Goal: Task Accomplishment & Management: Use online tool/utility

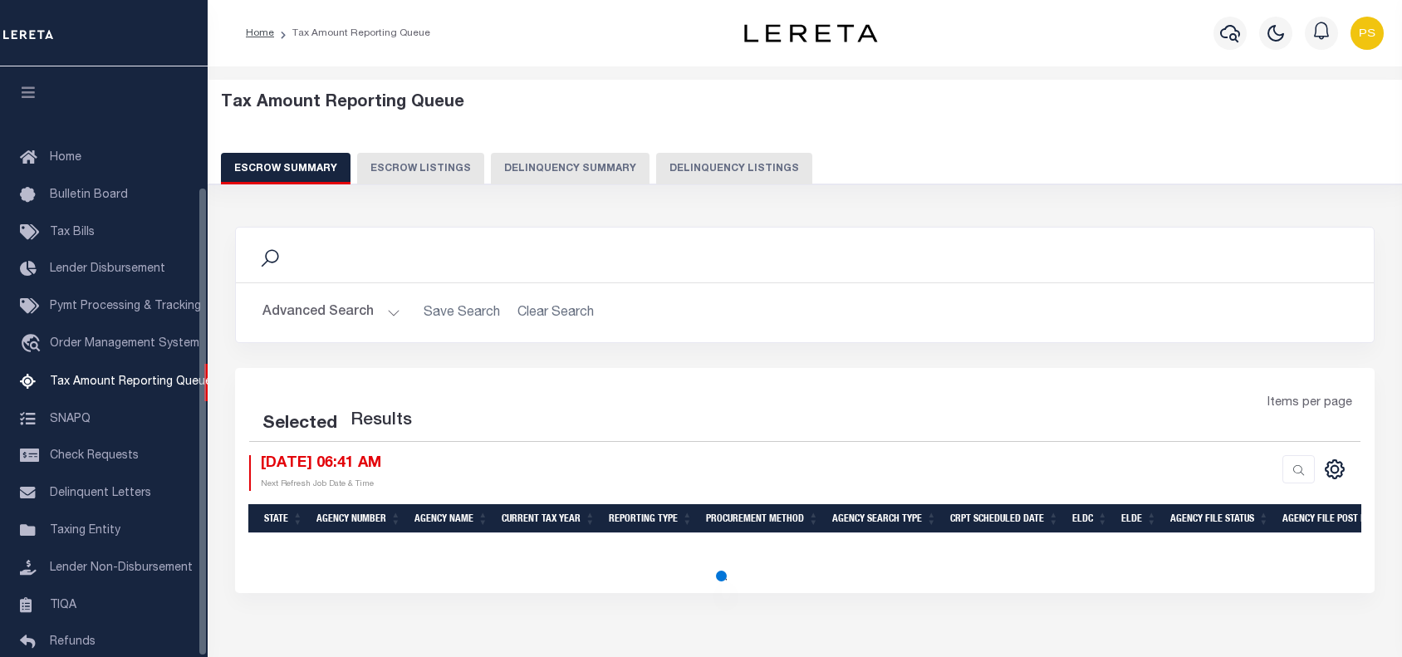
select select "100"
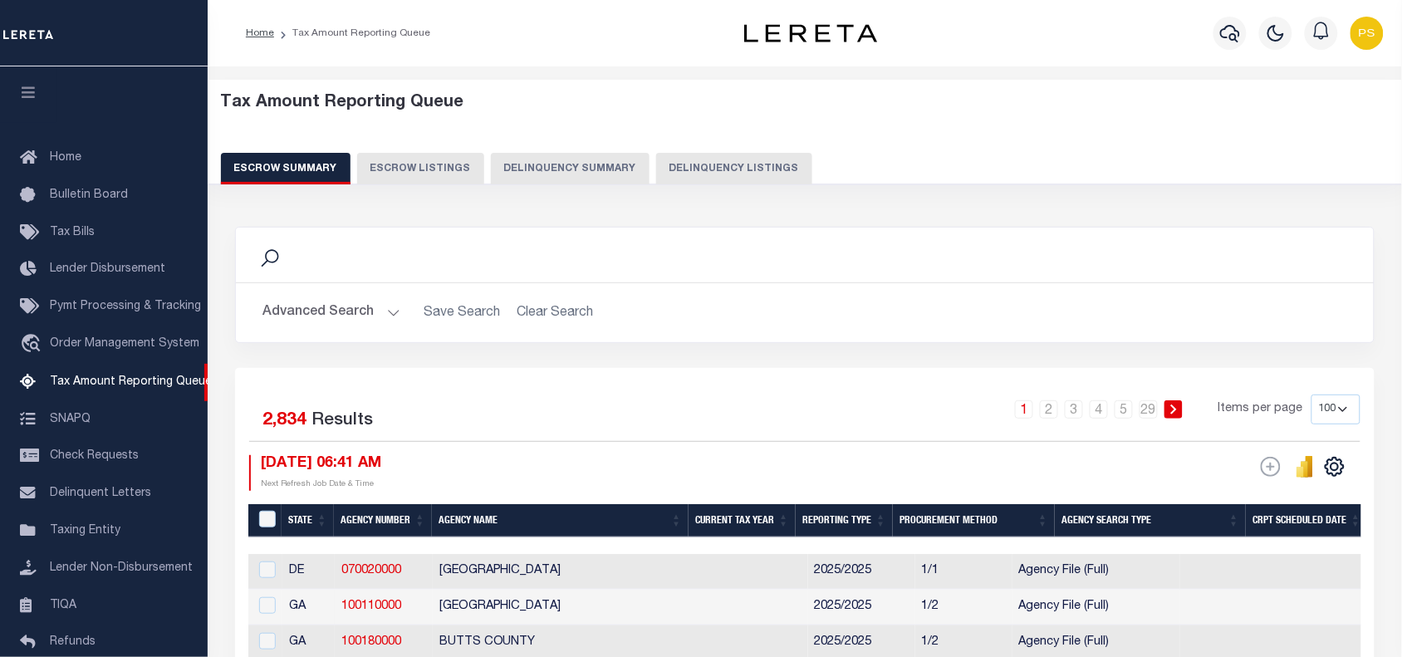
scroll to position [151, 0]
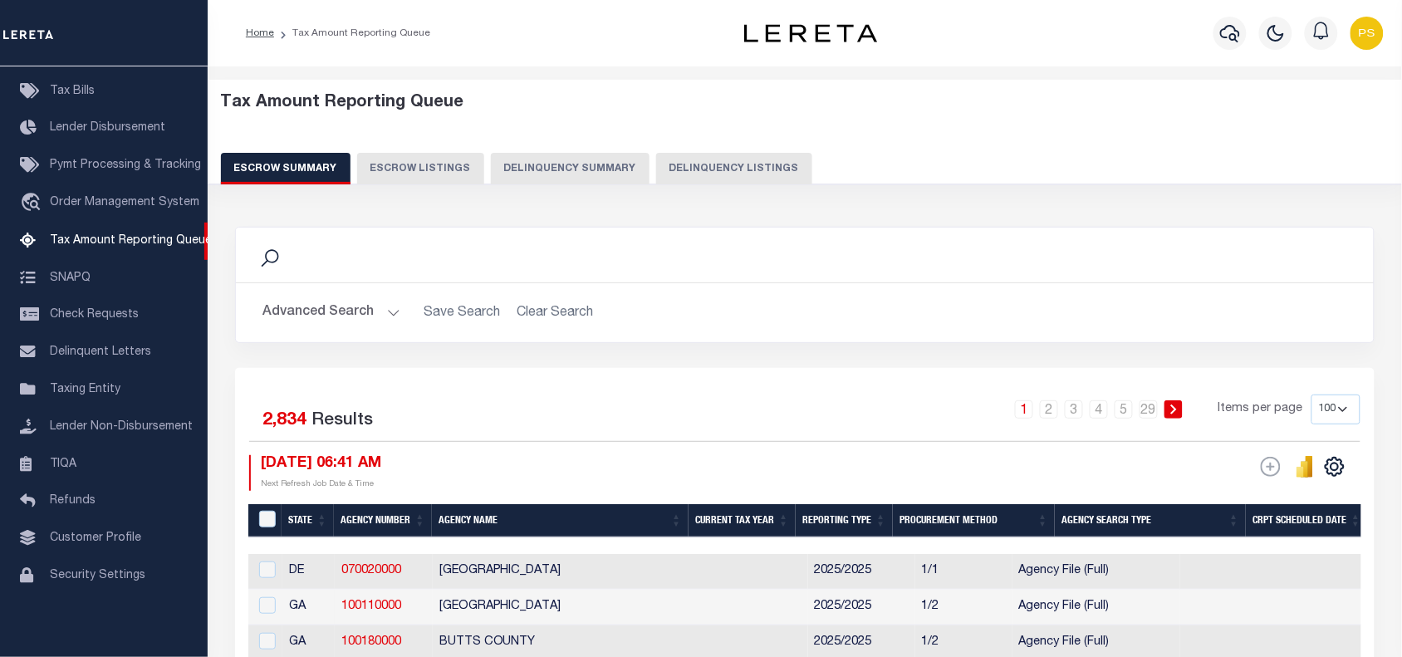
click at [694, 166] on button "Delinquency Listings" at bounding box center [734, 169] width 156 height 32
select select "100"
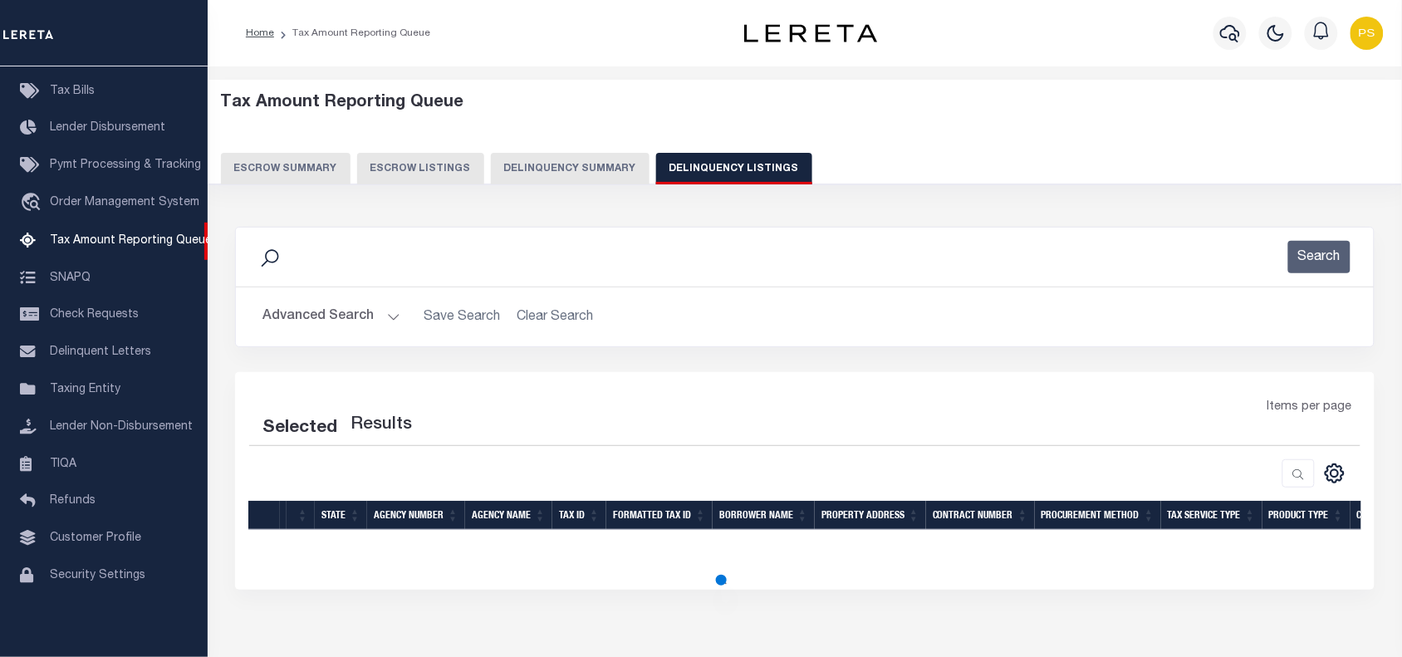
select select "100"
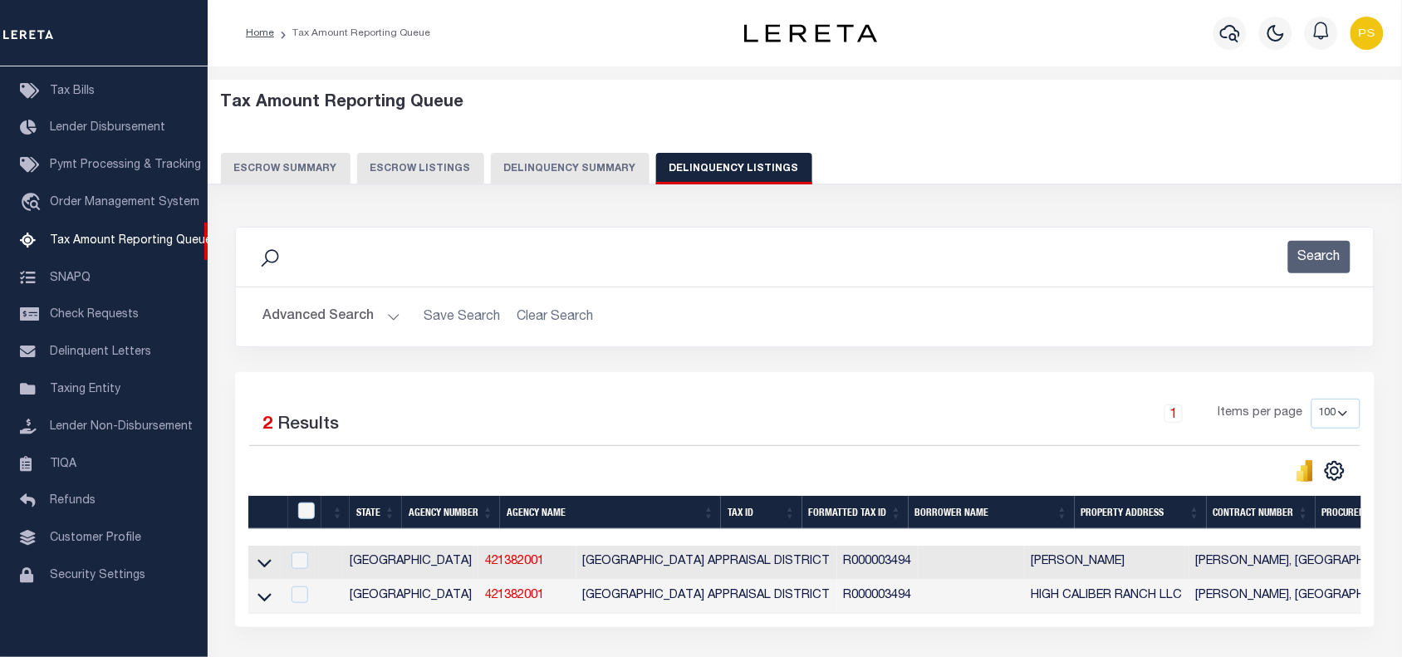
click at [329, 314] on button "Advanced Search" at bounding box center [331, 317] width 138 height 32
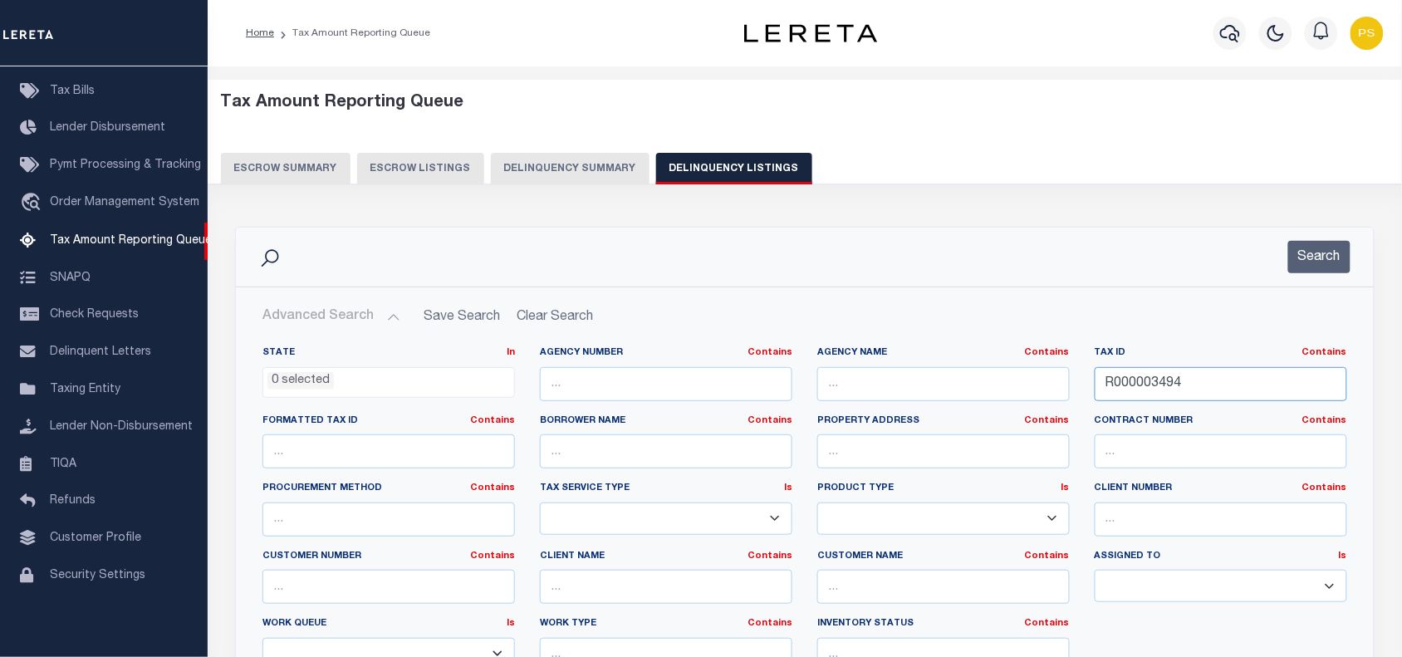
click at [1115, 387] on input "R000003494" at bounding box center [1221, 384] width 253 height 34
paste input "6418110023"
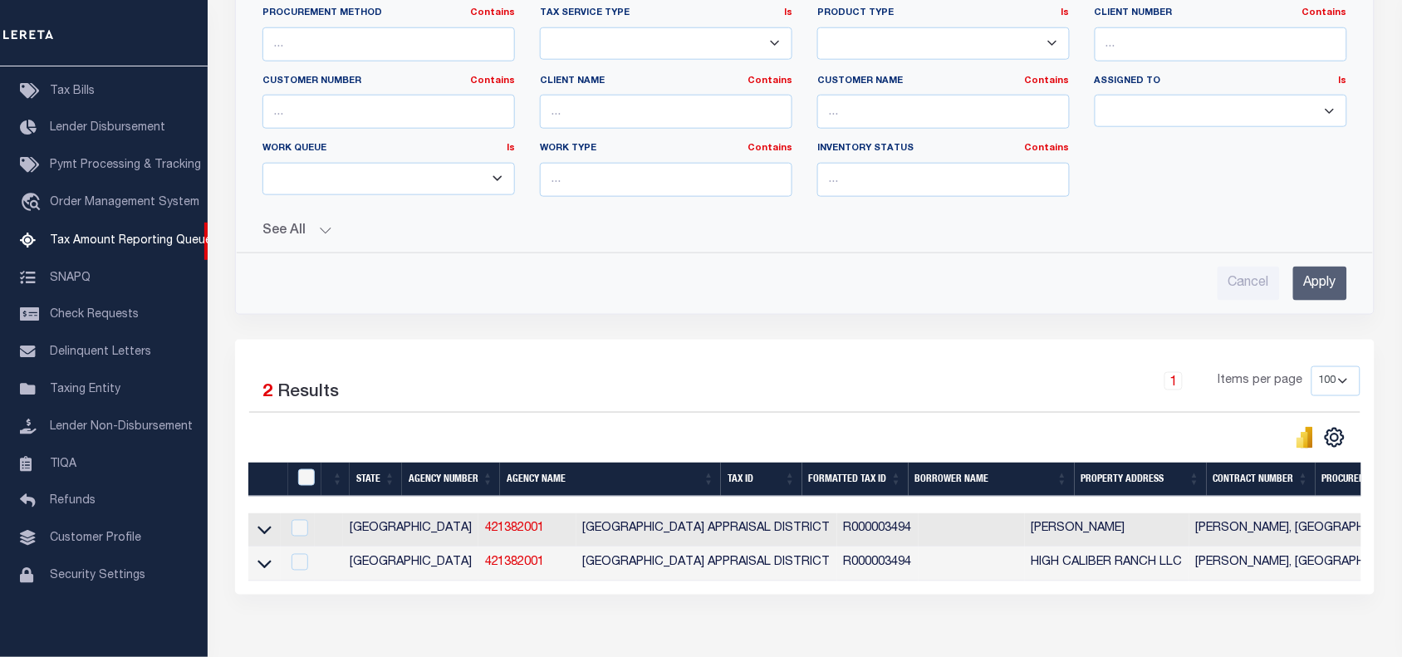
scroll to position [519, 0]
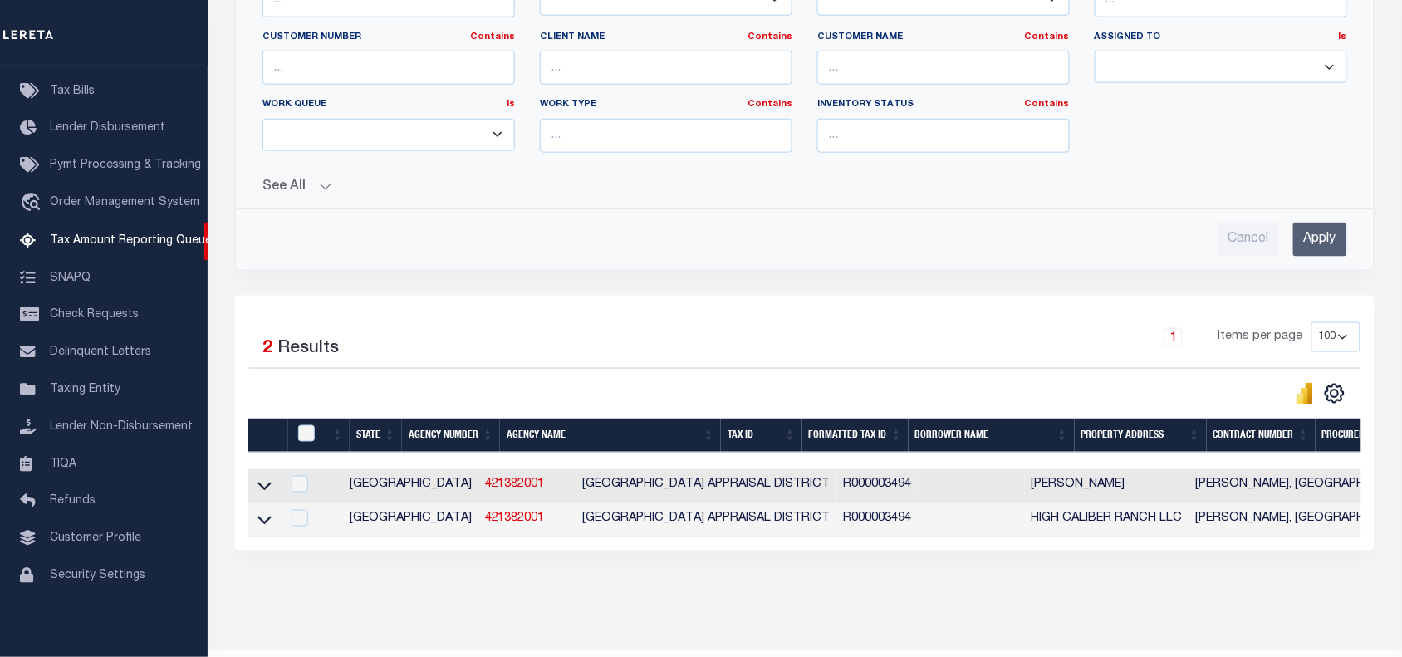
type input "6418110023"
click at [1335, 245] on input "Apply" at bounding box center [1320, 240] width 54 height 34
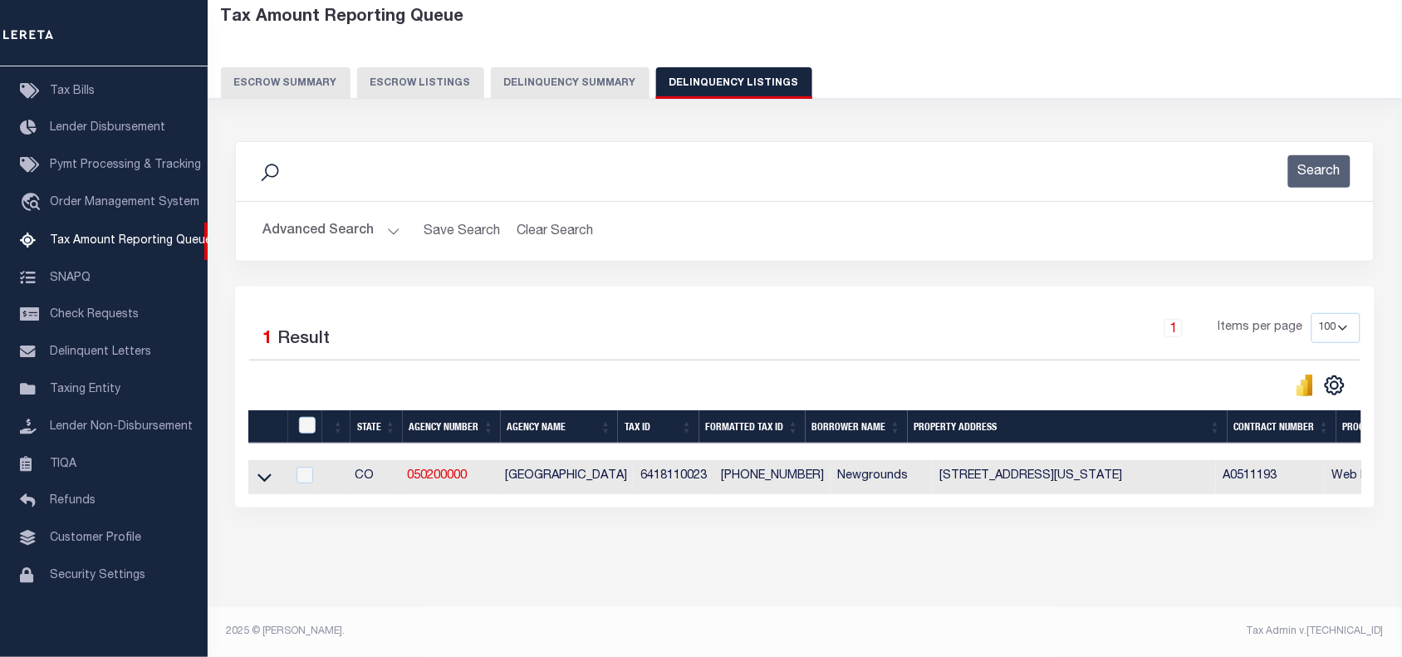
scroll to position [101, 0]
click at [257, 468] on icon at bounding box center [264, 476] width 14 height 17
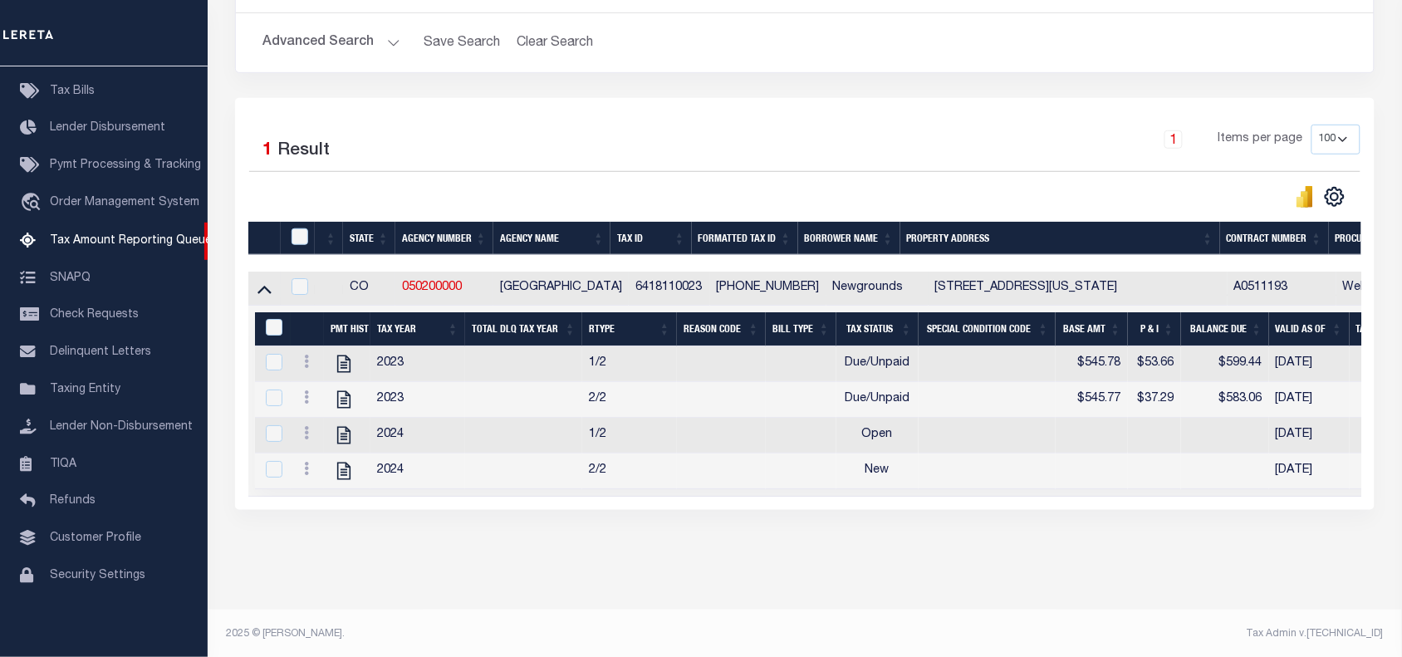
scroll to position [297, 0]
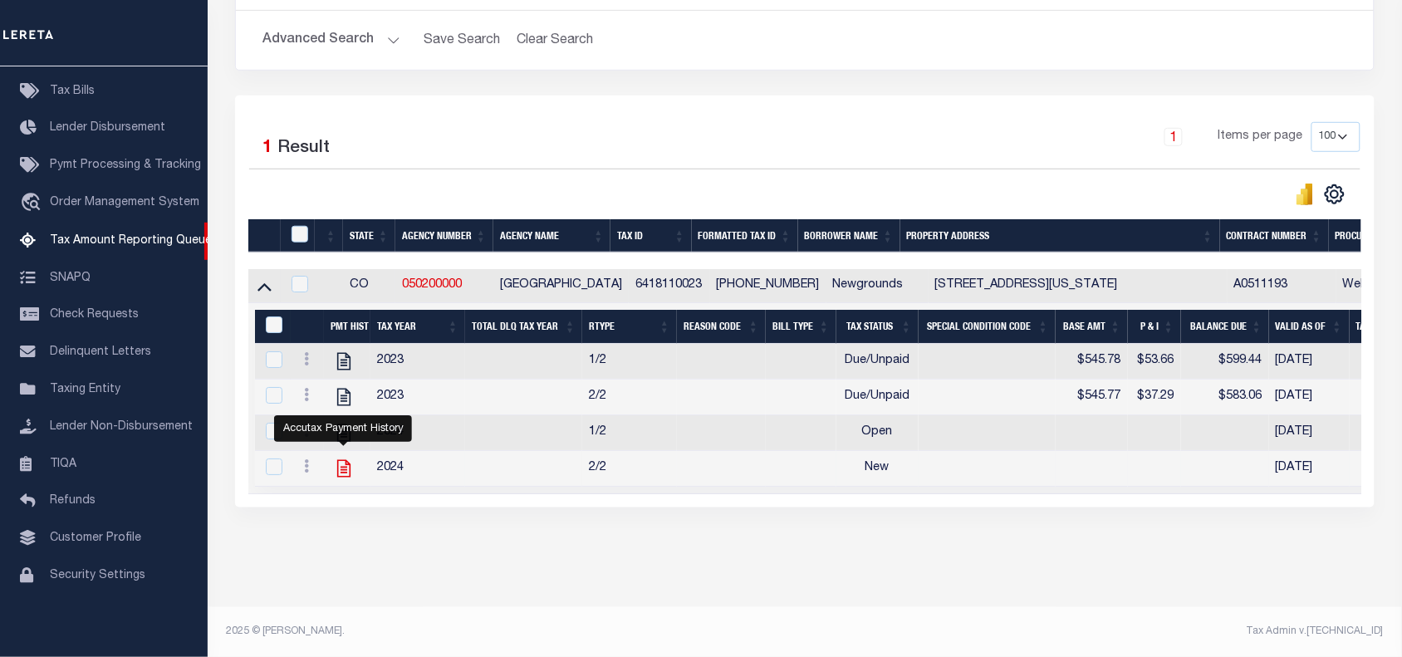
click at [338, 461] on icon "" at bounding box center [344, 469] width 22 height 22
checkbox input "true"
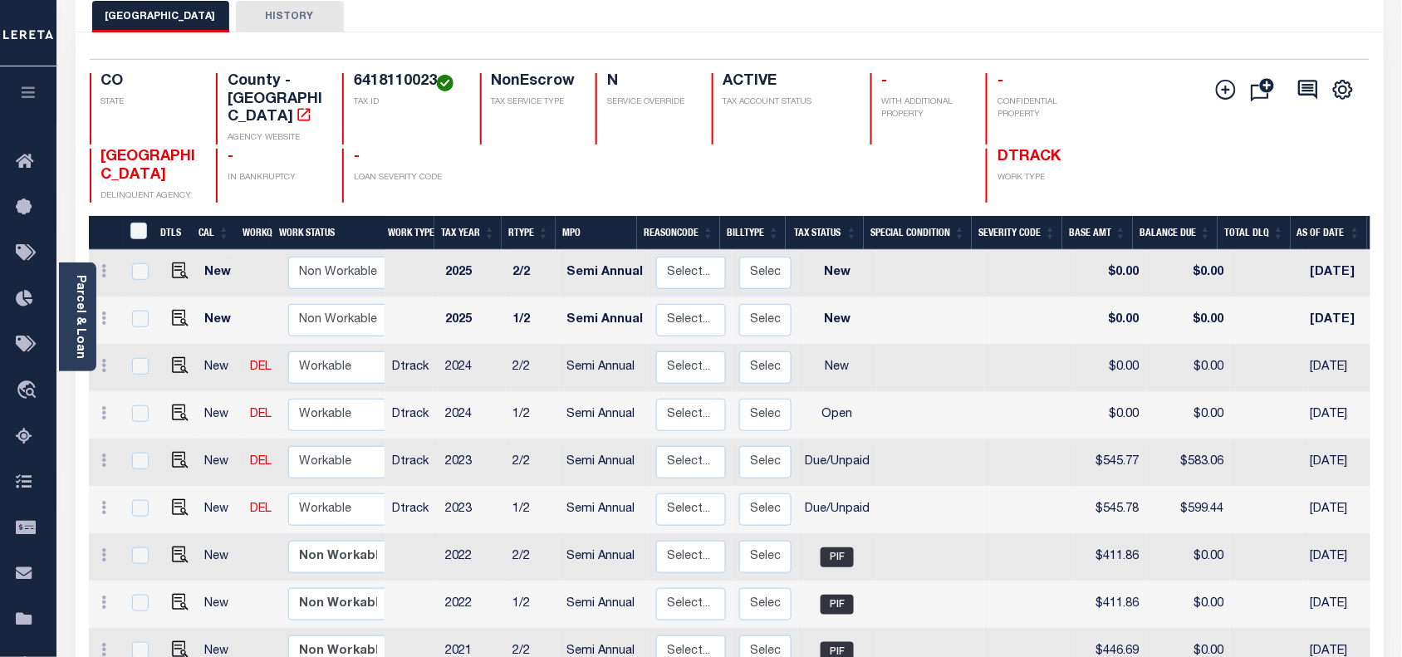
scroll to position [104, 0]
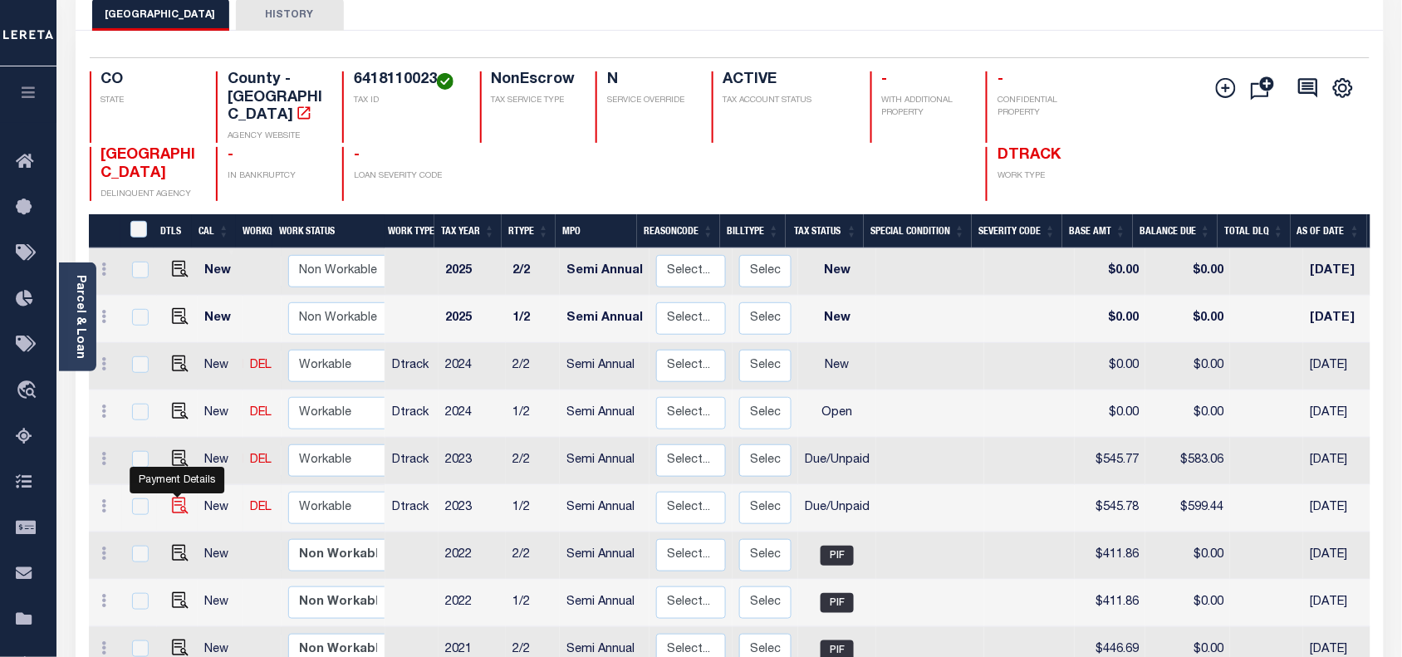
click at [177, 498] on img "" at bounding box center [180, 506] width 17 height 17
checkbox input "true"
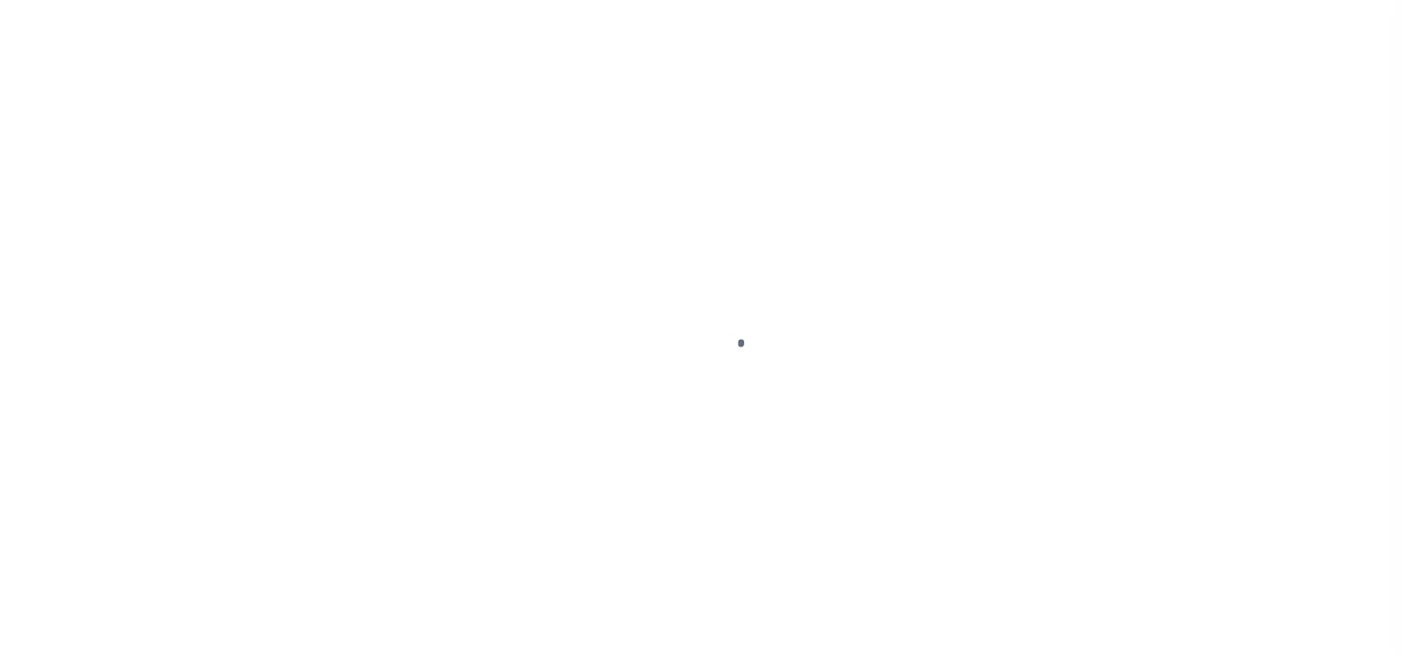
select select "DUE"
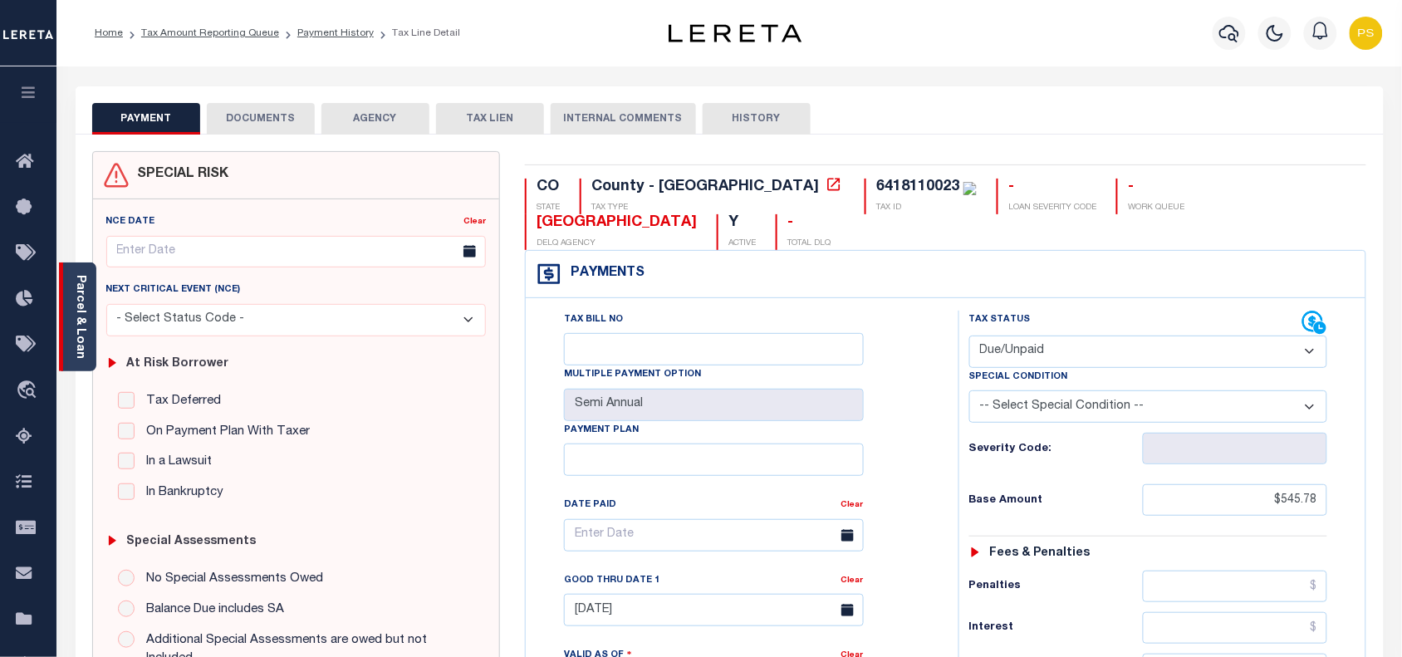
click at [81, 302] on link "Parcel & Loan" at bounding box center [80, 317] width 12 height 84
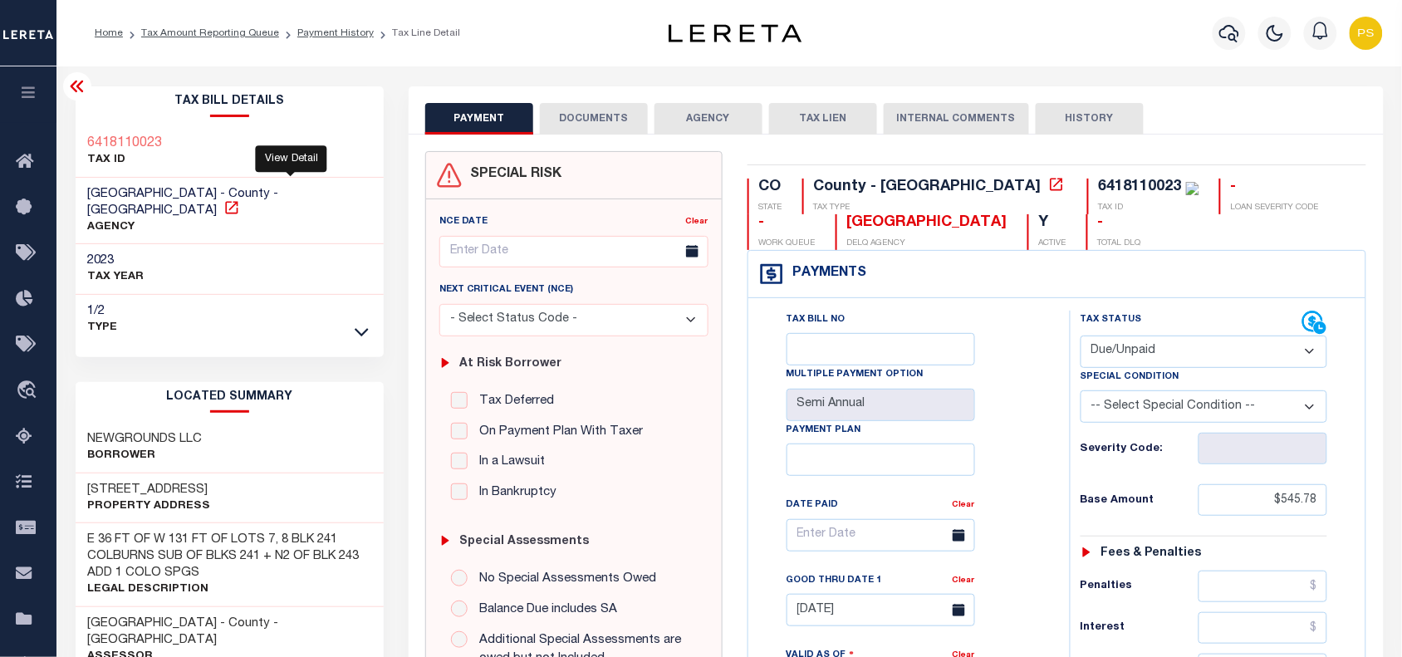
click at [240, 199] on icon at bounding box center [231, 207] width 17 height 17
click at [600, 125] on button "DOCUMENTS" at bounding box center [594, 119] width 108 height 32
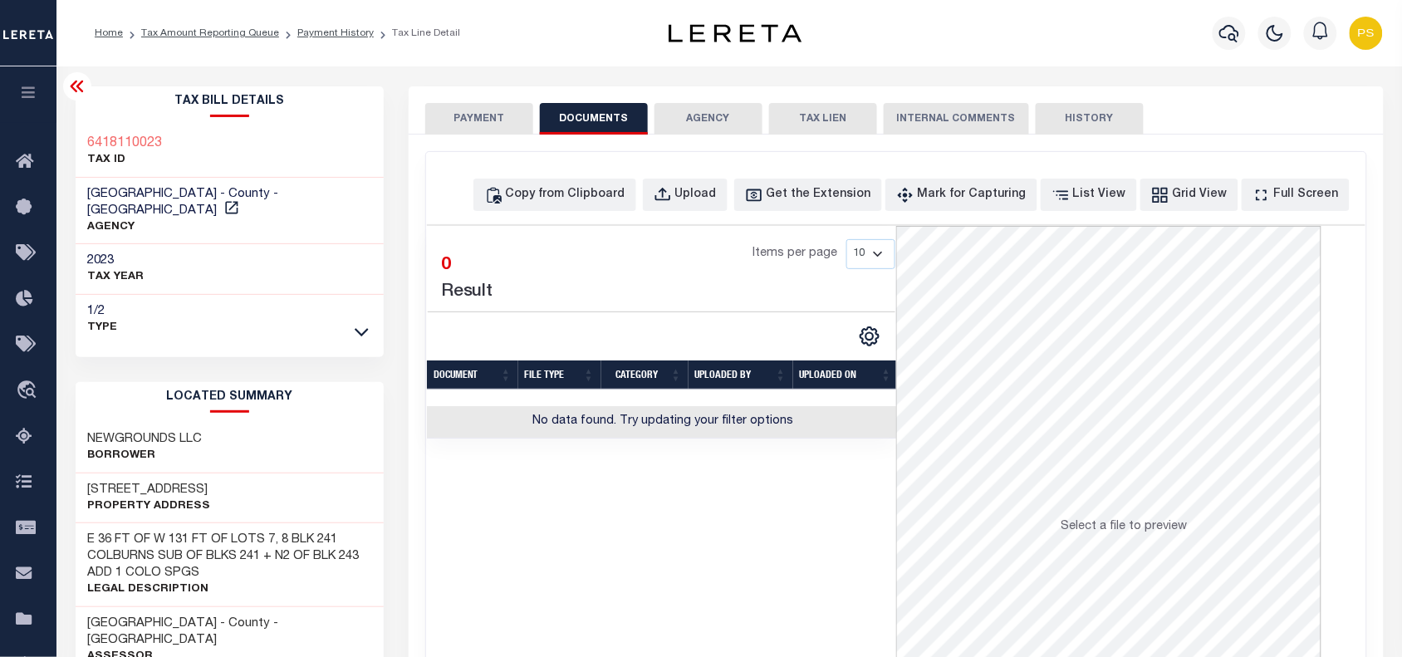
click at [476, 130] on button "PAYMENT" at bounding box center [479, 119] width 108 height 32
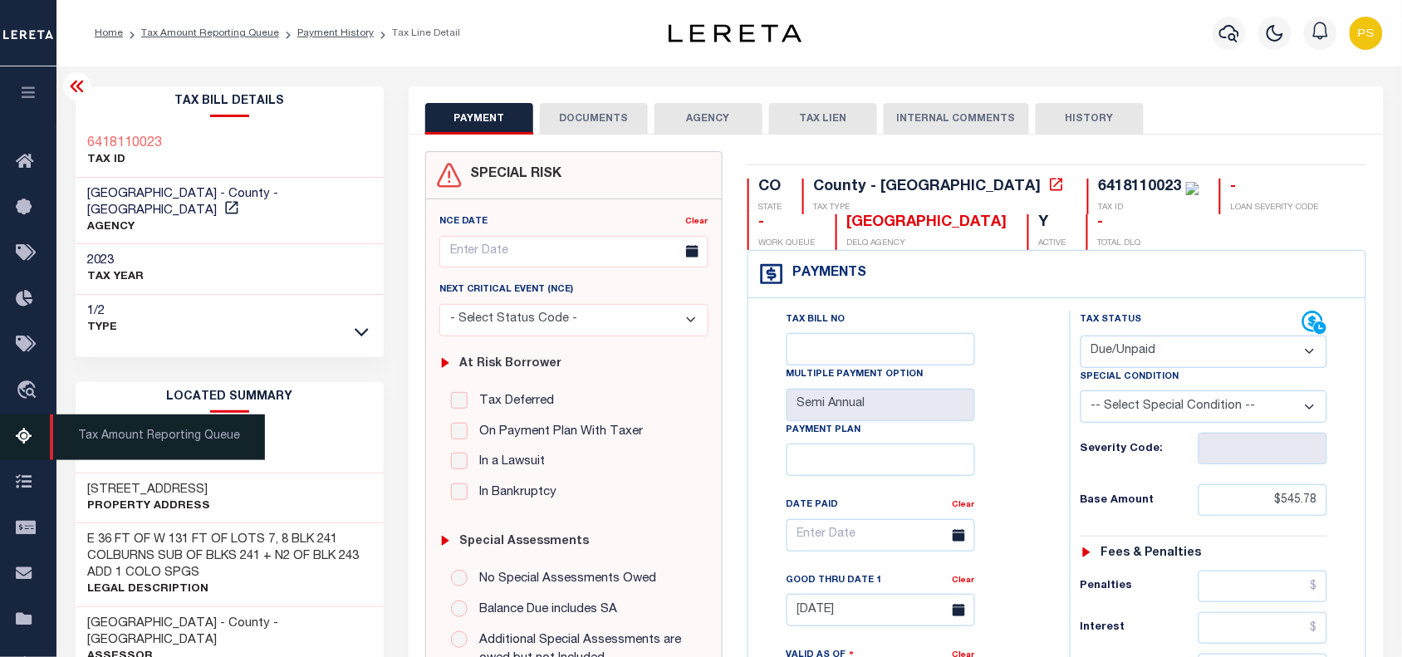
click at [14, 441] on link "Tax Amount Reporting Queue" at bounding box center [28, 437] width 56 height 46
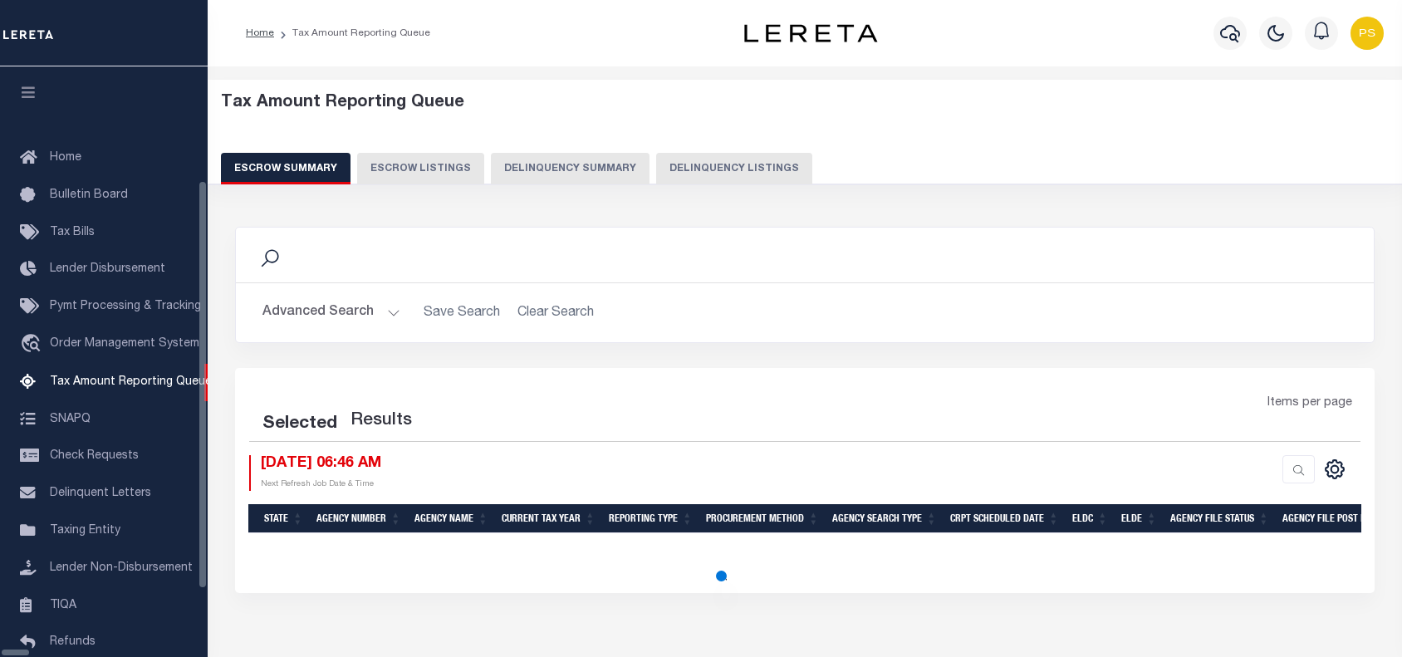
click at [665, 166] on button "Delinquency Listings" at bounding box center [734, 169] width 156 height 32
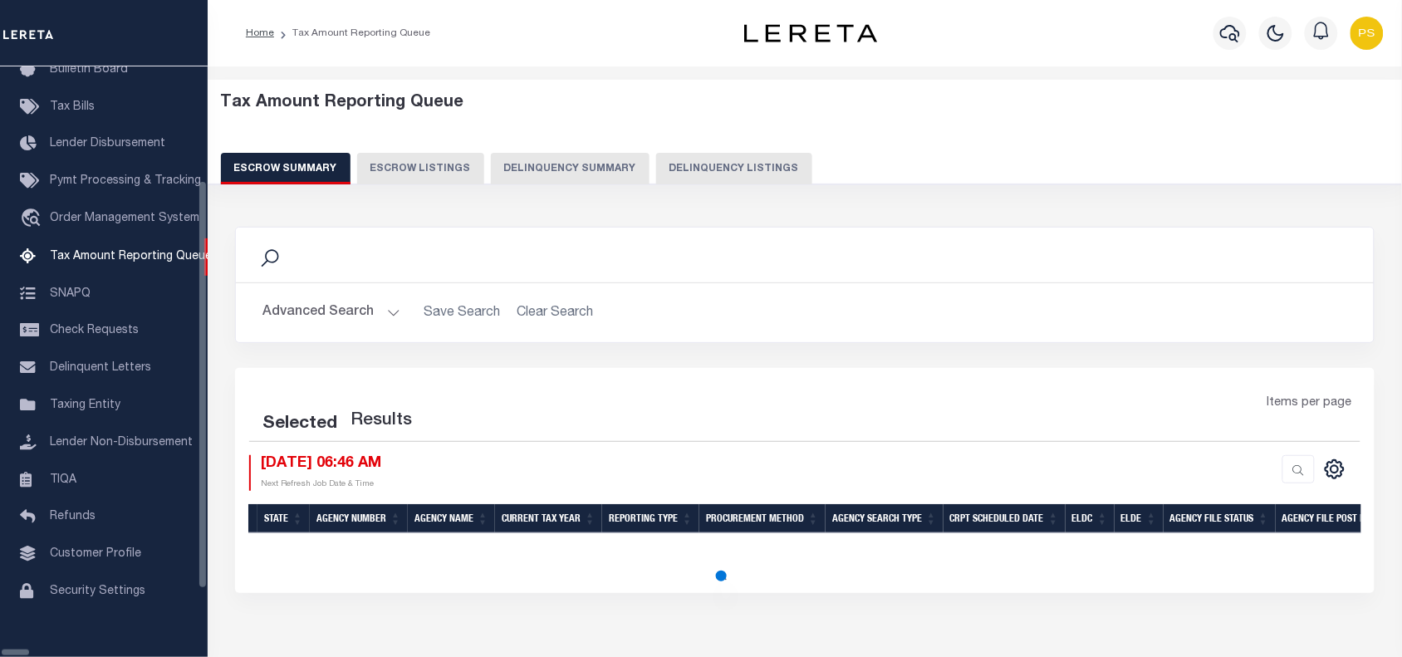
select select "100"
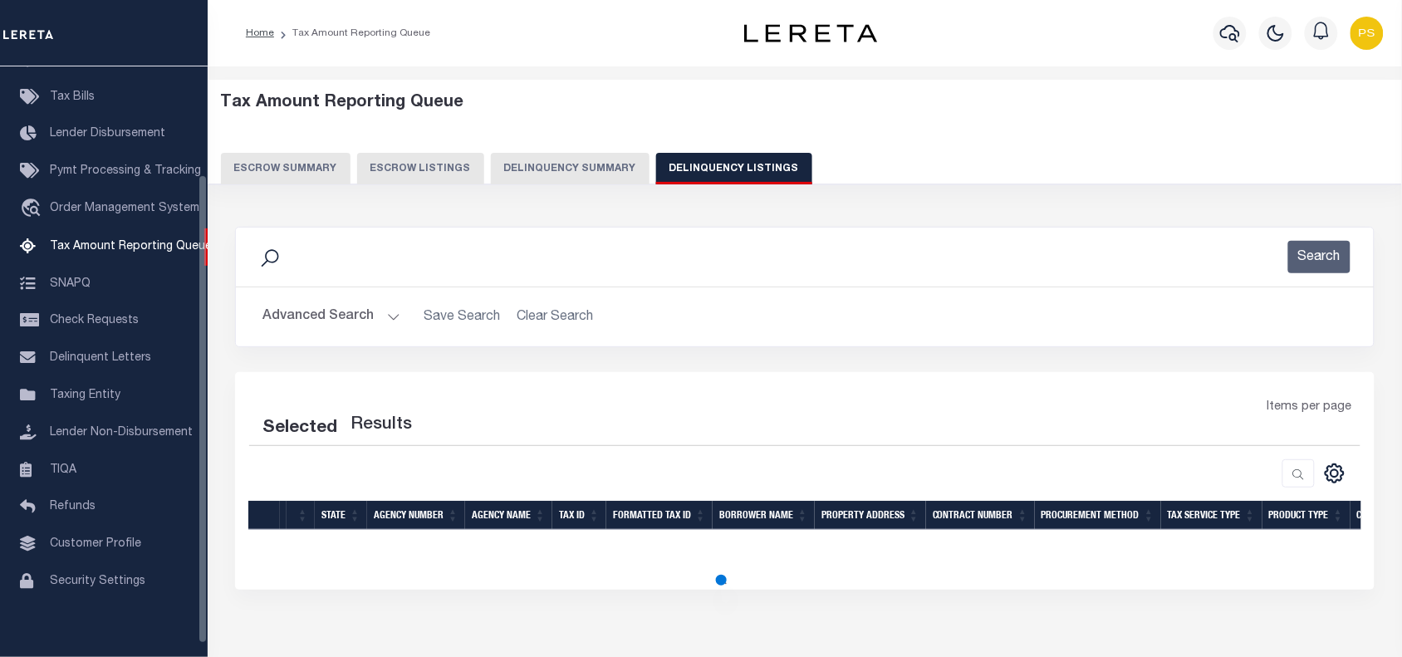
select select "100"
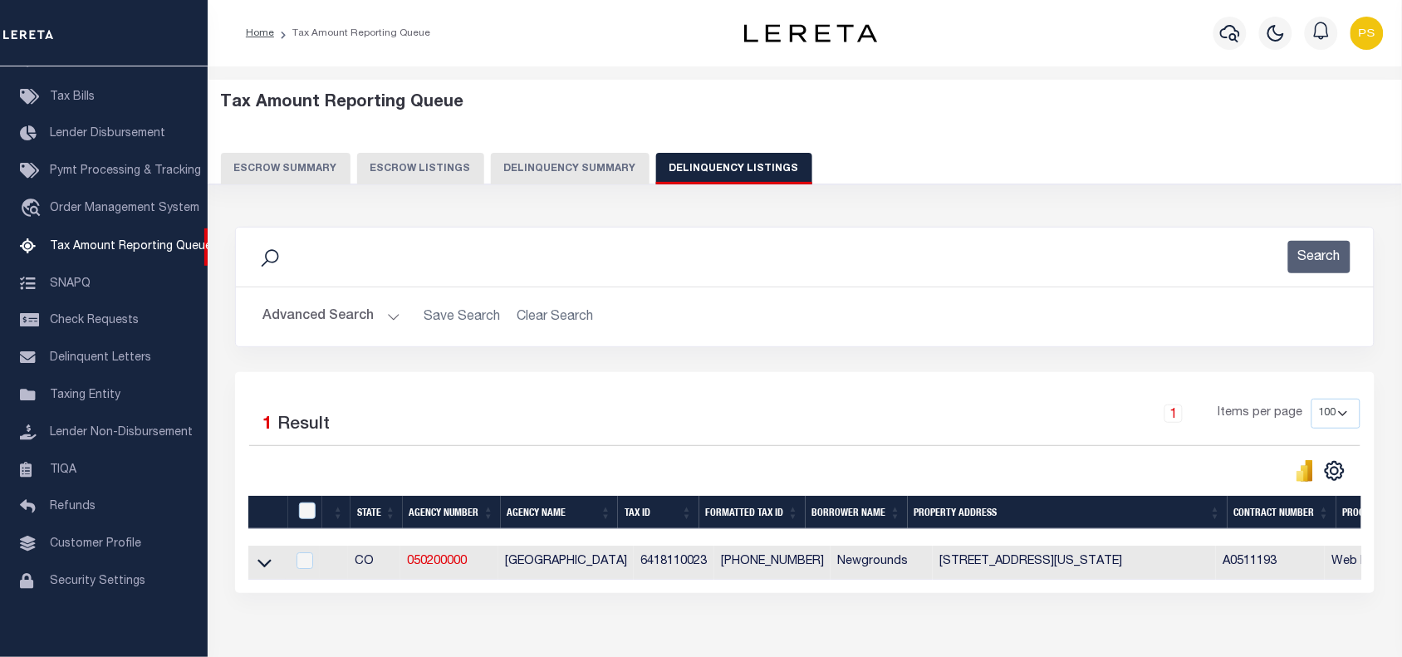
click at [310, 314] on button "Advanced Search" at bounding box center [331, 317] width 138 height 32
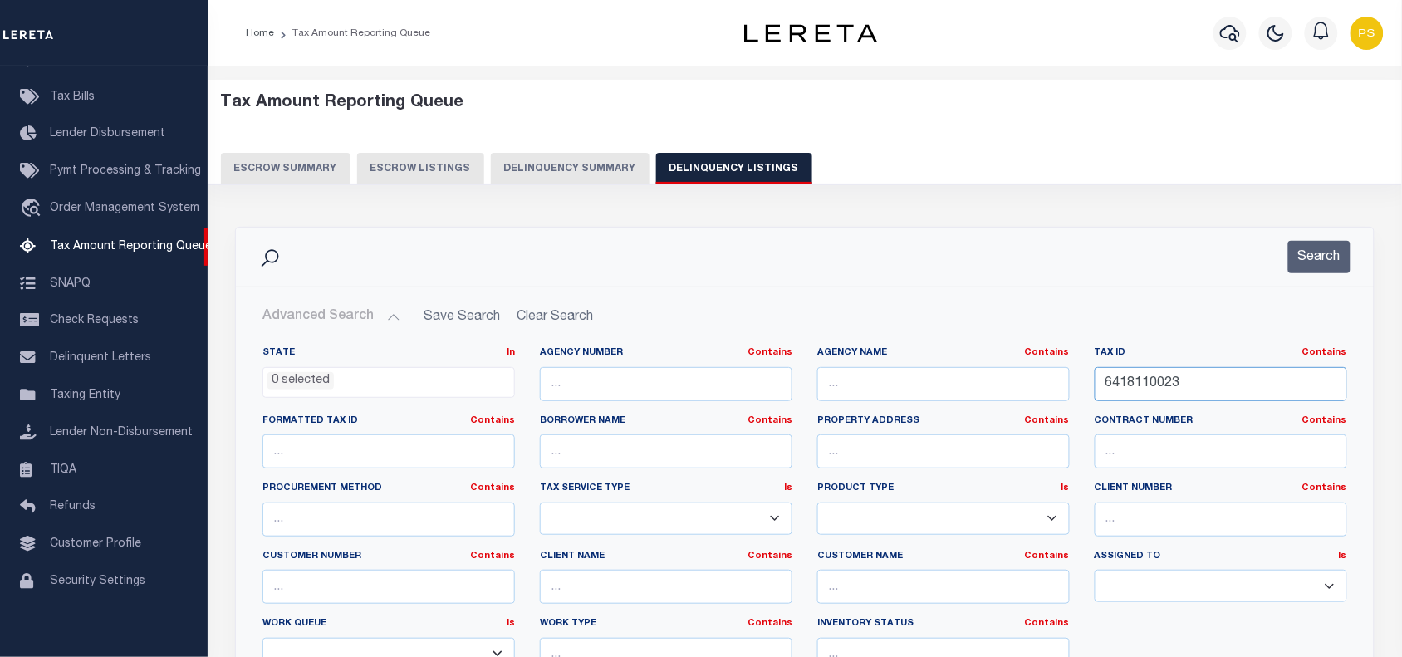
click at [1144, 383] on input "6418110023" at bounding box center [1221, 384] width 253 height 34
paste input "R038626"
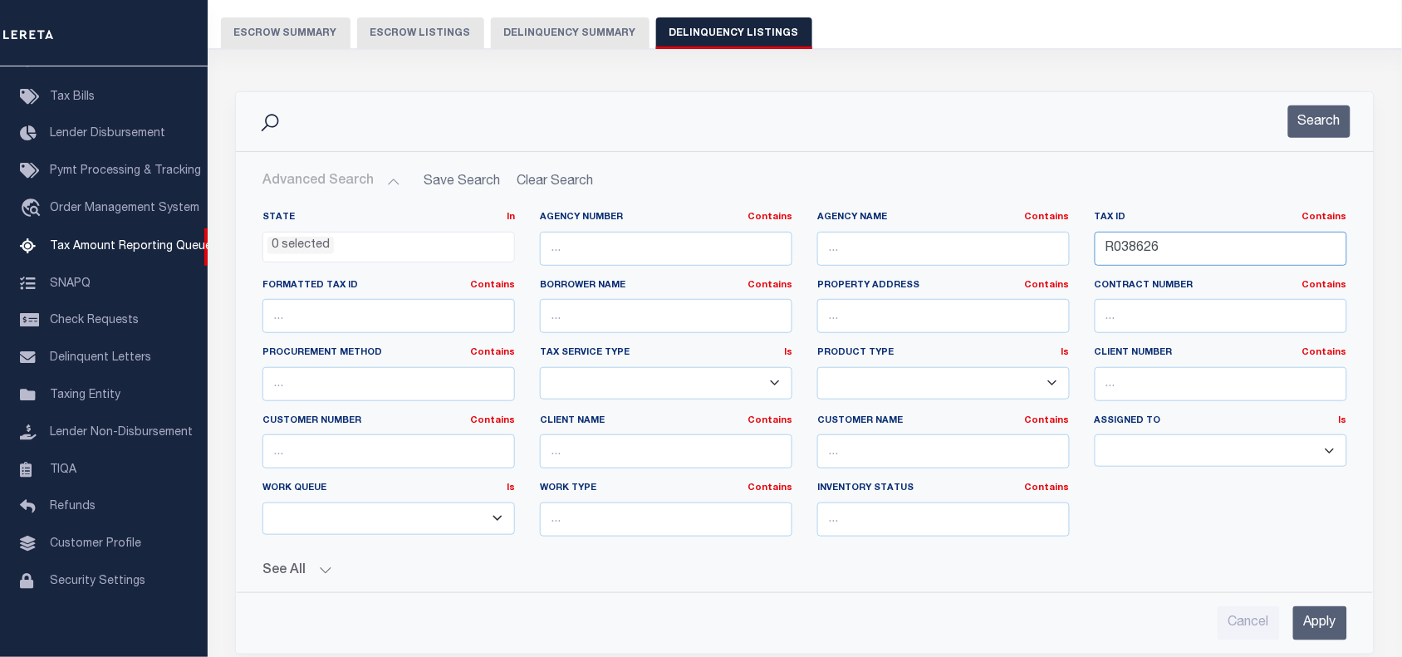
scroll to position [208, 0]
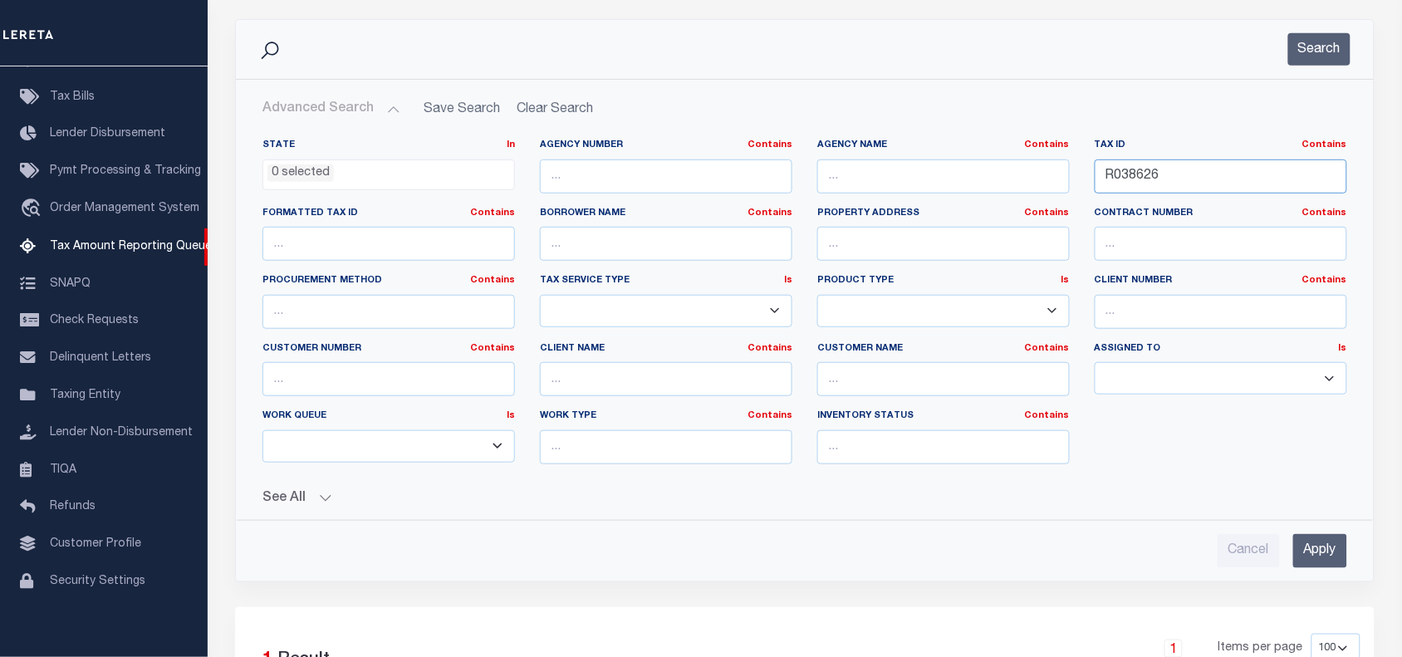
type input "R038626"
click at [1313, 546] on input "Apply" at bounding box center [1320, 551] width 54 height 34
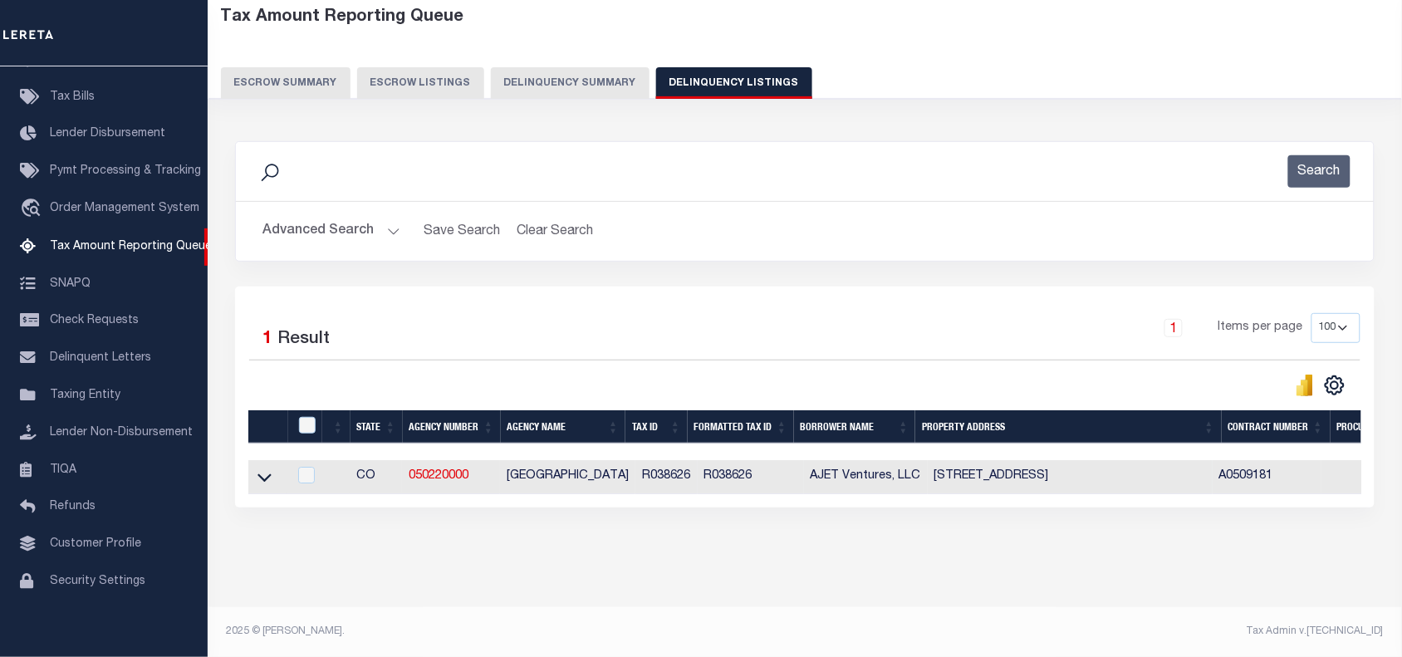
scroll to position [101, 0]
click at [264, 468] on icon at bounding box center [264, 476] width 14 height 17
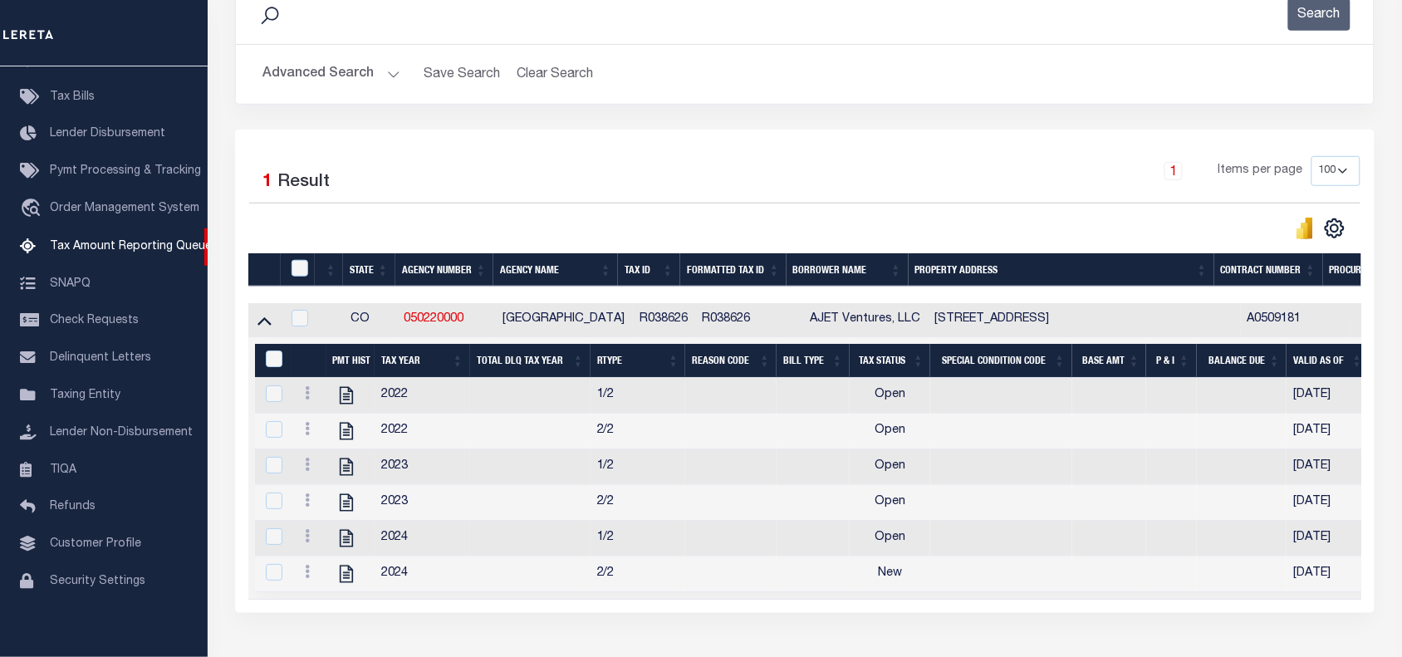
scroll to position [311, 0]
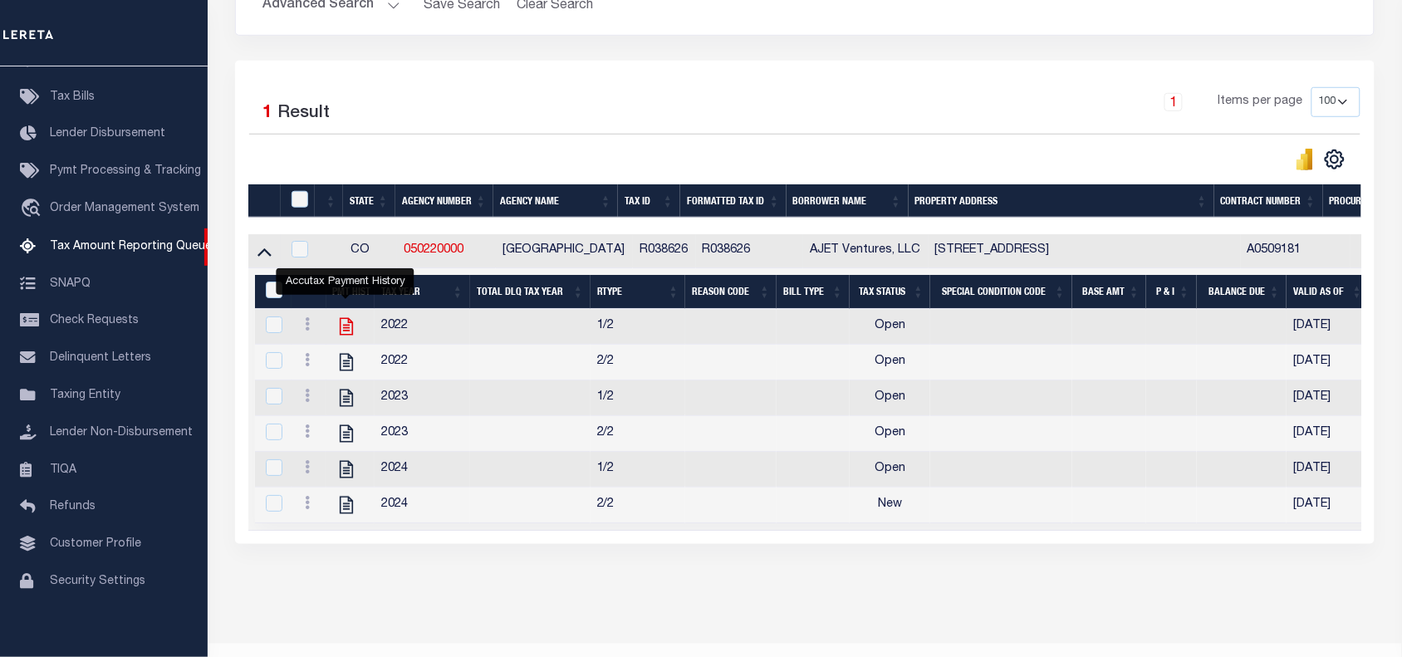
click at [346, 333] on icon "" at bounding box center [347, 327] width 22 height 22
checkbox input "true"
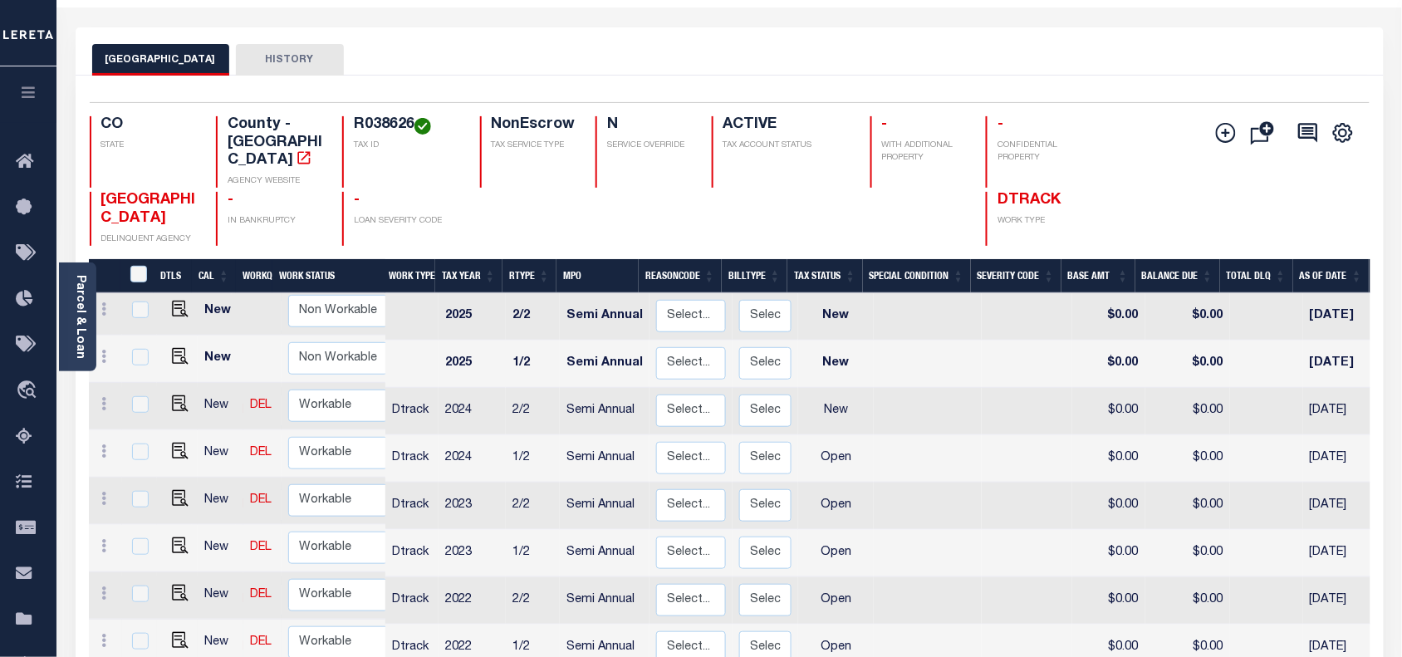
scroll to position [104, 0]
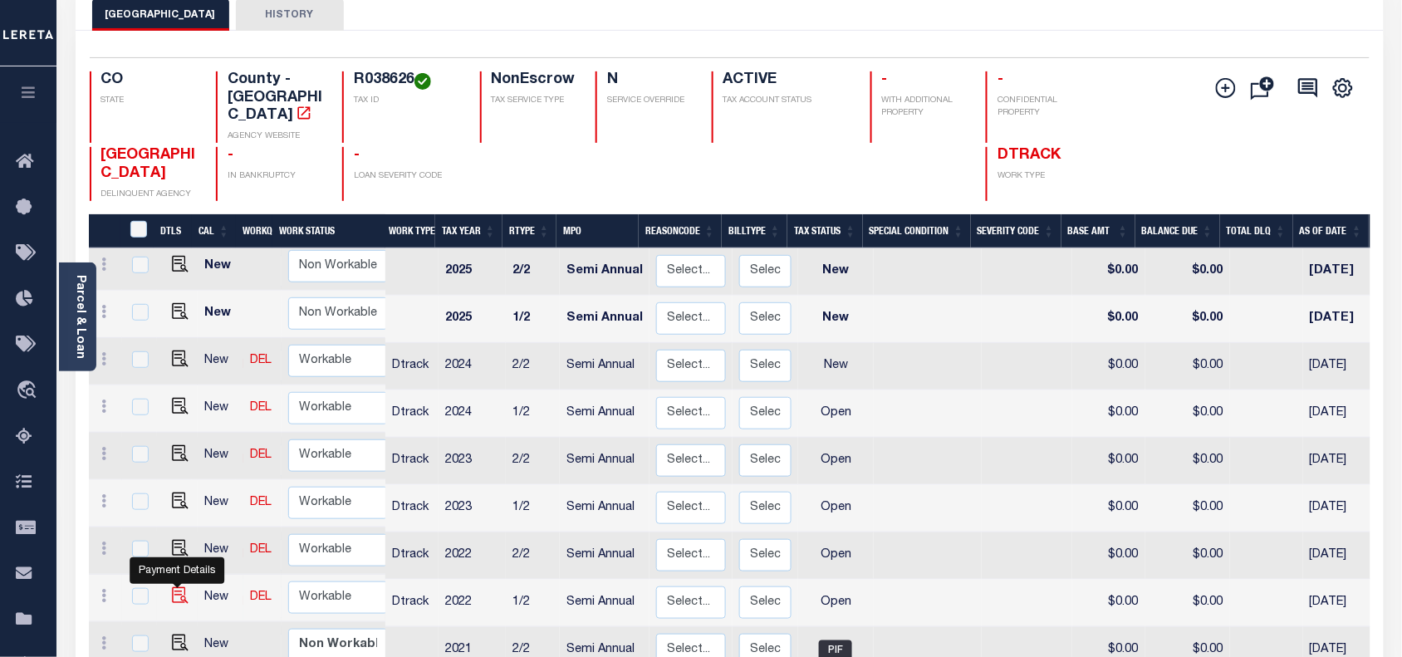
click at [172, 587] on img "" at bounding box center [180, 595] width 17 height 17
checkbox input "true"
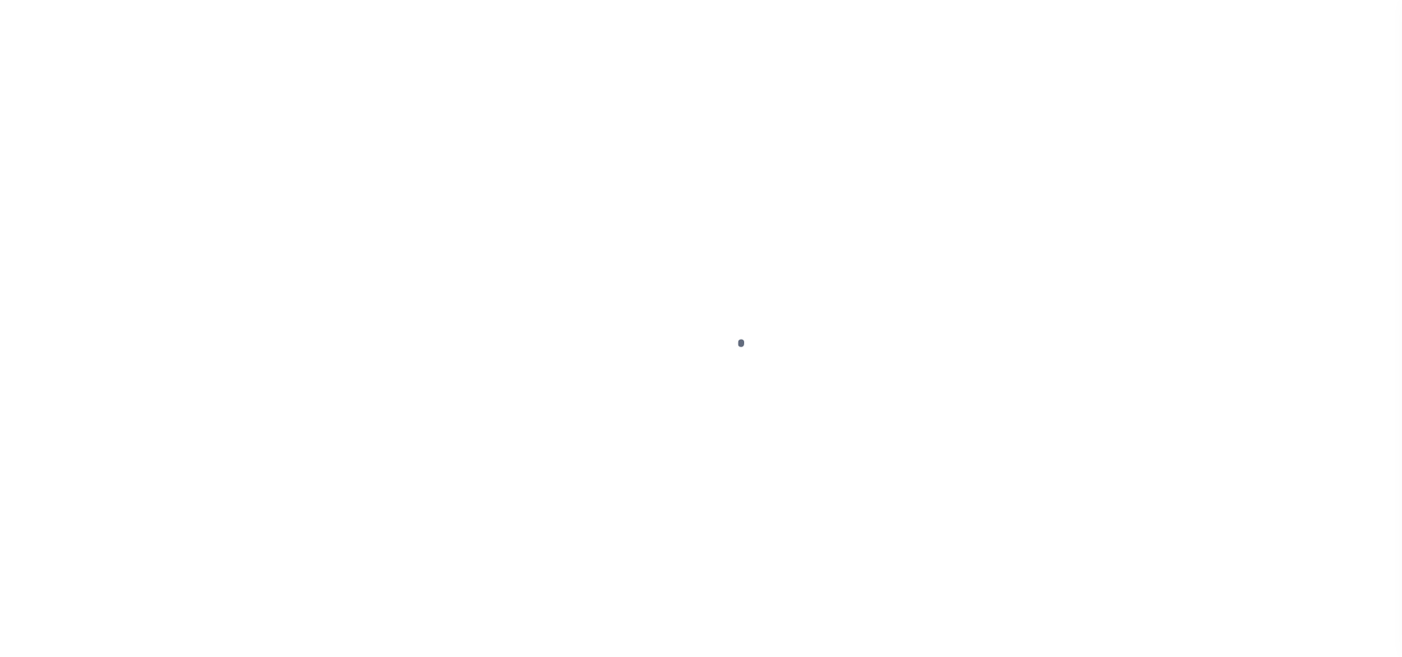
select select "OP2"
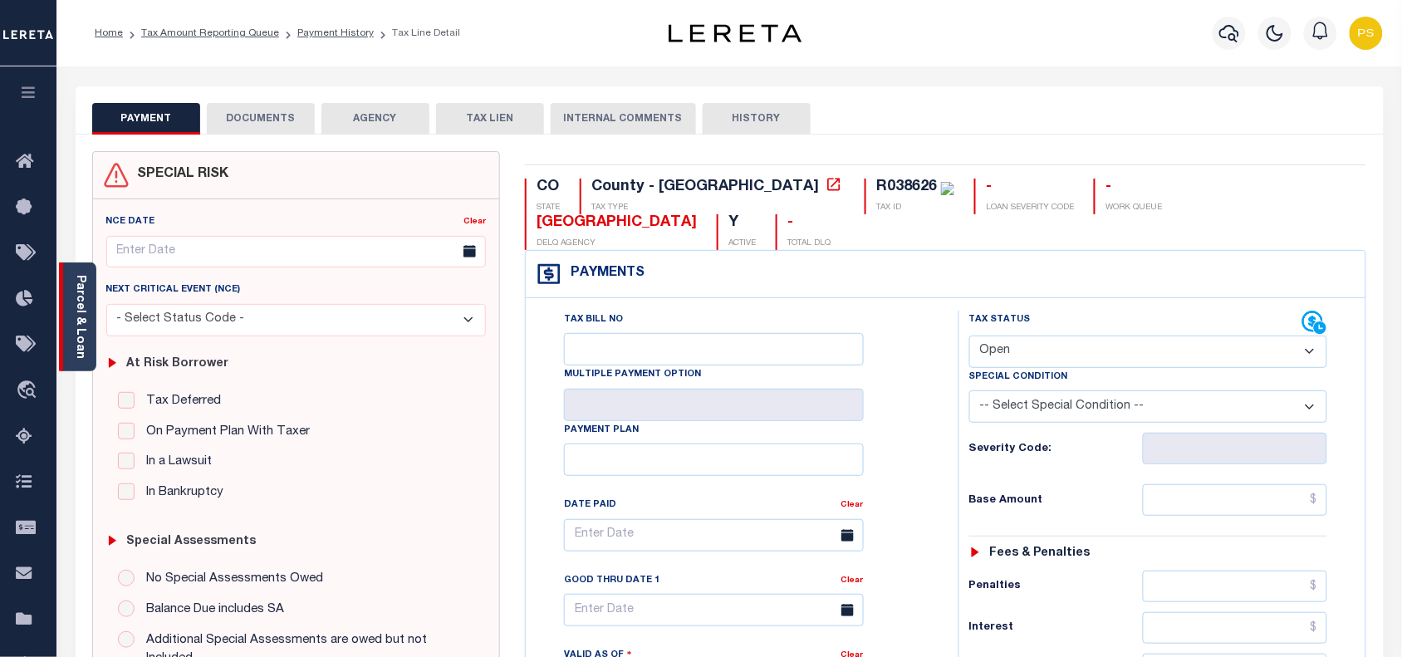
click at [76, 341] on link "Parcel & Loan" at bounding box center [80, 317] width 12 height 84
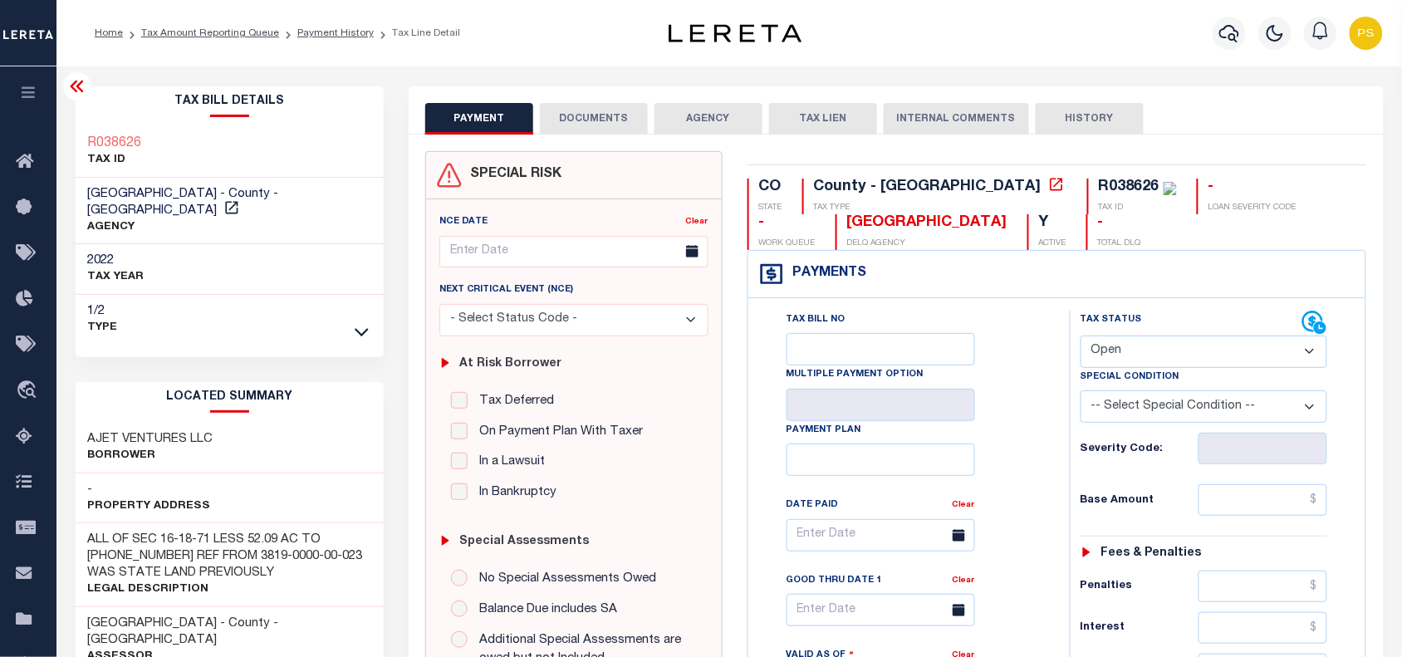
click at [79, 90] on icon at bounding box center [76, 87] width 13 height 12
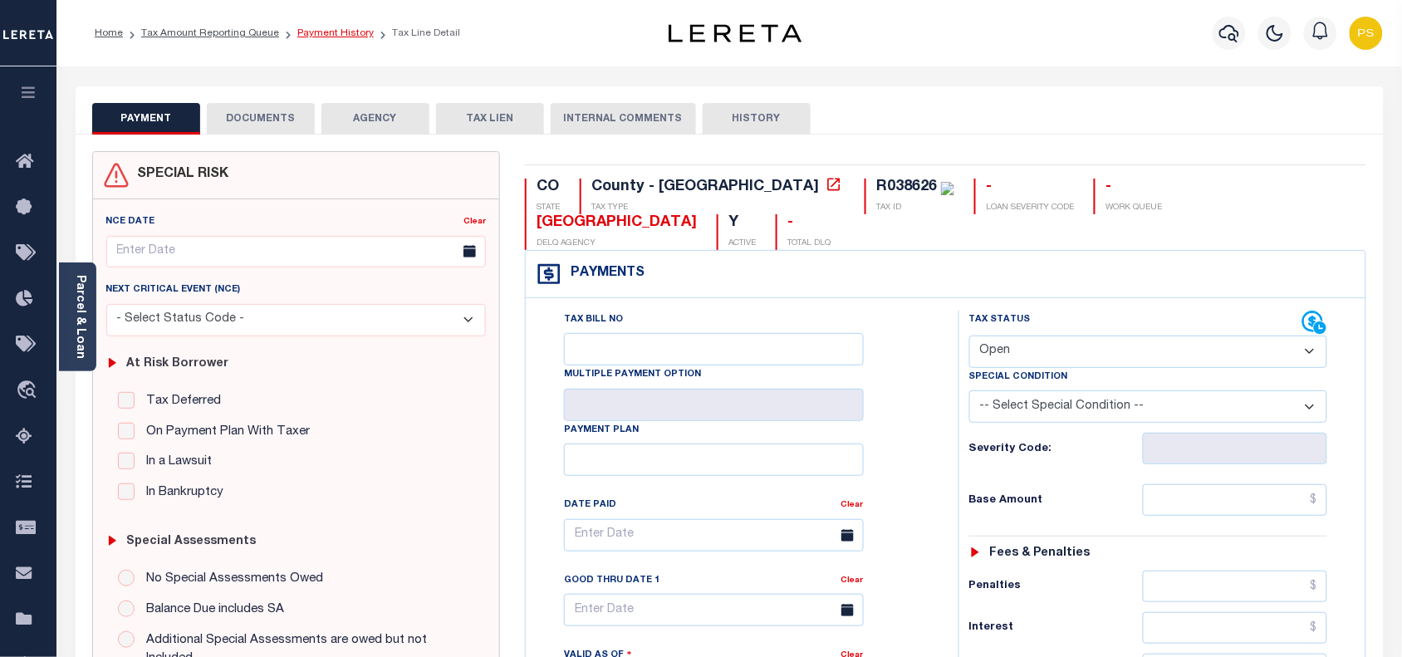
click at [333, 32] on link "Payment History" at bounding box center [335, 33] width 76 height 10
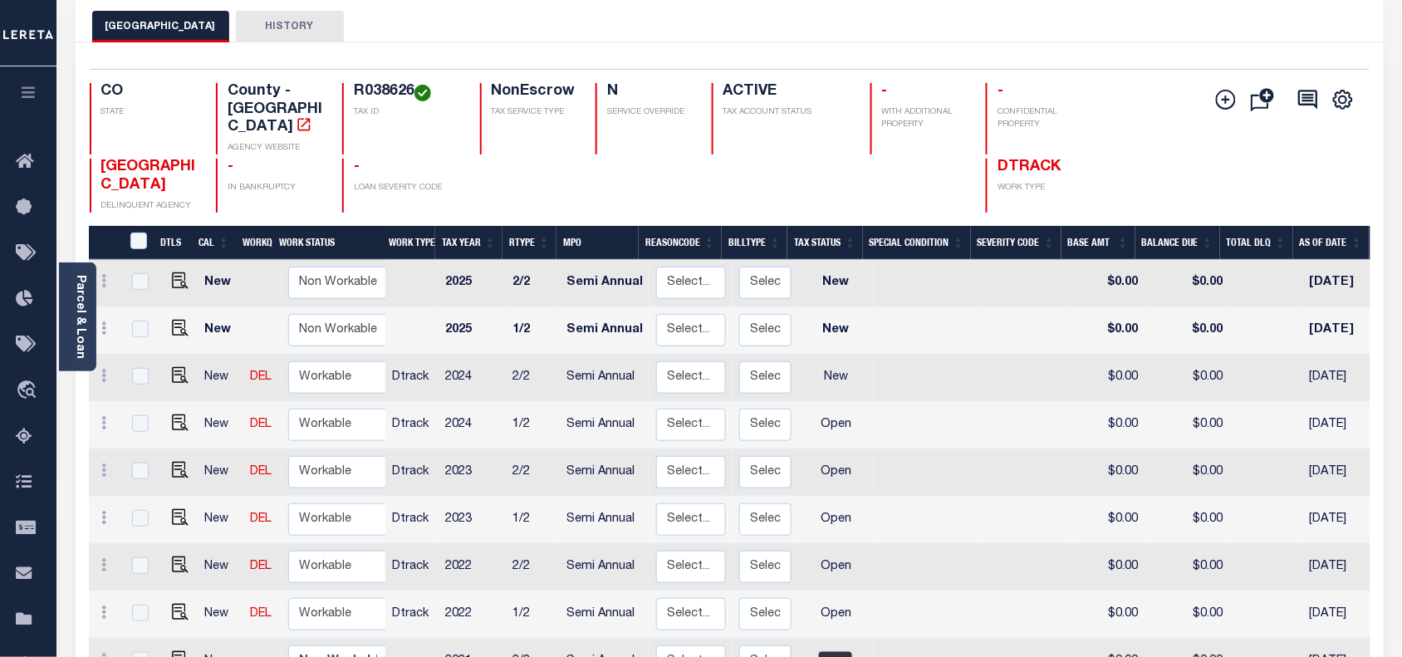
scroll to position [208, 0]
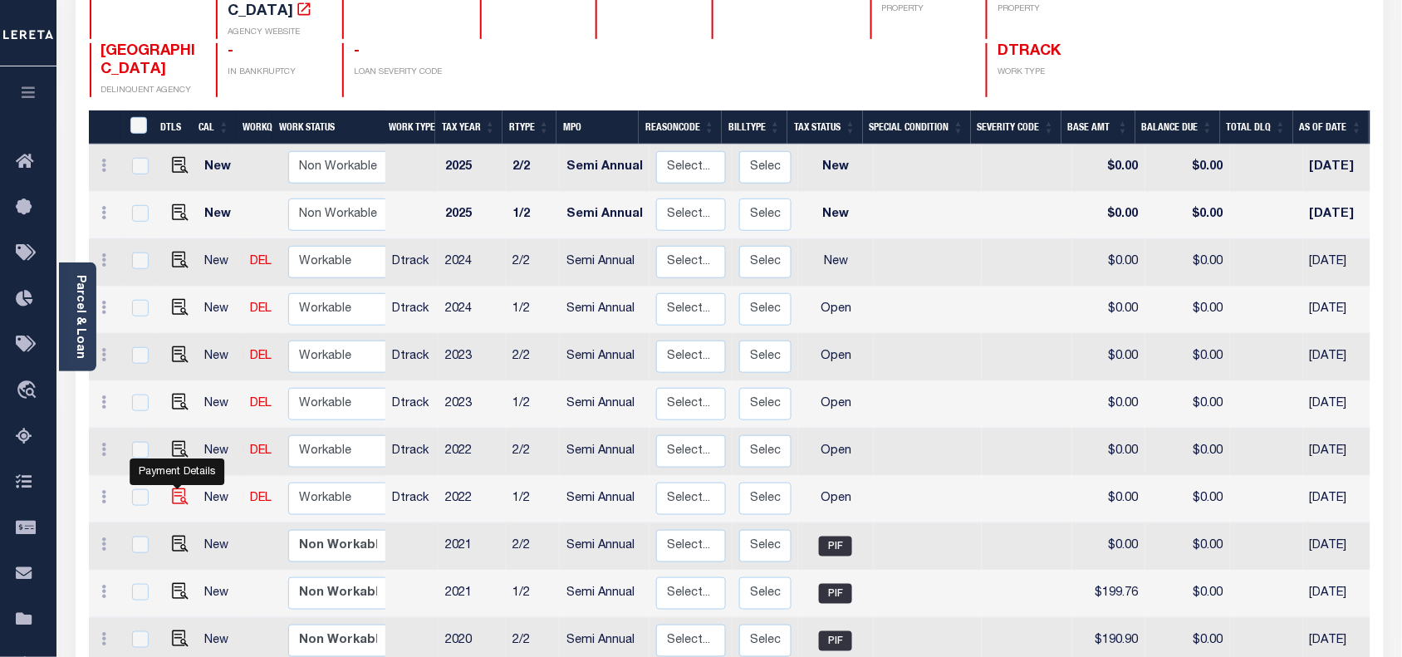
click at [179, 488] on img "" at bounding box center [180, 496] width 17 height 17
checkbox input "true"
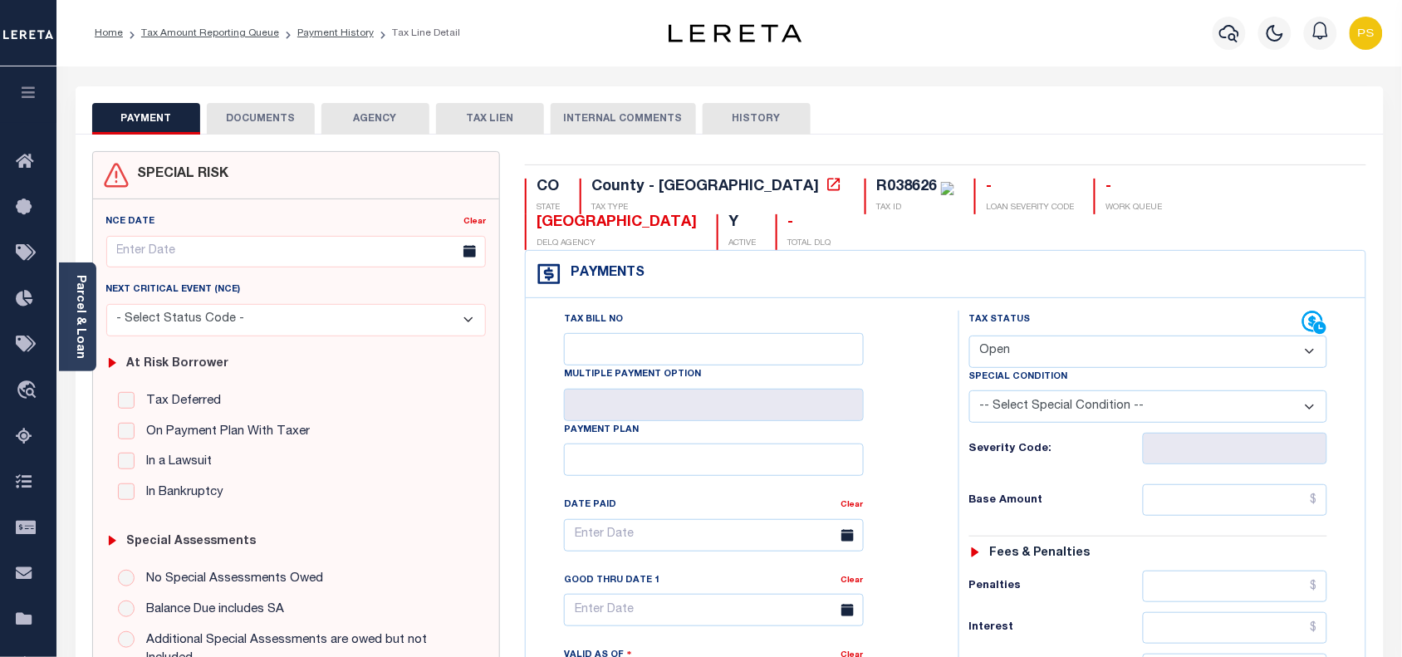
click at [1055, 336] on select "- Select Status Code - Open Due/Unpaid Paid Incomplete No Tax Due Internal Refu…" at bounding box center [1148, 352] width 359 height 32
select select "PYD"
click at [969, 336] on select "- Select Status Code - Open Due/Unpaid Paid Incomplete No Tax Due Internal Refu…" at bounding box center [1148, 352] width 359 height 32
type input "[DATE]"
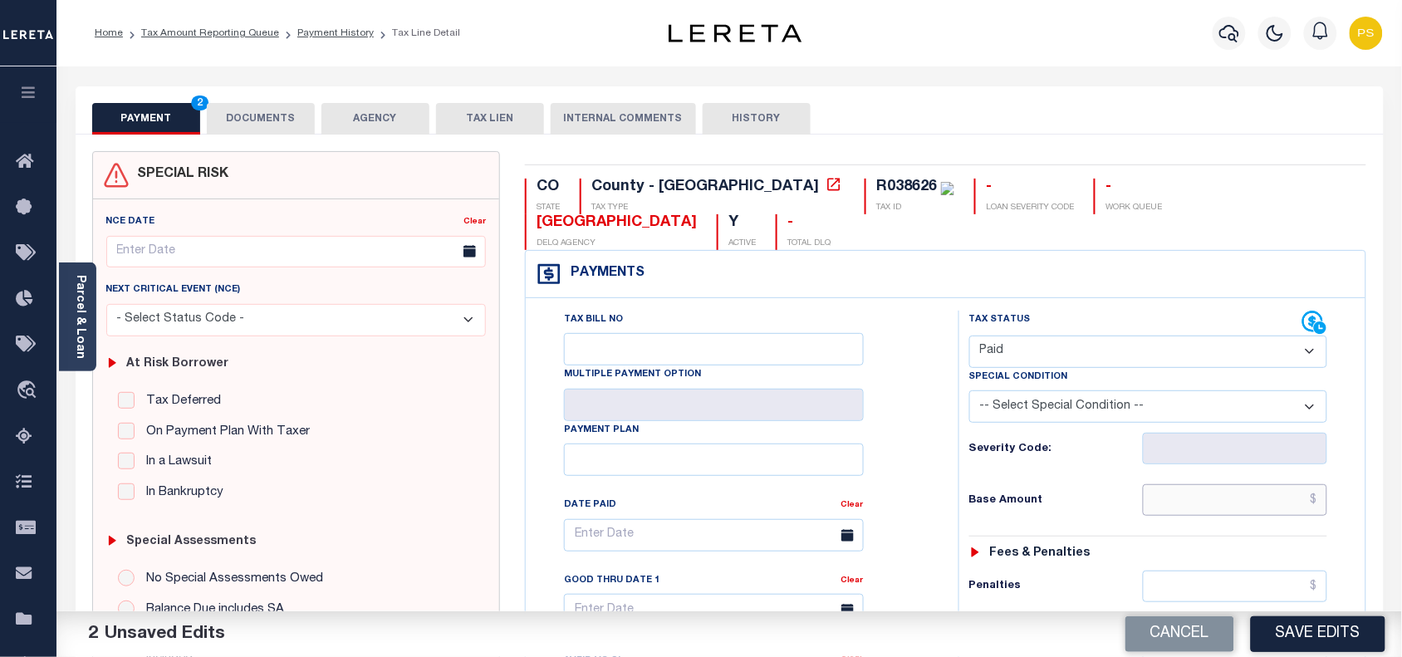
click at [1271, 484] on input "text" at bounding box center [1235, 500] width 185 height 32
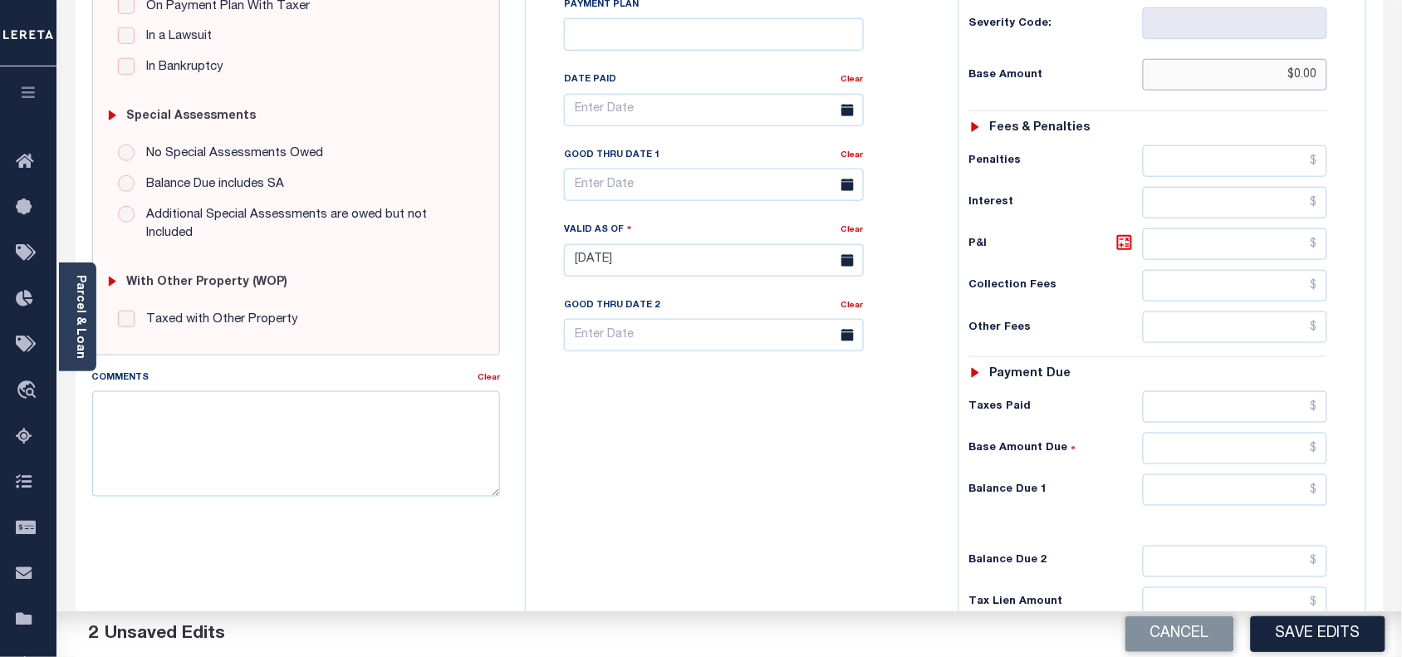
scroll to position [574, 0]
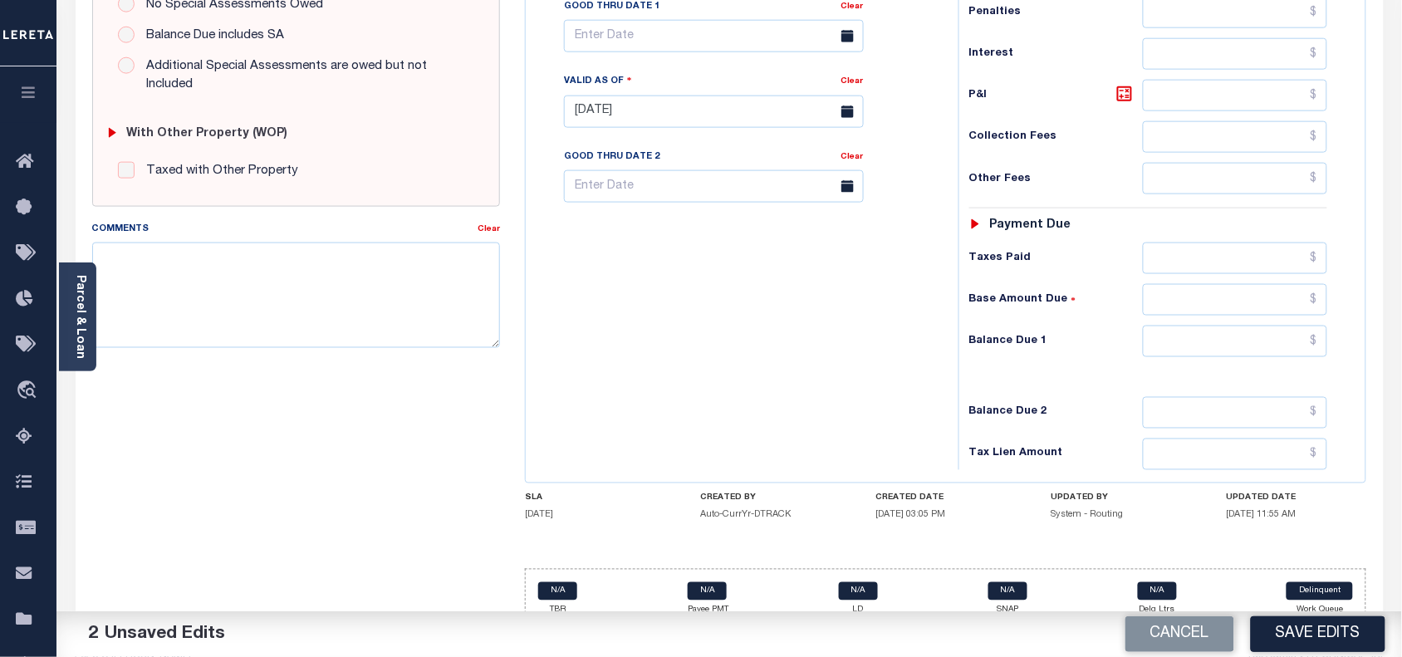
type input "$0.00"
click at [1275, 326] on input "text" at bounding box center [1235, 342] width 185 height 32
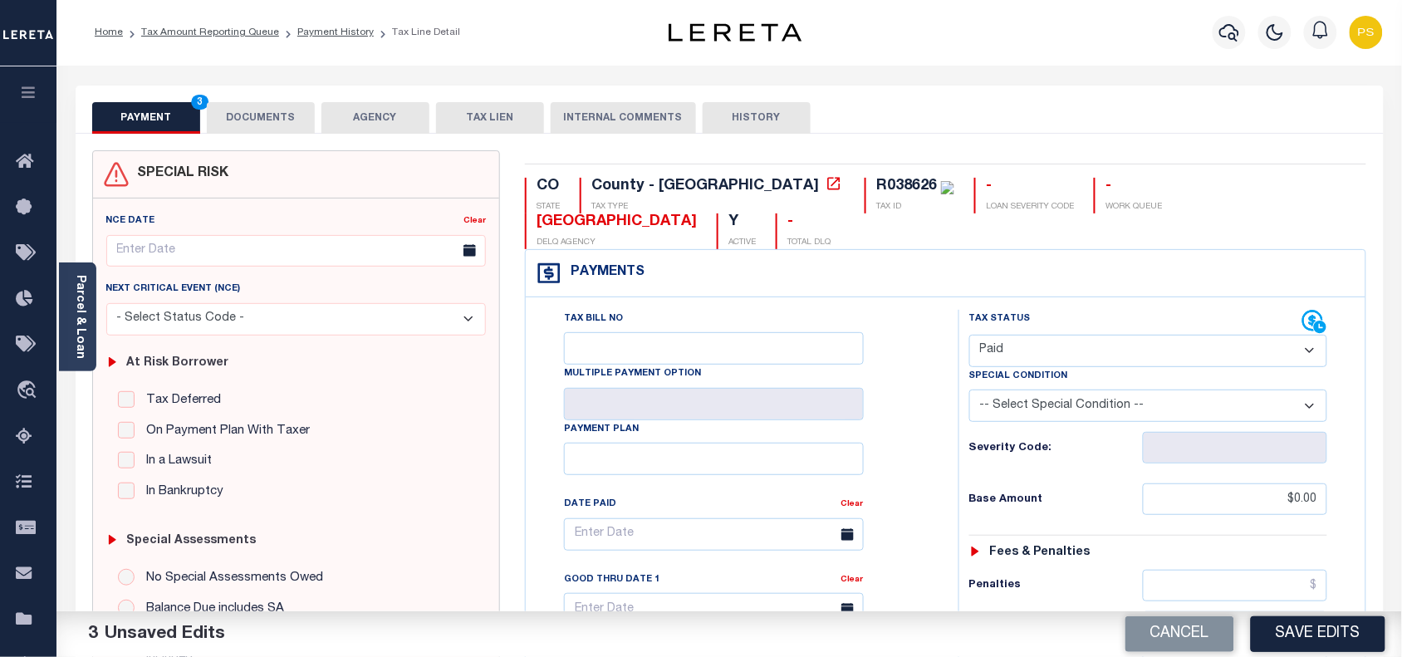
scroll to position [0, 0]
type input "$0.00"
click at [252, 122] on button "DOCUMENTS" at bounding box center [261, 119] width 108 height 32
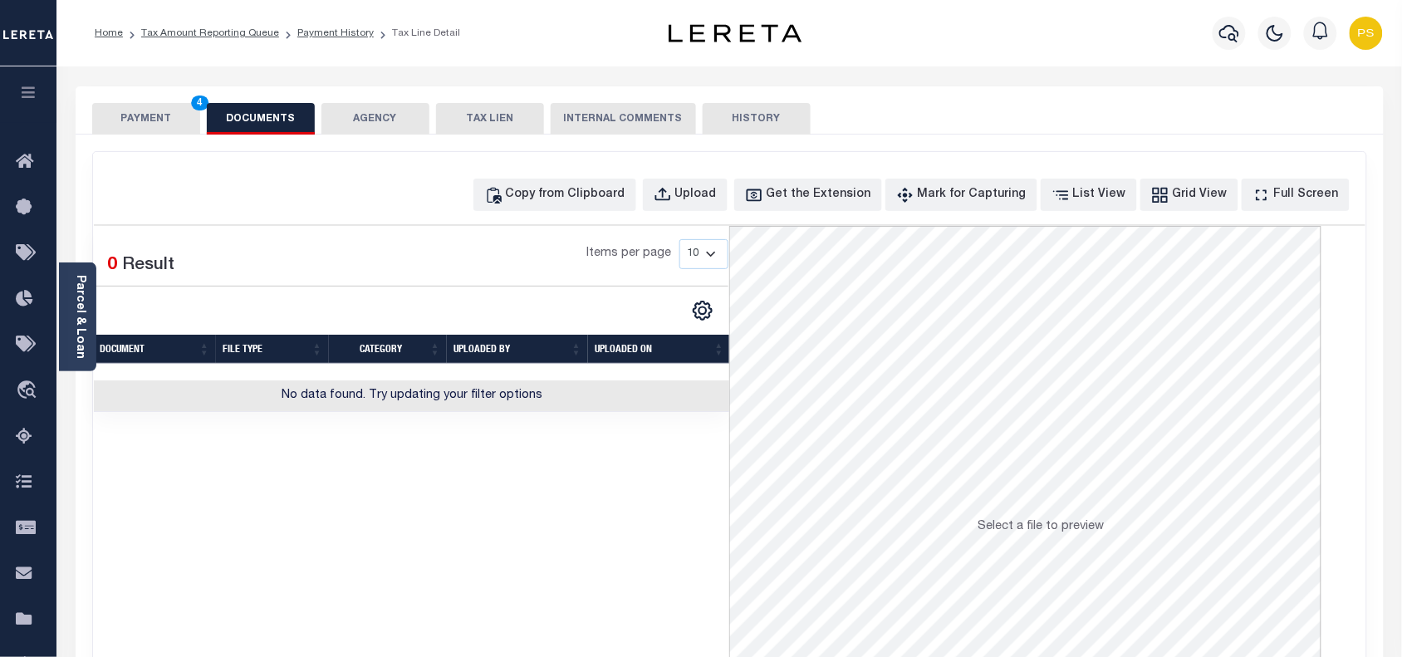
click at [169, 121] on button "PAYMENT 4" at bounding box center [146, 119] width 108 height 32
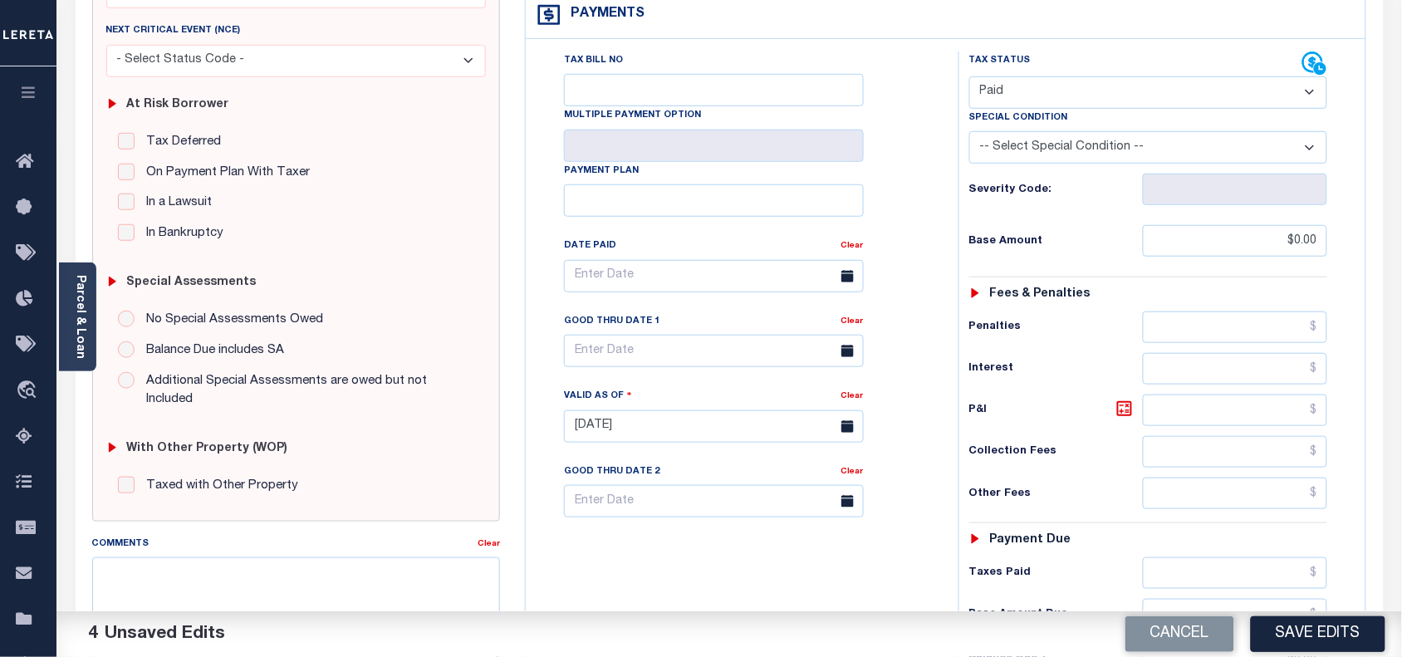
scroll to position [311, 0]
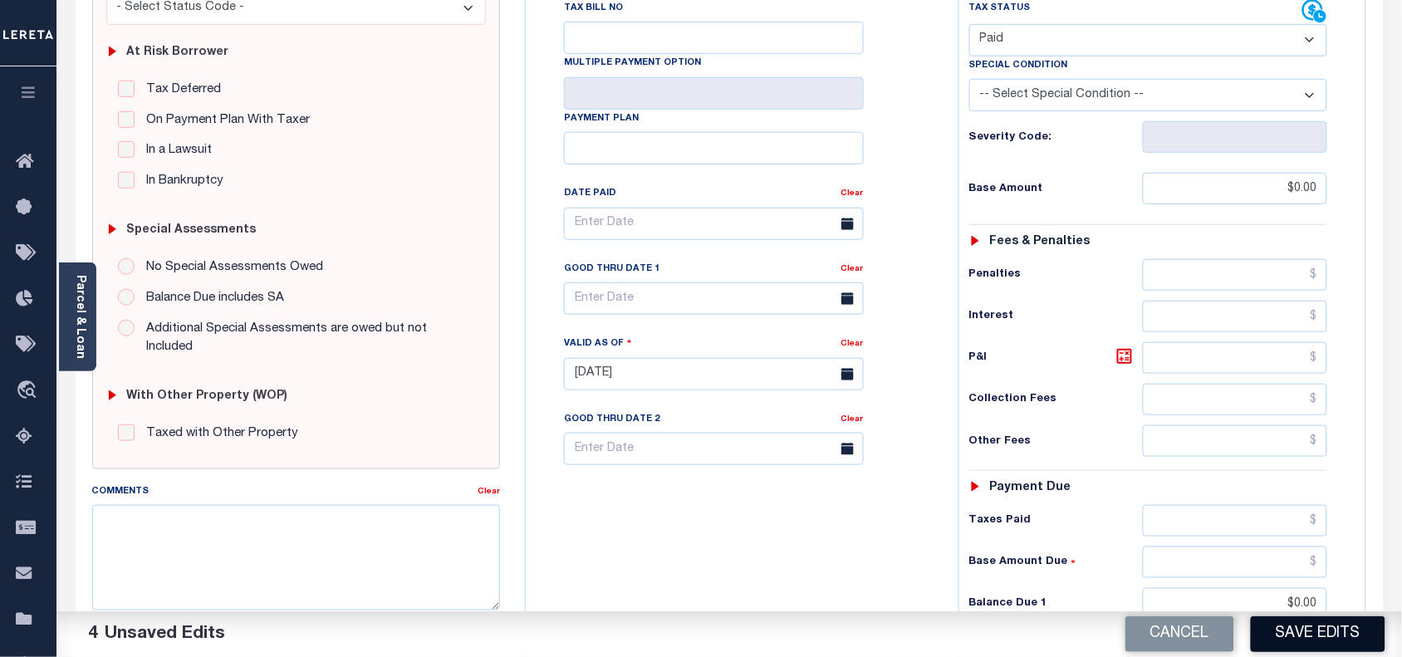
click at [1327, 636] on button "Save Edits" at bounding box center [1318, 634] width 135 height 36
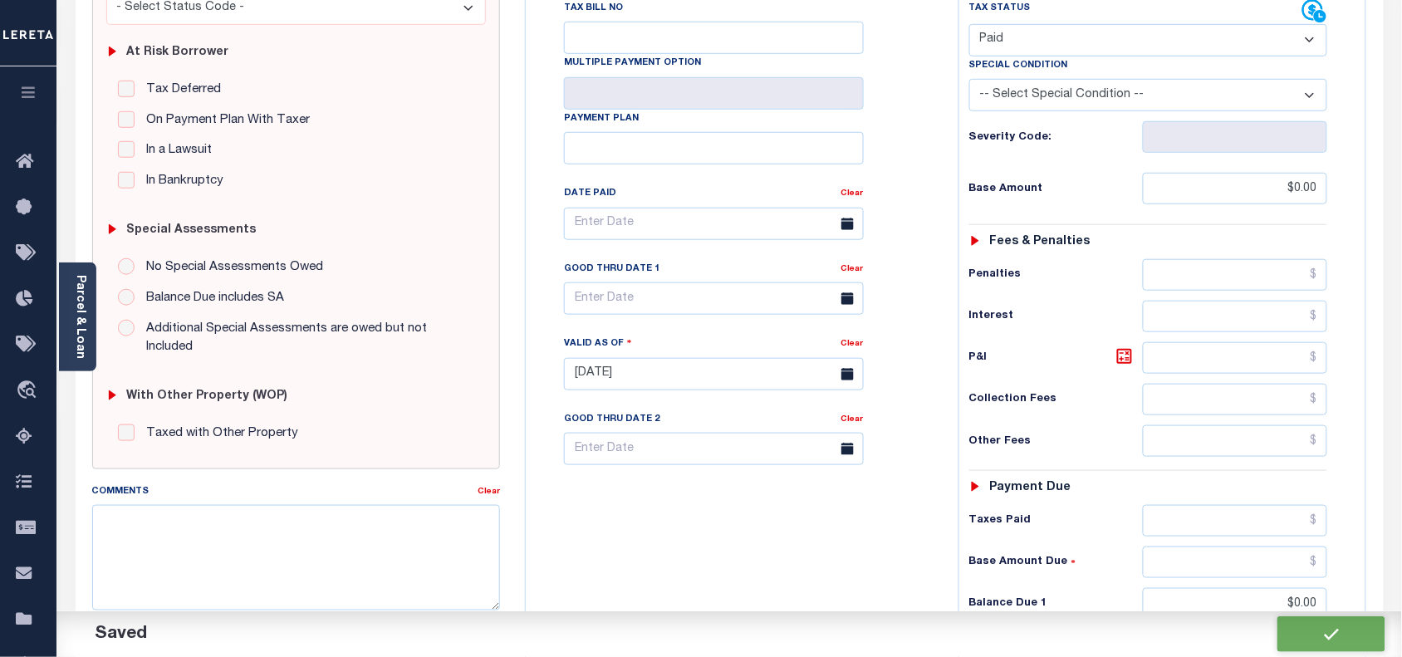
checkbox input "false"
type input "$0"
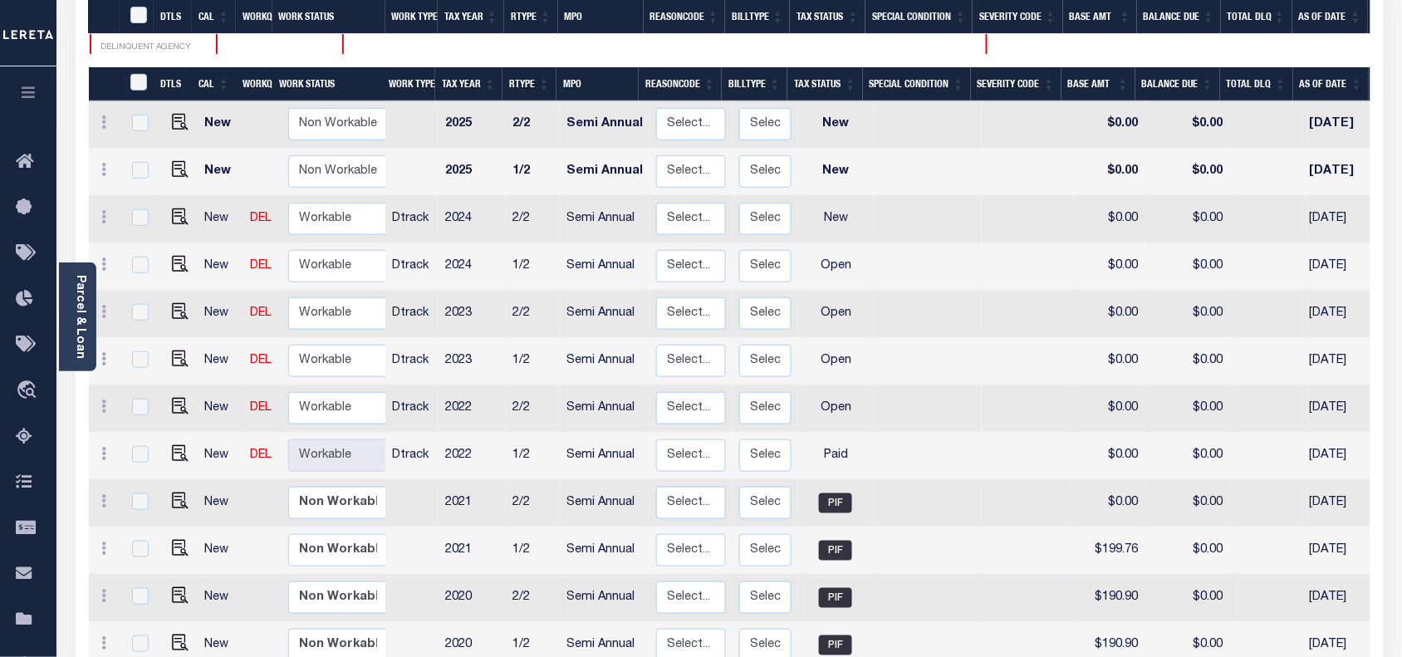
scroll to position [311, 0]
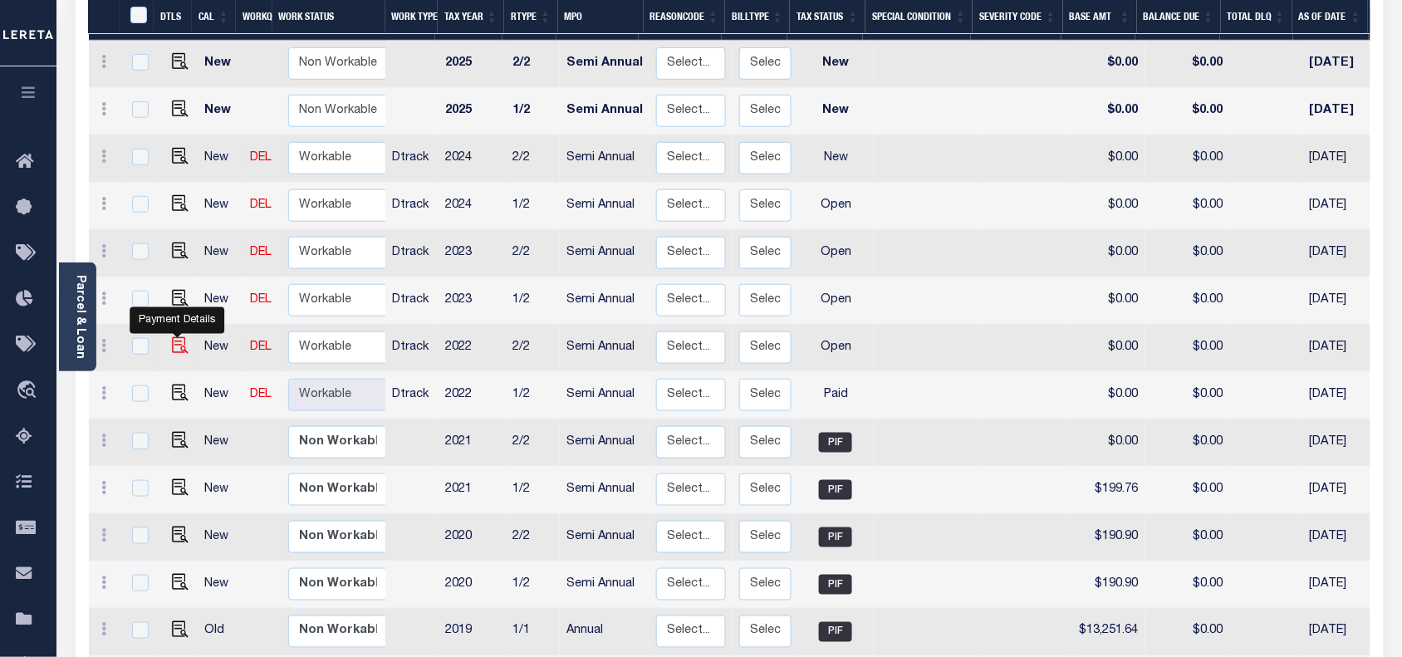
click at [172, 337] on img "" at bounding box center [180, 345] width 17 height 17
checkbox input "true"
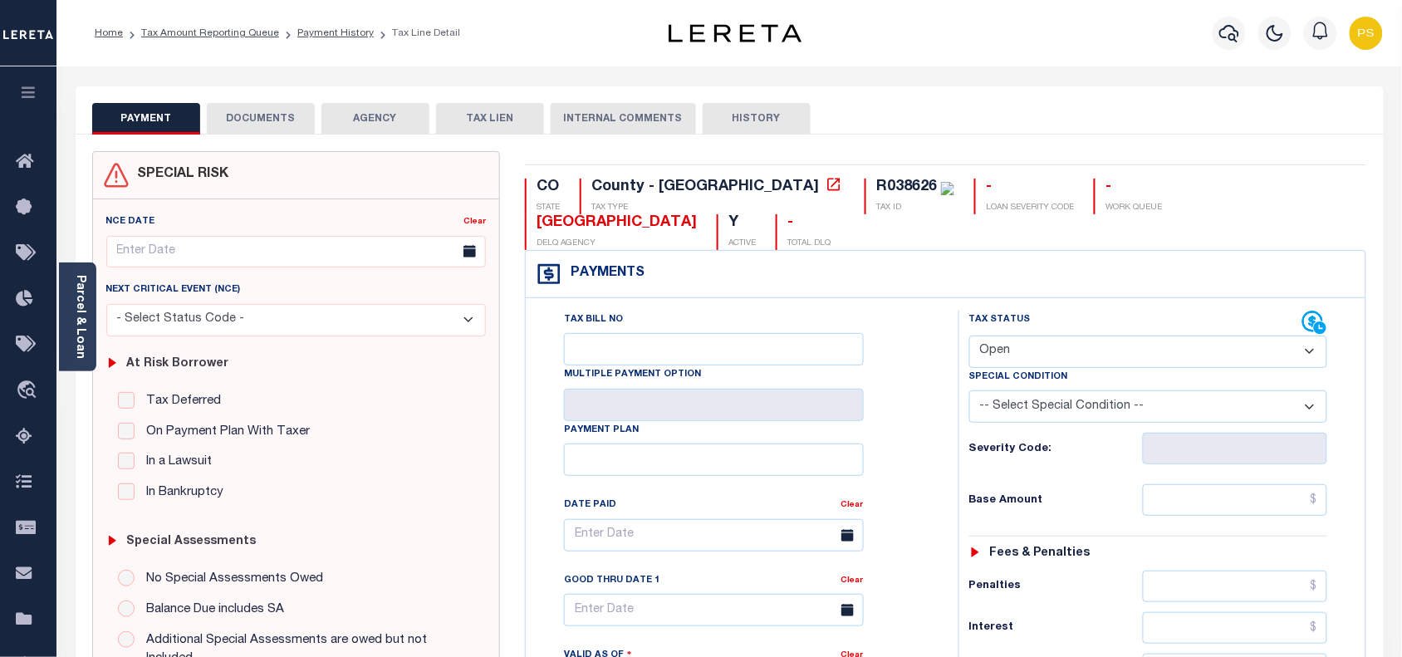
click at [1096, 336] on select "- Select Status Code - Open Due/Unpaid Paid Incomplete No Tax Due Internal Refu…" at bounding box center [1148, 352] width 359 height 32
select select "PYD"
click at [969, 336] on select "- Select Status Code - Open Due/Unpaid Paid Incomplete No Tax Due Internal Refu…" at bounding box center [1148, 352] width 359 height 32
type input "10/02/2025"
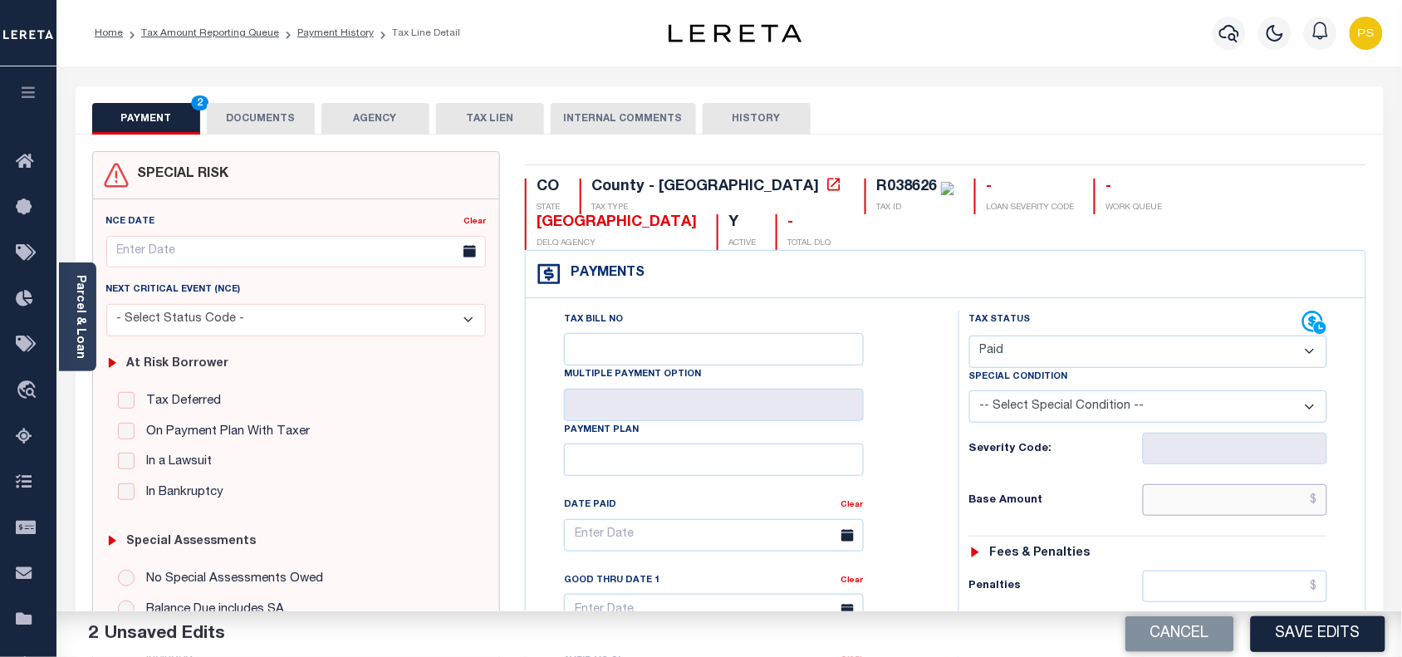
click at [1286, 484] on input "text" at bounding box center [1235, 500] width 185 height 32
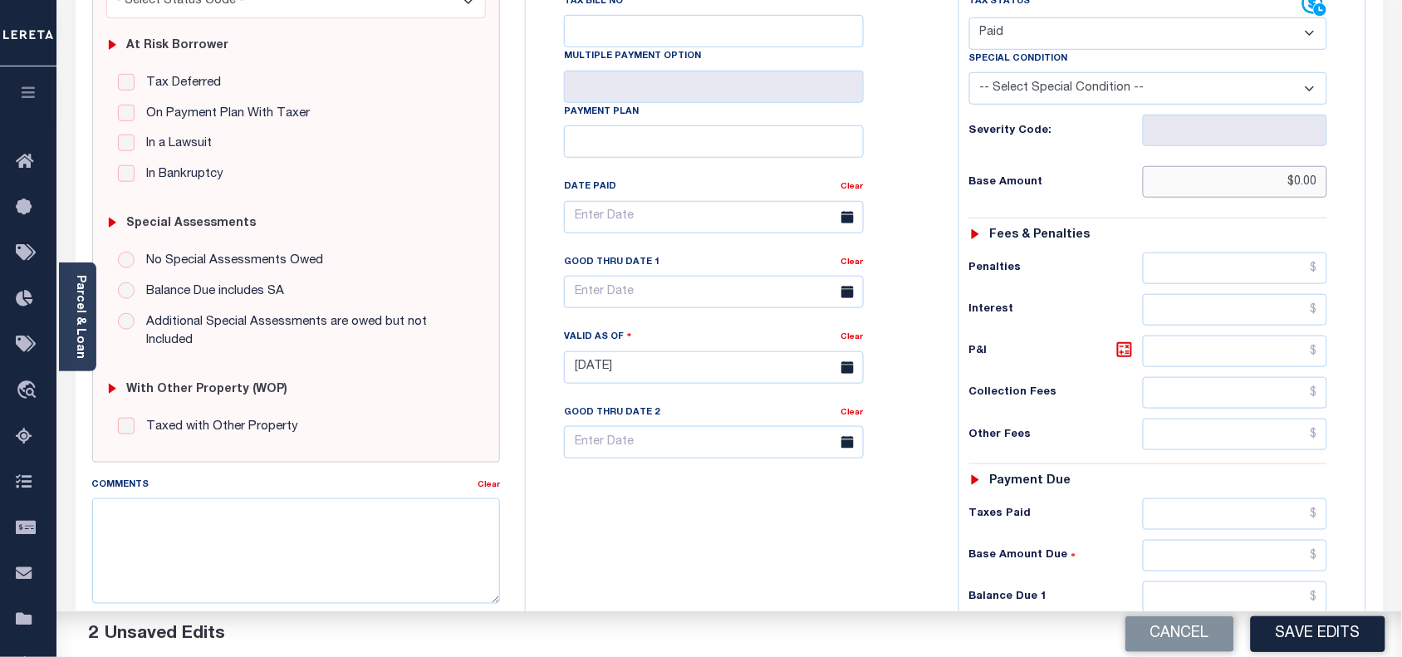
scroll to position [415, 0]
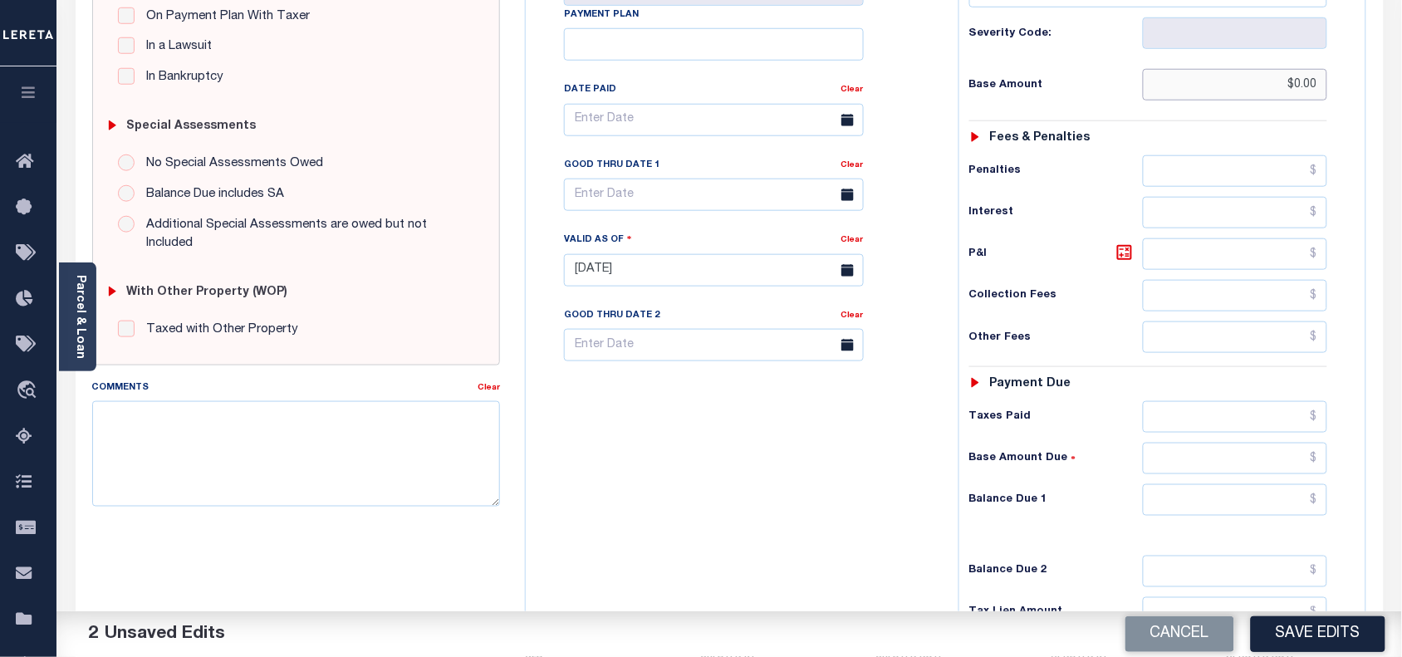
type input "$0.00"
click at [1264, 484] on input "text" at bounding box center [1235, 500] width 185 height 32
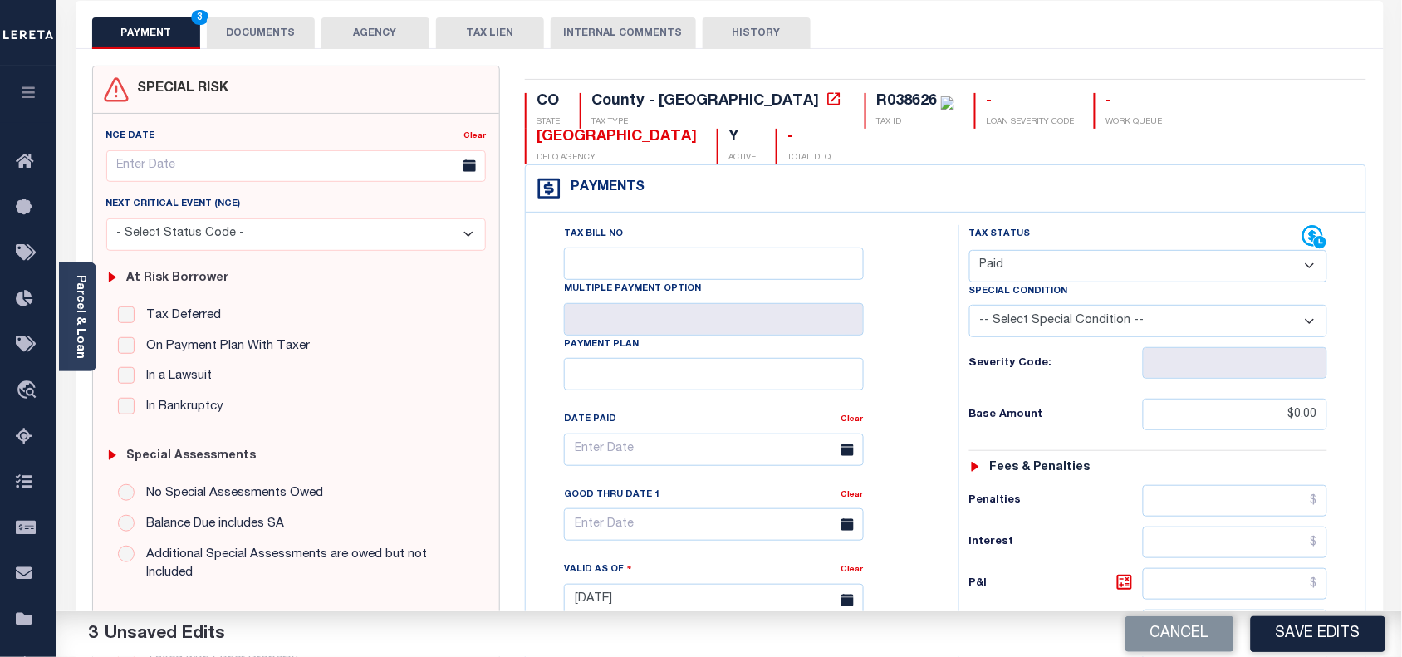
scroll to position [0, 0]
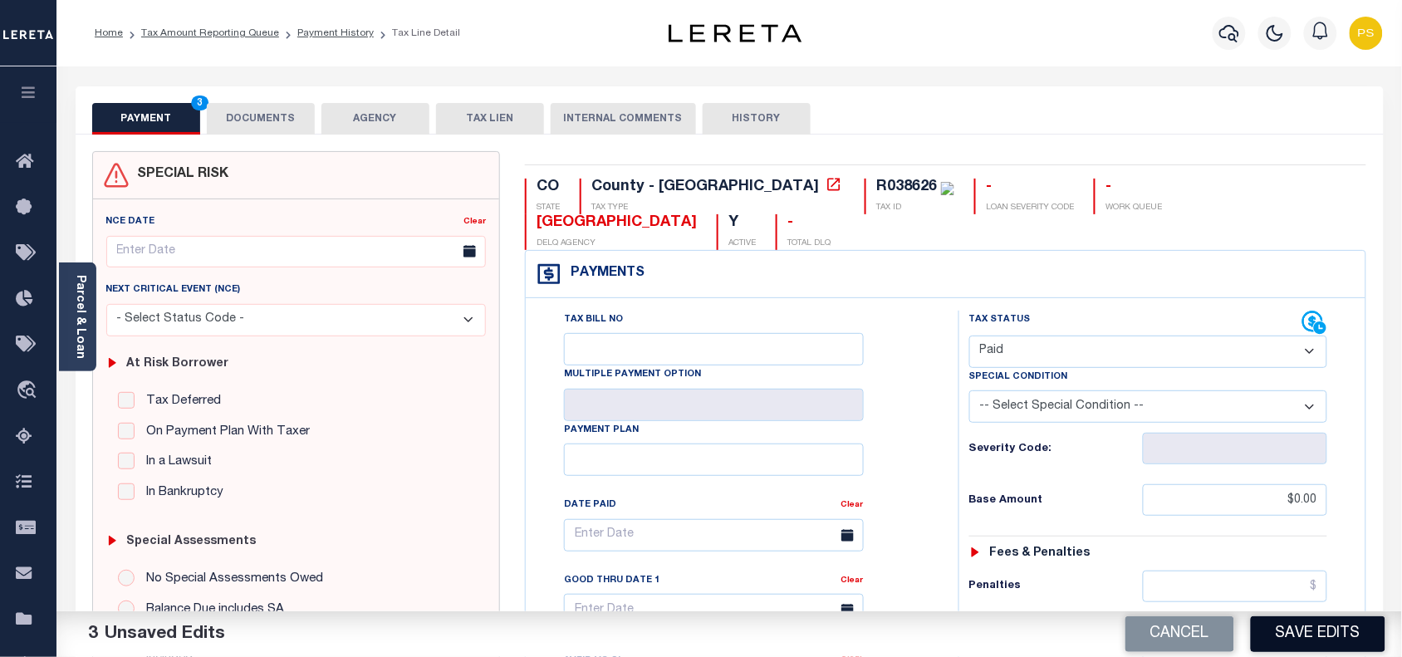
type input "$0.00"
click at [1307, 627] on button "Save Edits" at bounding box center [1318, 634] width 135 height 36
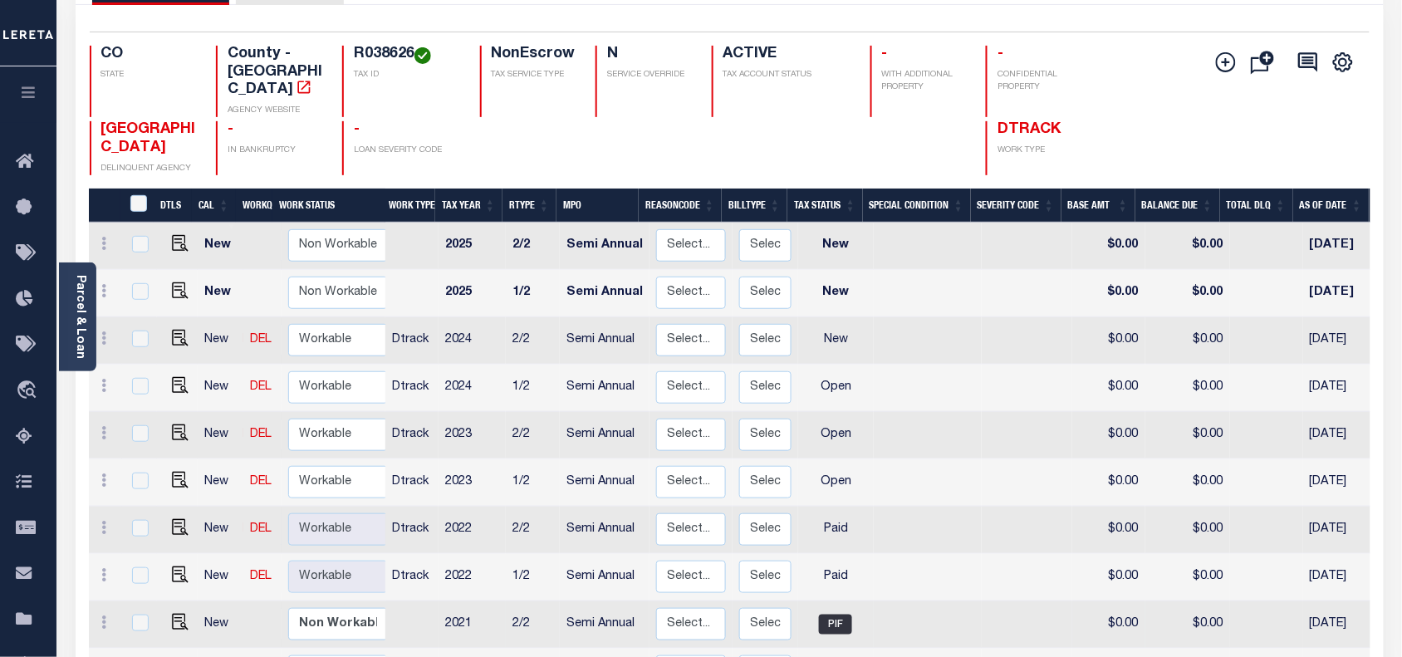
scroll to position [208, 0]
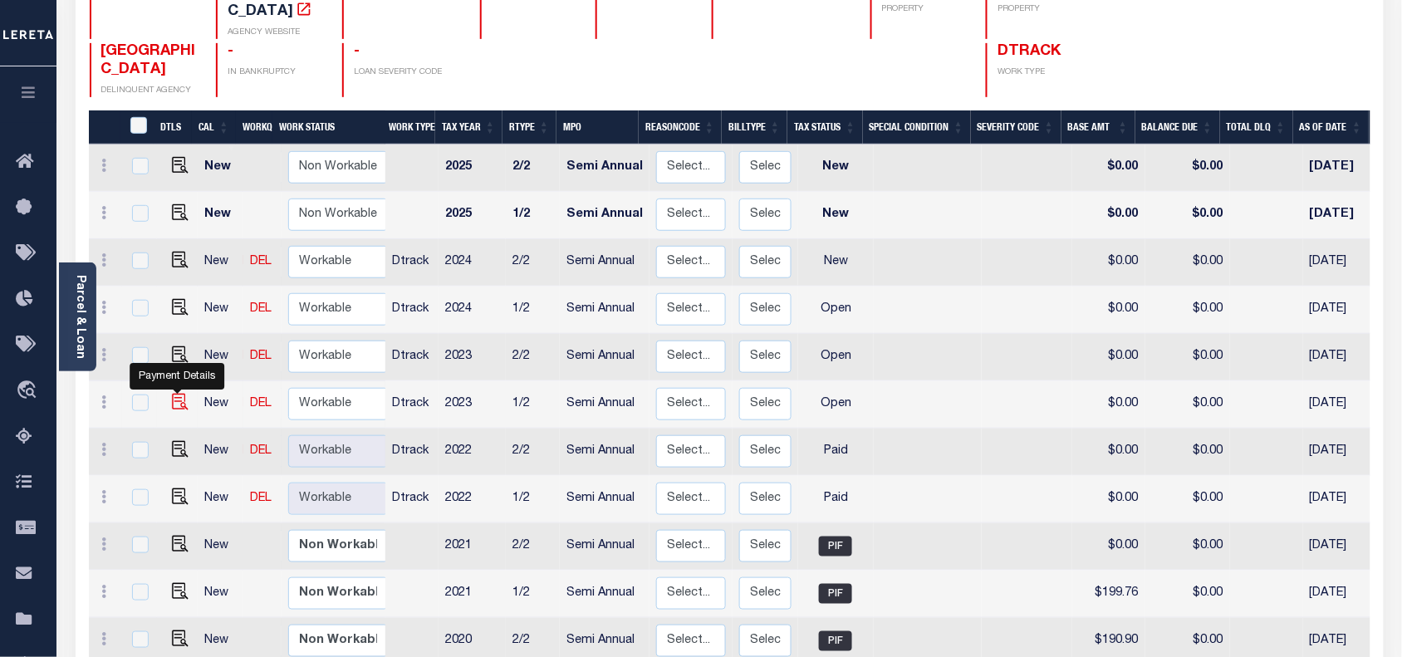
click at [173, 394] on img "" at bounding box center [180, 402] width 17 height 17
checkbox input "true"
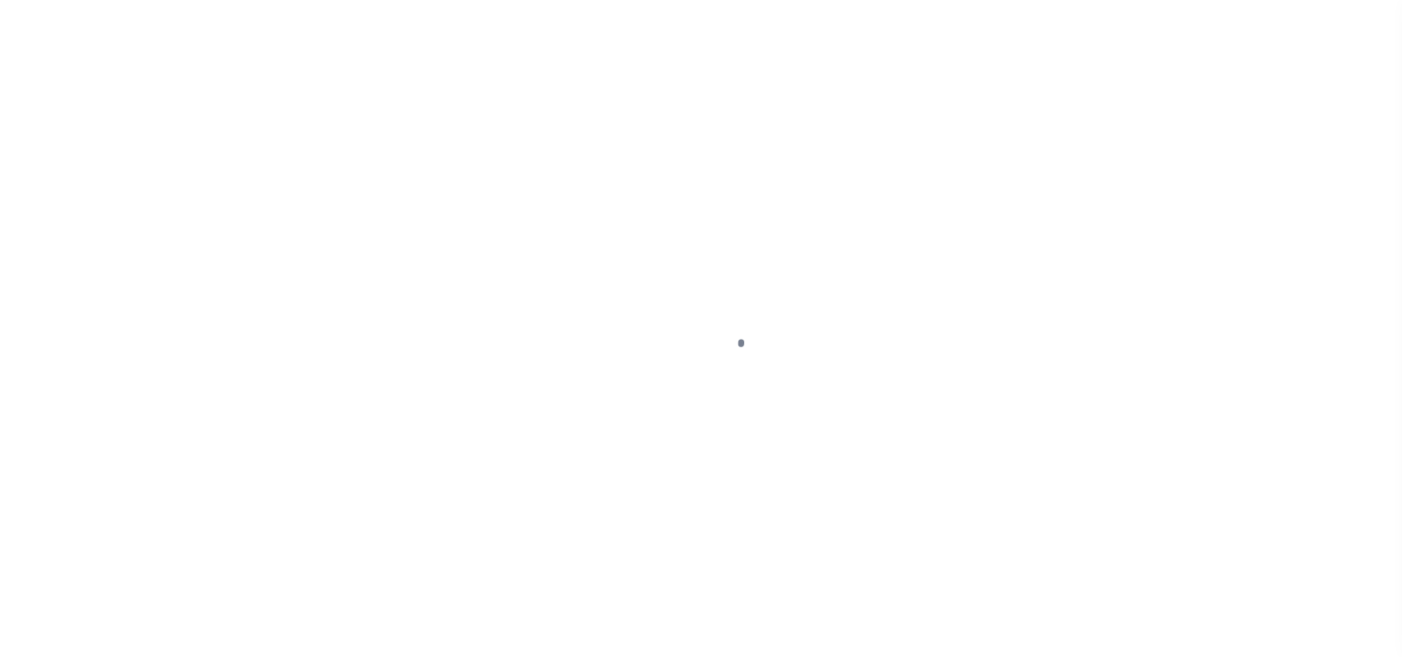
select select "OP2"
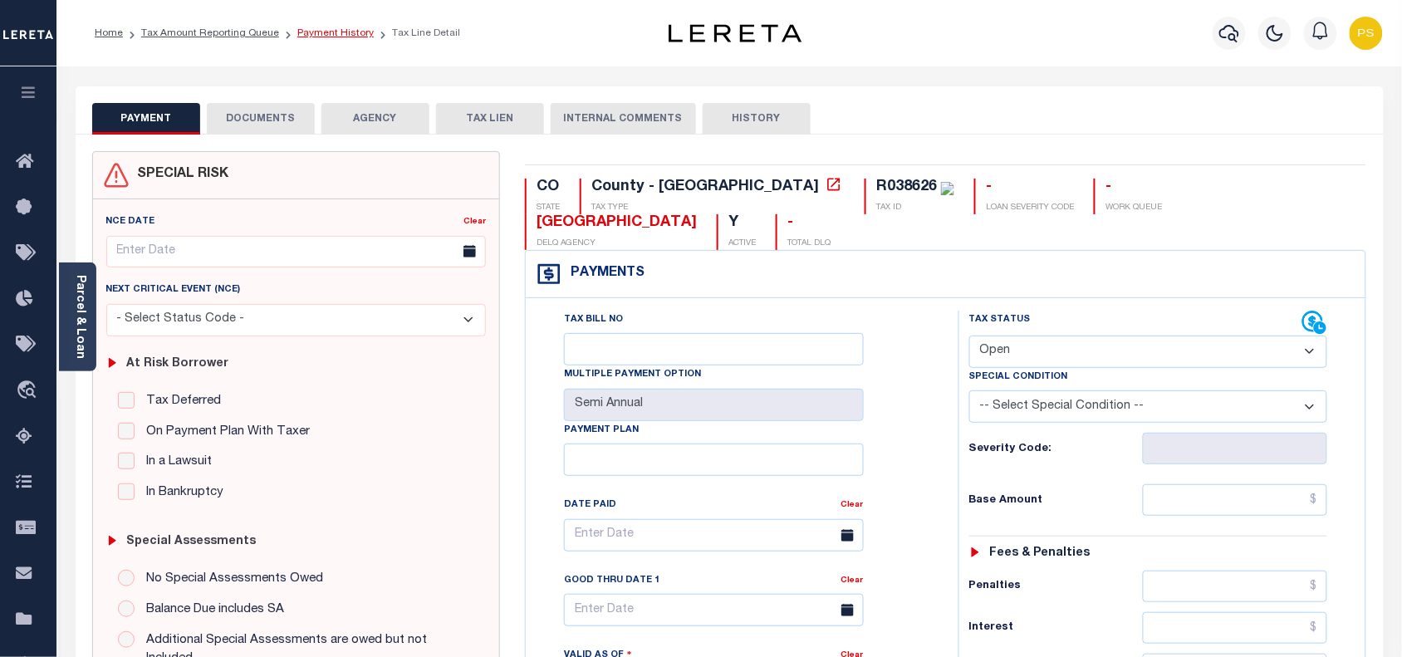
click at [322, 37] on link "Payment History" at bounding box center [335, 33] width 76 height 10
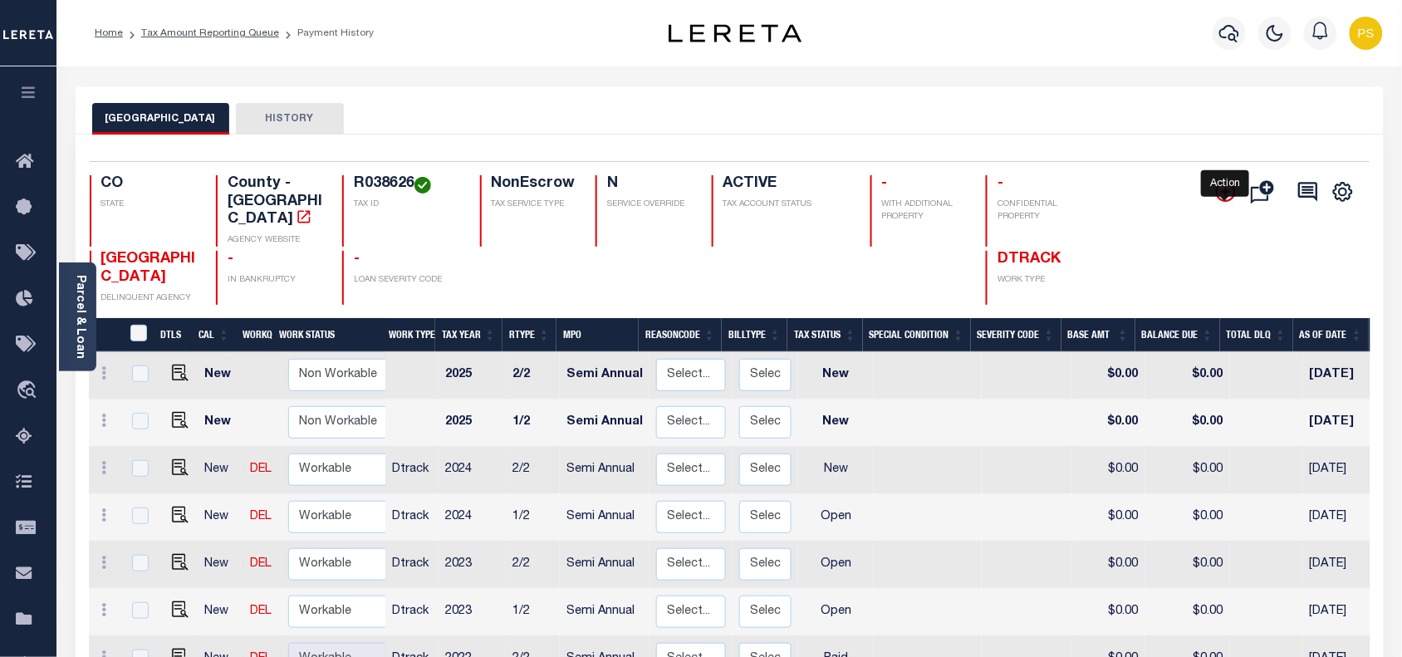
click at [1227, 192] on icon "" at bounding box center [1226, 192] width 20 height 20
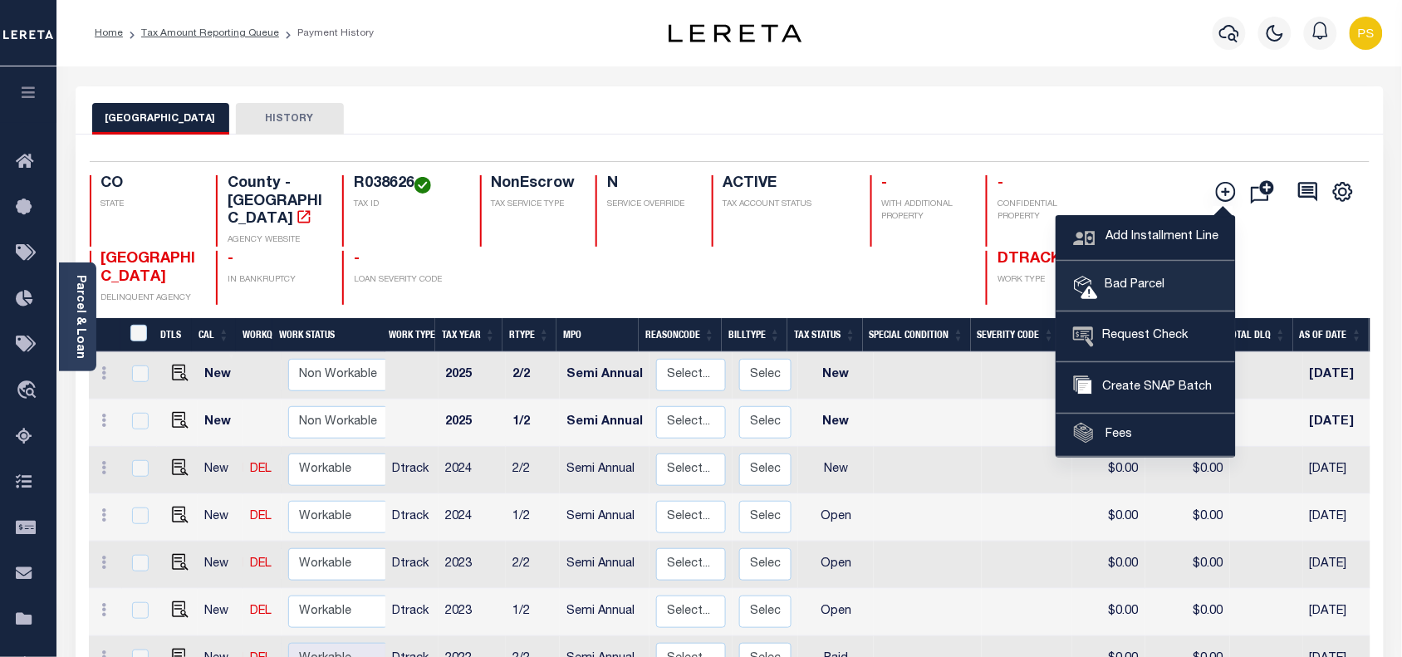
click at [1144, 285] on span "Bad Parcel" at bounding box center [1131, 286] width 66 height 18
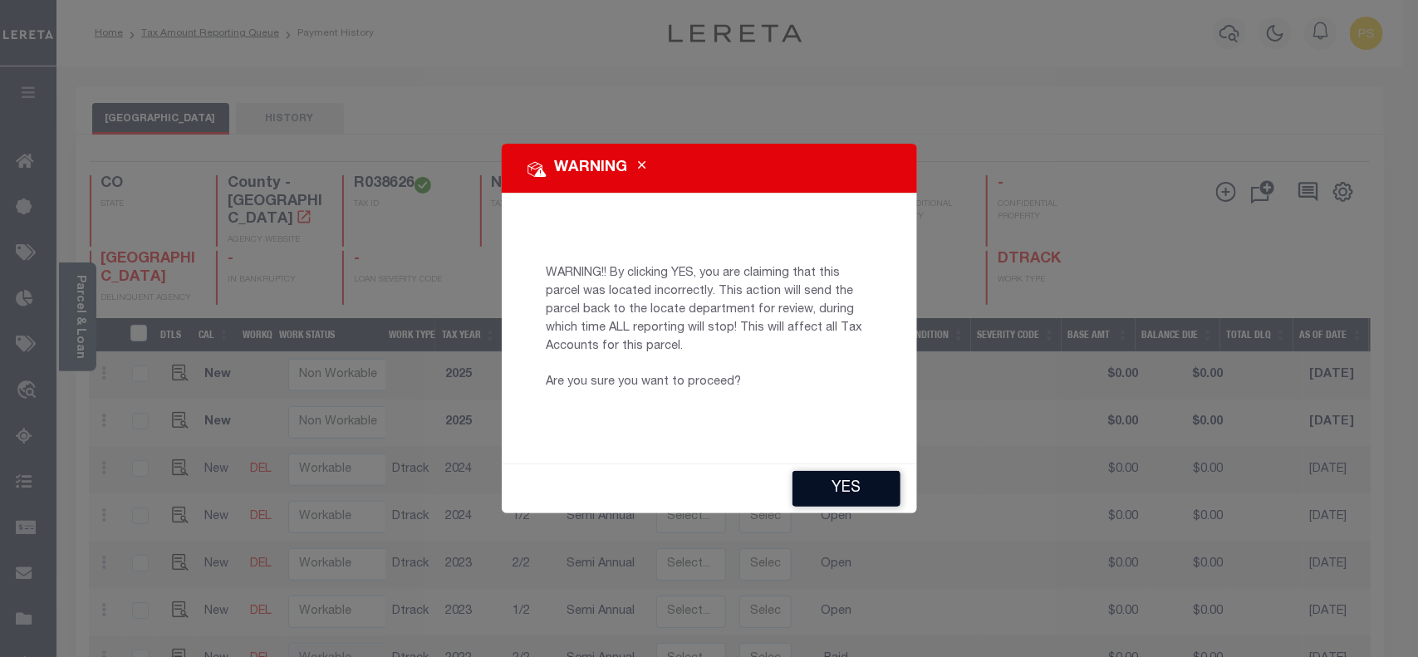
click at [846, 495] on button "YES" at bounding box center [846, 489] width 108 height 36
type input "PShekar-c@lereta.net"
type input "[DATE]"
type input "CP"
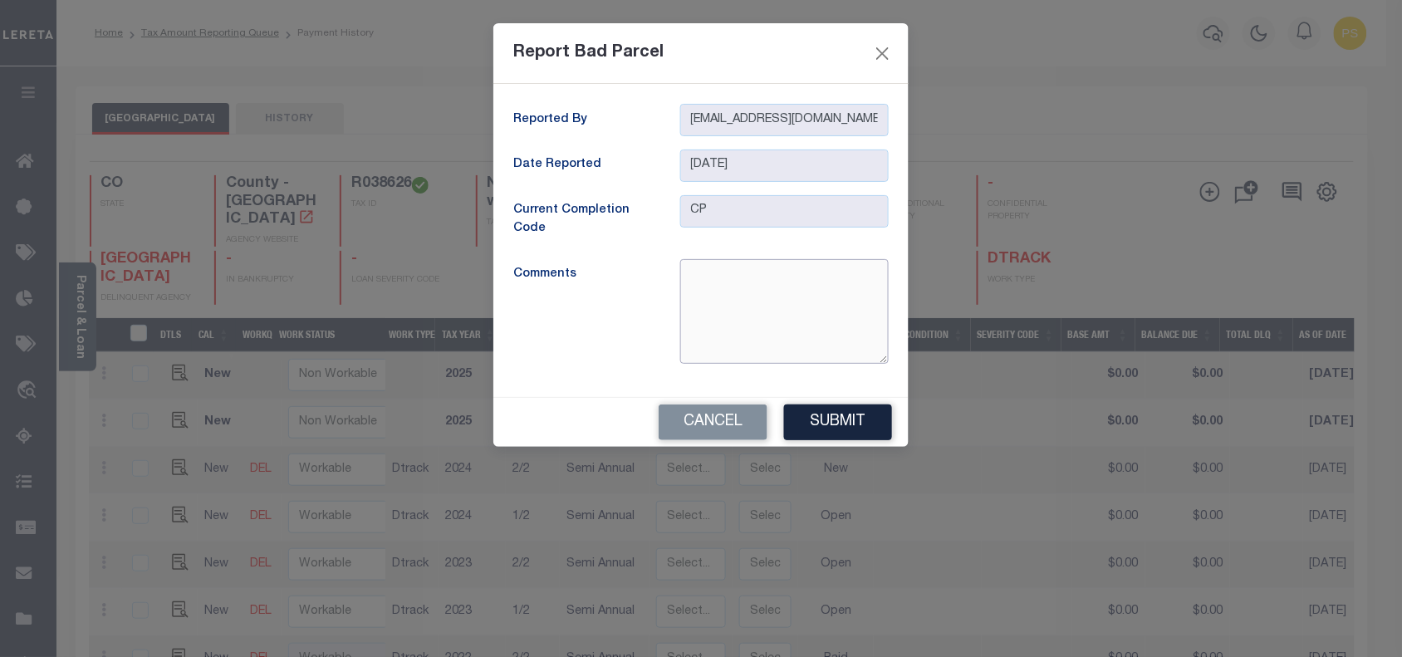
click at [758, 288] on textarea at bounding box center [784, 311] width 208 height 105
type textarea "Bad Parcel"
click at [851, 420] on button "Submit" at bounding box center [838, 423] width 108 height 36
click at [851, 420] on div "Cancel" at bounding box center [700, 422] width 415 height 49
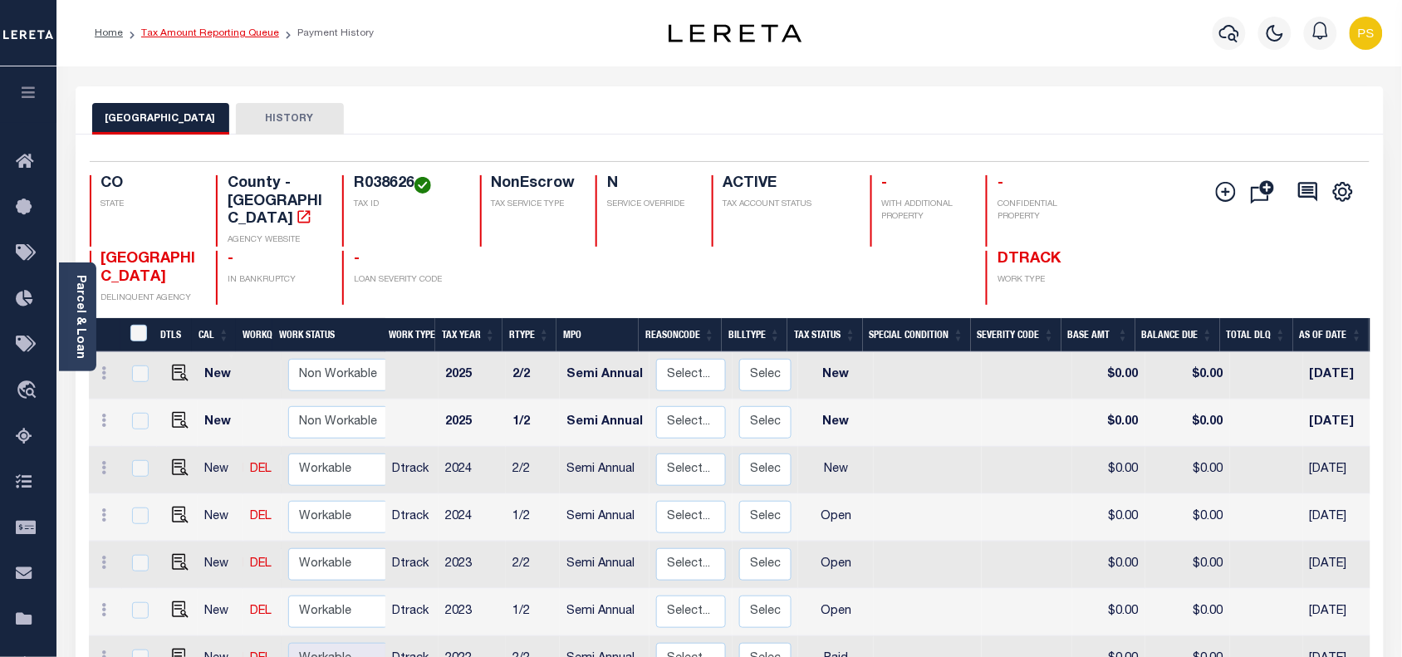
click at [242, 34] on link "Tax Amount Reporting Queue" at bounding box center [210, 33] width 138 height 10
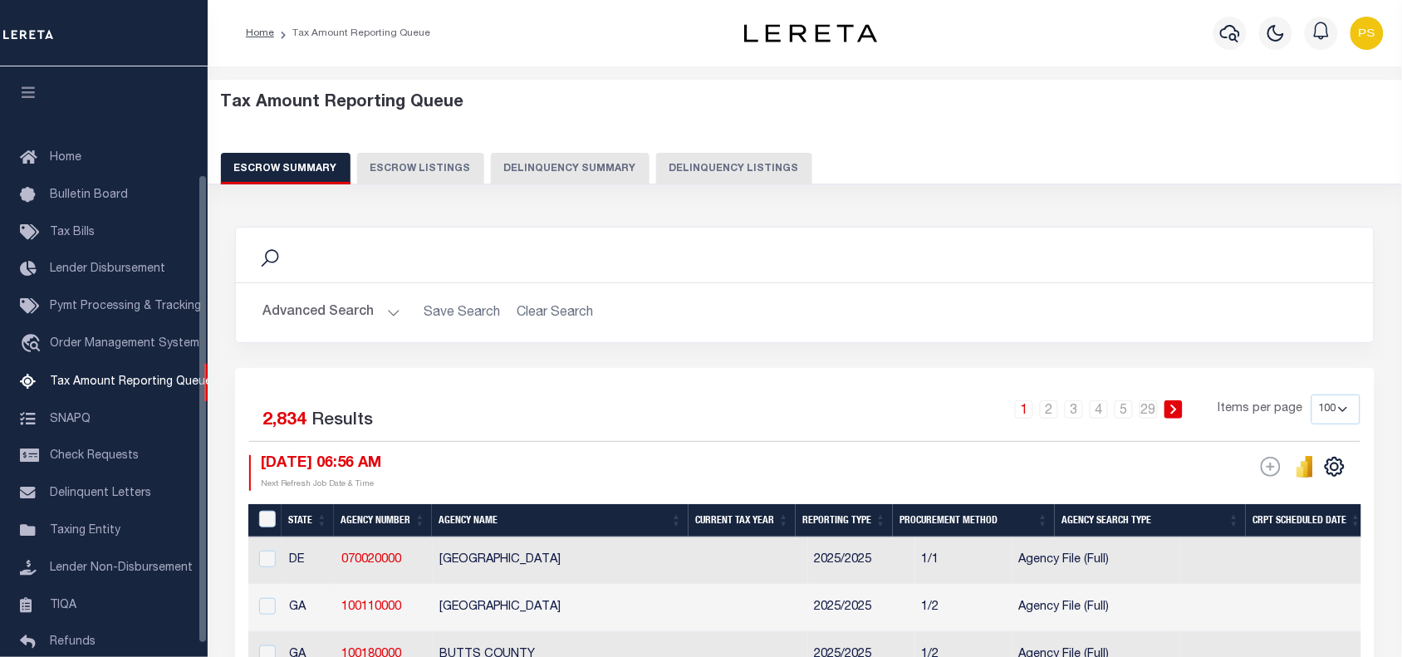
click at [740, 176] on button "Delinquency Listings" at bounding box center [734, 169] width 156 height 32
select select "100"
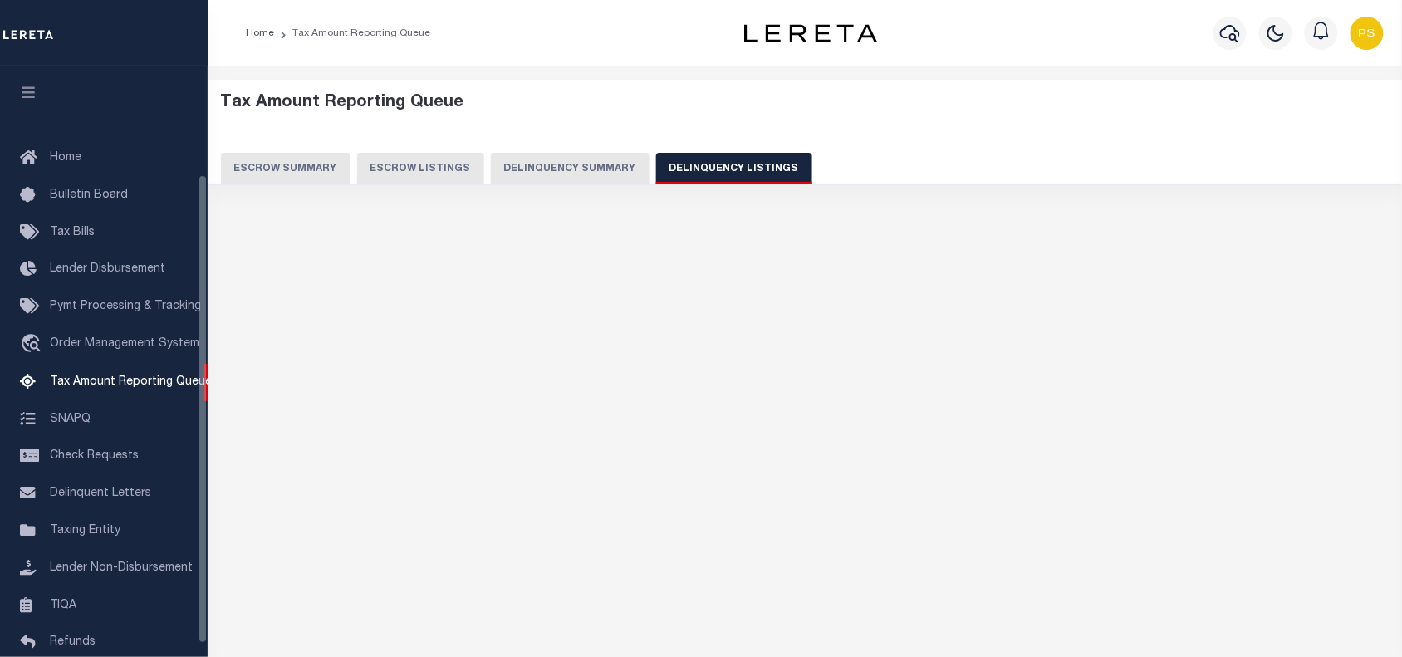
scroll to position [135, 0]
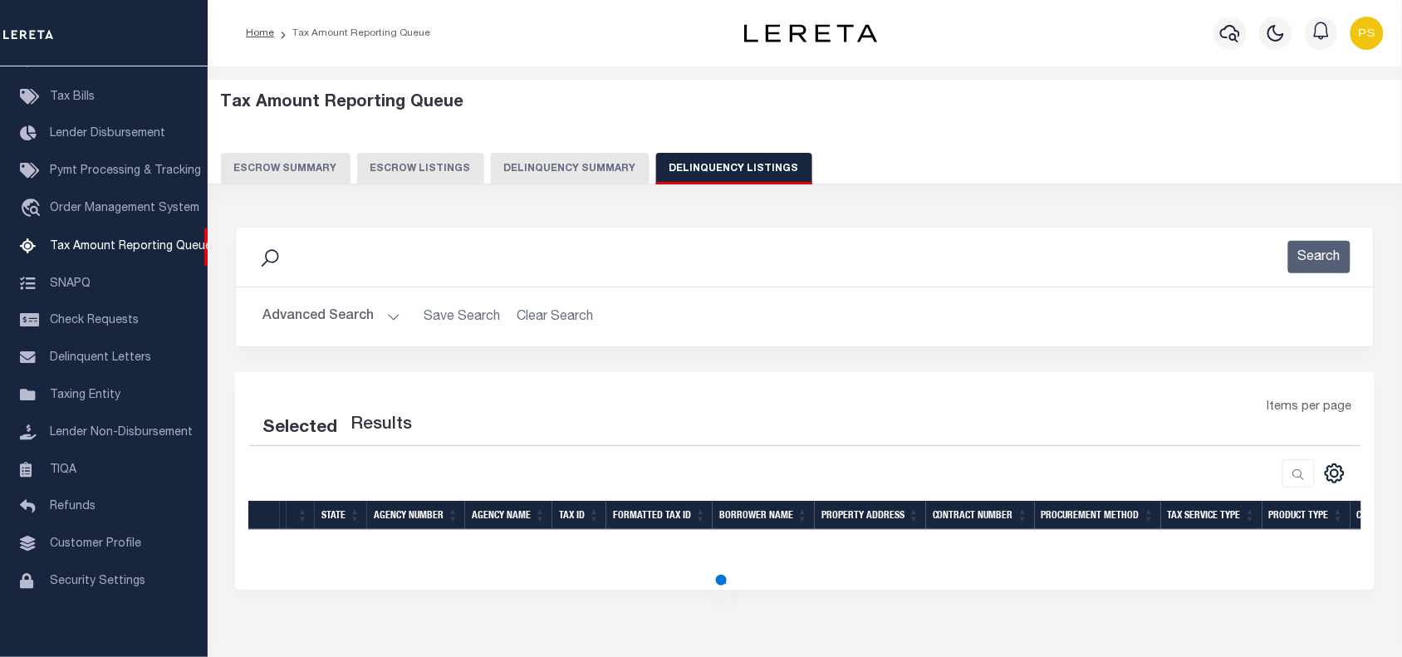
select select "100"
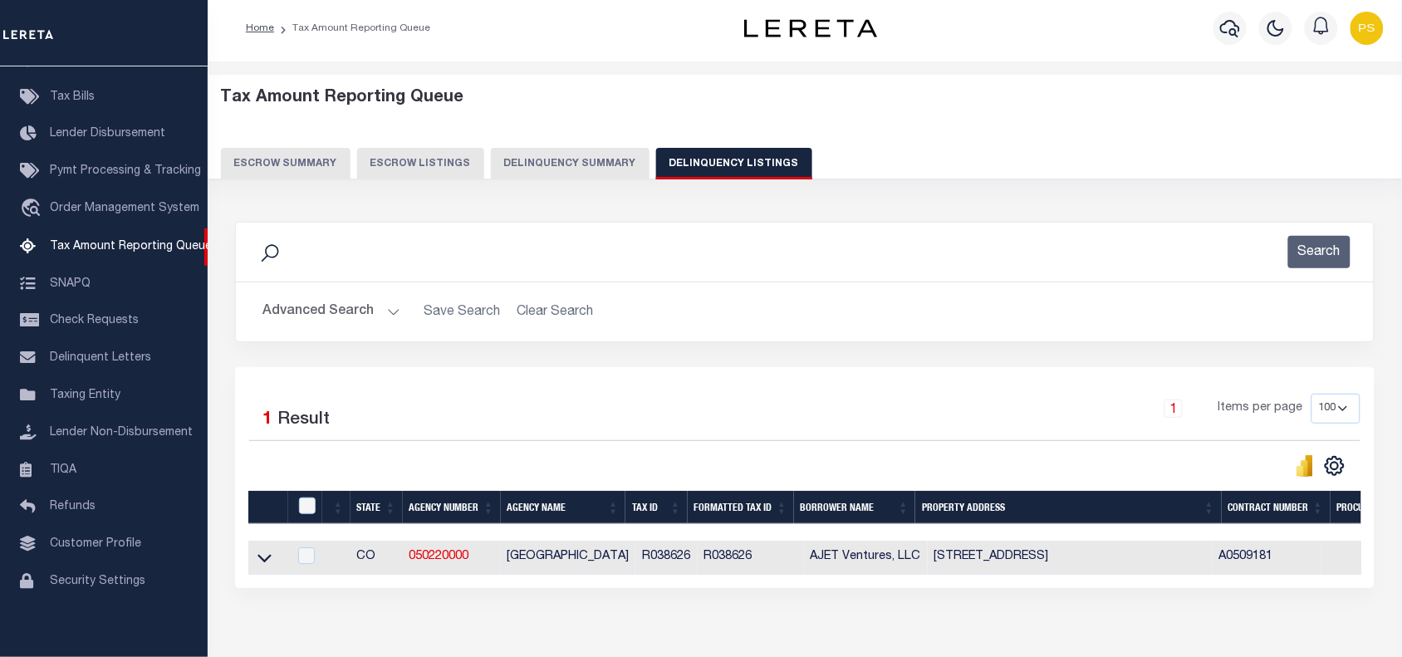
scroll to position [0, 0]
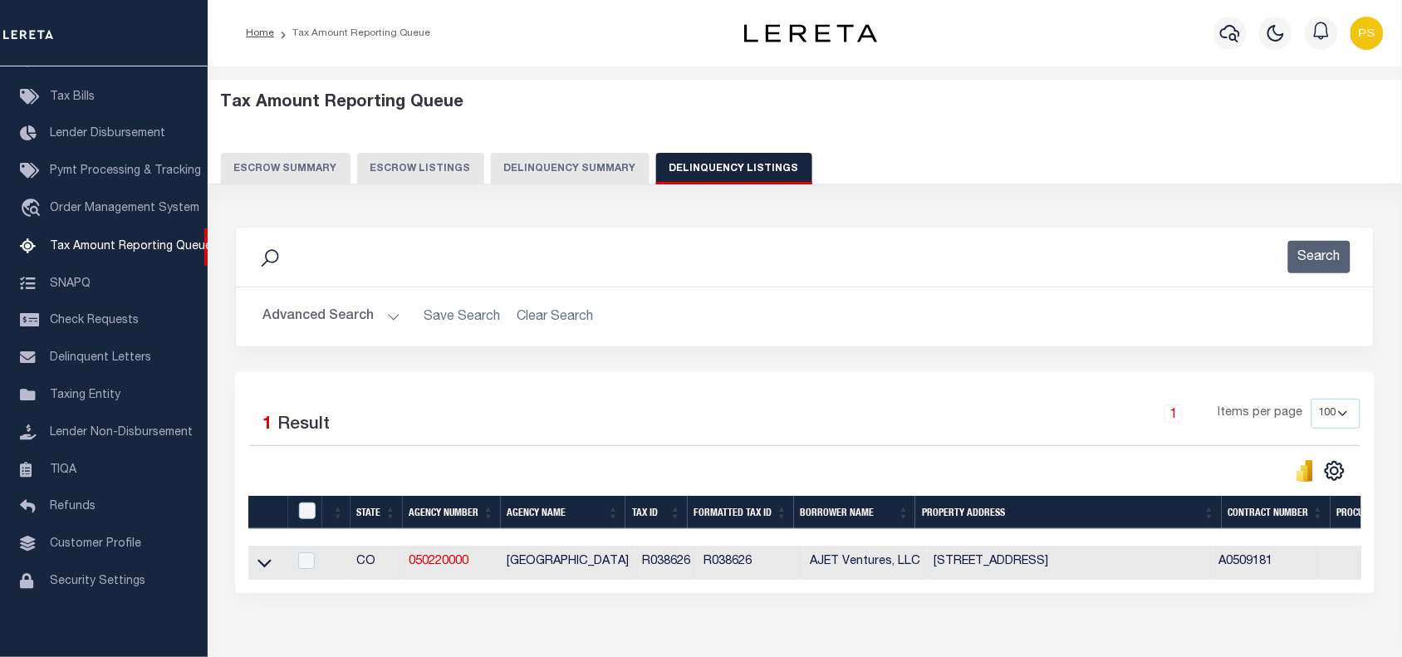
click at [325, 306] on button "Advanced Search" at bounding box center [331, 317] width 138 height 32
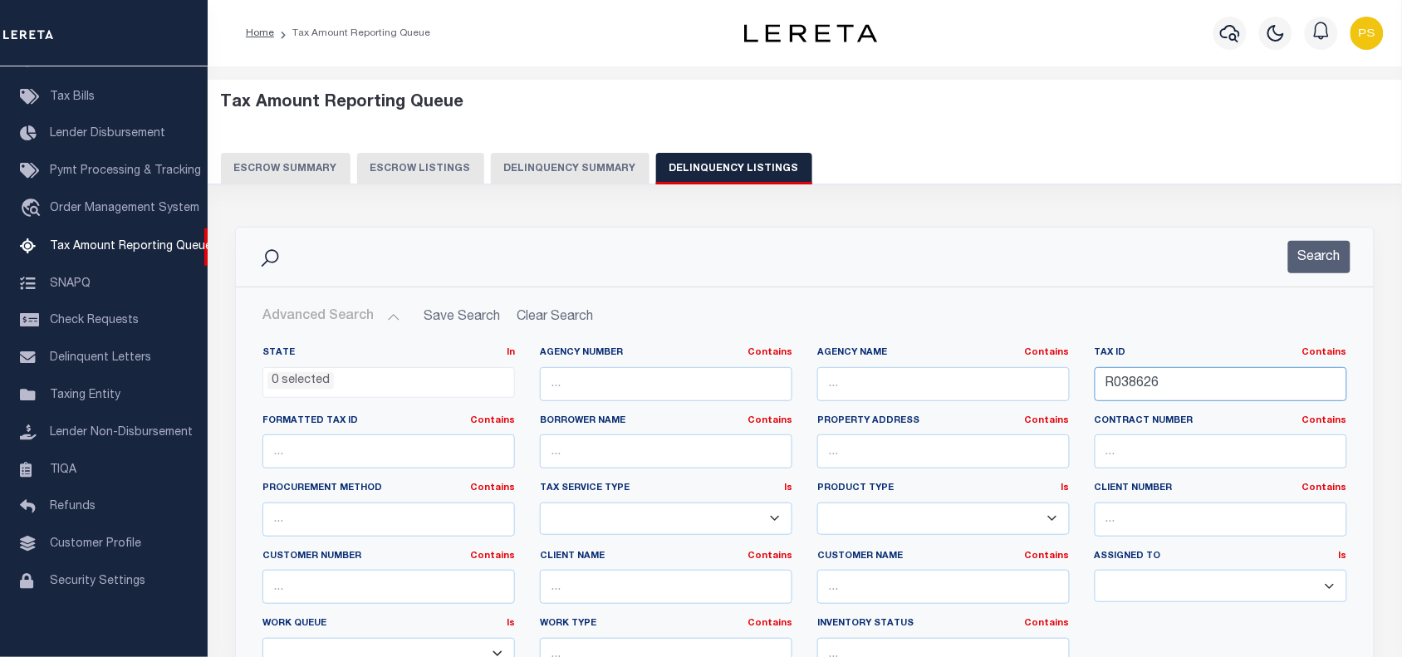
click at [1117, 380] on input "R038626" at bounding box center [1221, 384] width 253 height 34
paste input "17000400"
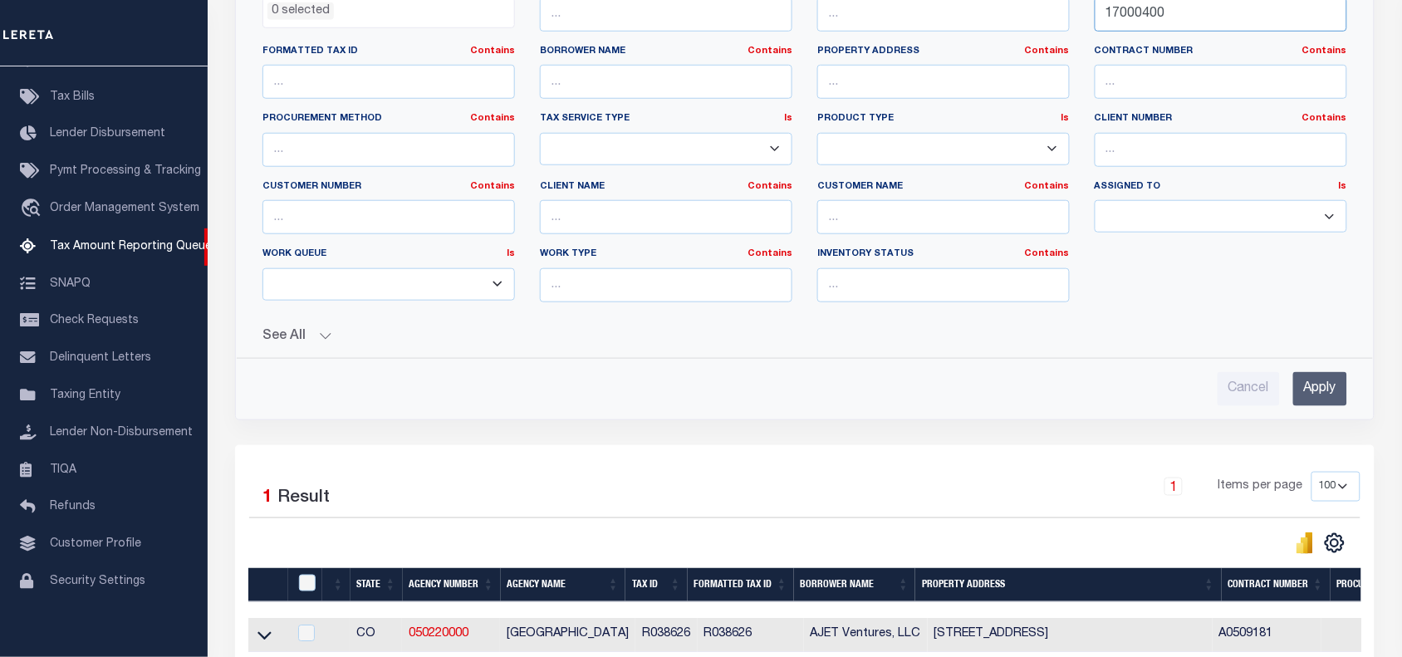
scroll to position [519, 0]
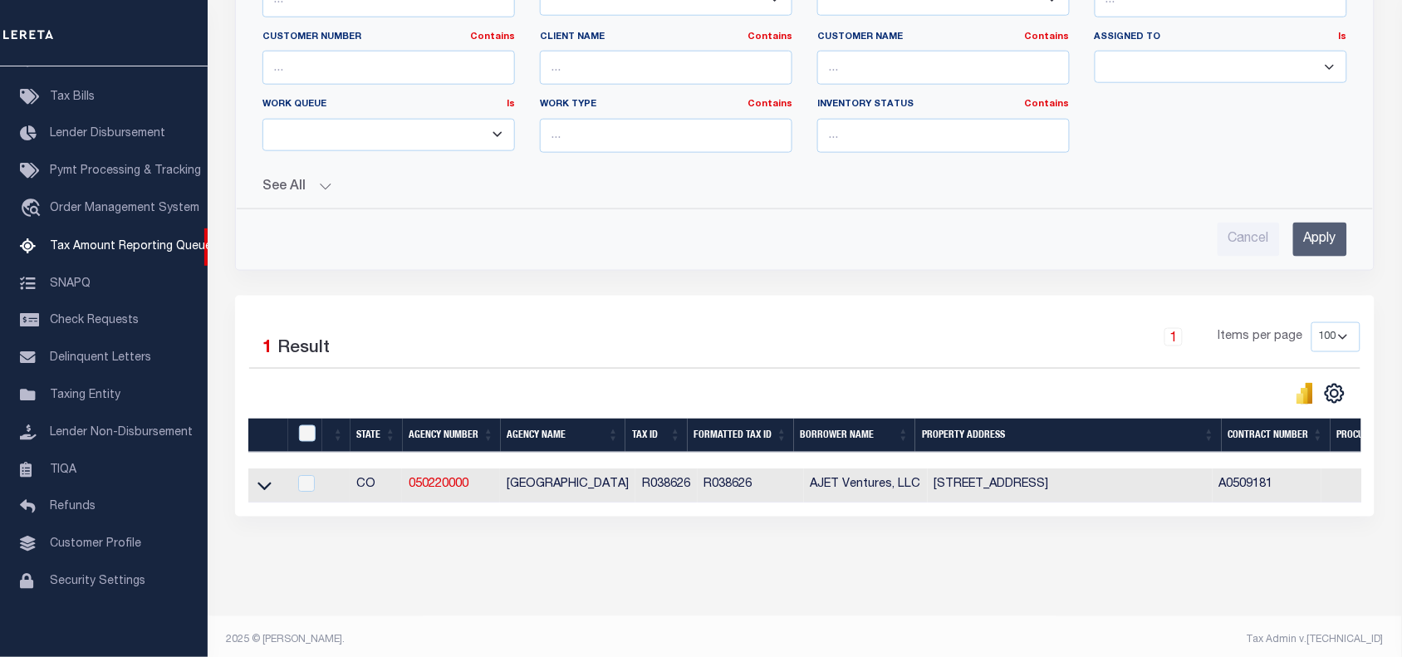
type input "17000400"
click at [1315, 245] on input "Apply" at bounding box center [1320, 240] width 54 height 34
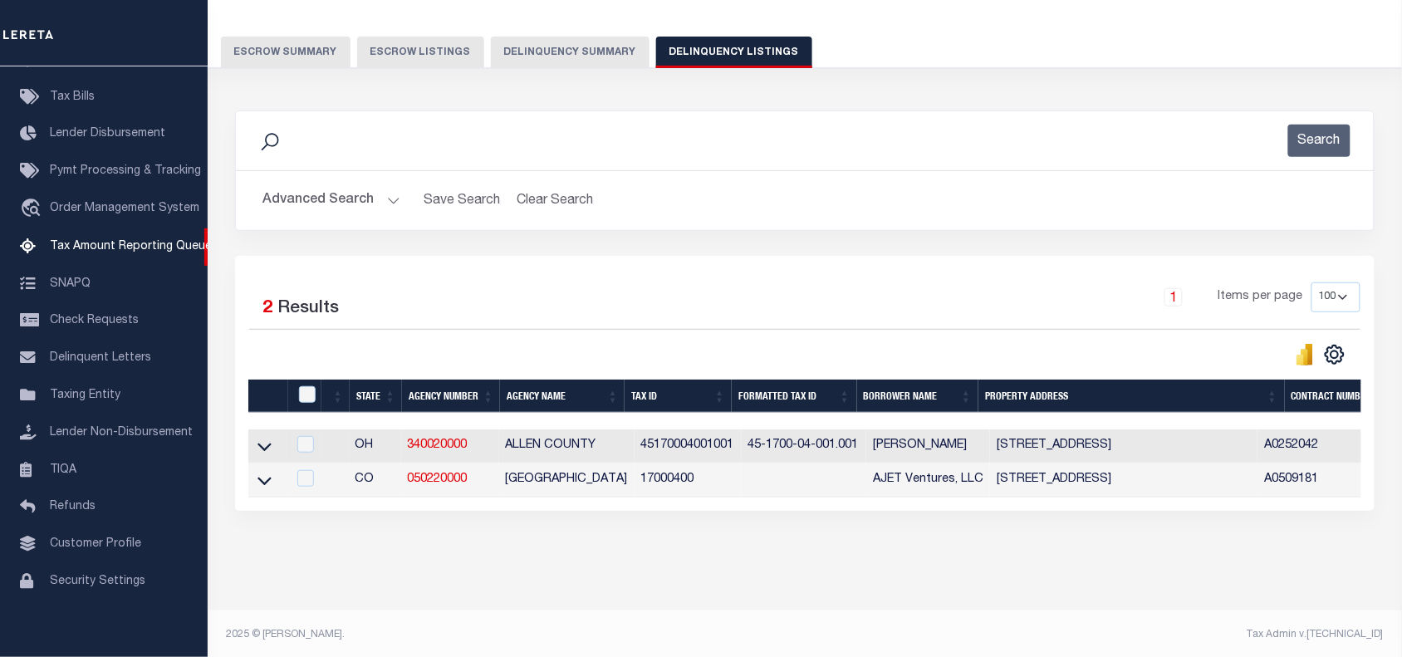
scroll to position [135, 0]
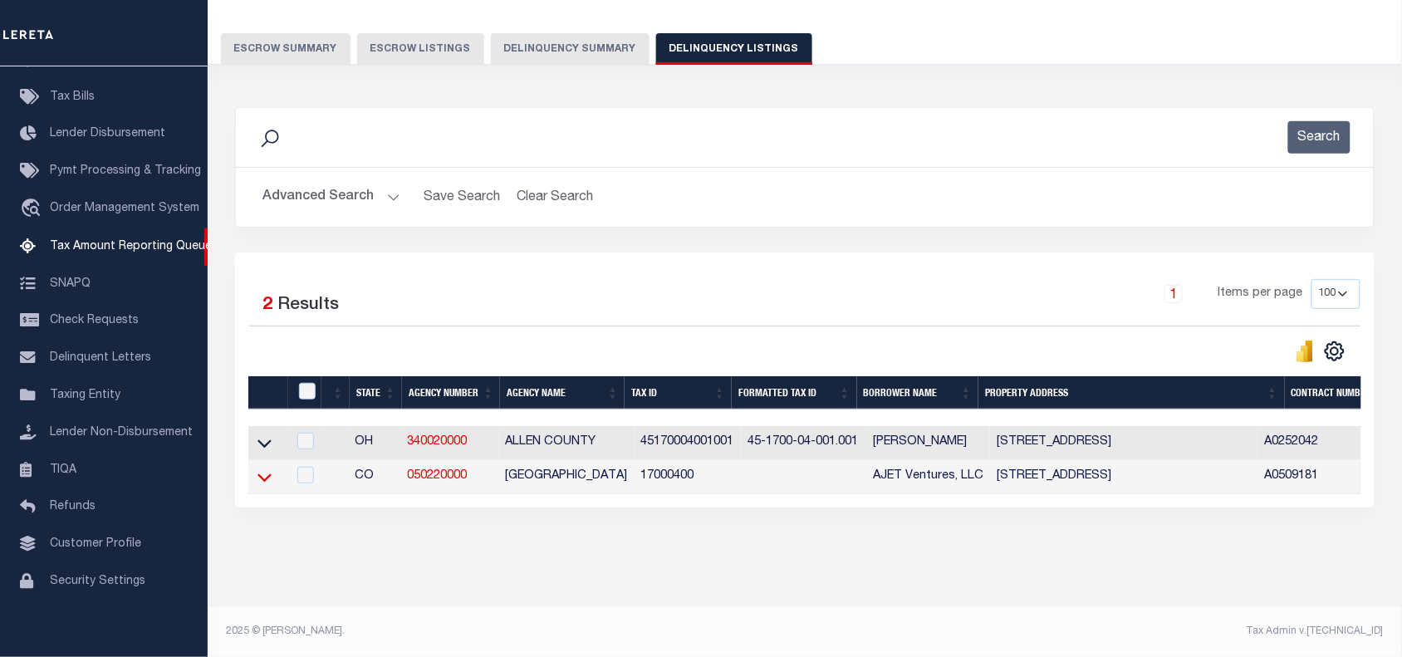
click at [263, 468] on icon at bounding box center [264, 476] width 14 height 17
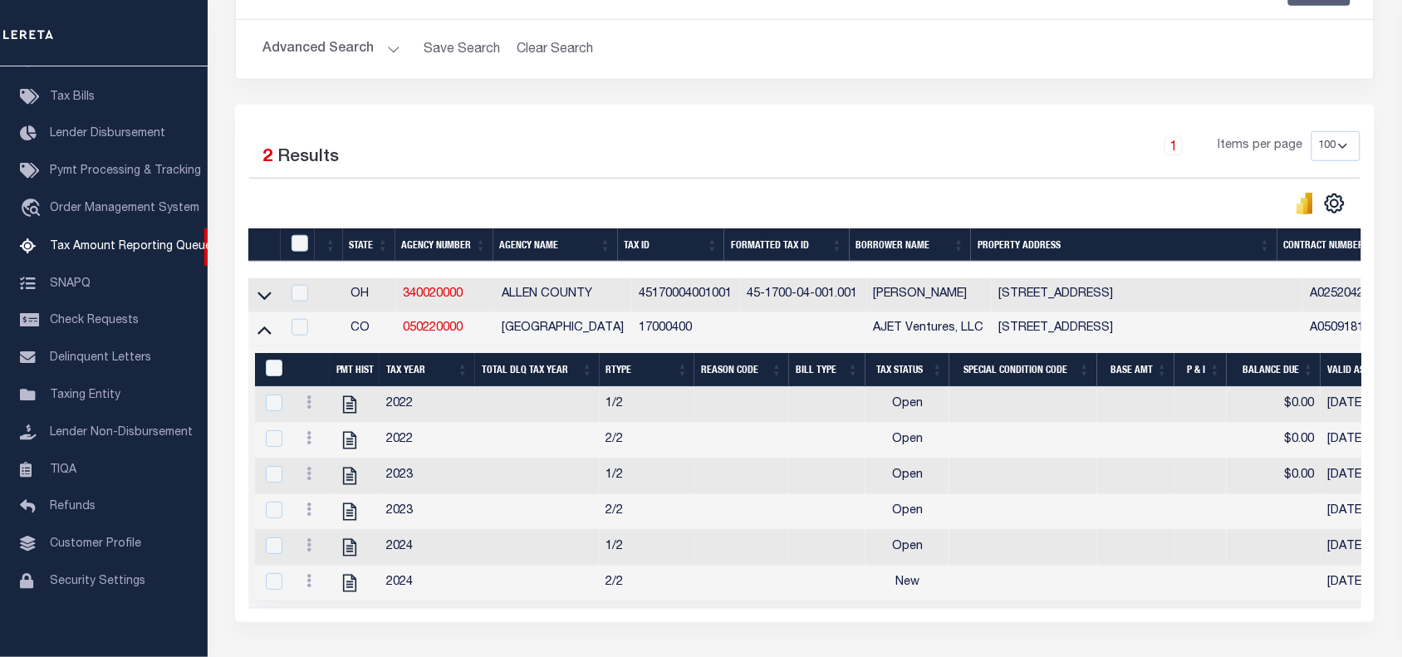
scroll to position [343, 0]
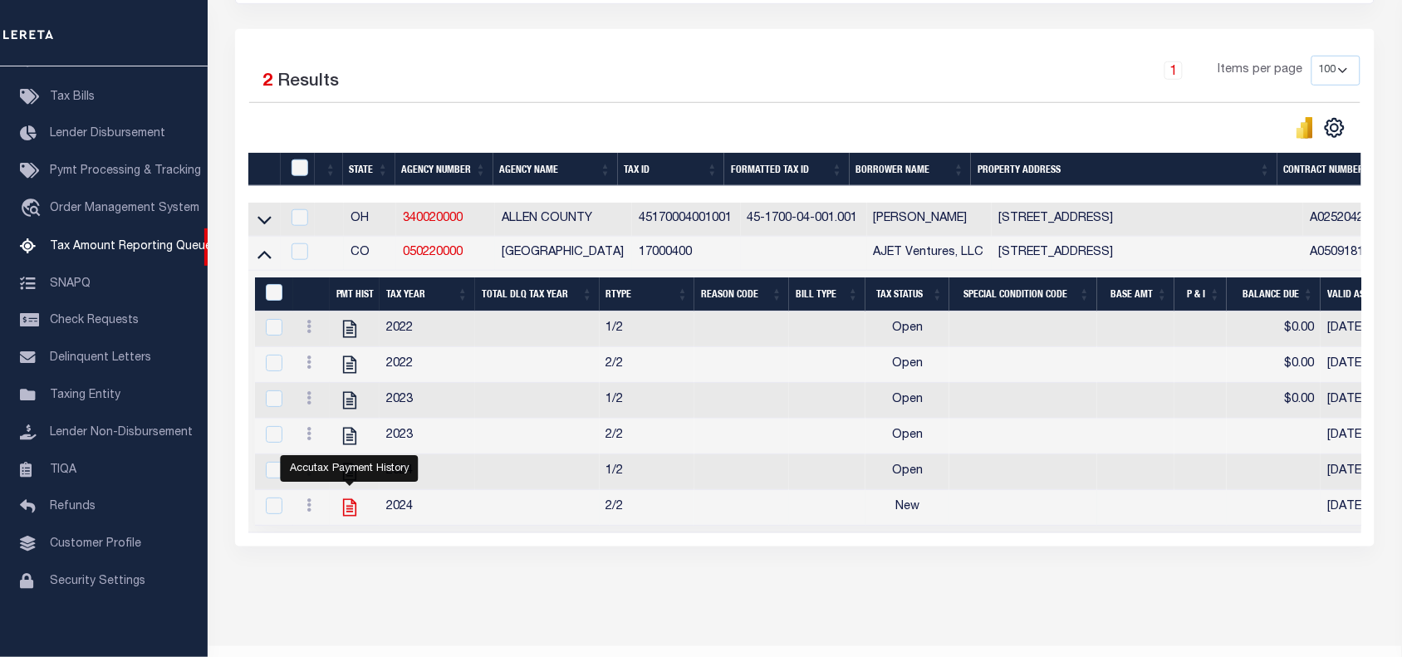
click at [346, 518] on icon "" at bounding box center [350, 508] width 22 height 22
checkbox input "true"
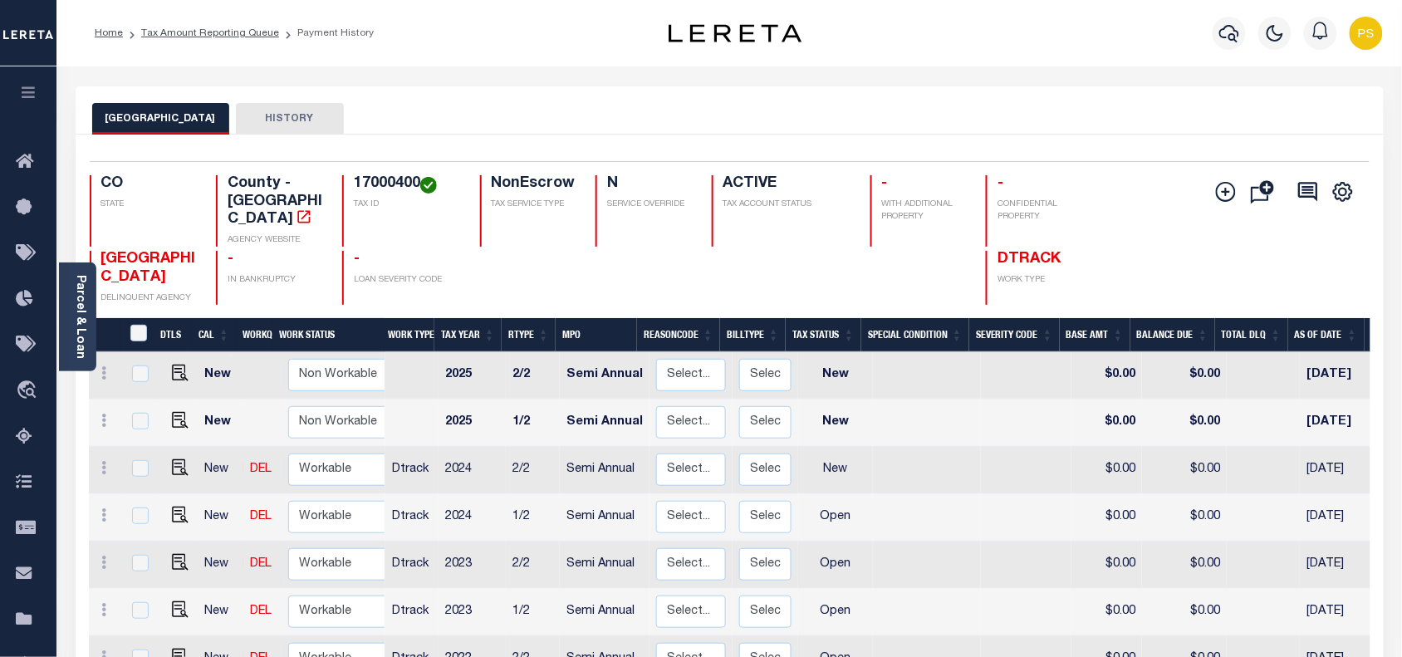
scroll to position [5, 0]
click at [179, 644] on img "" at bounding box center [180, 652] width 17 height 17
checkbox input "true"
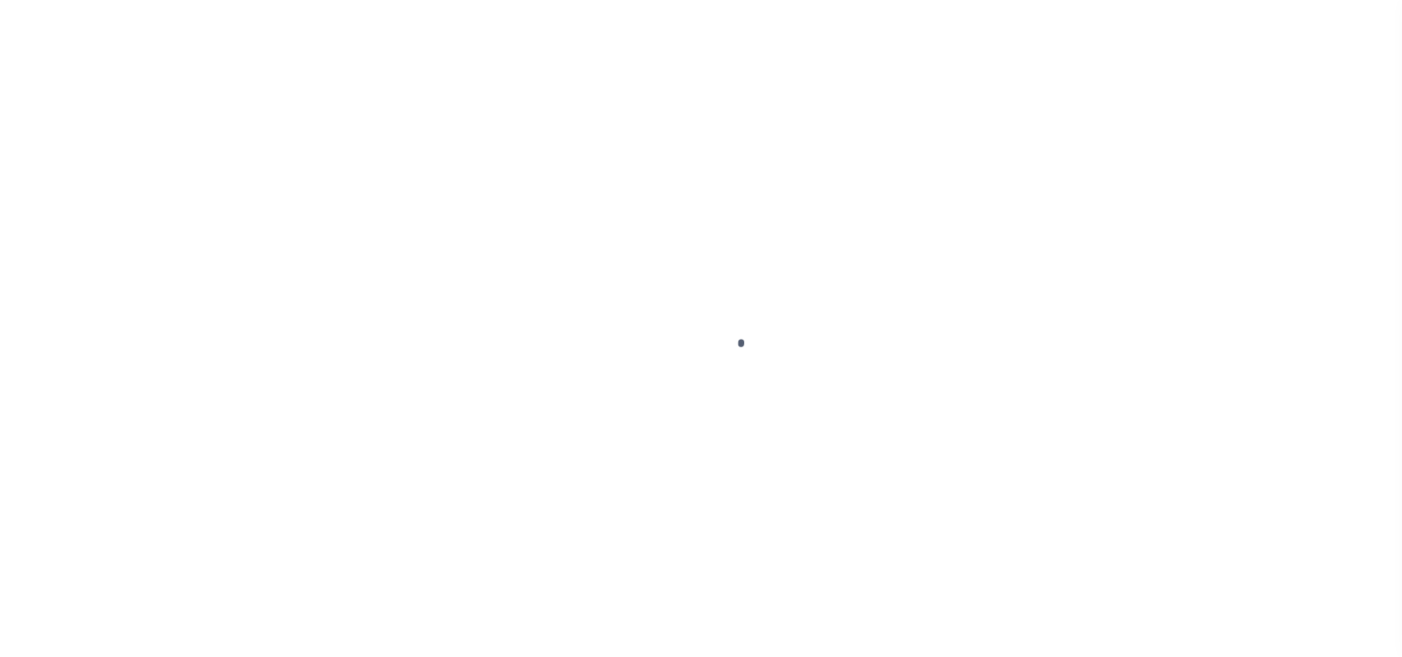
select select "OP2"
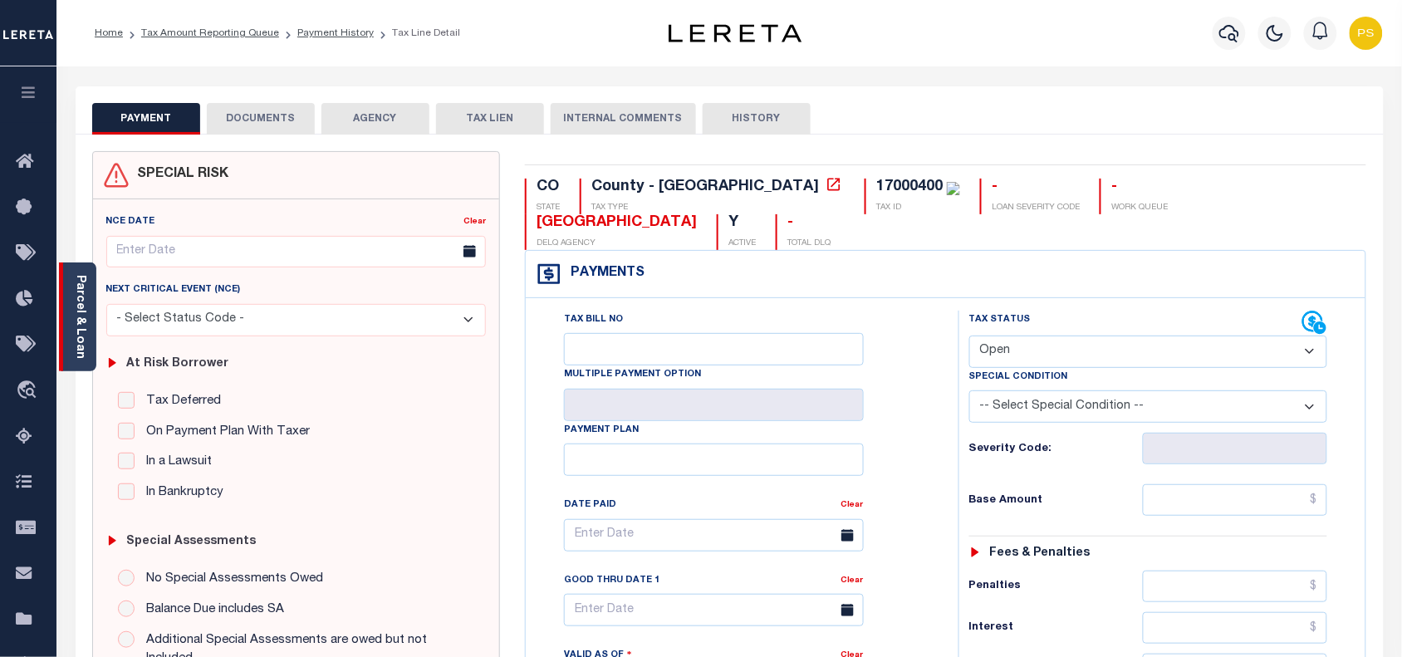
click at [71, 296] on div "Parcel & Loan" at bounding box center [77, 316] width 37 height 109
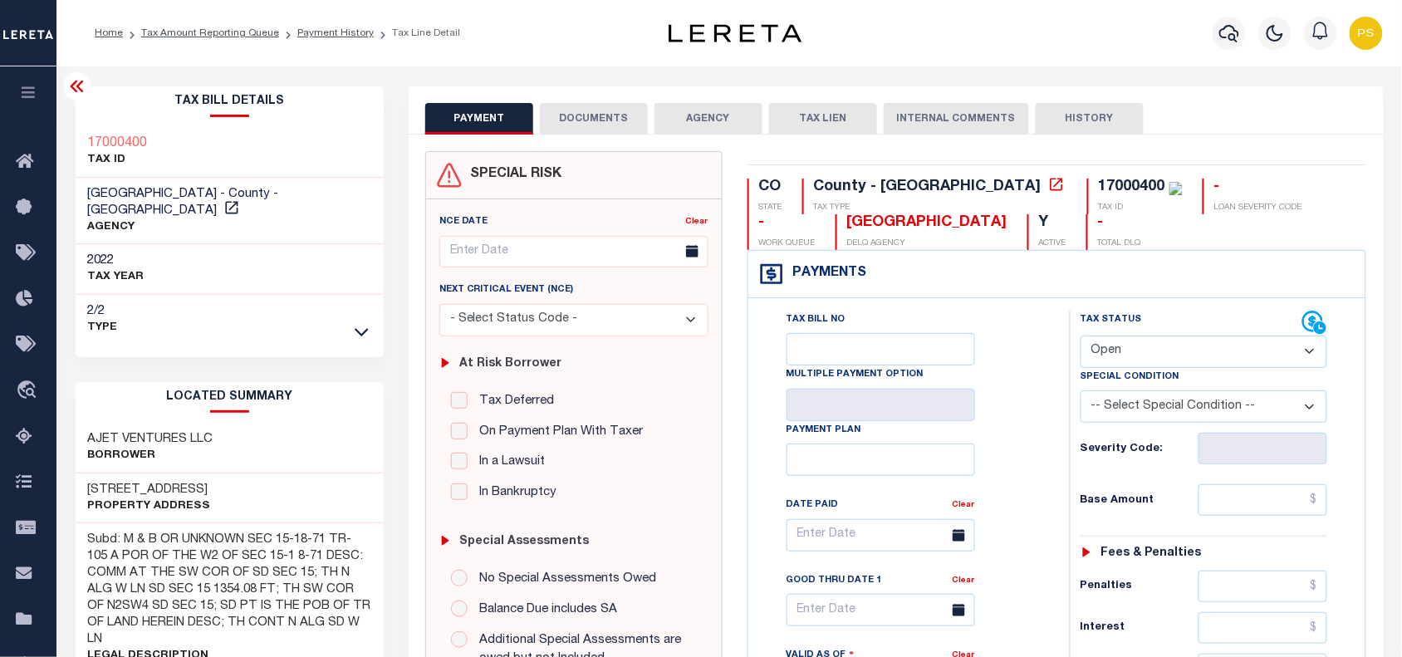
click at [333, 30] on link "Payment History" at bounding box center [335, 33] width 76 height 10
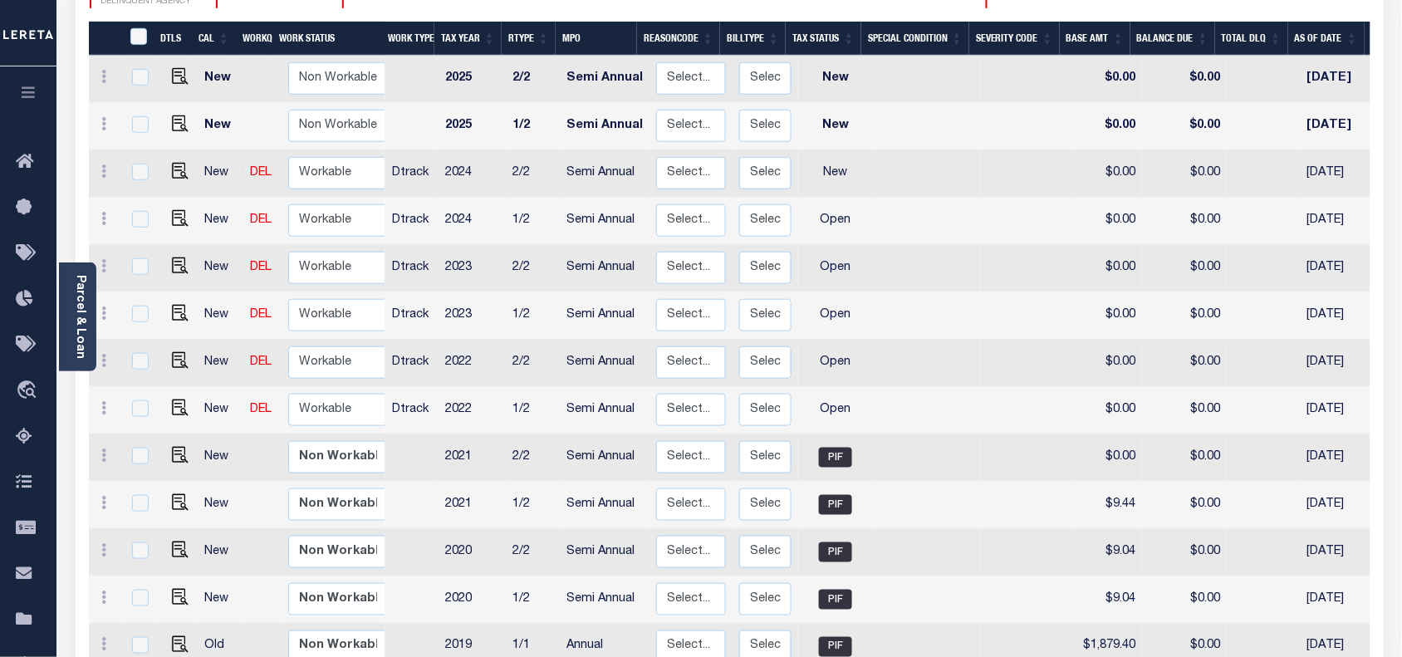
scroll to position [311, 0]
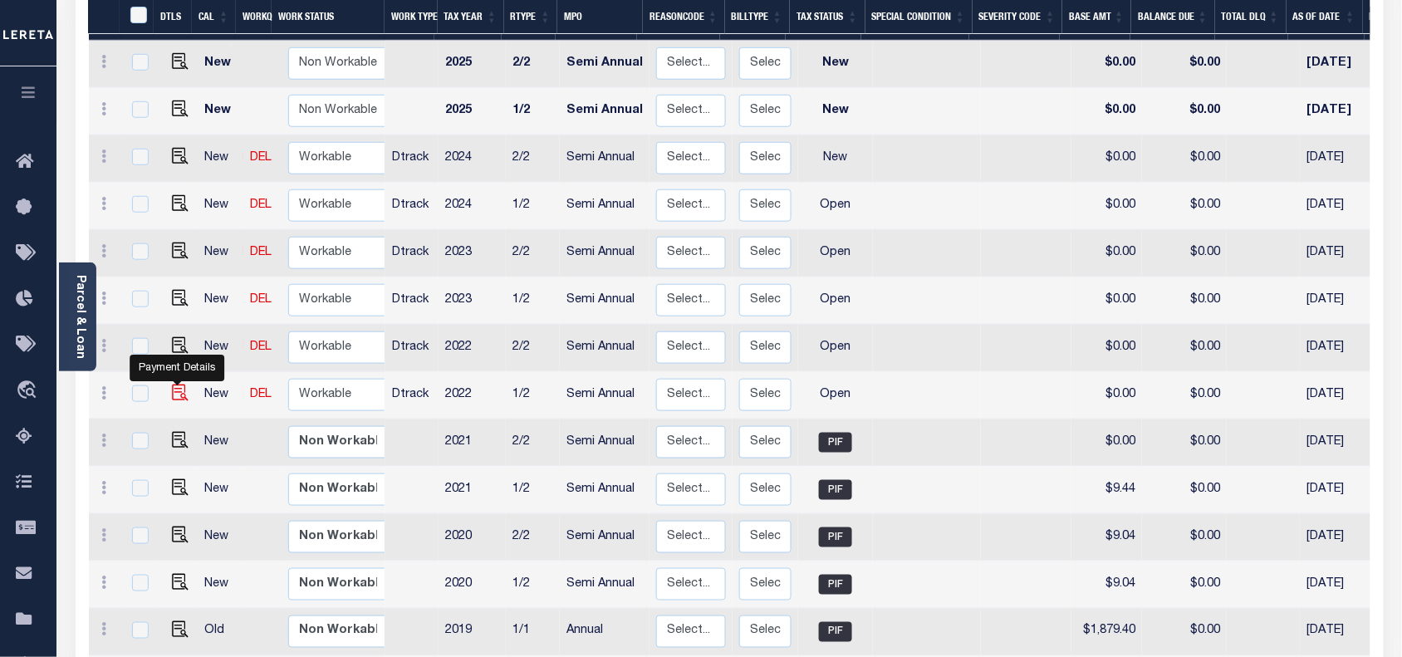
click at [175, 385] on img "" at bounding box center [180, 393] width 17 height 17
checkbox input "true"
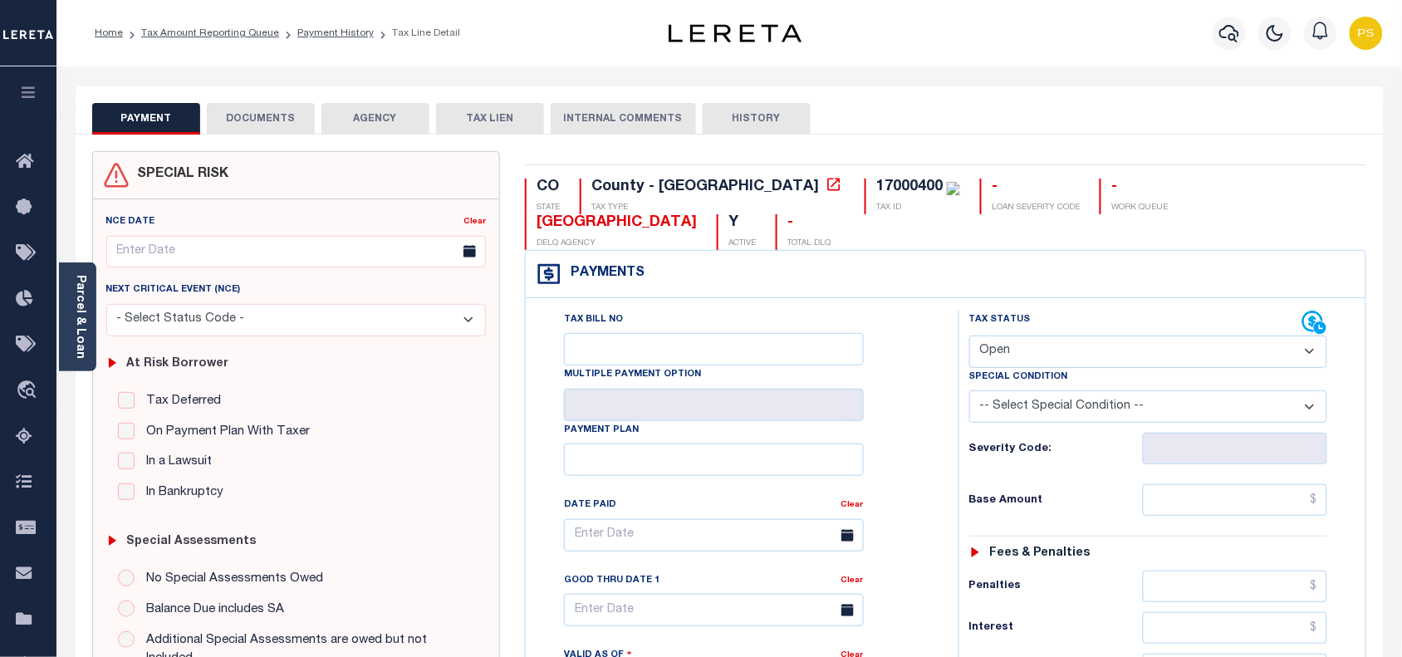
click at [1086, 336] on select "- Select Status Code - Open Due/Unpaid Paid Incomplete No Tax Due Internal Refu…" at bounding box center [1148, 352] width 359 height 32
select select "PYD"
click at [969, 336] on select "- Select Status Code - Open Due/Unpaid Paid Incomplete No Tax Due Internal Refu…" at bounding box center [1148, 352] width 359 height 32
type input "[DATE]"
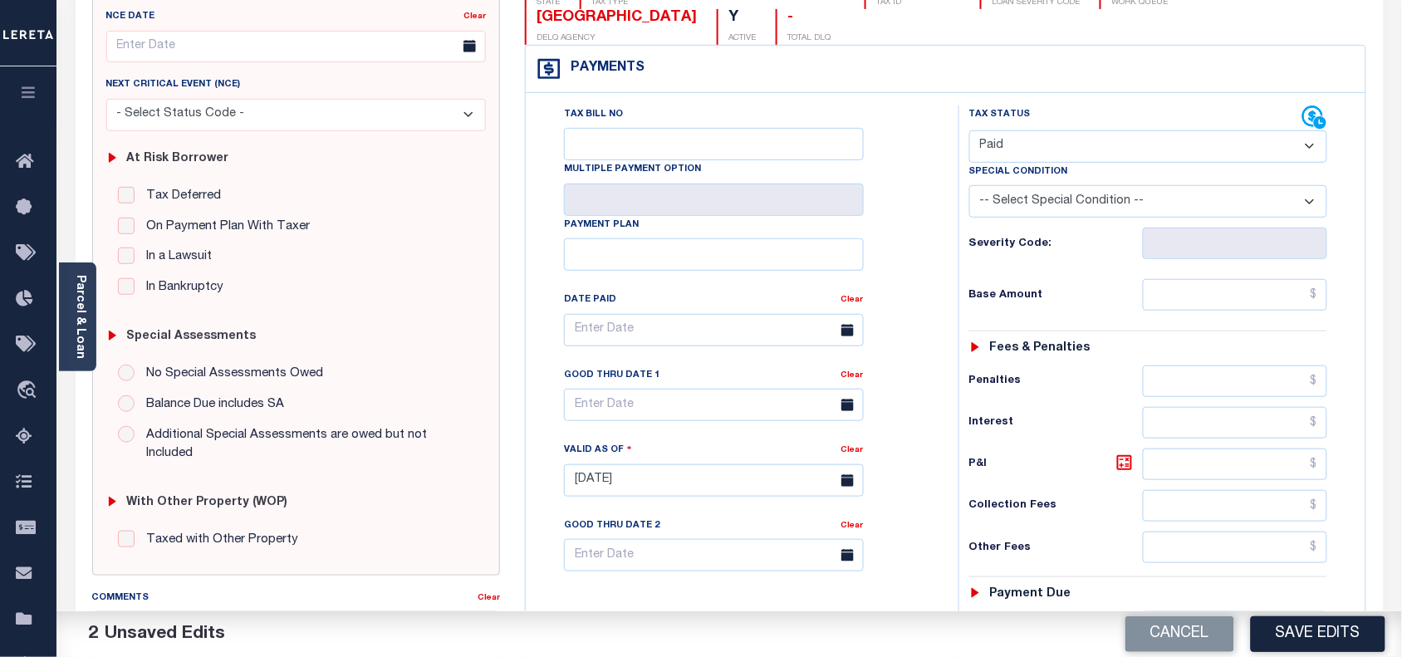
scroll to position [208, 0]
drag, startPoint x: 1326, startPoint y: 262, endPoint x: 1288, endPoint y: 311, distance: 62.3
click at [1326, 277] on input "text" at bounding box center [1235, 293] width 185 height 32
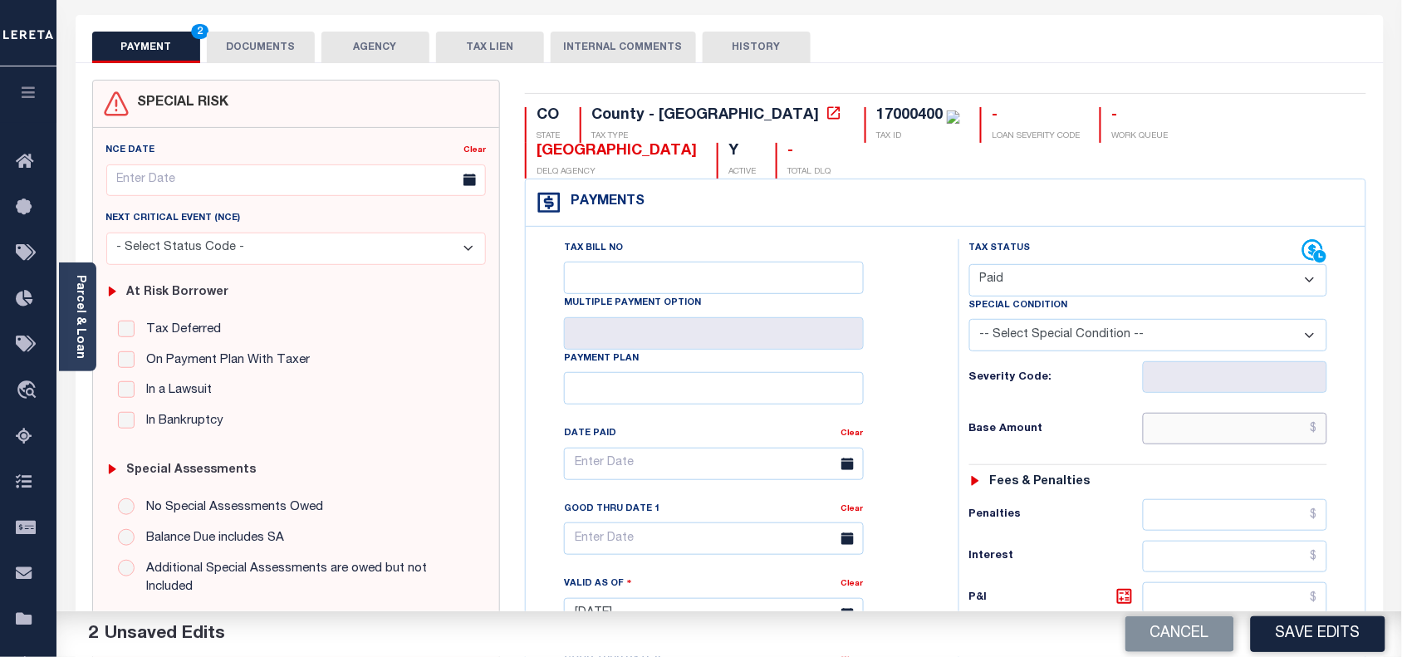
scroll to position [0, 0]
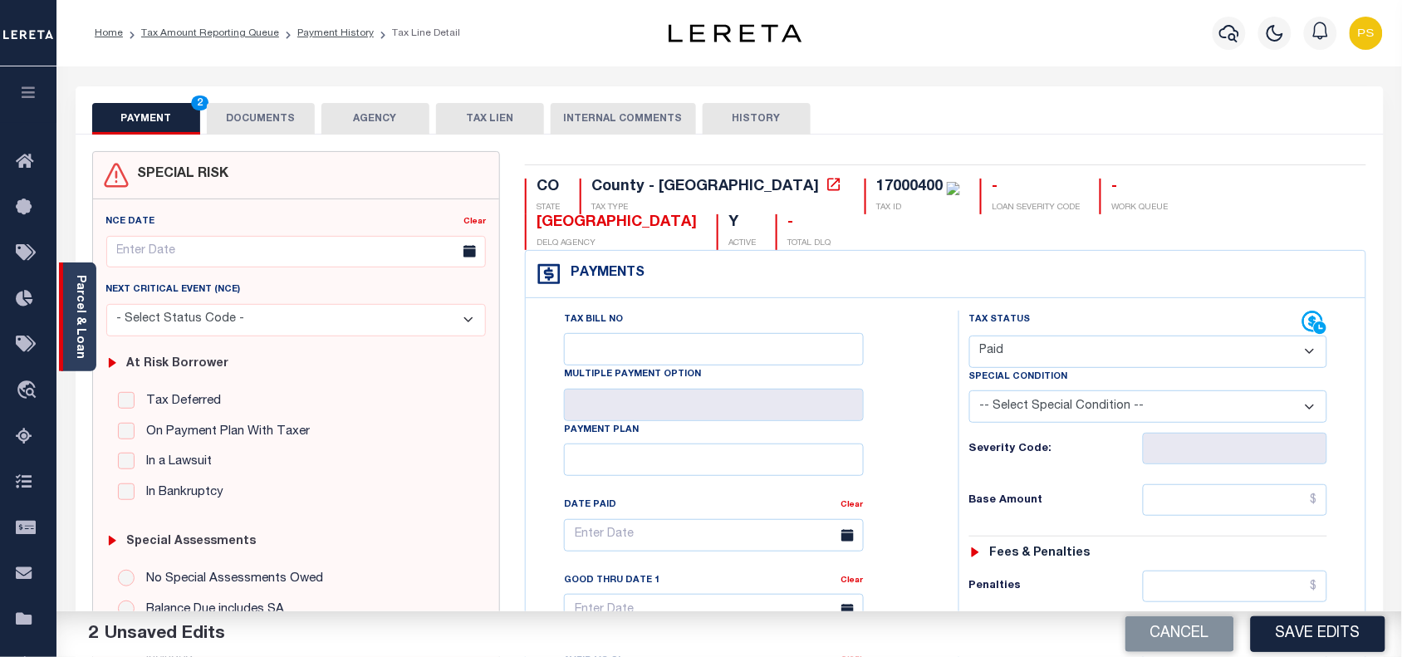
click at [88, 321] on div "Parcel & Loan" at bounding box center [77, 316] width 37 height 109
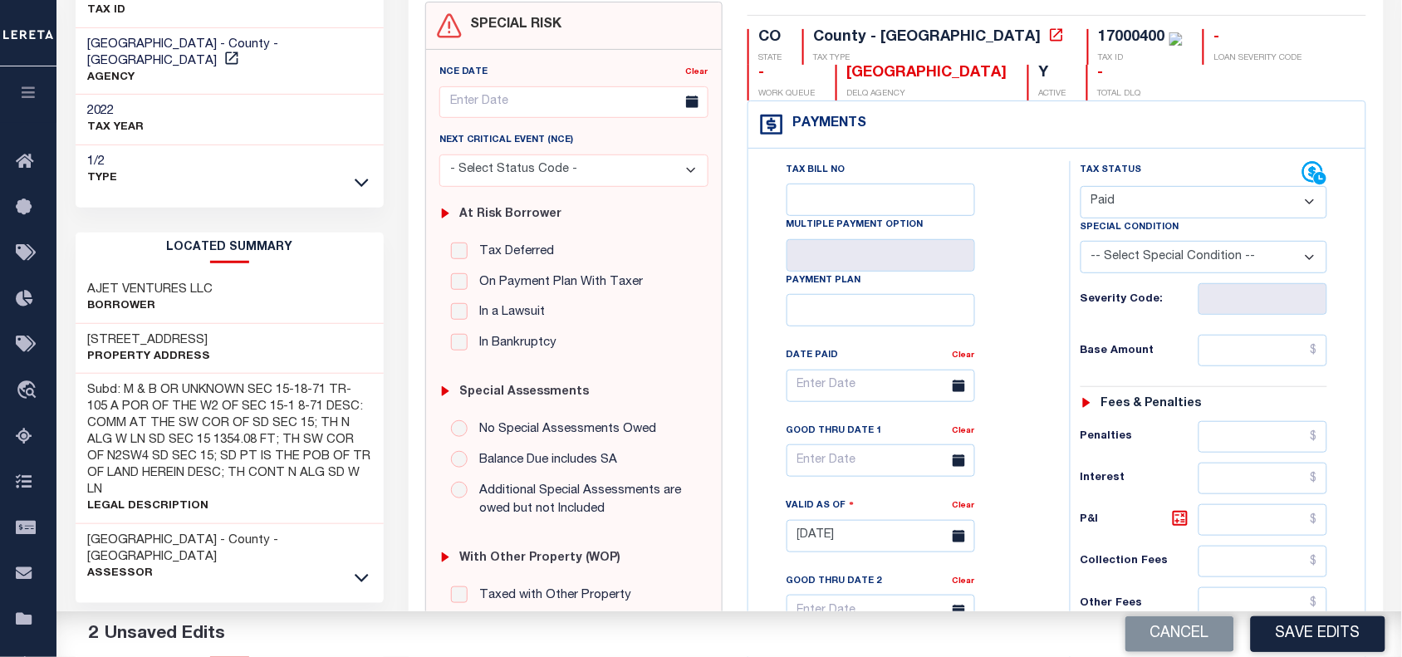
scroll to position [208, 0]
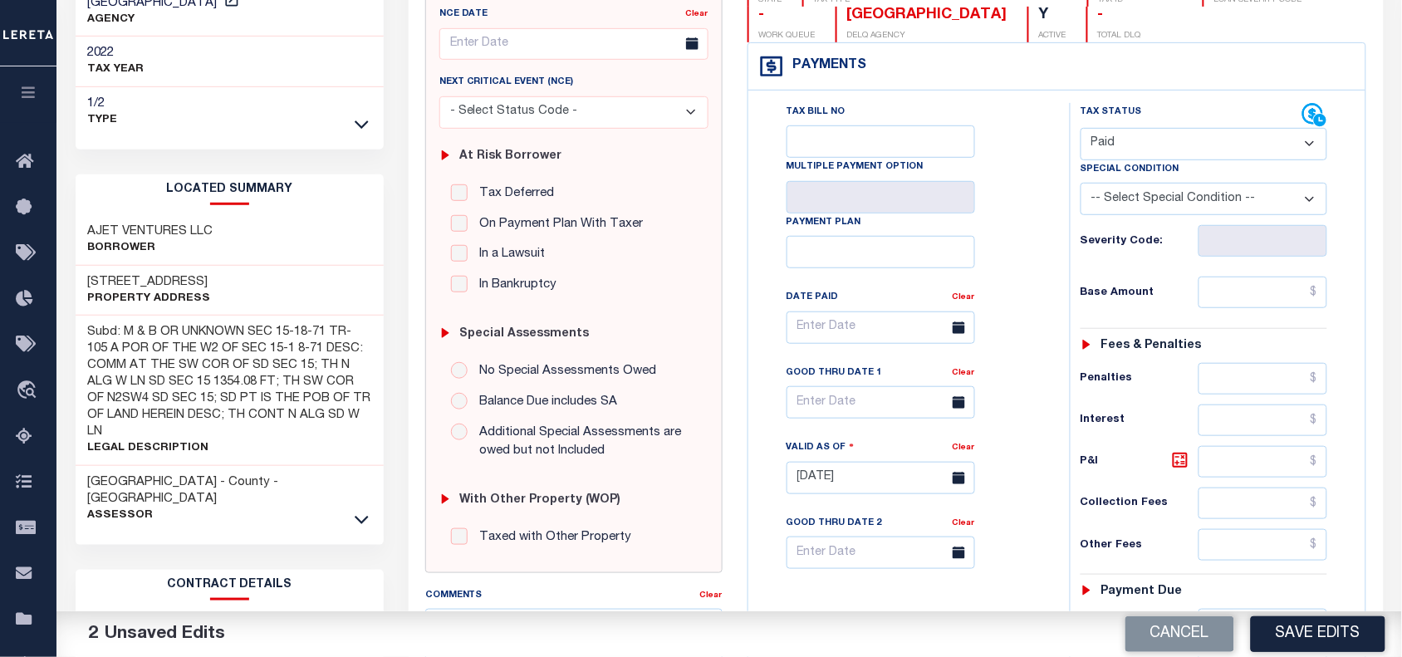
click at [1265, 73] on div "Payments Warning! Search Status is not "Completed", amounts can not be keyed." at bounding box center [1057, 66] width 618 height 47
click at [1322, 297] on input "text" at bounding box center [1264, 293] width 130 height 32
paste input "2,759.7"
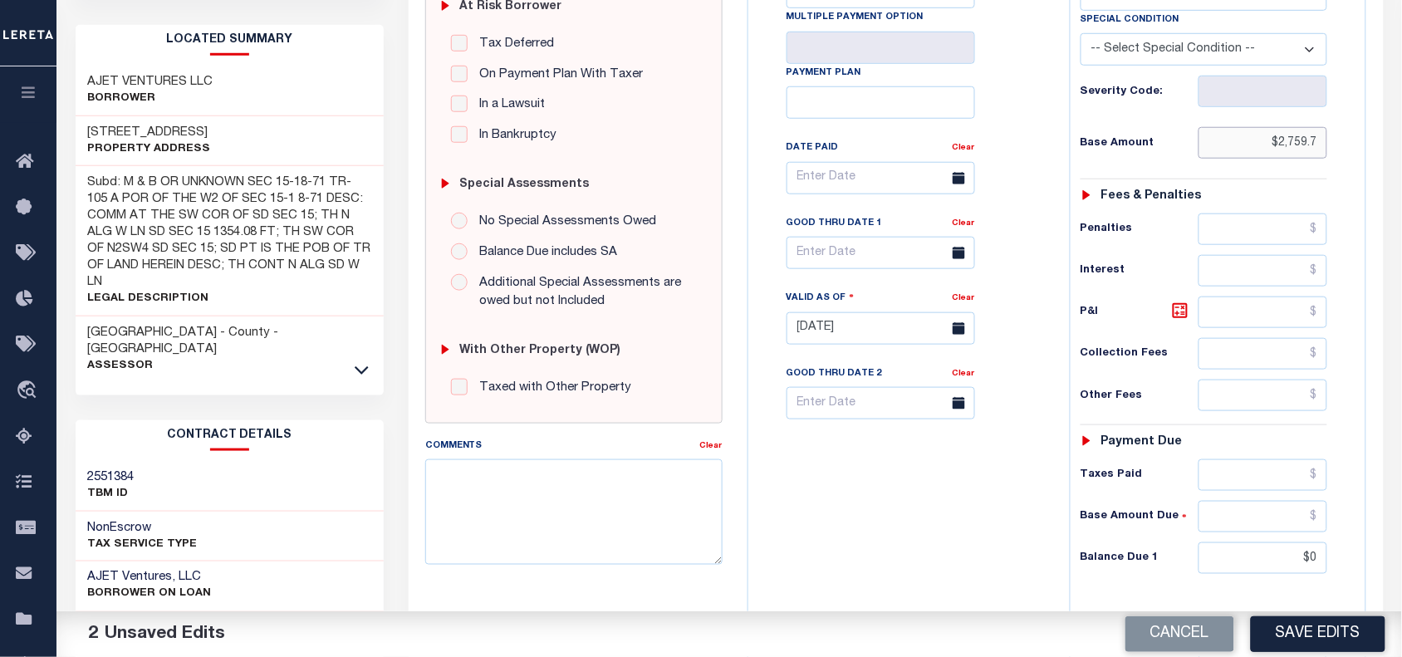
scroll to position [415, 0]
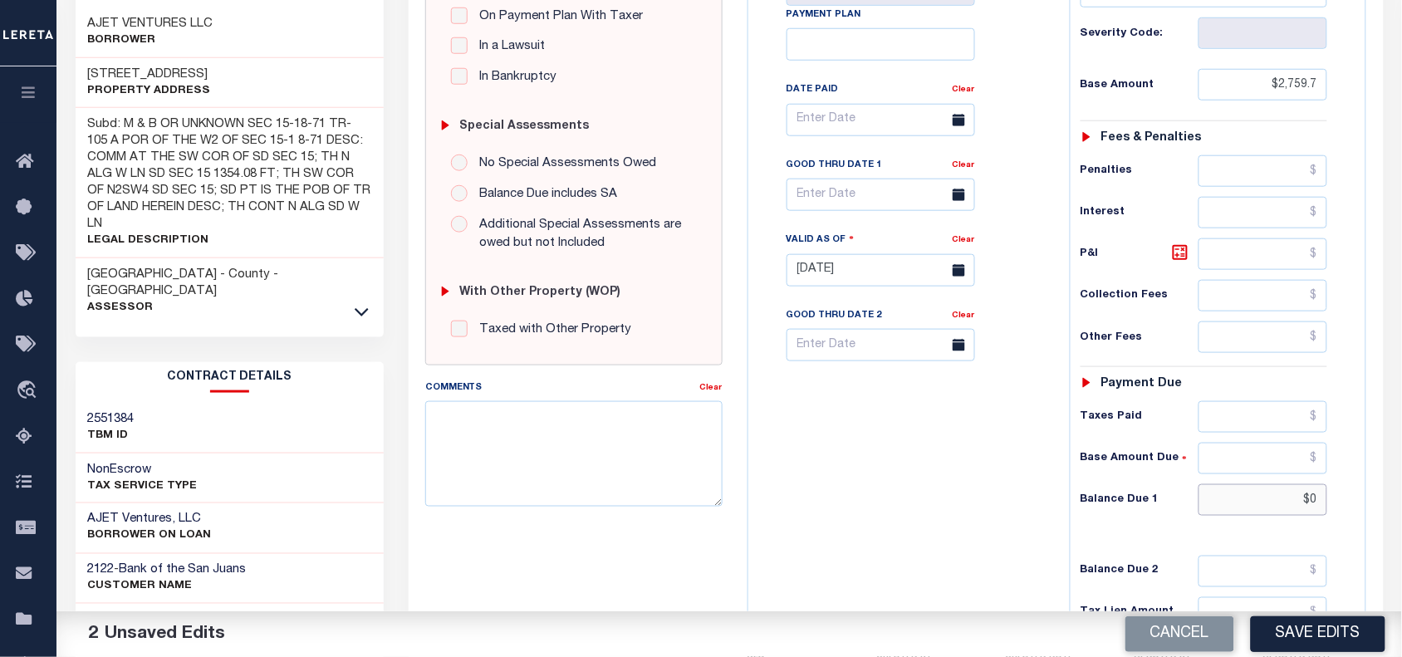
type input "$2,759.70"
click at [1315, 509] on input "$0" at bounding box center [1264, 500] width 130 height 32
type input "$0.00"
click at [587, 443] on textarea "Comments" at bounding box center [573, 453] width 297 height 105
click at [544, 422] on textarea "10/02/2025- As per" at bounding box center [573, 453] width 297 height 105
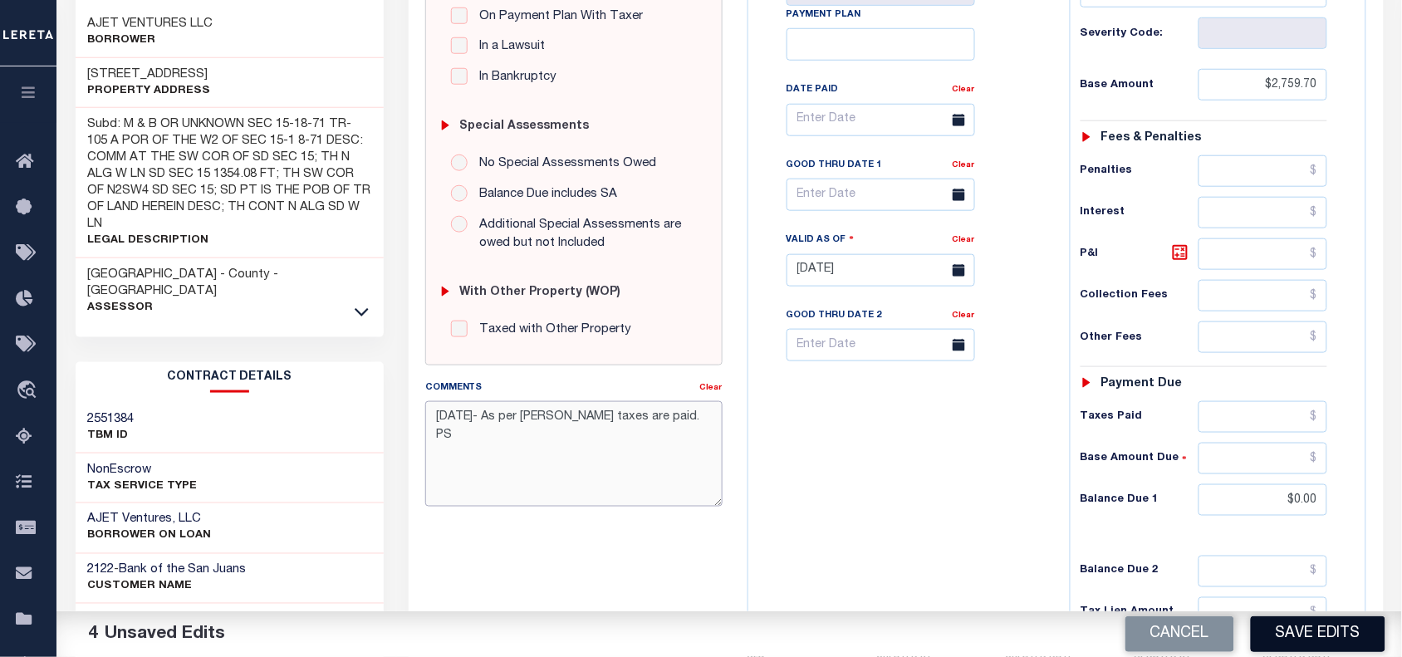
type textarea "10/02/2025- As per Andy taxes are paid. PS"
click at [1335, 635] on button "Save Edits" at bounding box center [1318, 634] width 135 height 36
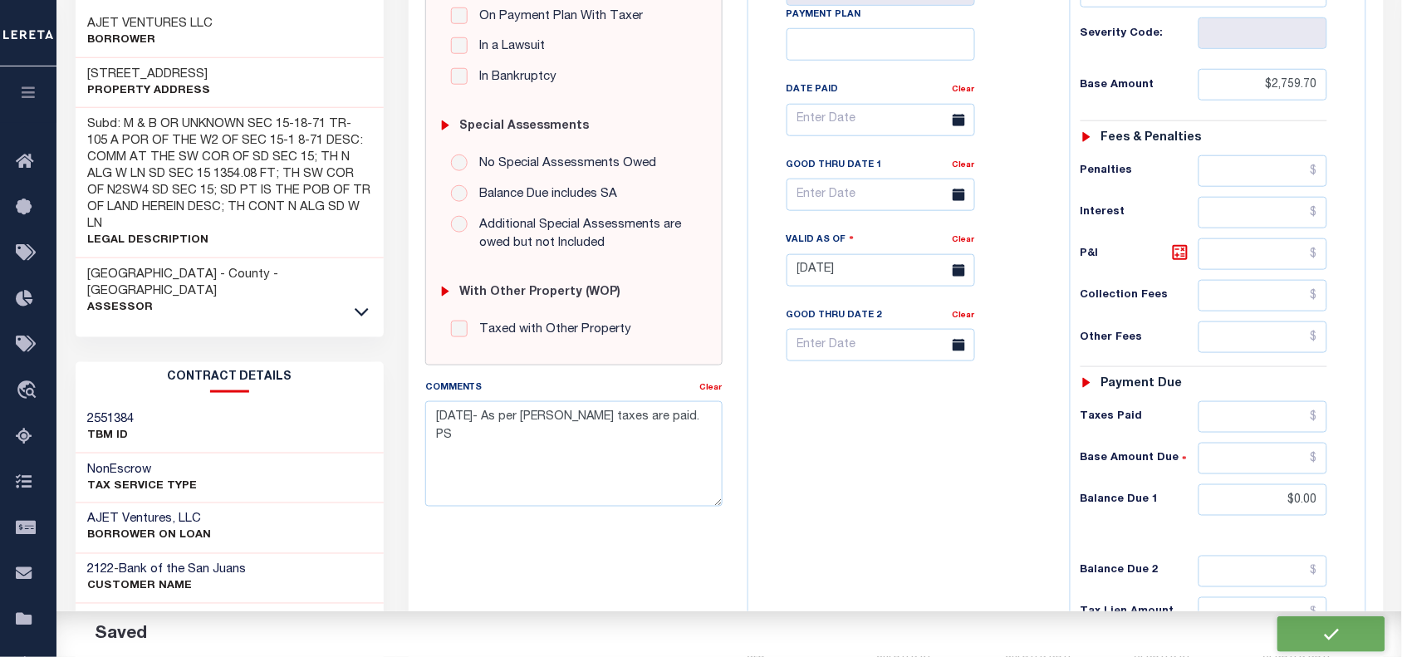
checkbox input "false"
type input "$2,759.7"
type input "$0"
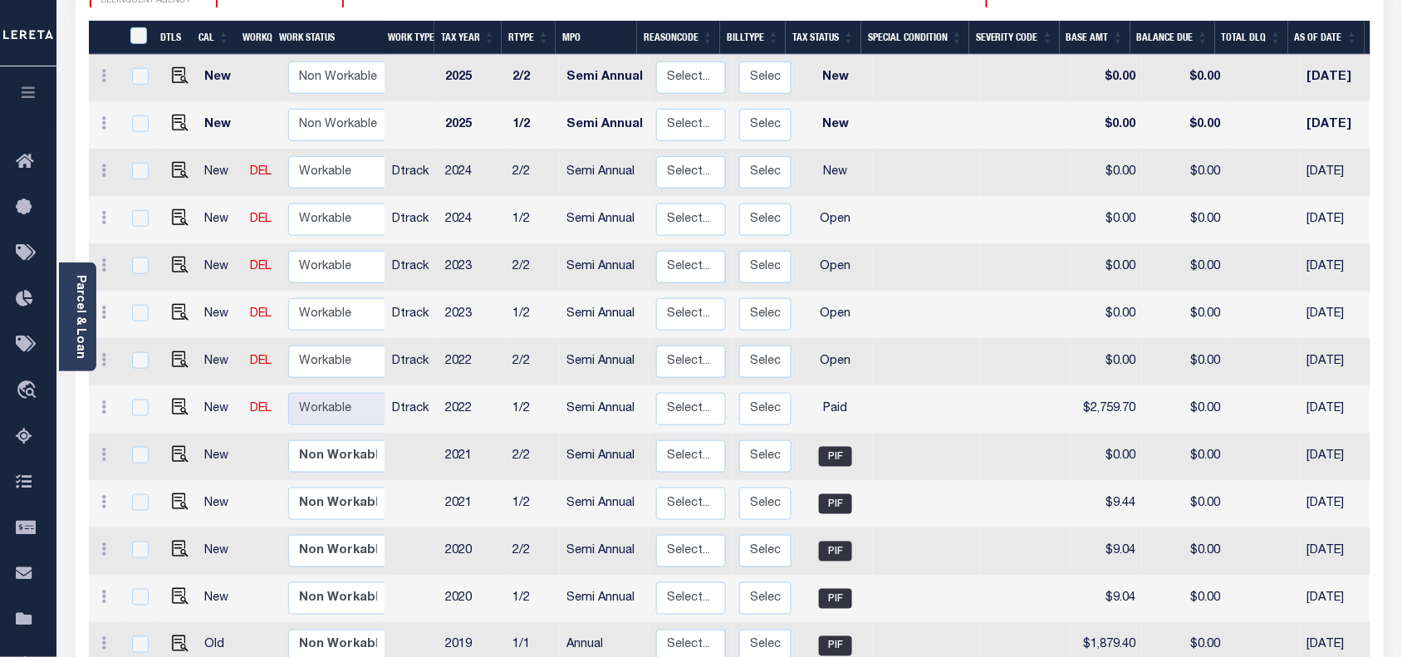
scroll to position [311, 0]
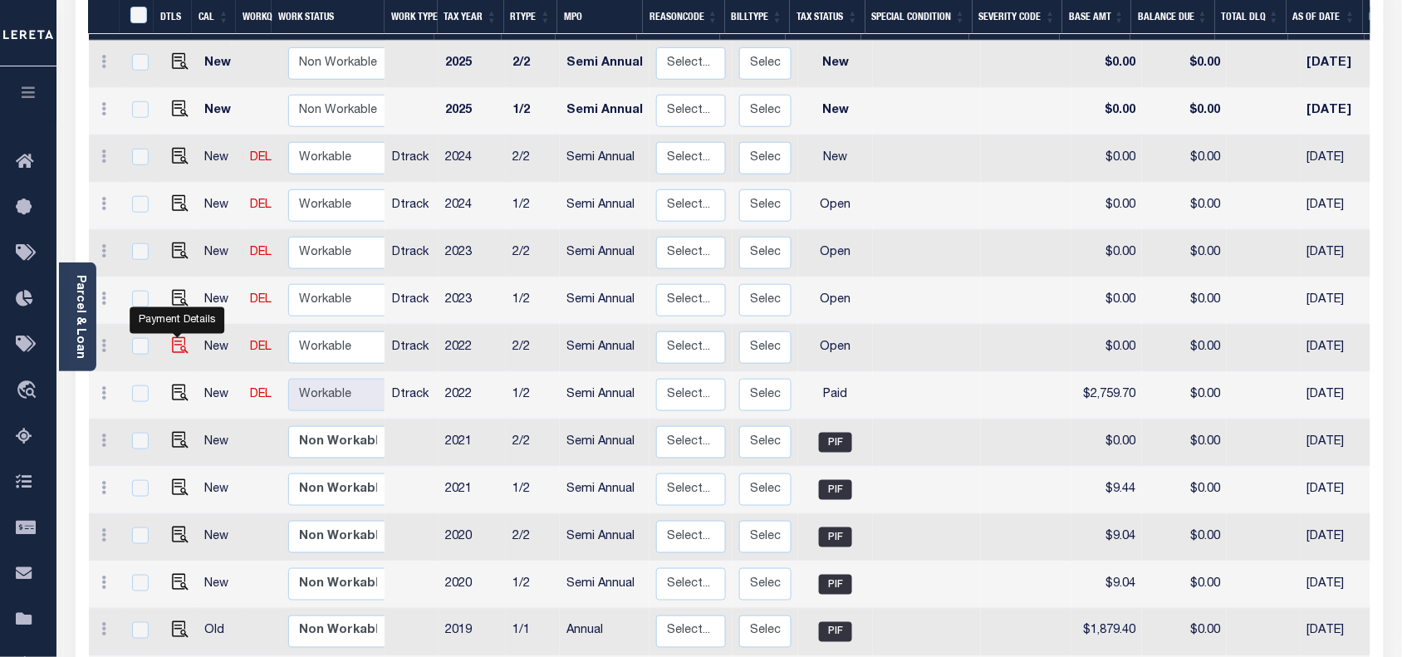
click at [179, 337] on img "" at bounding box center [180, 345] width 17 height 17
checkbox input "true"
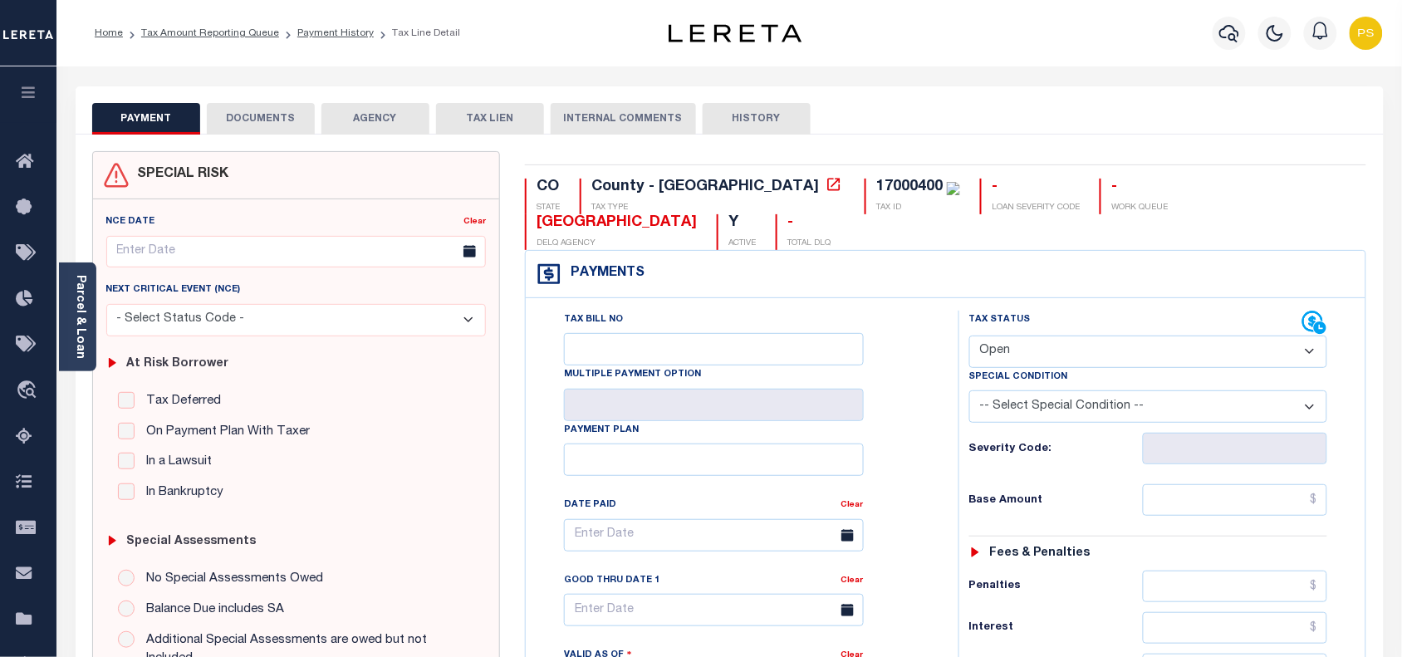
click at [1042, 336] on select "- Select Status Code - Open Due/Unpaid Paid Incomplete No Tax Due Internal Refu…" at bounding box center [1148, 352] width 359 height 32
select select "PYD"
click at [969, 336] on select "- Select Status Code - Open Due/Unpaid Paid Incomplete No Tax Due Internal Refu…" at bounding box center [1148, 352] width 359 height 32
type input "[DATE]"
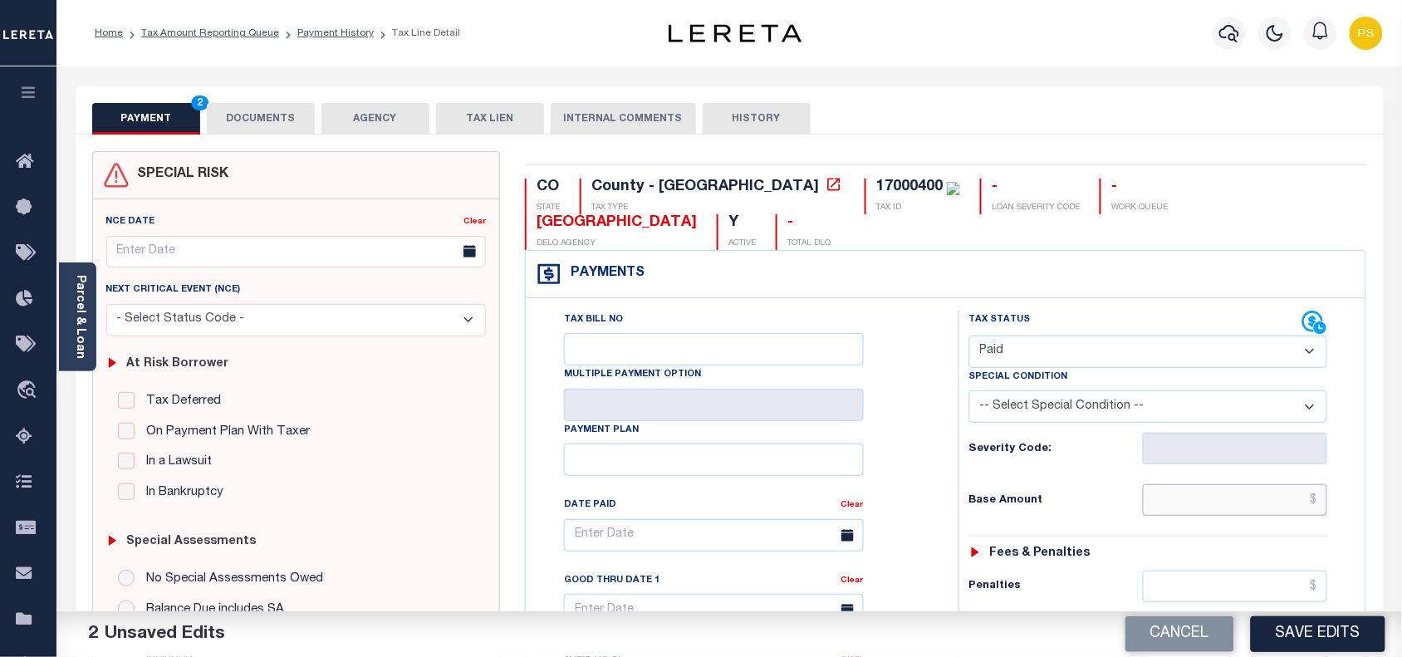
click at [1318, 484] on input "text" at bounding box center [1235, 500] width 185 height 32
paste input "2,759.7"
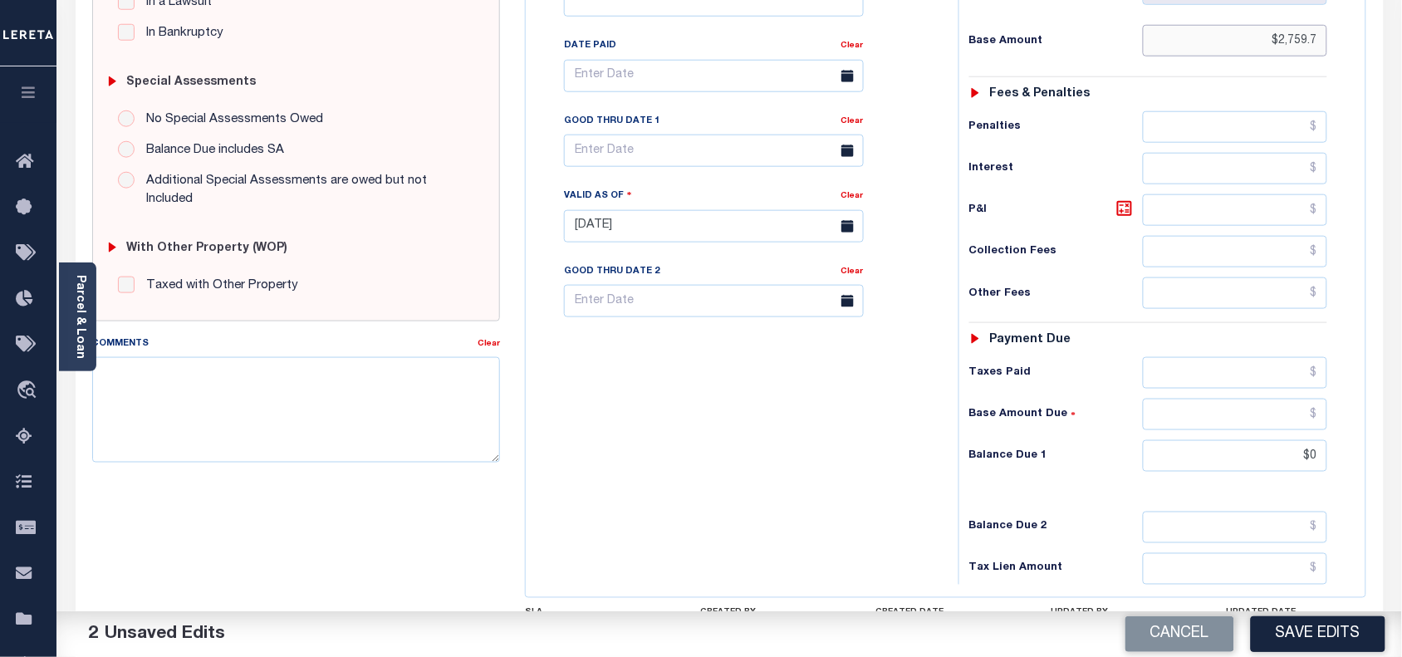
scroll to position [519, 0]
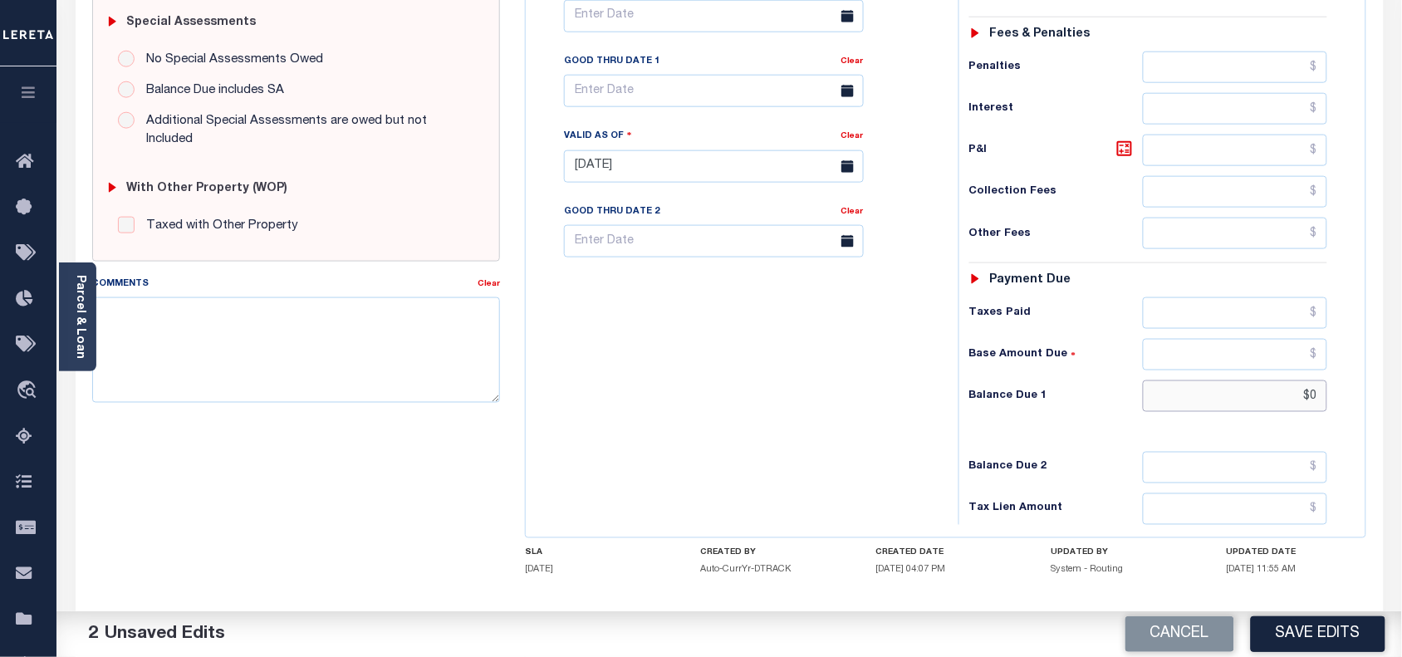
type input "$2,759.70"
click at [1321, 380] on input "$0" at bounding box center [1235, 396] width 185 height 32
type input "$0.00"
click at [267, 364] on textarea "Comments" at bounding box center [296, 349] width 409 height 105
click at [199, 301] on textarea "10/02/025- As perAndy taxes rae paid- PS" at bounding box center [296, 349] width 409 height 105
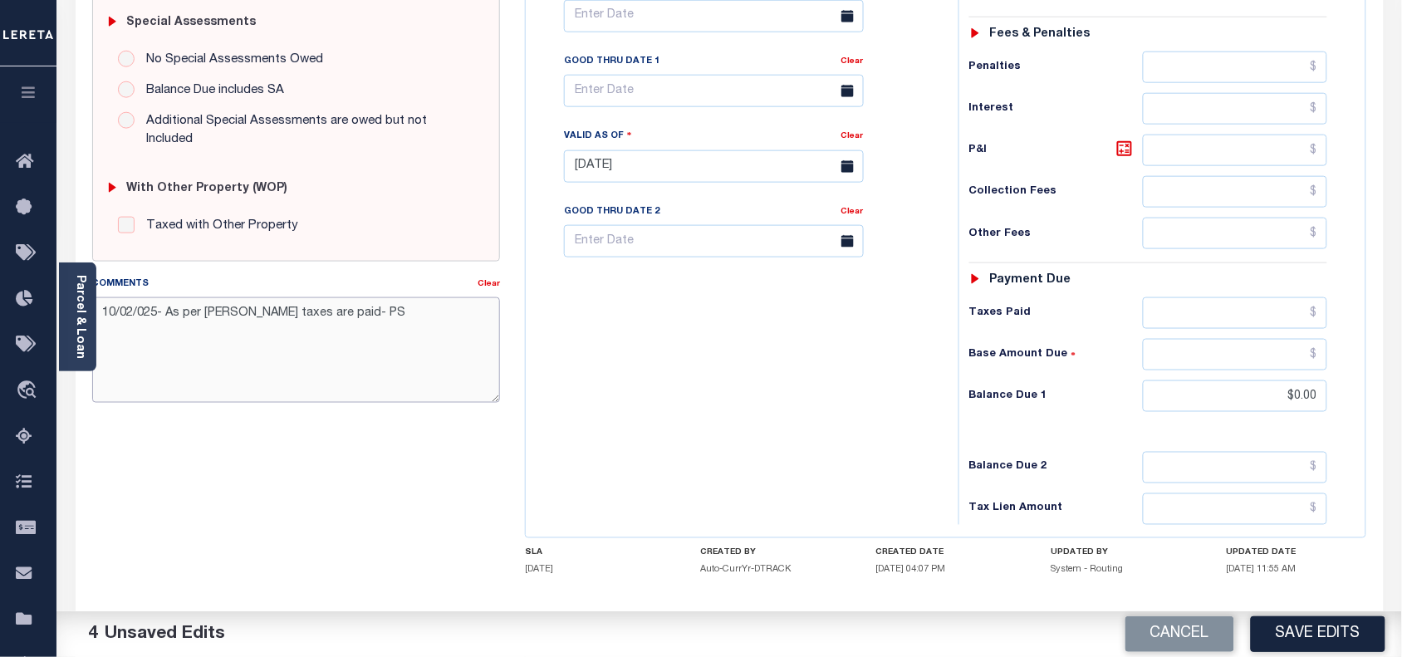
drag, startPoint x: 102, startPoint y: 299, endPoint x: 387, endPoint y: 306, distance: 285.0
click at [387, 306] on textarea "10/02/025- As per Andy taxes are paid- PS" at bounding box center [296, 349] width 409 height 105
type textarea "10/02/025- As per Andy taxes are paid- PS"
drag, startPoint x: 216, startPoint y: 483, endPoint x: 465, endPoint y: 436, distance: 253.5
click at [216, 483] on div "SPECIAL RISK NCE Date Clear - Select Status Code -" at bounding box center [297, 165] width 434 height 1067
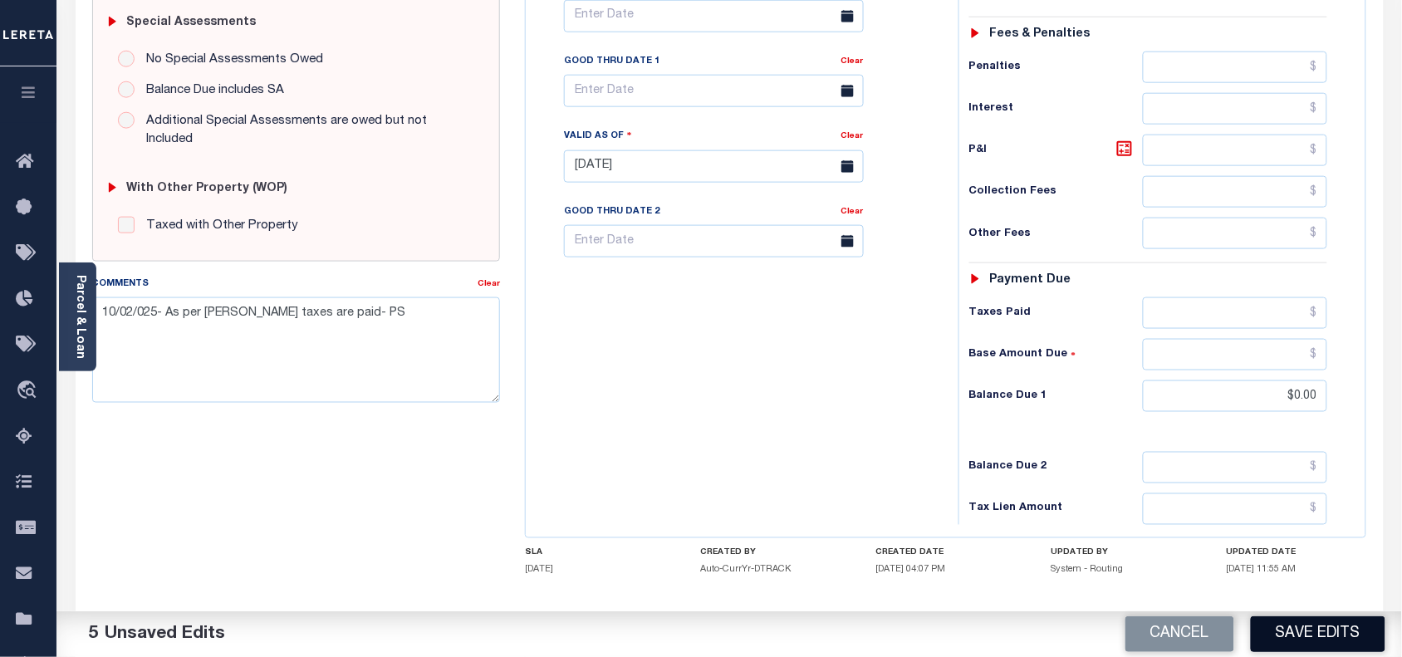
click at [1314, 641] on button "Save Edits" at bounding box center [1318, 634] width 135 height 36
checkbox input "false"
type input "$2,759.7"
type input "$0"
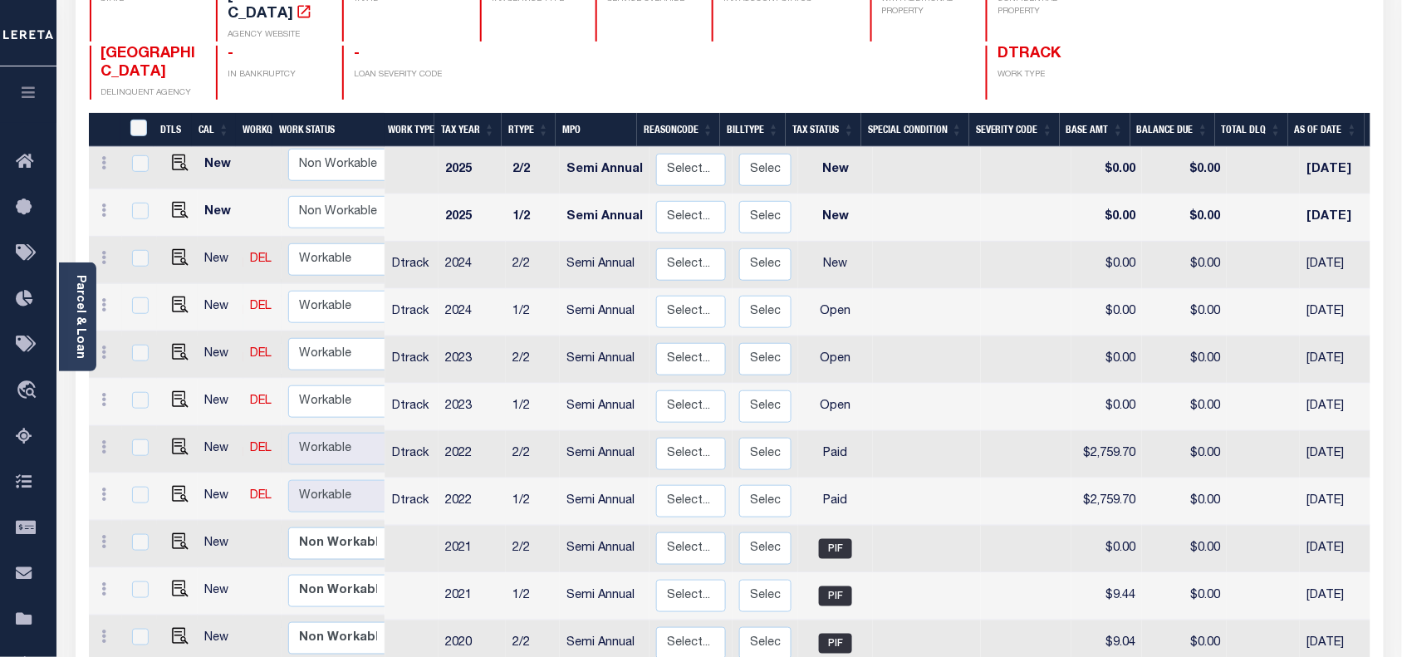
scroll to position [208, 0]
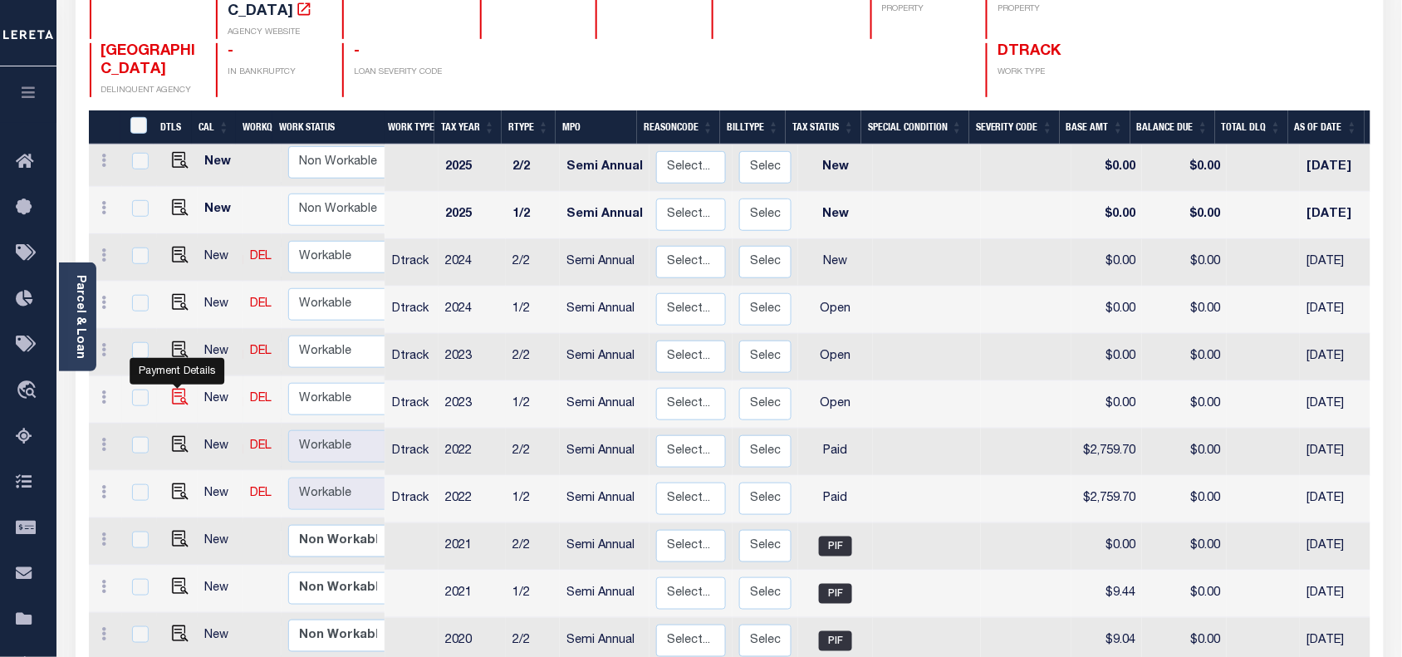
click at [173, 389] on img "" at bounding box center [180, 397] width 17 height 17
checkbox input "true"
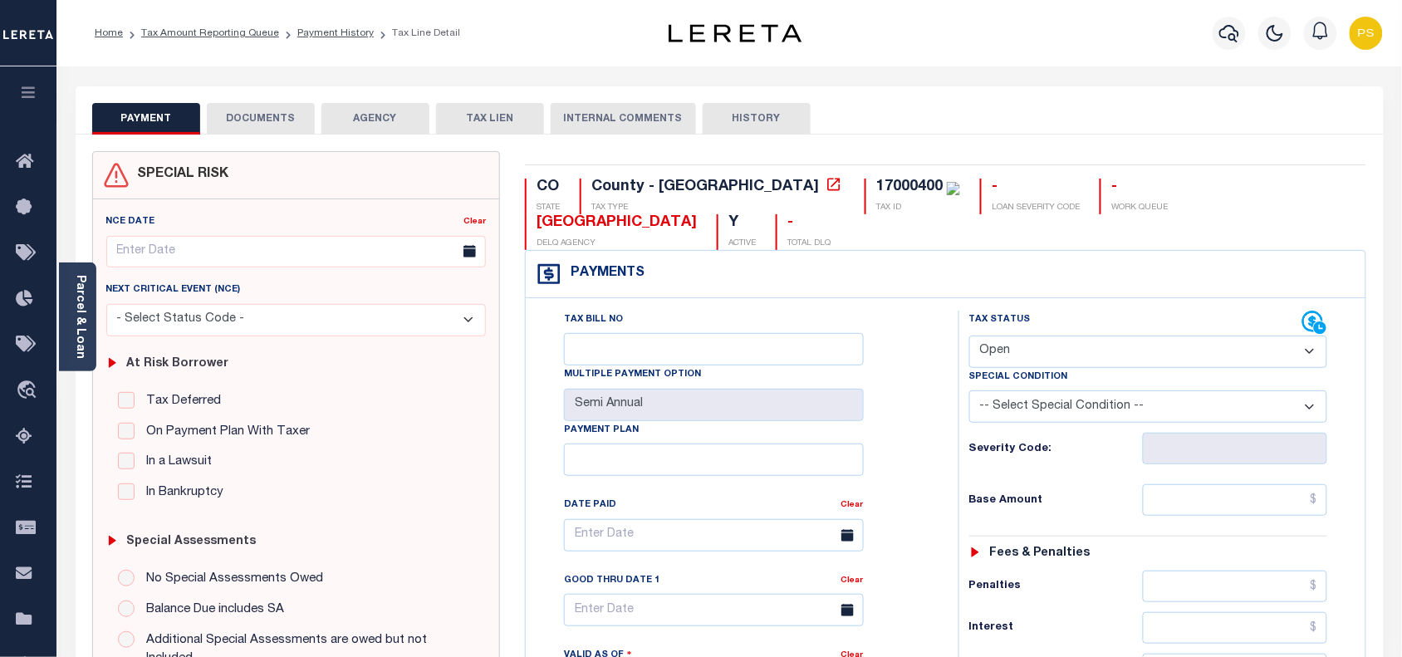
click at [1234, 116] on div "PAYMENT DOCUMENTS AGENCY DELINQUENT PAYEE TAX LIEN HISTORY" at bounding box center [729, 118] width 1275 height 31
click at [1064, 336] on select "- Select Status Code - Open Due/Unpaid Paid Incomplete No Tax Due Internal Refu…" at bounding box center [1148, 352] width 359 height 32
select select "PYD"
click at [969, 336] on select "- Select Status Code - Open Due/Unpaid Paid Incomplete No Tax Due Internal Refu…" at bounding box center [1148, 352] width 359 height 32
type input "[DATE]"
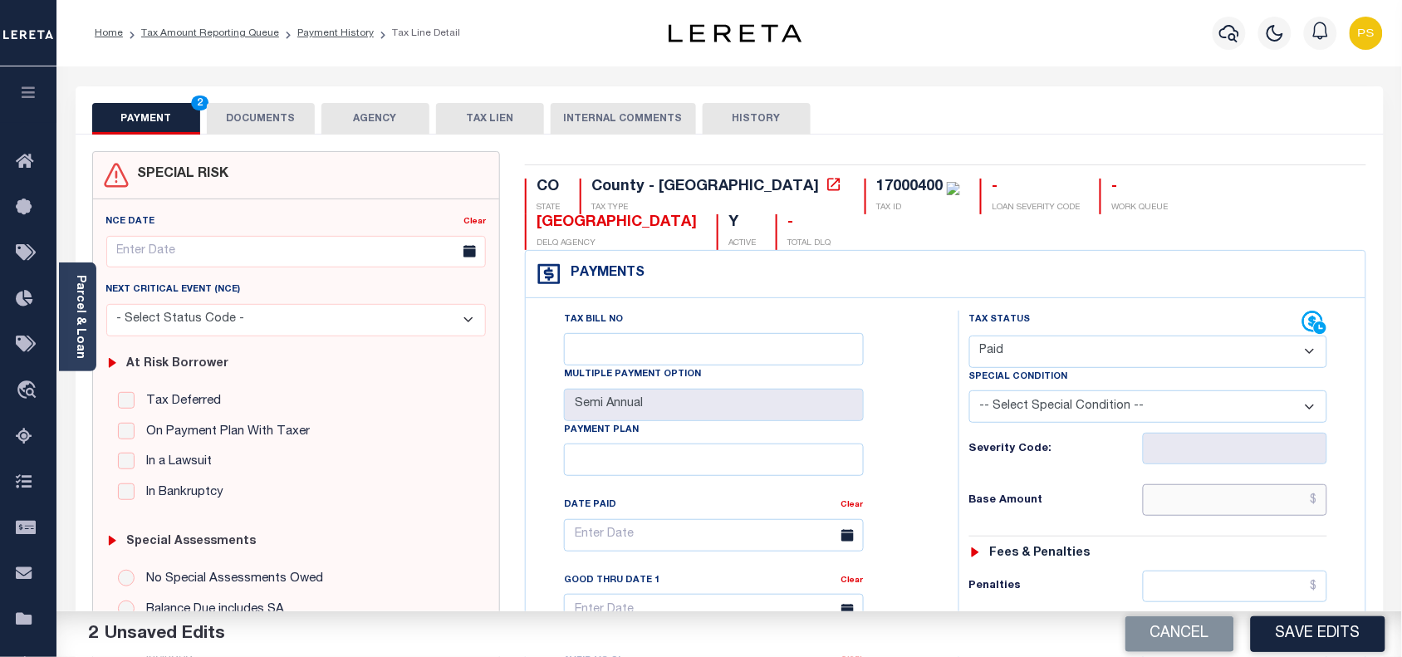
click at [1305, 484] on input "text" at bounding box center [1235, 500] width 185 height 32
paste input "2,472.52"
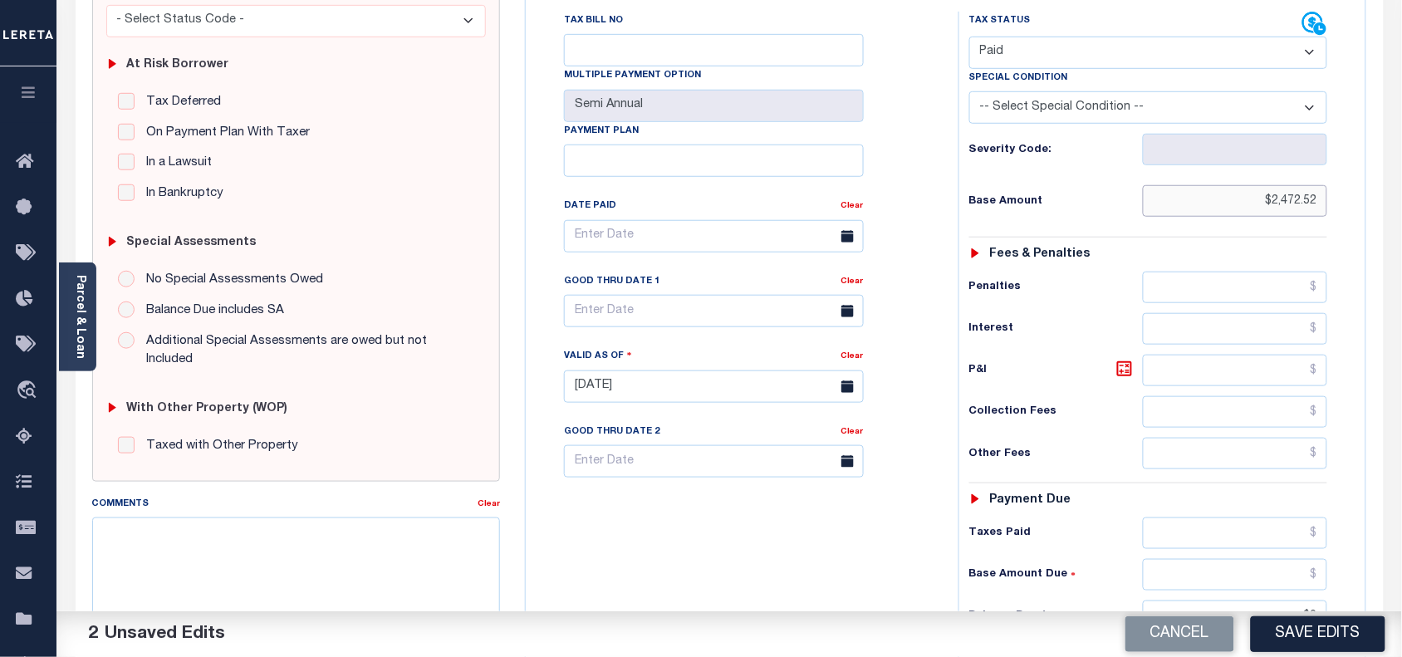
scroll to position [415, 0]
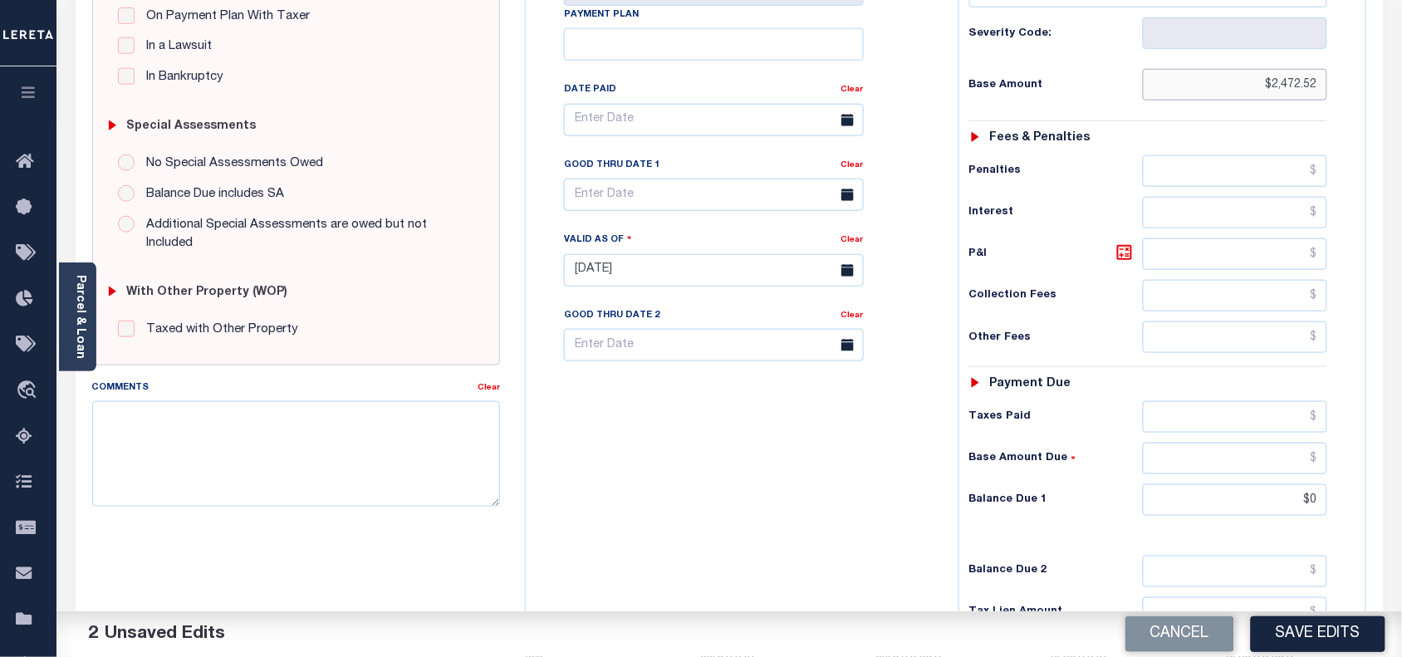
type input "$2,472.52"
click at [1219, 484] on input "$0" at bounding box center [1235, 500] width 185 height 32
click at [1315, 484] on input "$0" at bounding box center [1235, 500] width 185 height 32
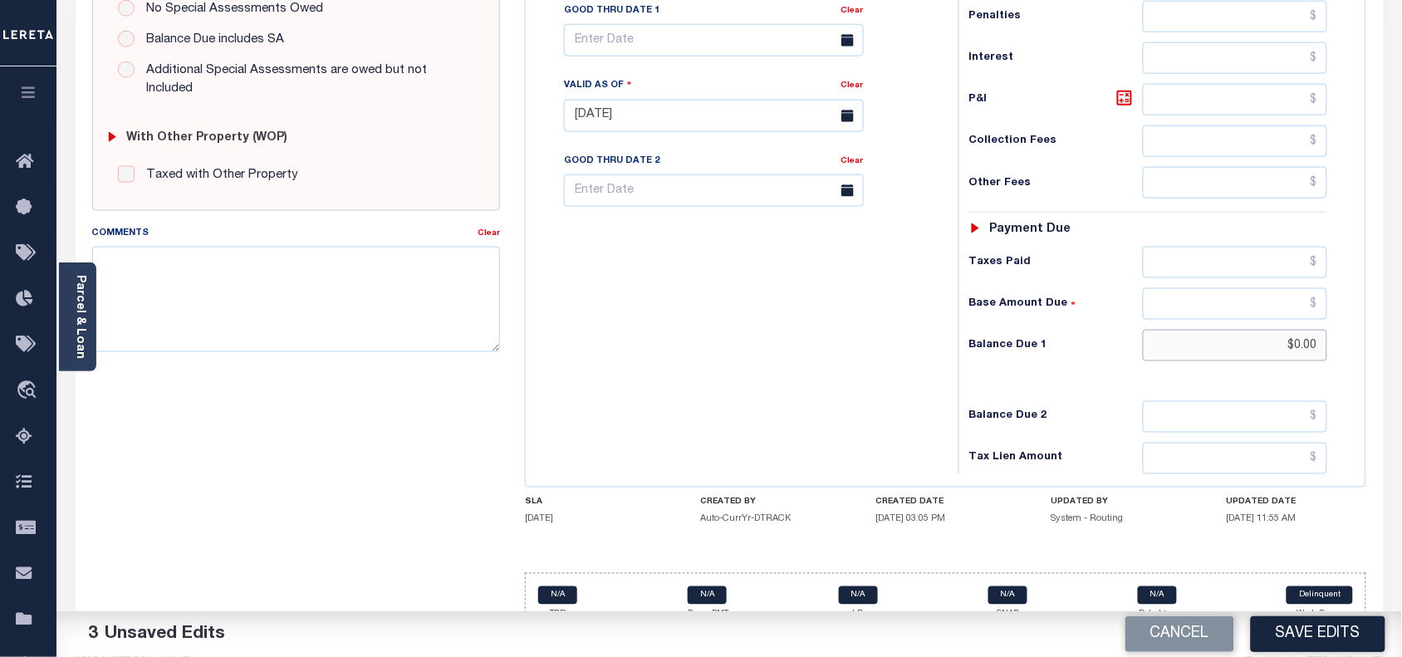
scroll to position [574, 0]
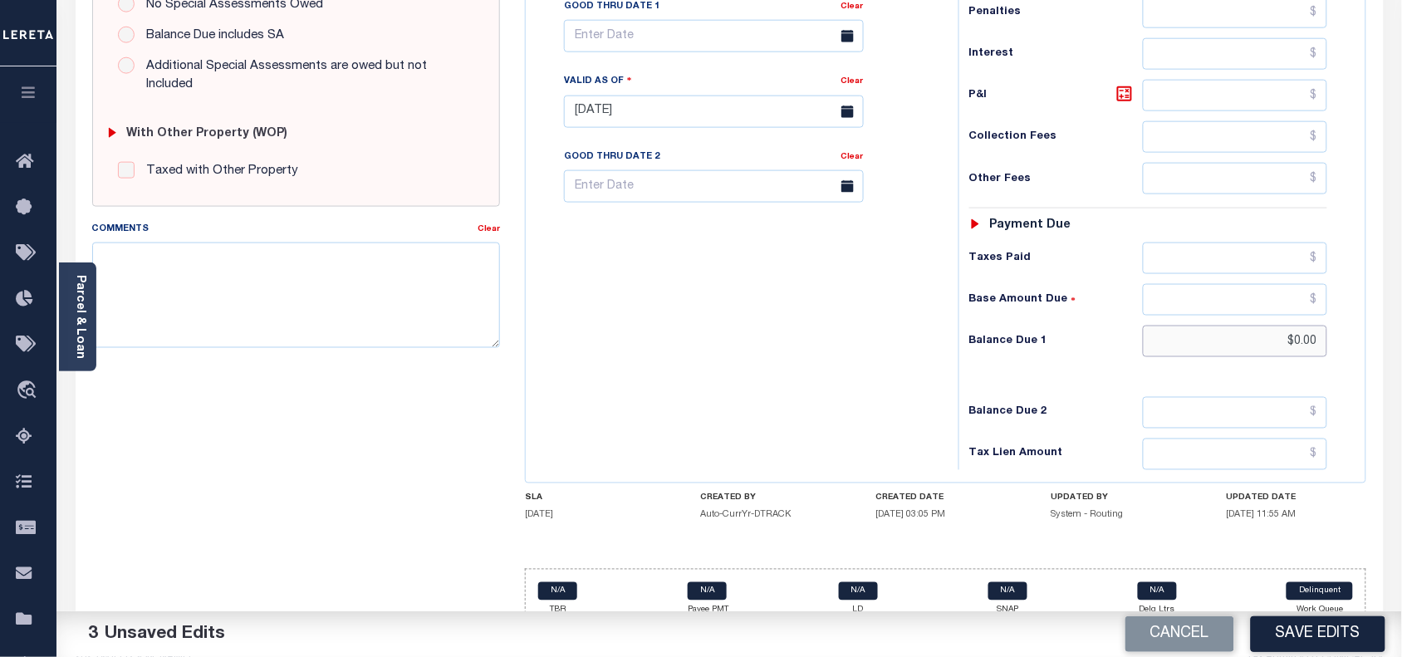
type input "$0.00"
click at [164, 260] on textarea "Comments" at bounding box center [296, 295] width 409 height 105
paste textarea "10/02/025- As per [PERSON_NAME] taxes are paid- PS"
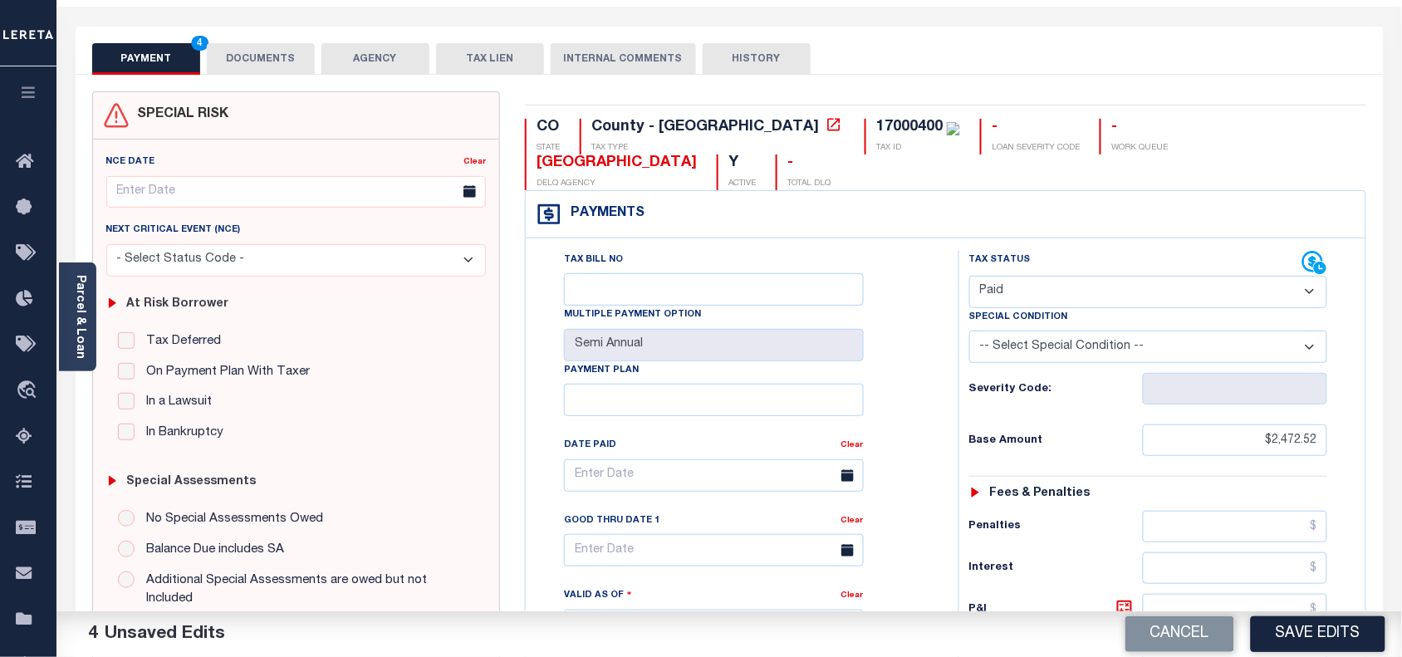
scroll to position [0, 0]
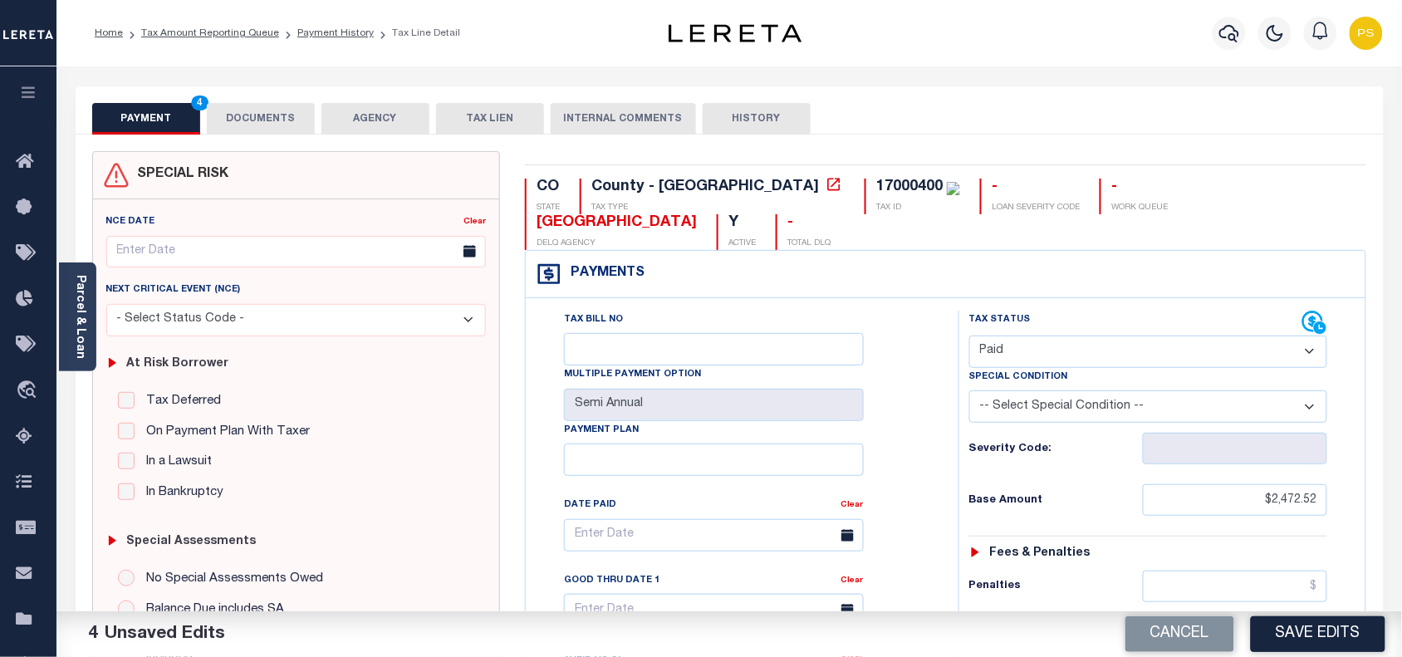
type textarea "10/02/025- As per [PERSON_NAME] taxes are paid- PS"
click at [253, 123] on button "DOCUMENTS" at bounding box center [261, 119] width 108 height 32
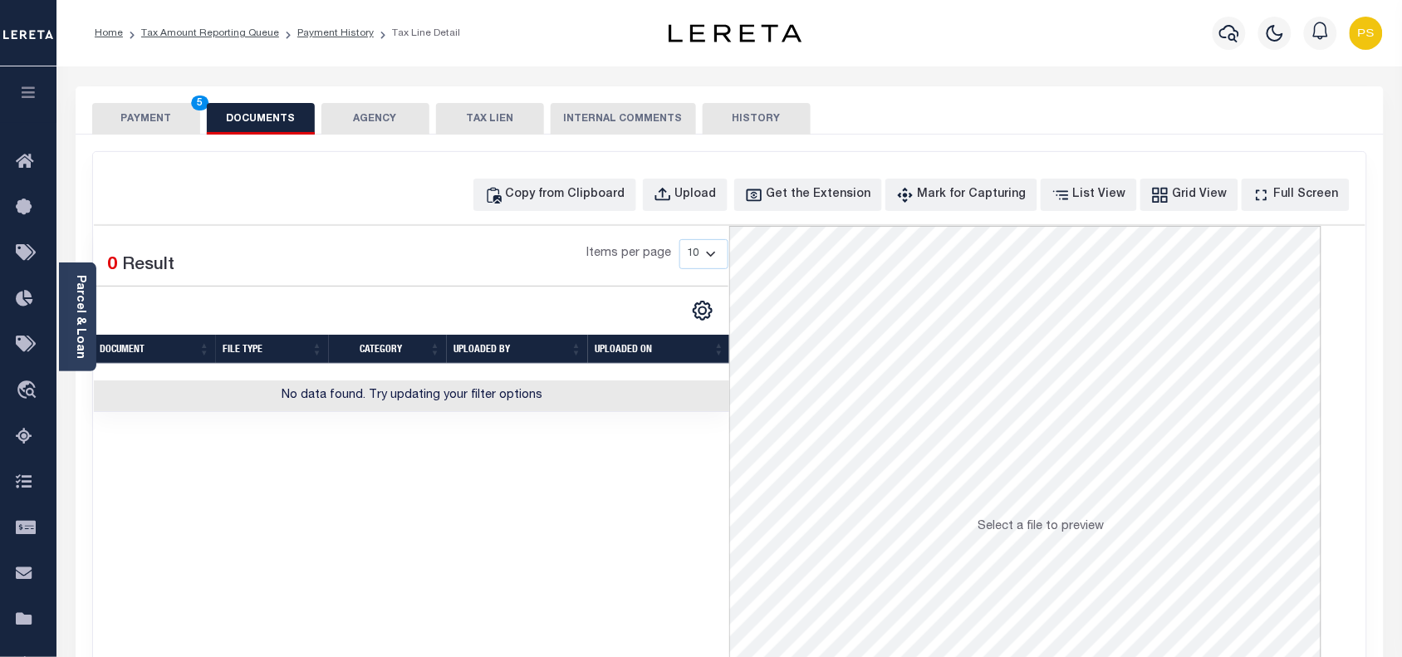
click at [155, 113] on button "PAYMENT 5" at bounding box center [146, 119] width 108 height 32
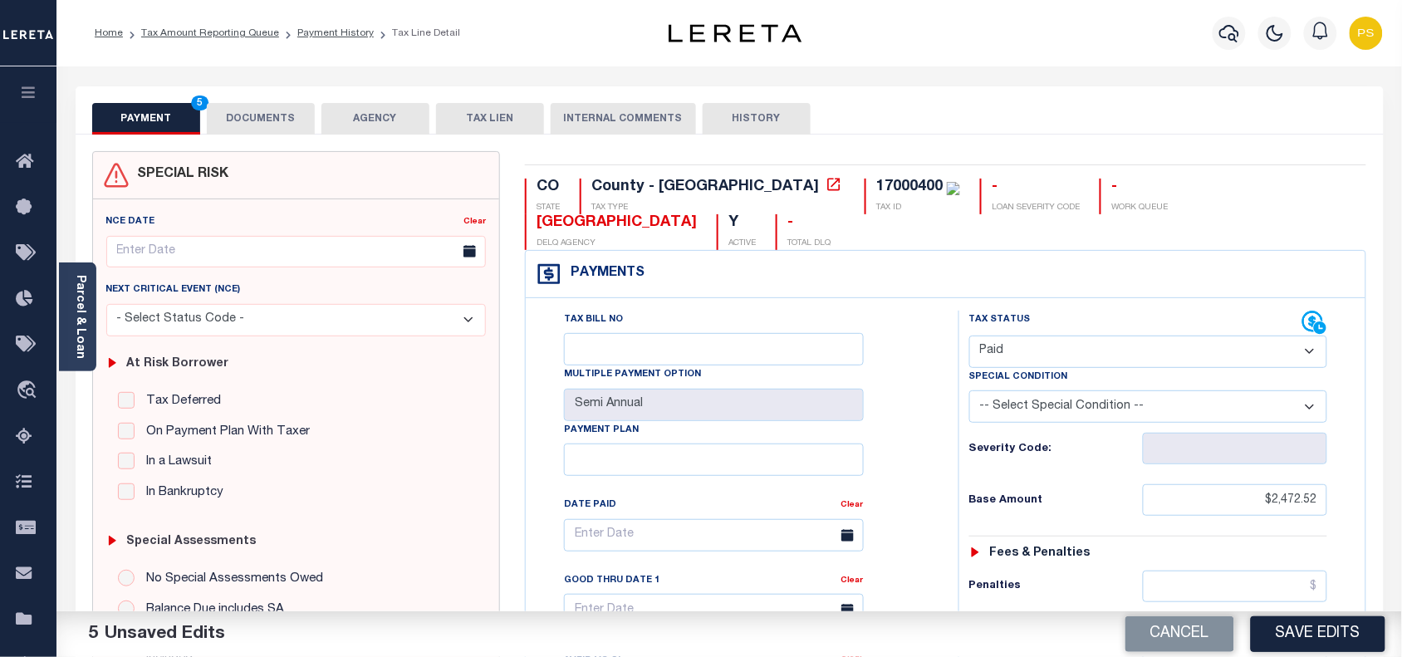
click at [1325, 640] on button "Save Edits" at bounding box center [1318, 634] width 135 height 36
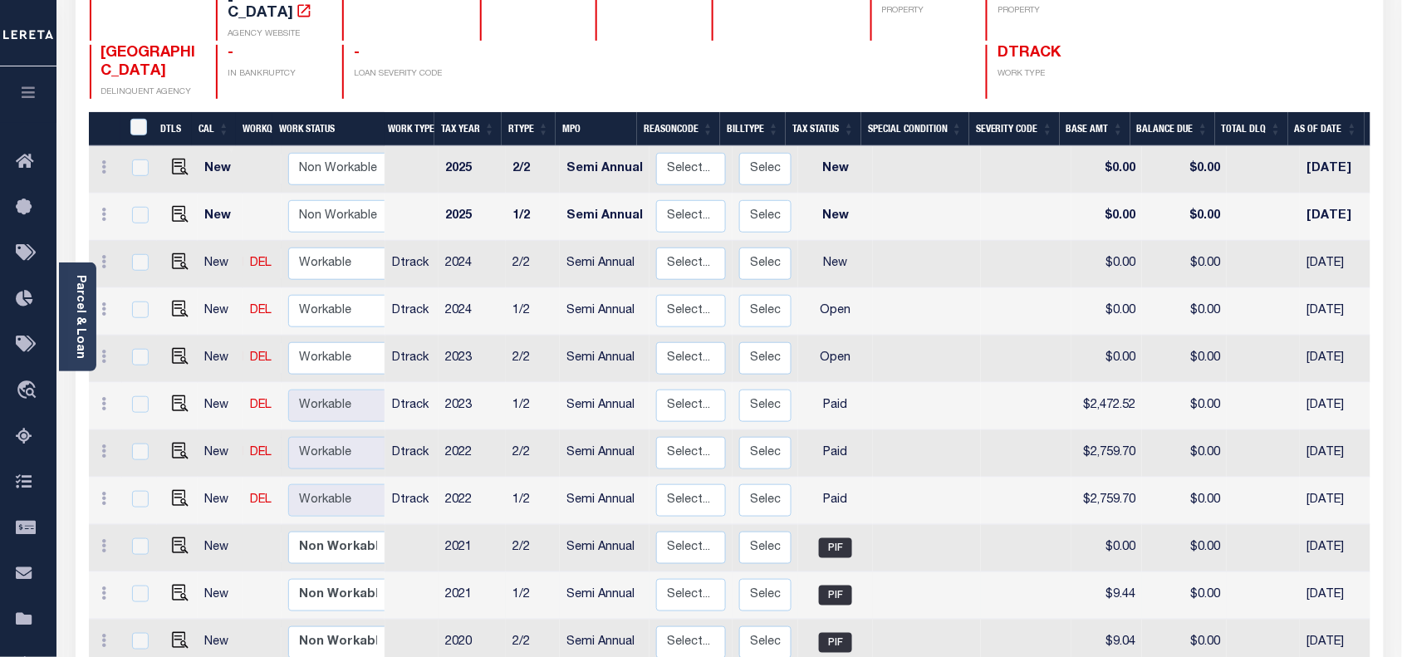
scroll to position [208, 0]
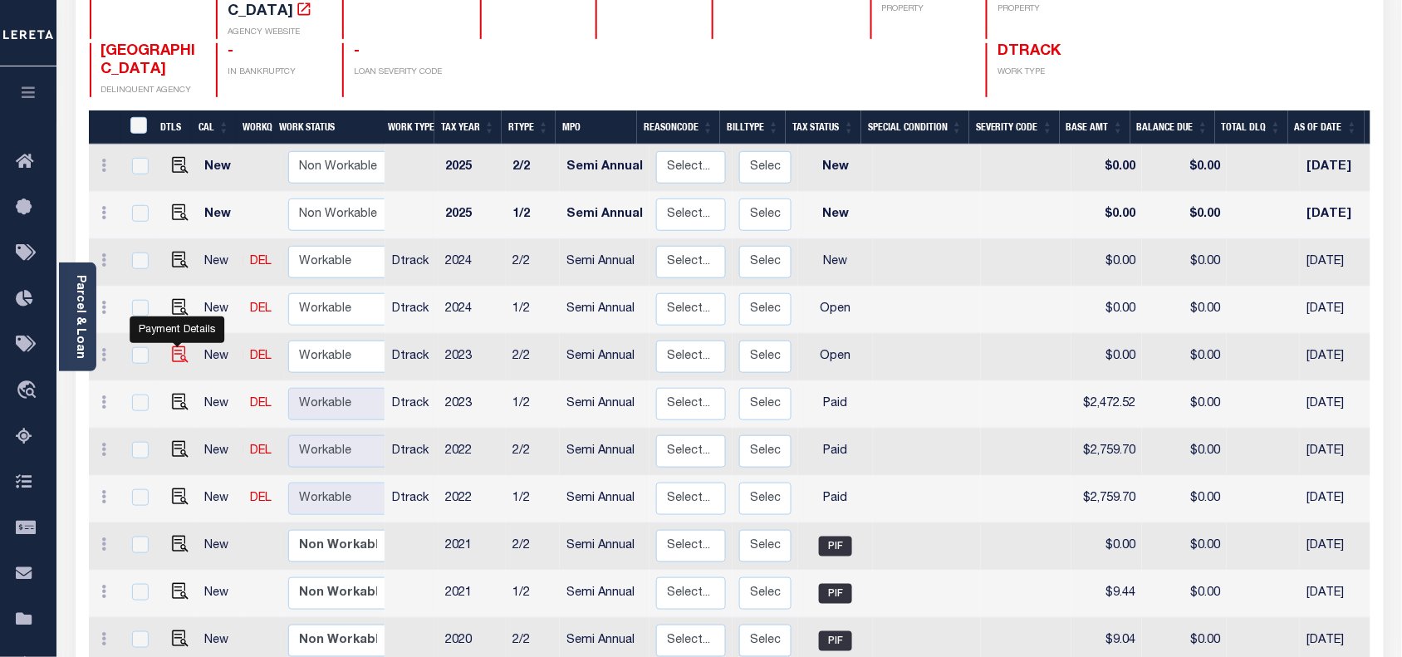
click at [177, 346] on img "" at bounding box center [180, 354] width 17 height 17
checkbox input "true"
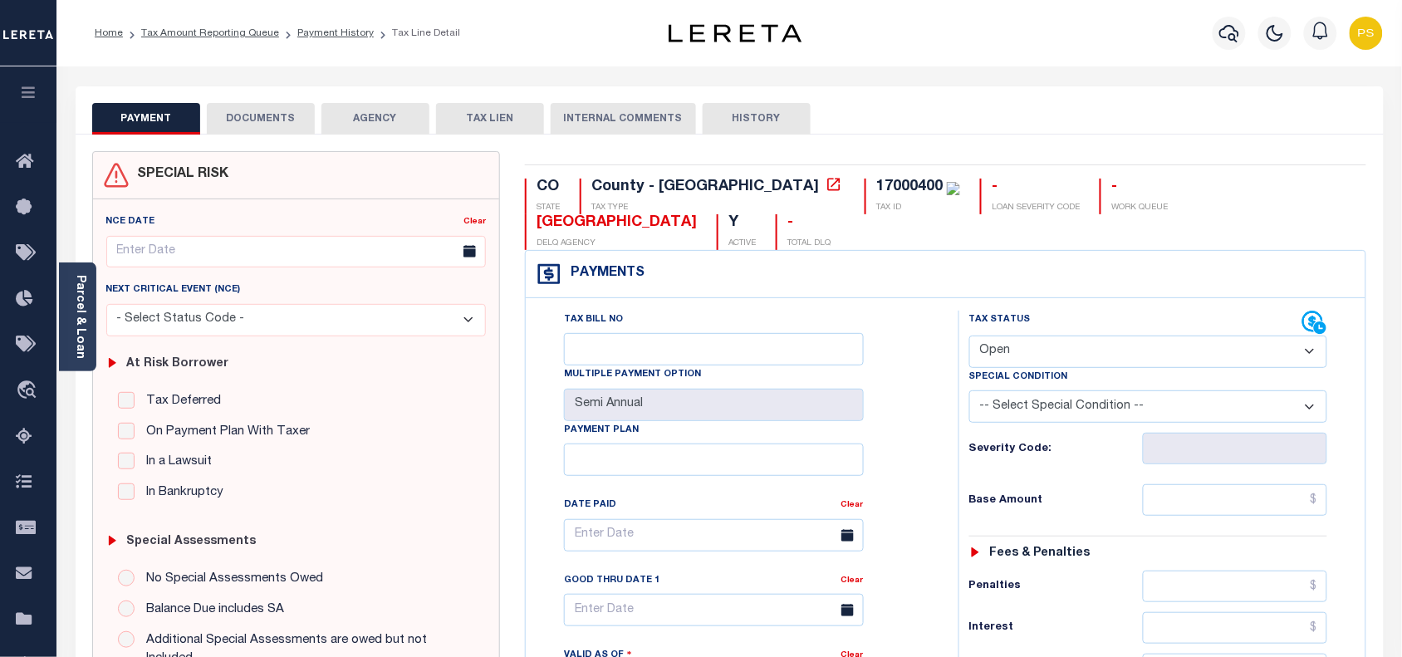
click at [1001, 336] on select "- Select Status Code - Open Due/Unpaid Paid Incomplete No Tax Due Internal Refu…" at bounding box center [1148, 352] width 359 height 32
select select "PYD"
click at [969, 336] on select "- Select Status Code - Open Due/Unpaid Paid Incomplete No Tax Due Internal Refu…" at bounding box center [1148, 352] width 359 height 32
type input "[DATE]"
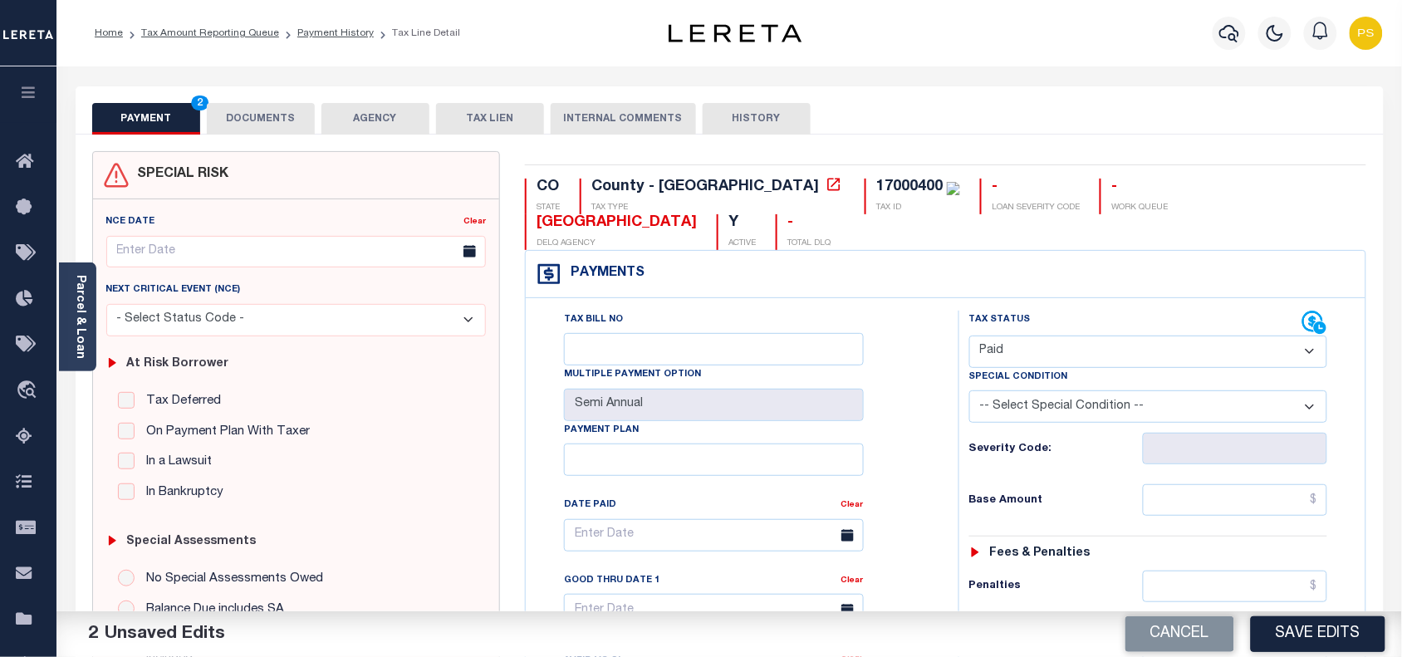
click at [1240, 96] on div "PAYMENT 2 DOCUMENTS AGENCY DELINQUENT PAYEE TAX LIEN" at bounding box center [730, 110] width 1308 height 48
click at [1317, 484] on input "text" at bounding box center [1235, 500] width 185 height 32
paste input "2,472.52"
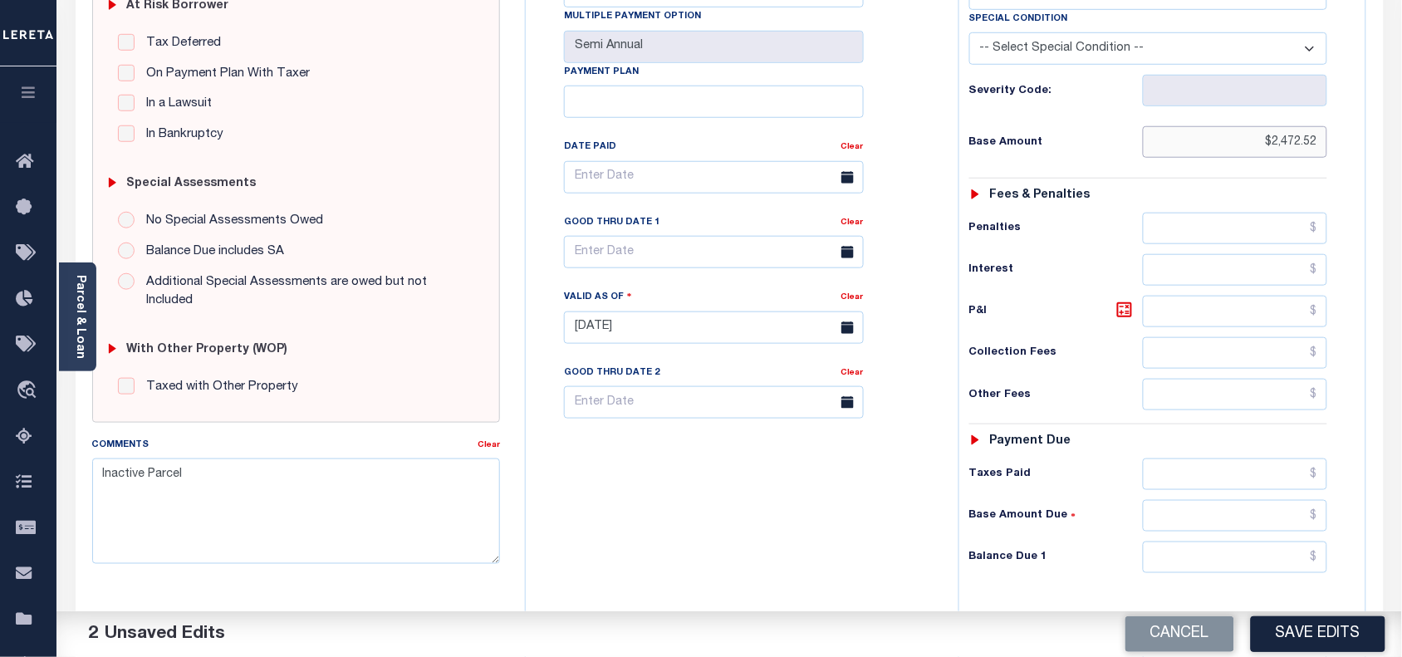
scroll to position [415, 0]
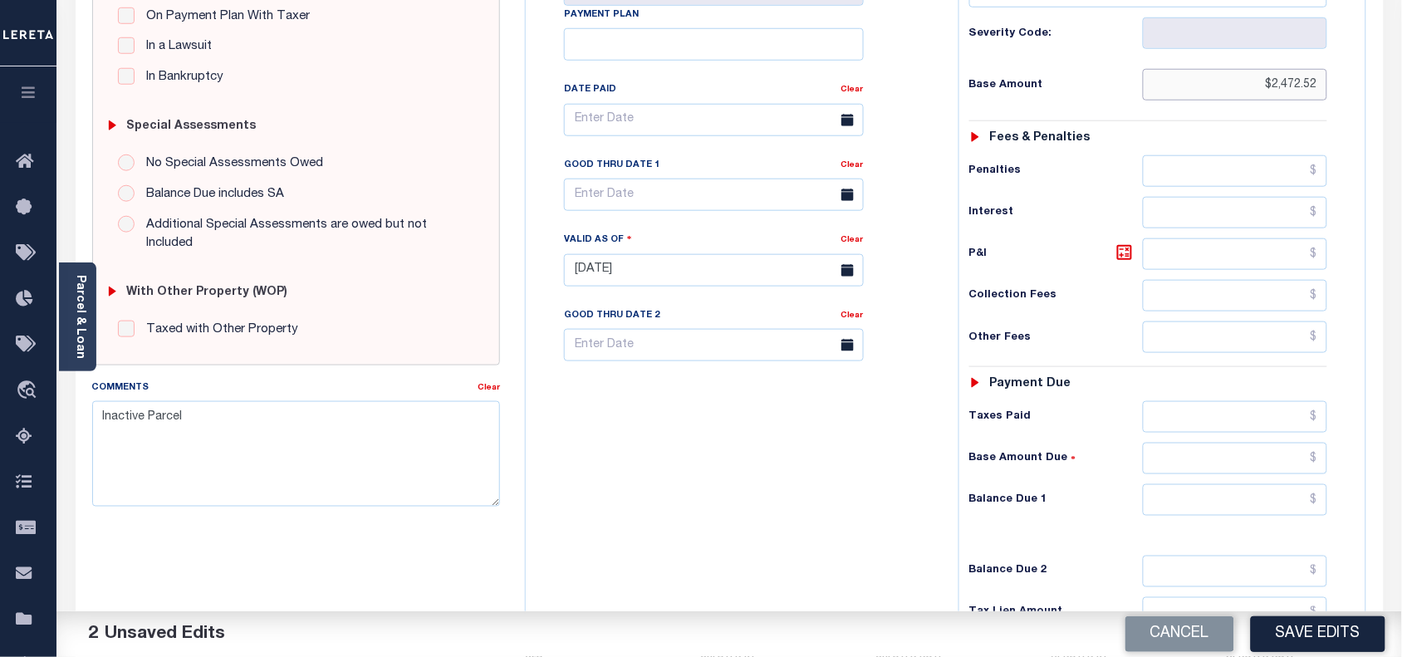
type input "$2,472.52"
click at [1267, 484] on input "text" at bounding box center [1235, 500] width 185 height 32
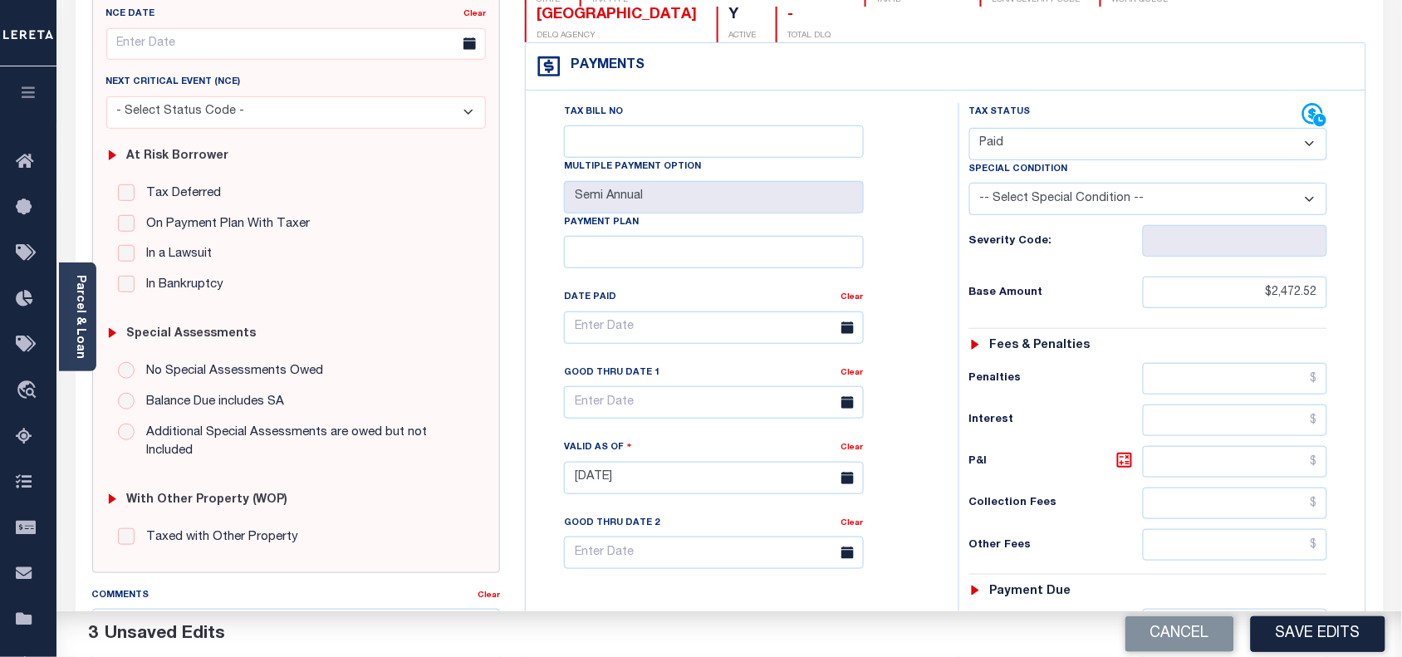
scroll to position [311, 0]
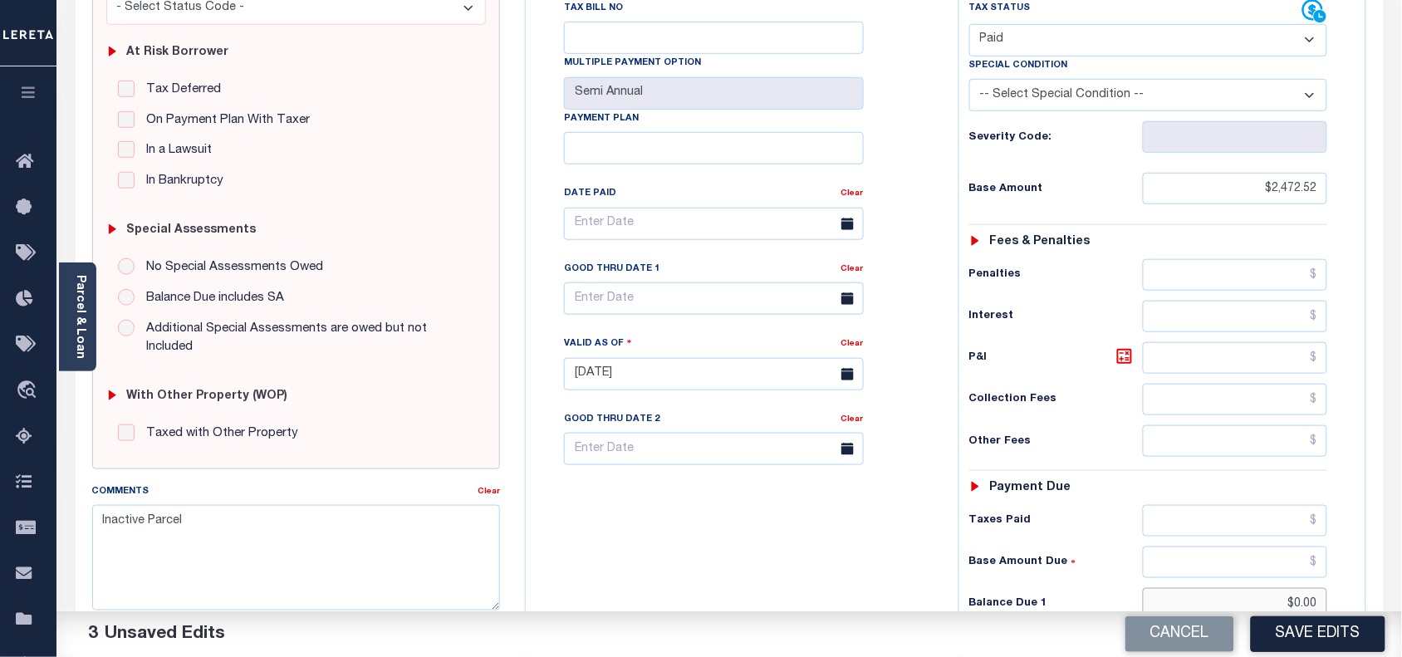
type input "$0.00"
click at [621, 561] on div "Tax Bill No Multiple Payment Option Semi Annual Payment Plan Clear" at bounding box center [738, 365] width 416 height 733
drag, startPoint x: 100, startPoint y: 499, endPoint x: 251, endPoint y: 511, distance: 151.6
click at [251, 511] on textarea "Inactive Parcel" at bounding box center [296, 557] width 409 height 105
paste textarea "10/02/025- As per Andy taxes are paid- PS"
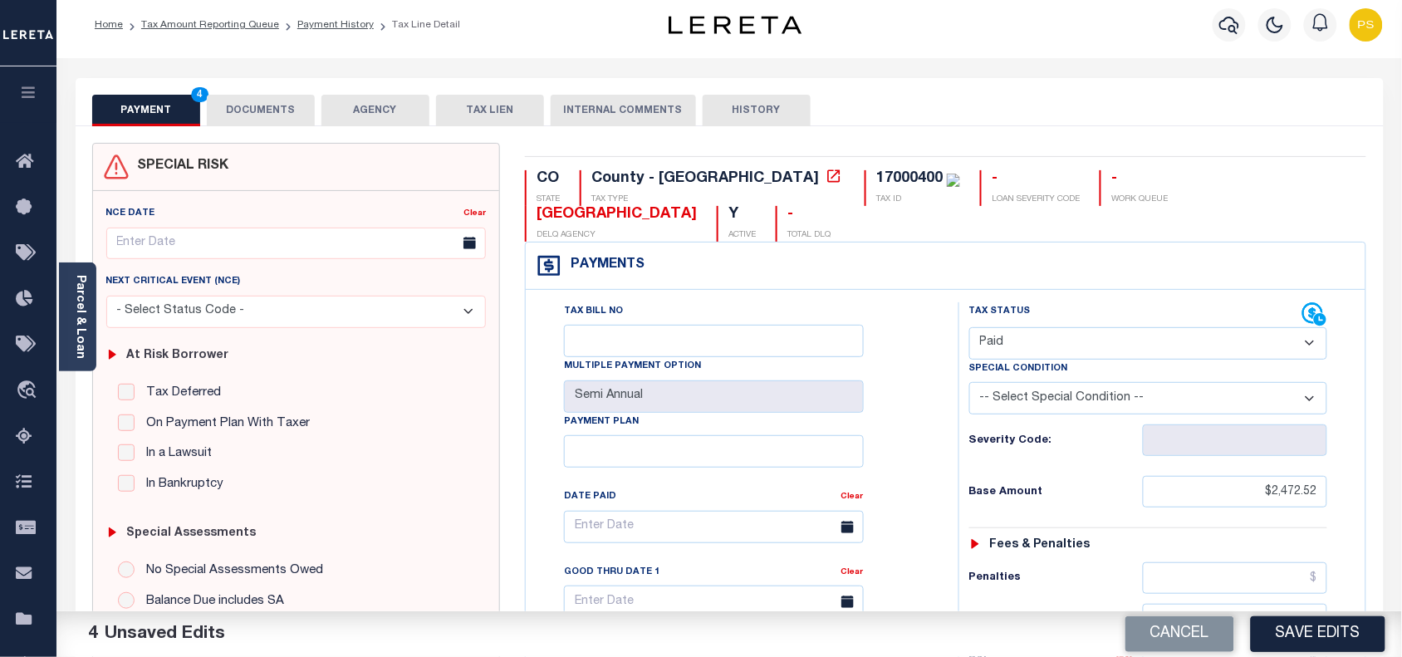
scroll to position [0, 0]
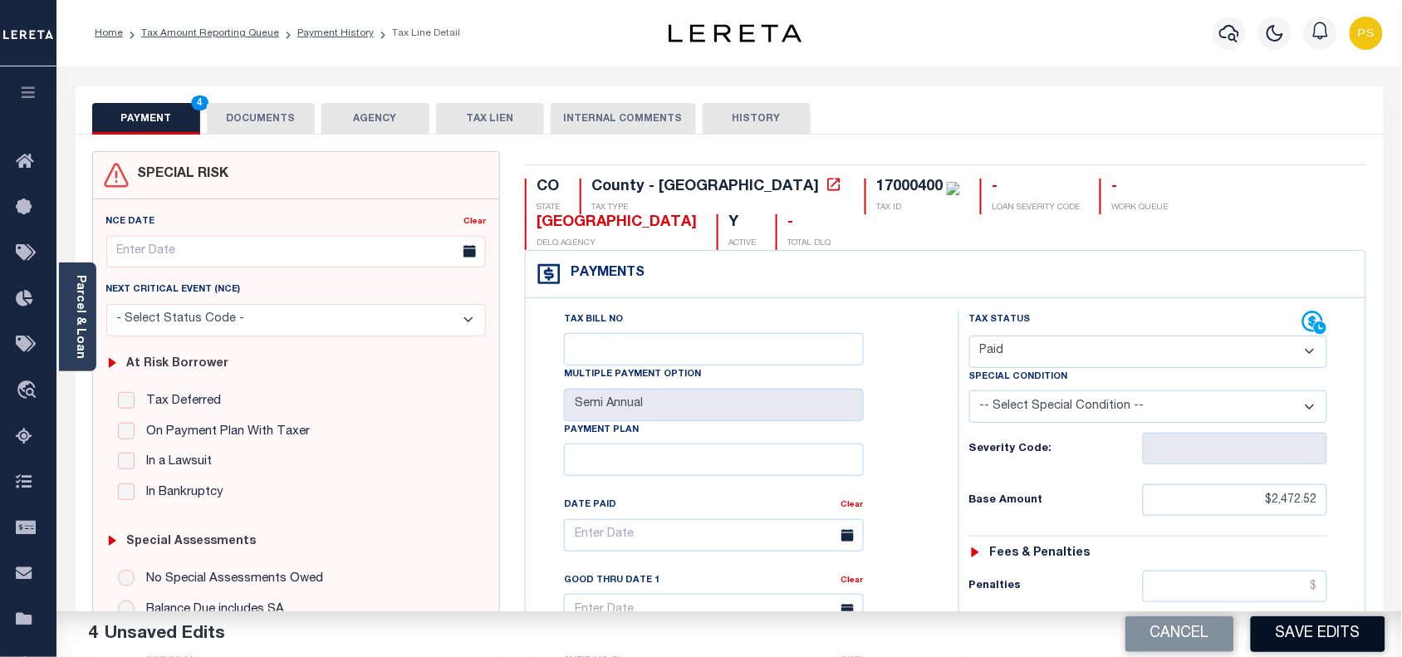
type textarea "10/02/025- As per Andy taxes are paid- PS"
click at [1343, 638] on button "Save Edits" at bounding box center [1318, 634] width 135 height 36
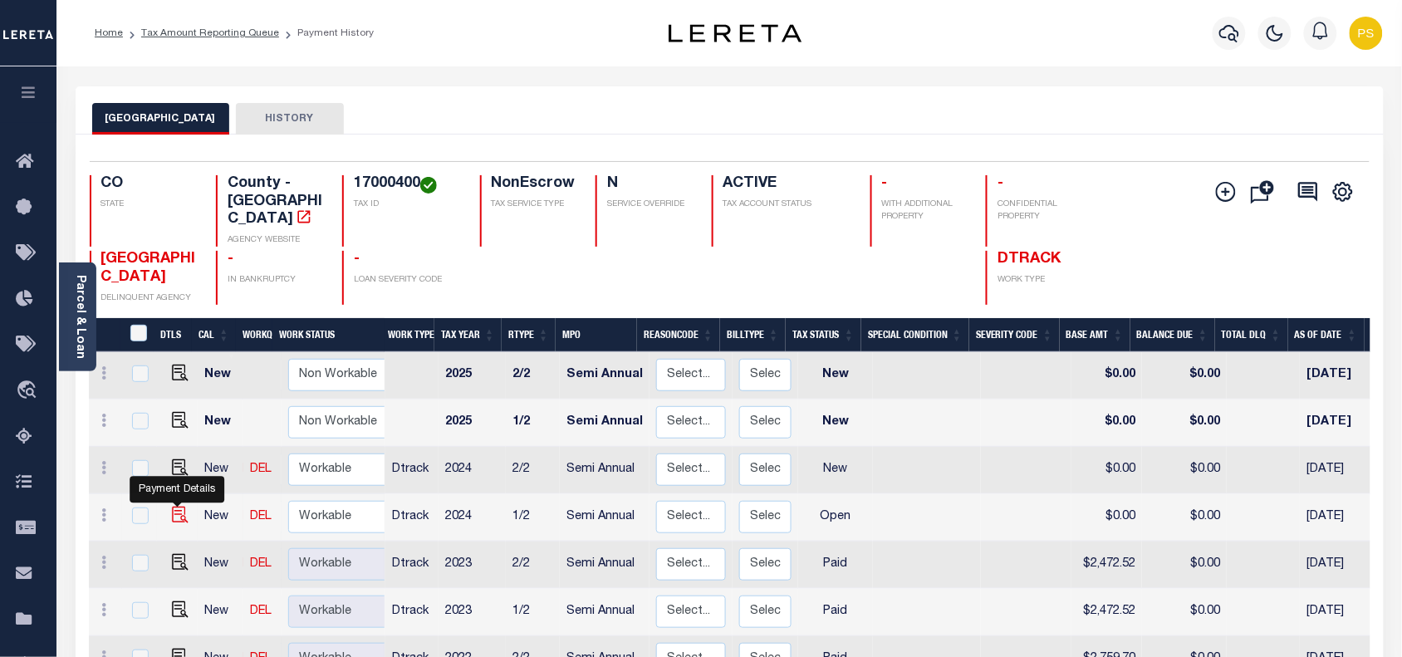
click at [173, 507] on img "" at bounding box center [180, 515] width 17 height 17
checkbox input "true"
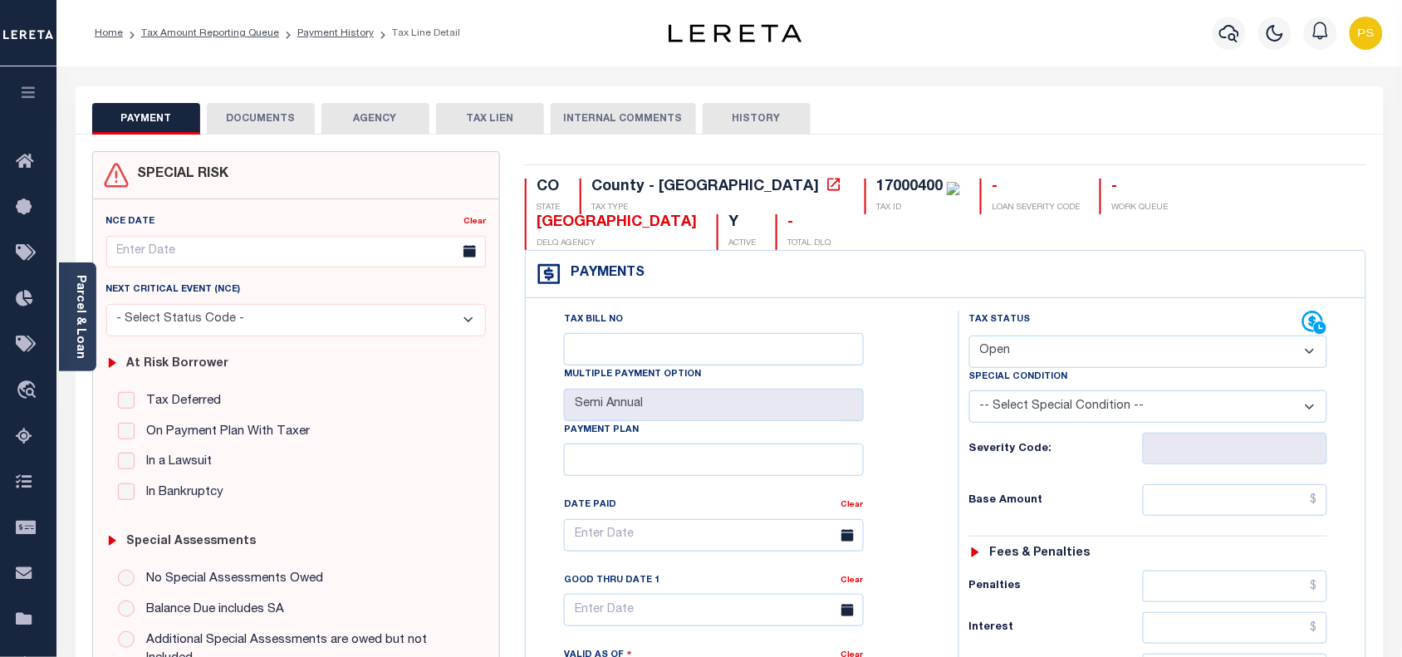
click at [1101, 336] on select "- Select Status Code - Open Due/Unpaid Paid Incomplete No Tax Due Internal Refu…" at bounding box center [1148, 352] width 359 height 32
select select "PYD"
click at [969, 336] on select "- Select Status Code - Open Due/Unpaid Paid Incomplete No Tax Due Internal Refu…" at bounding box center [1148, 352] width 359 height 32
type input "[DATE]"
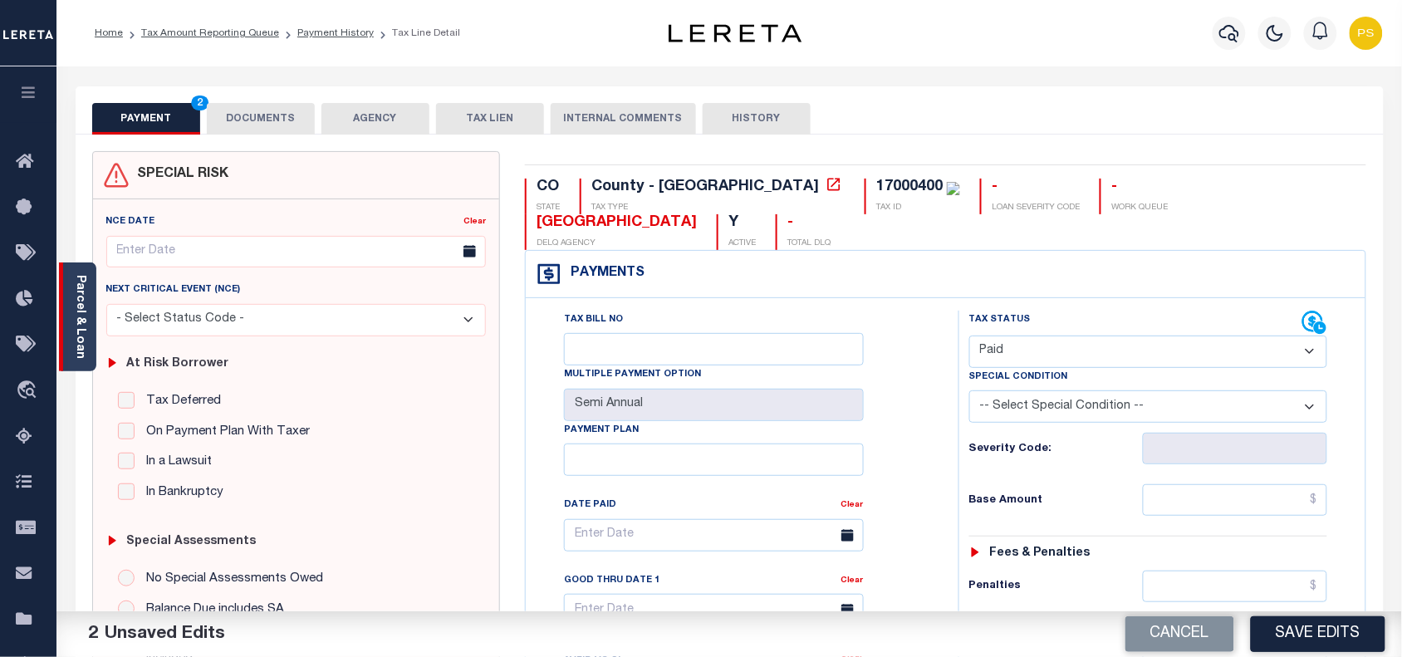
click at [79, 354] on div "Parcel & Loan" at bounding box center [77, 316] width 37 height 109
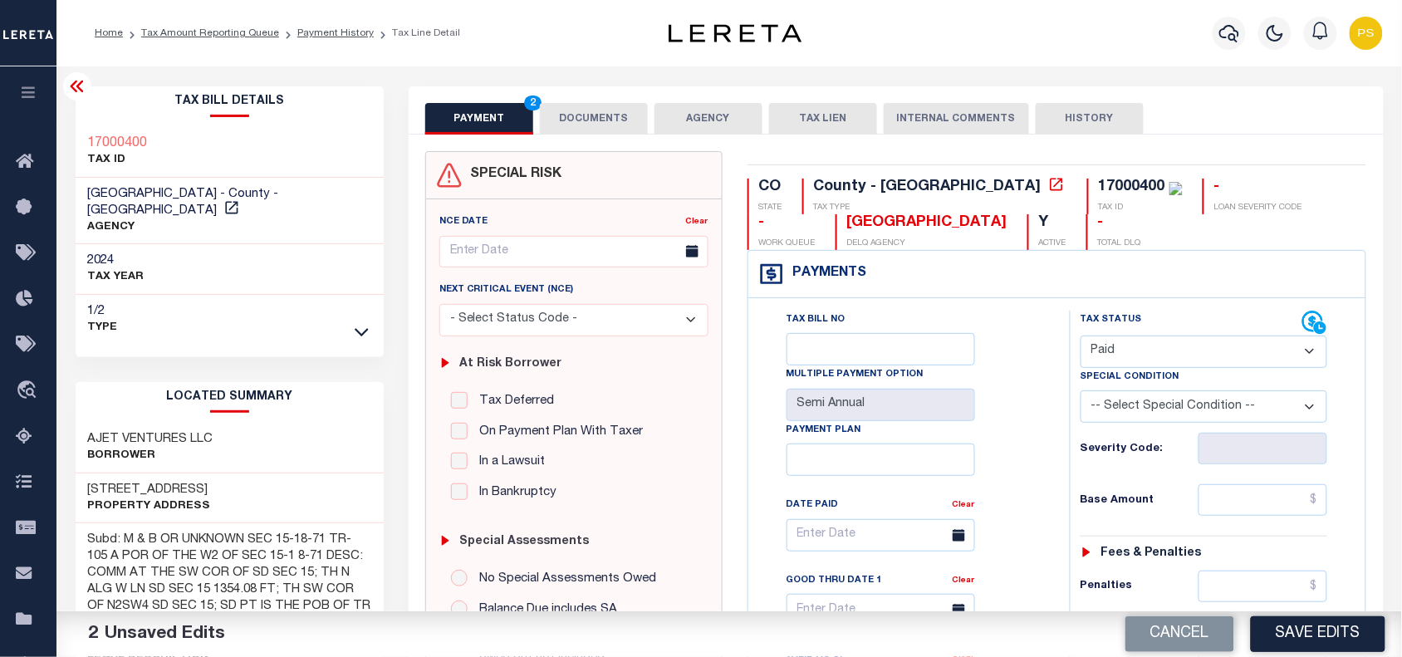
click at [1305, 200] on div "CO STATE County - CO TAX TYPE 17000400 TAX ID - LOAN SEVERITY CODE - WORK QUEUE…" at bounding box center [1058, 214] width 620 height 71
click at [1321, 503] on input "text" at bounding box center [1264, 500] width 130 height 32
paste input "2,981.8"
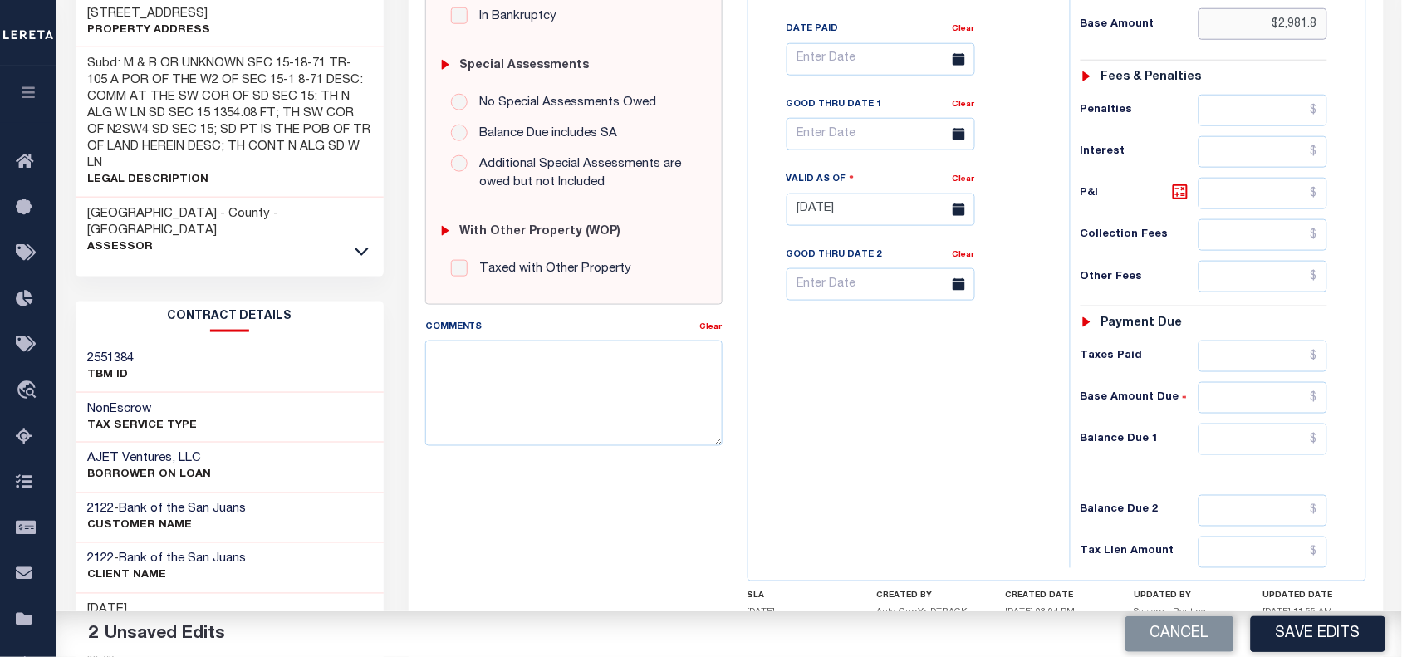
scroll to position [519, 0]
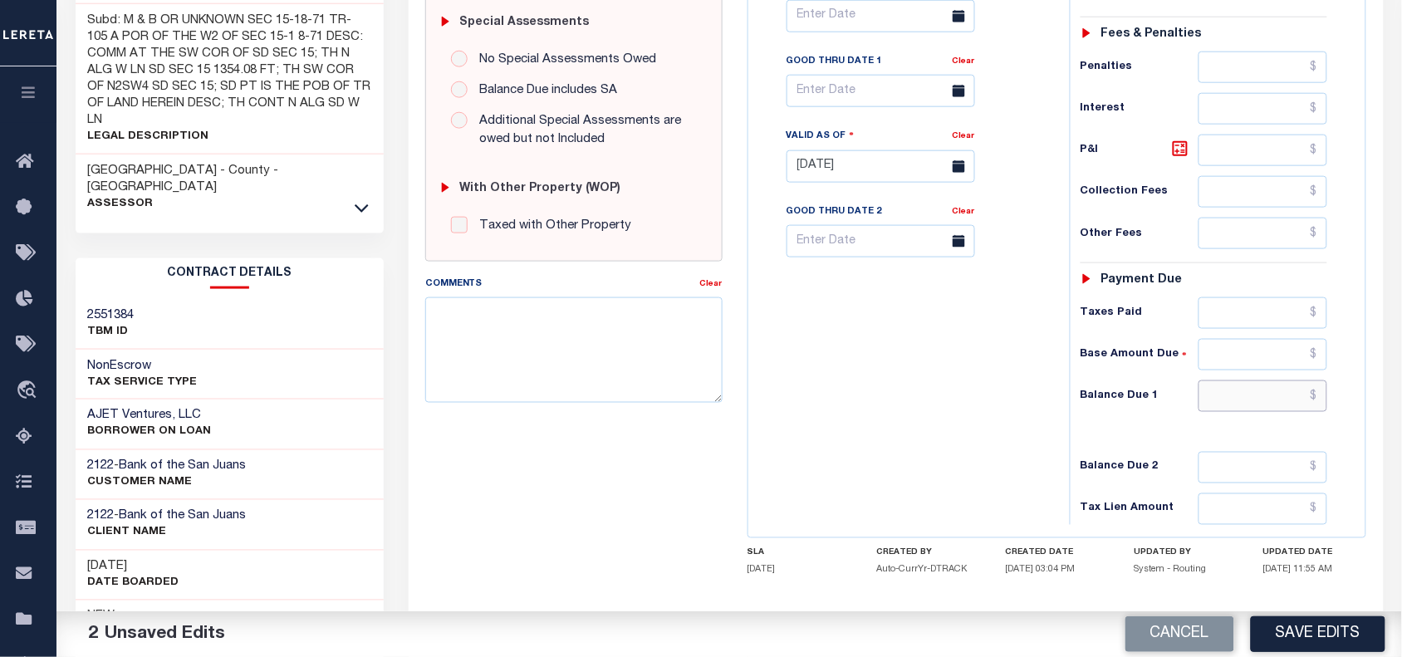
type input "$2,981.80"
click at [1272, 404] on input "text" at bounding box center [1264, 396] width 130 height 32
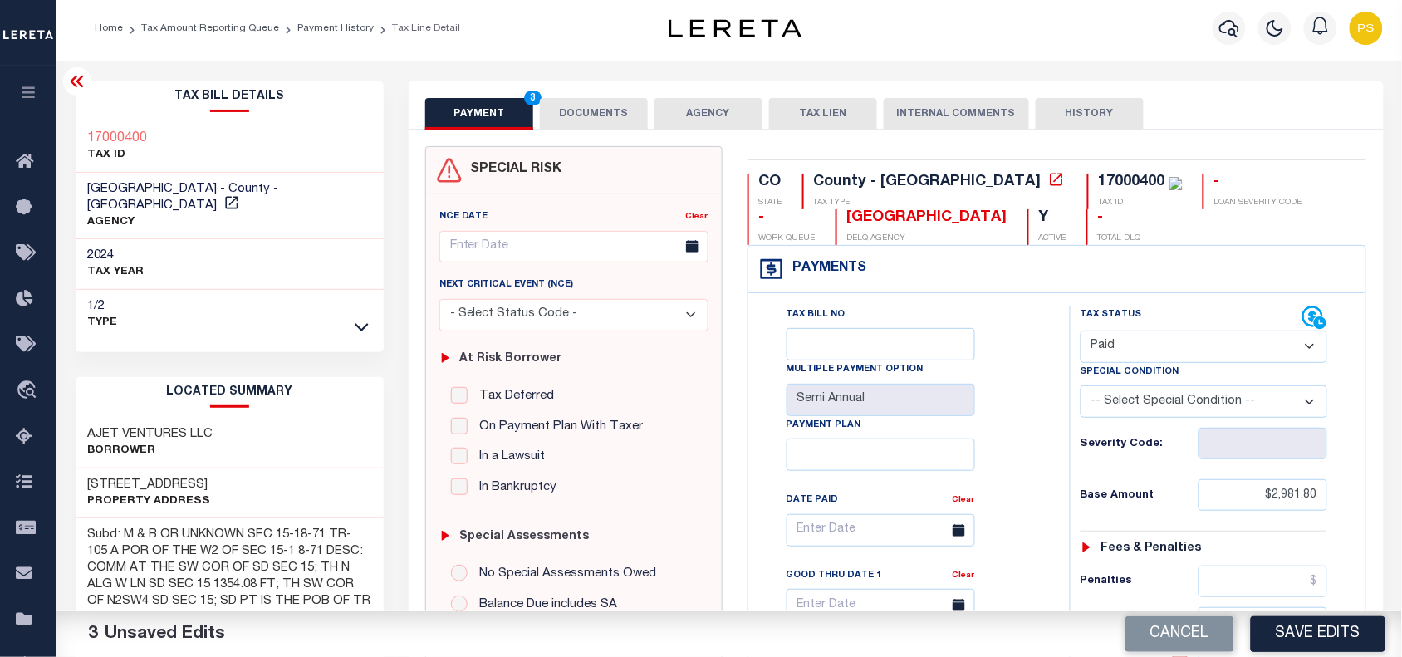
scroll to position [0, 0]
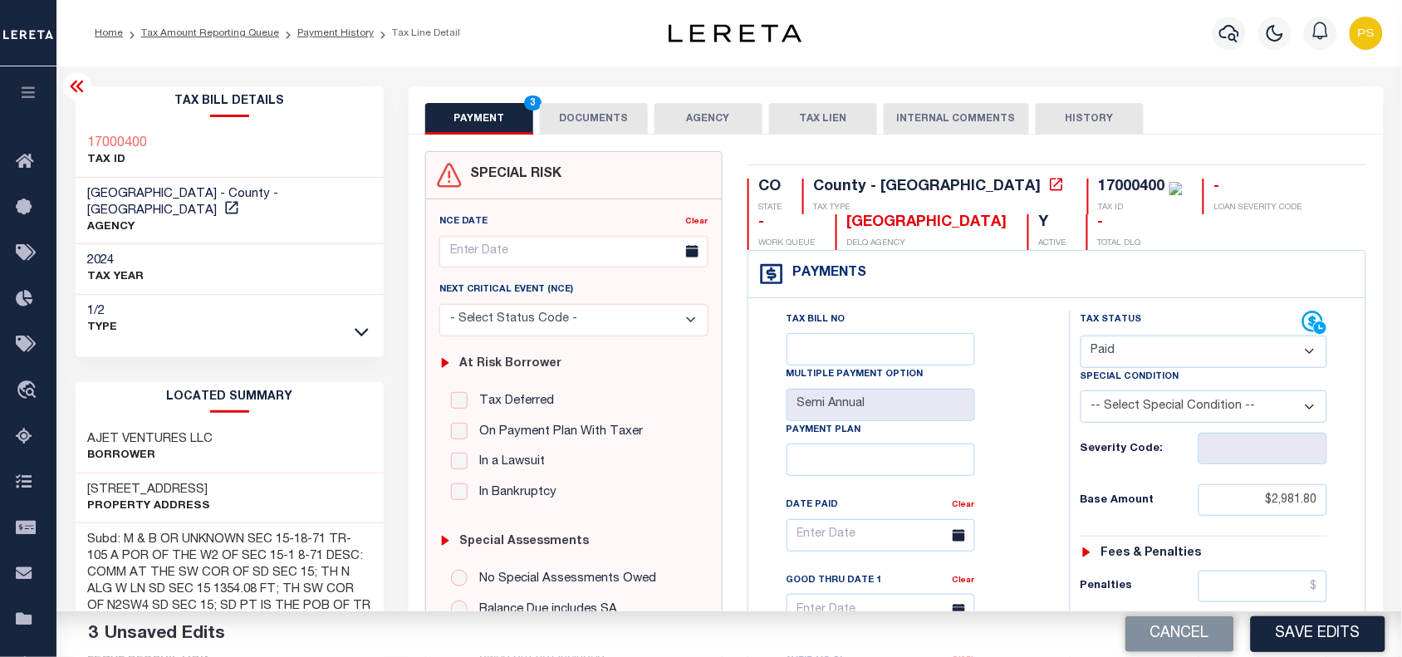
type input "$0.00"
click at [571, 120] on button "DOCUMENTS" at bounding box center [594, 119] width 108 height 32
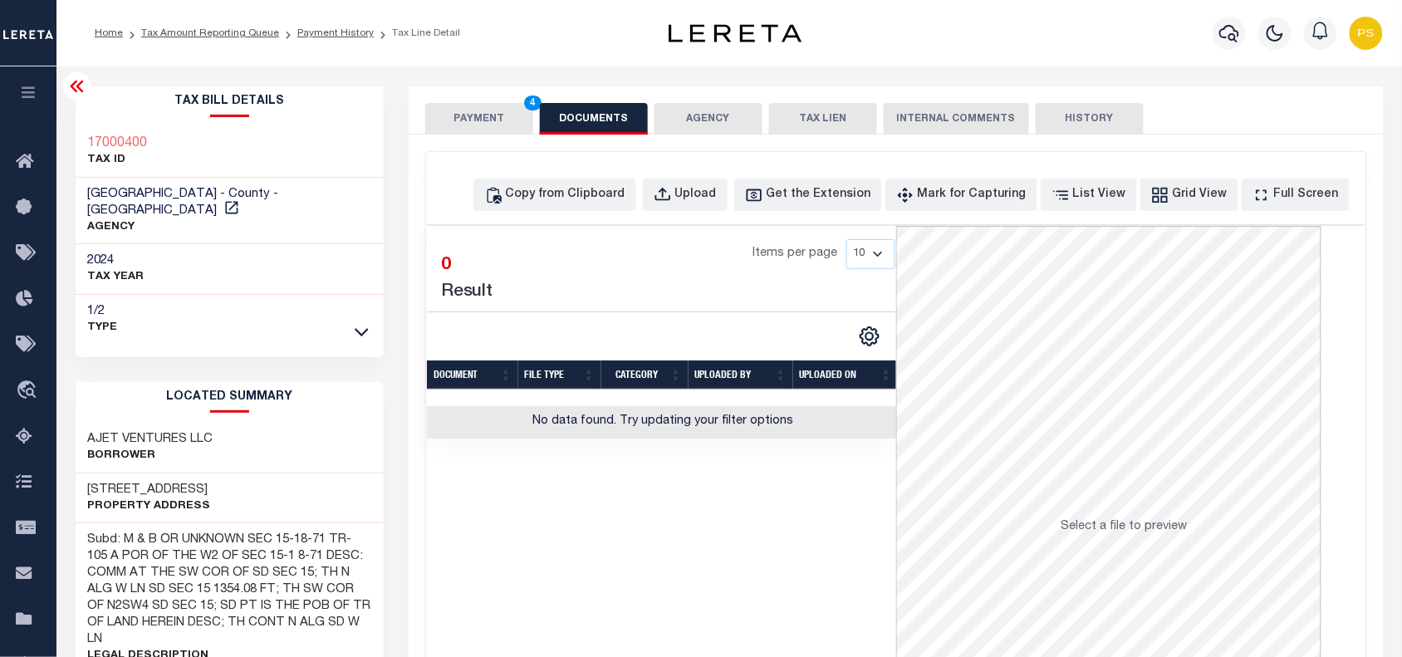
click at [480, 113] on button "PAYMENT 4" at bounding box center [479, 119] width 108 height 32
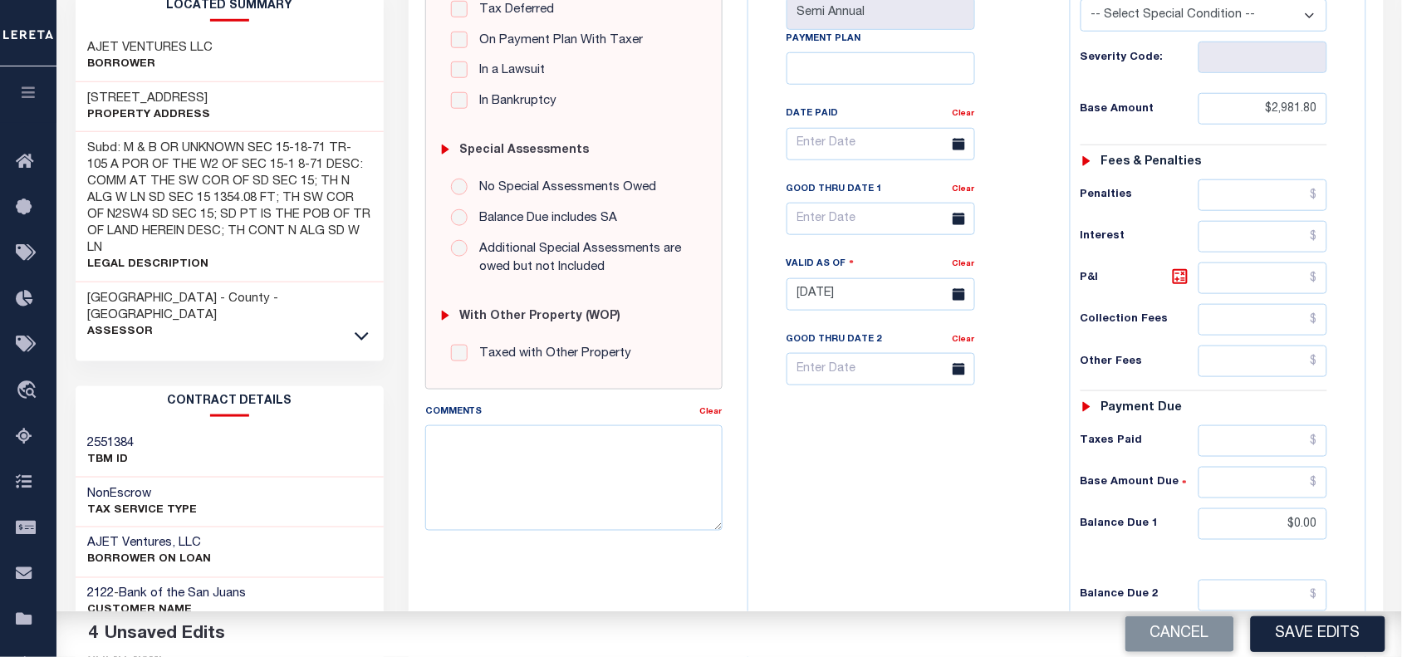
scroll to position [415, 0]
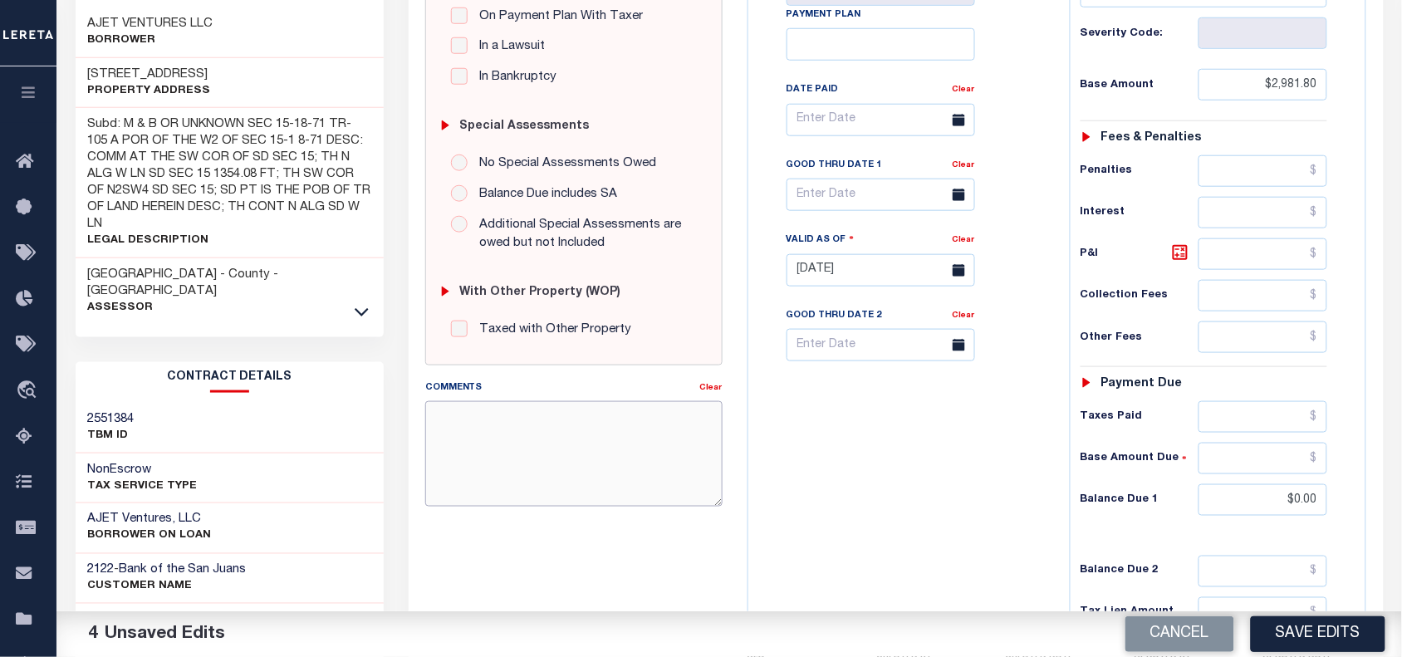
click at [523, 424] on textarea "Comments" at bounding box center [573, 453] width 297 height 105
paste textarea "10/02/025- As per Andy taxes are paid- PS"
type textarea "10/02/025- As per Andy taxes are paid- PS"
click at [1319, 649] on button "Save Edits" at bounding box center [1318, 634] width 135 height 36
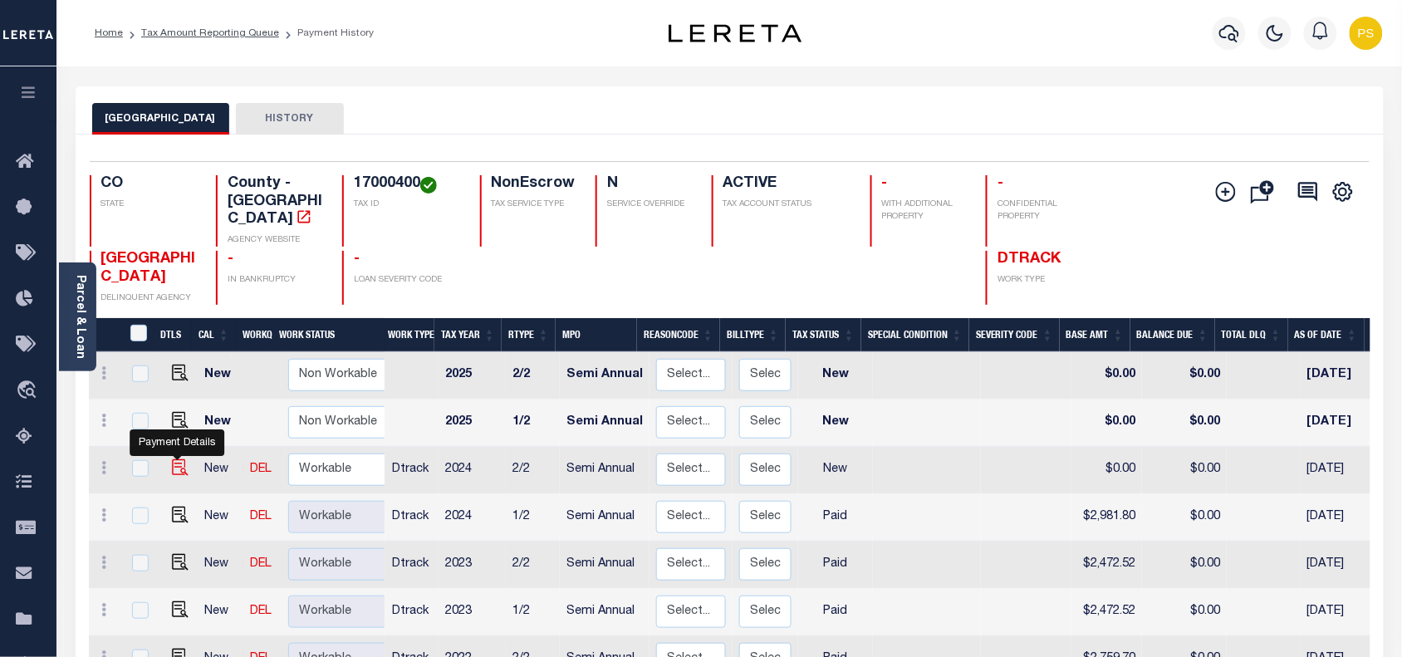
click at [174, 459] on img "" at bounding box center [180, 467] width 17 height 17
checkbox input "true"
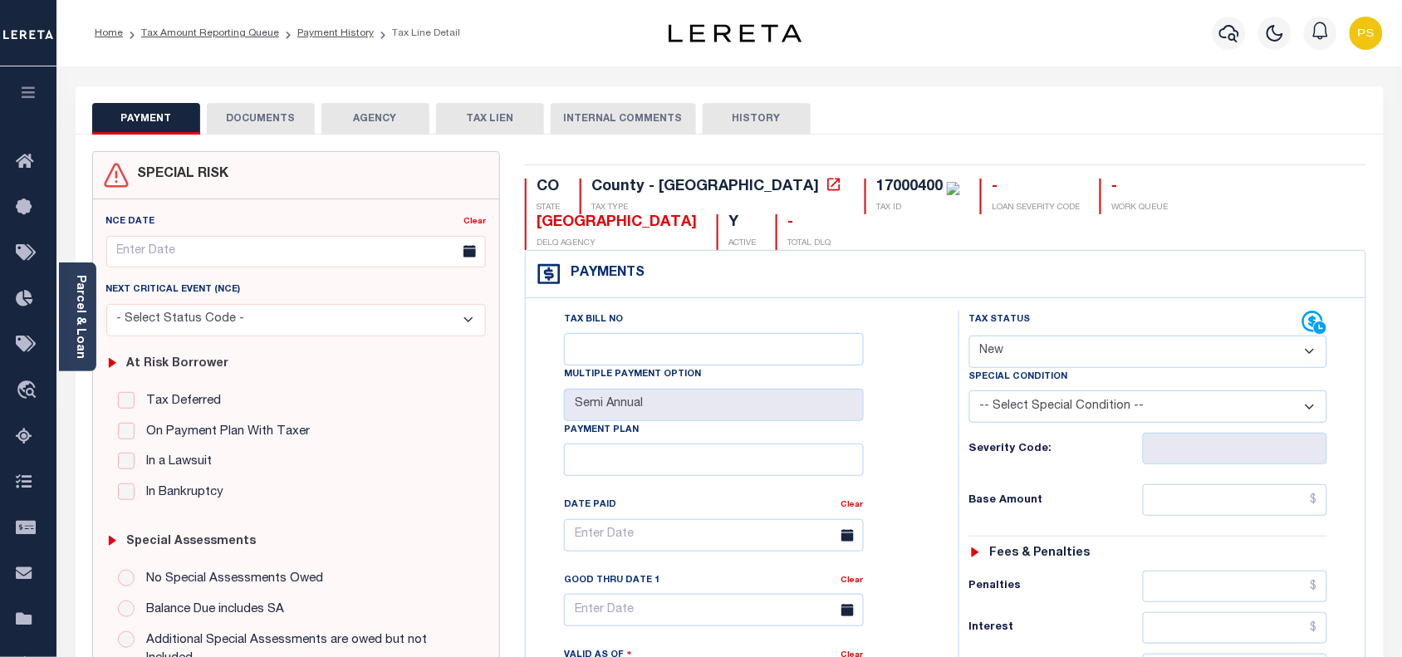
click at [1031, 336] on select "- Select Status Code - Open Due/Unpaid Paid Incomplete No Tax Due Internal Refu…" at bounding box center [1148, 352] width 359 height 32
select select "PYD"
click at [969, 336] on select "- Select Status Code - Open Due/Unpaid Paid Incomplete No Tax Due Internal Refu…" at bounding box center [1148, 352] width 359 height 32
type input "[DATE]"
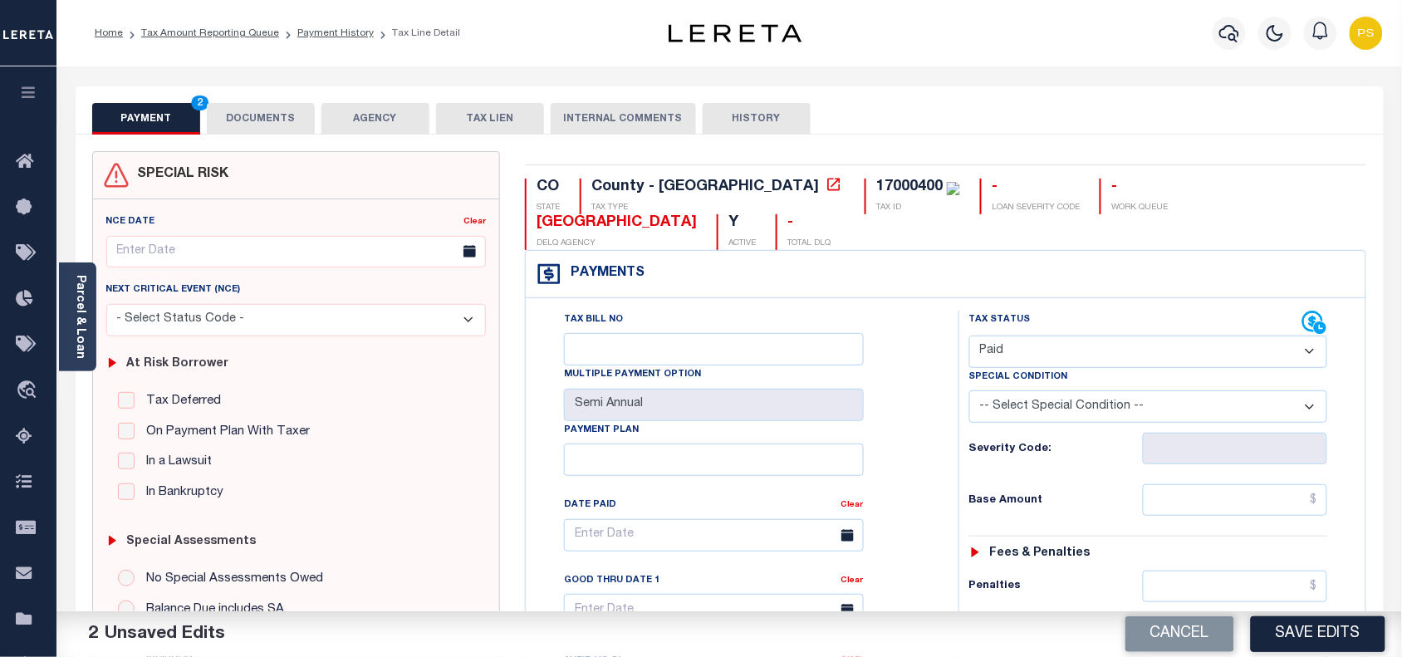
drag, startPoint x: 1272, startPoint y: 118, endPoint x: 1272, endPoint y: 131, distance: 13.3
click at [1272, 118] on div "PAYMENT 2 DOCUMENTS AGENCY DELINQUENT PAYEE TAX LIEN HISTORY" at bounding box center [729, 118] width 1275 height 31
click at [1321, 484] on input "text" at bounding box center [1235, 500] width 185 height 32
paste input "2,981.8"
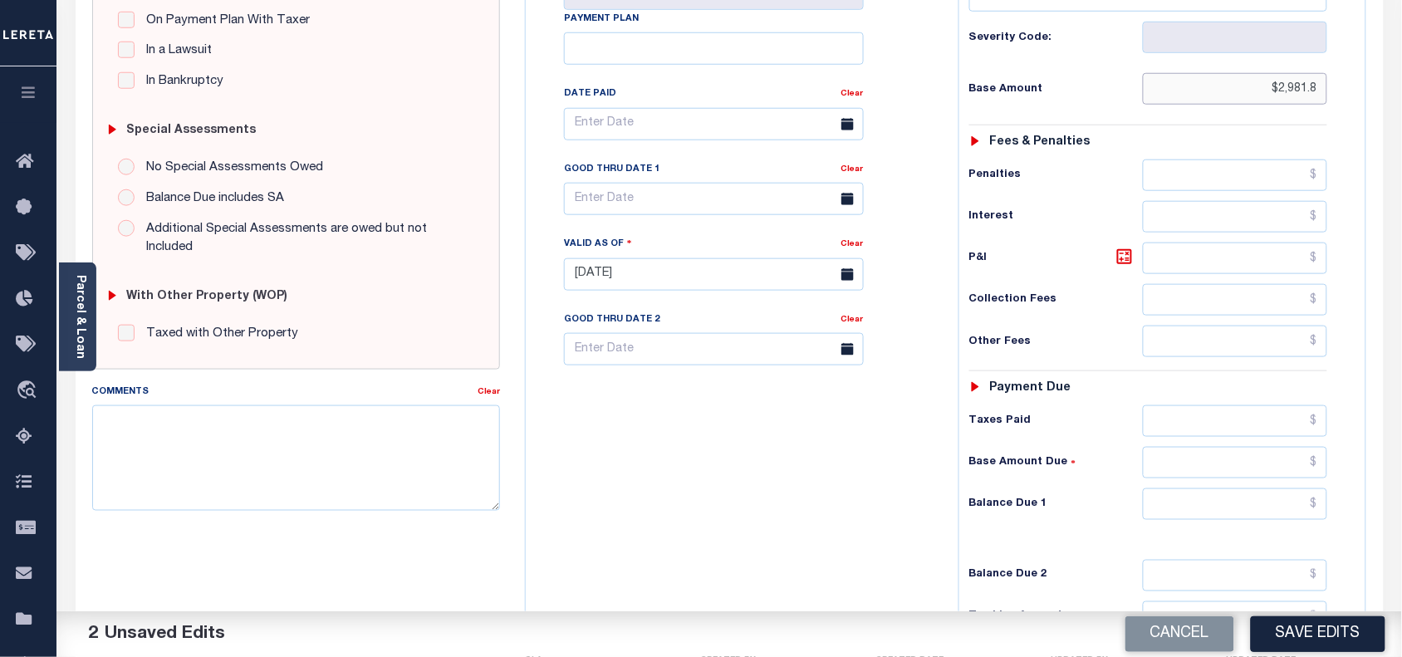
scroll to position [415, 0]
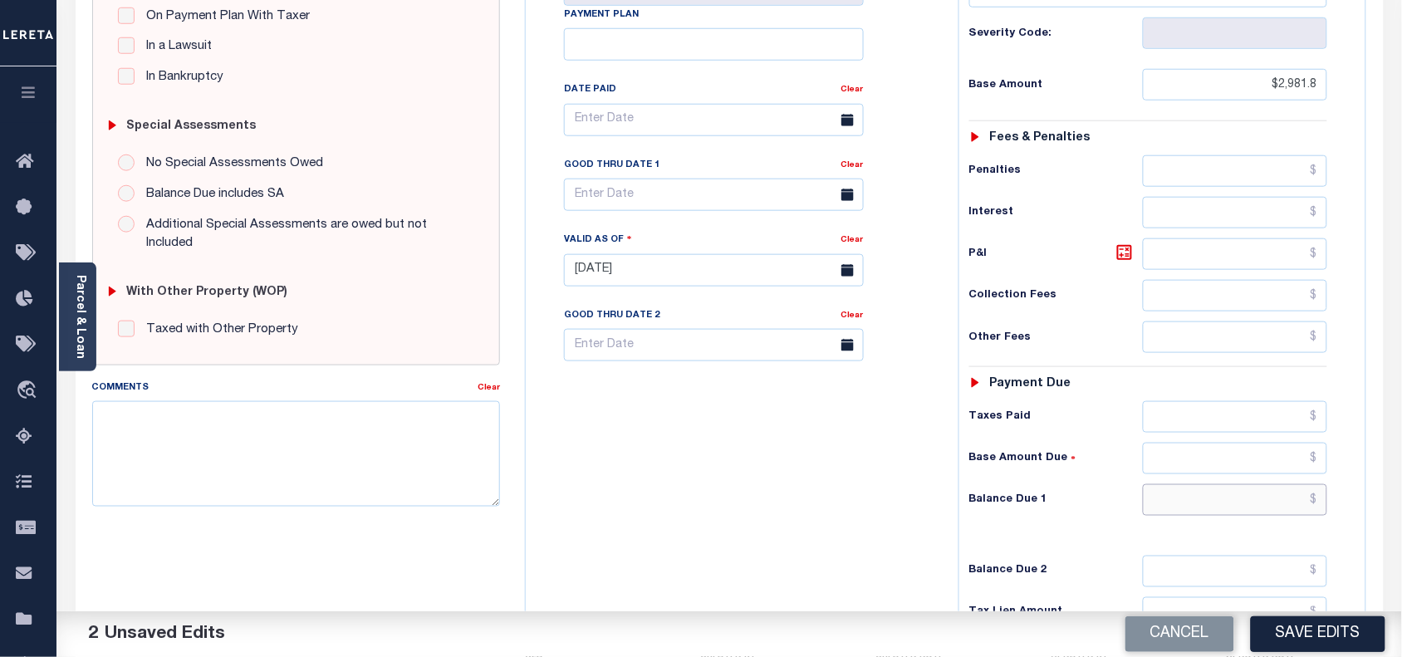
type input "$2,981.80"
click at [1321, 484] on input "text" at bounding box center [1235, 500] width 185 height 32
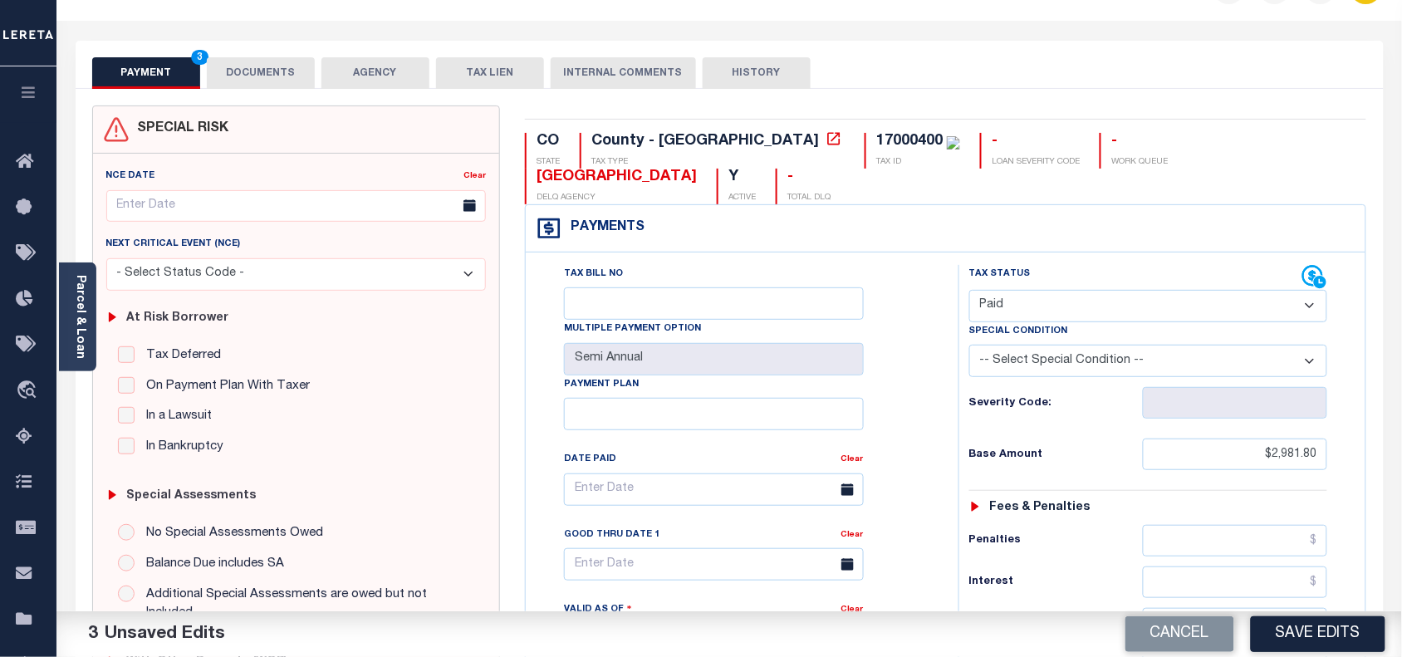
scroll to position [0, 0]
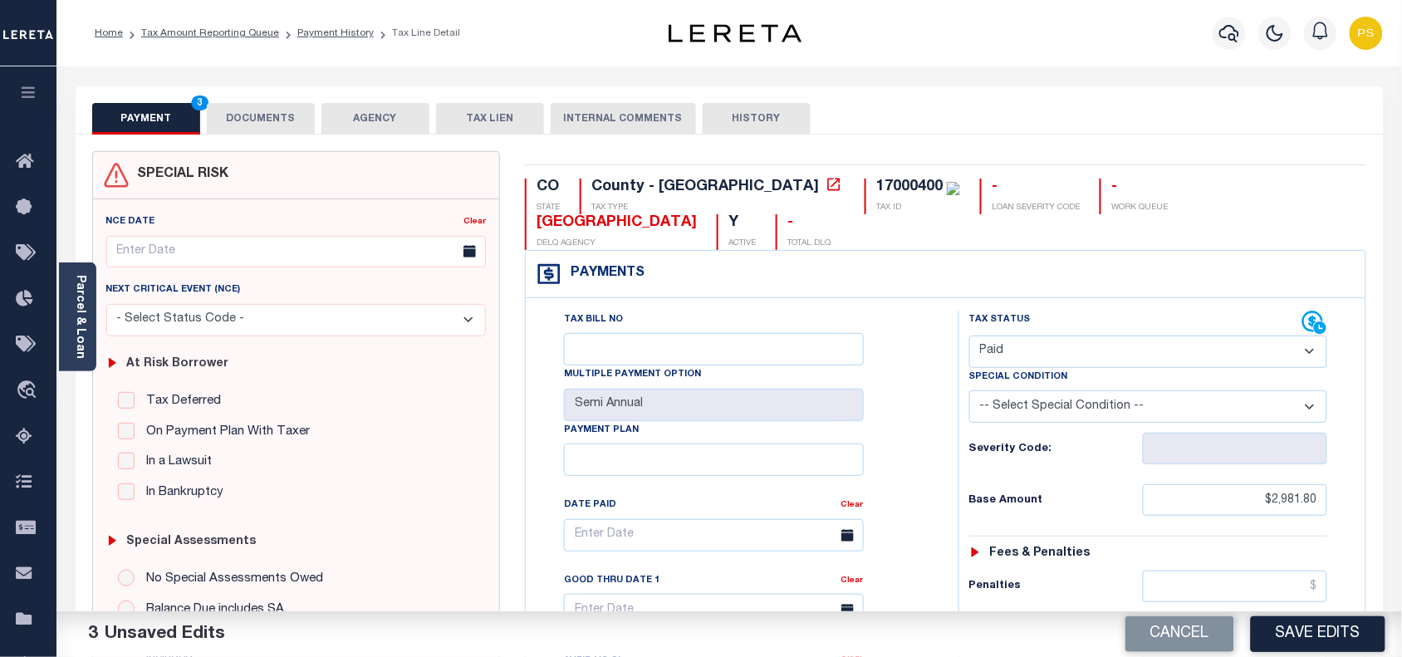
type input "$0.00"
click at [259, 116] on button "DOCUMENTS" at bounding box center [261, 119] width 108 height 32
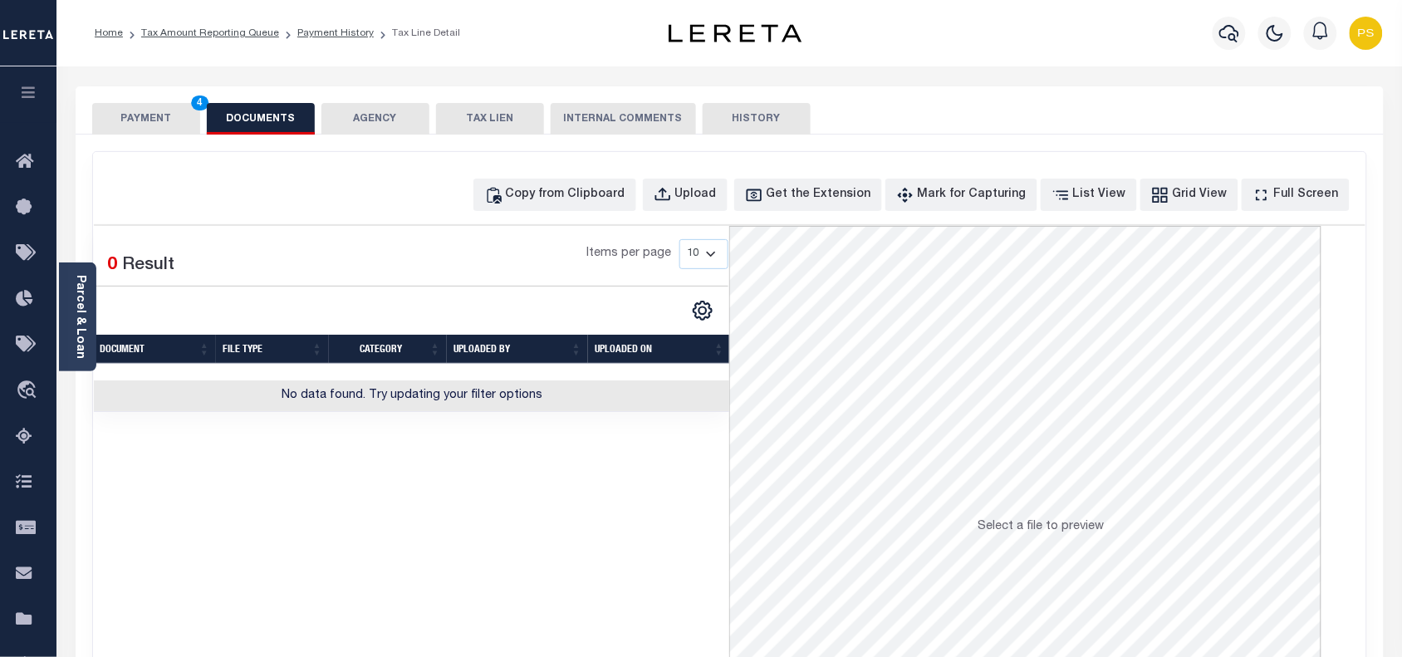
click at [147, 118] on button "PAYMENT 4" at bounding box center [146, 119] width 108 height 32
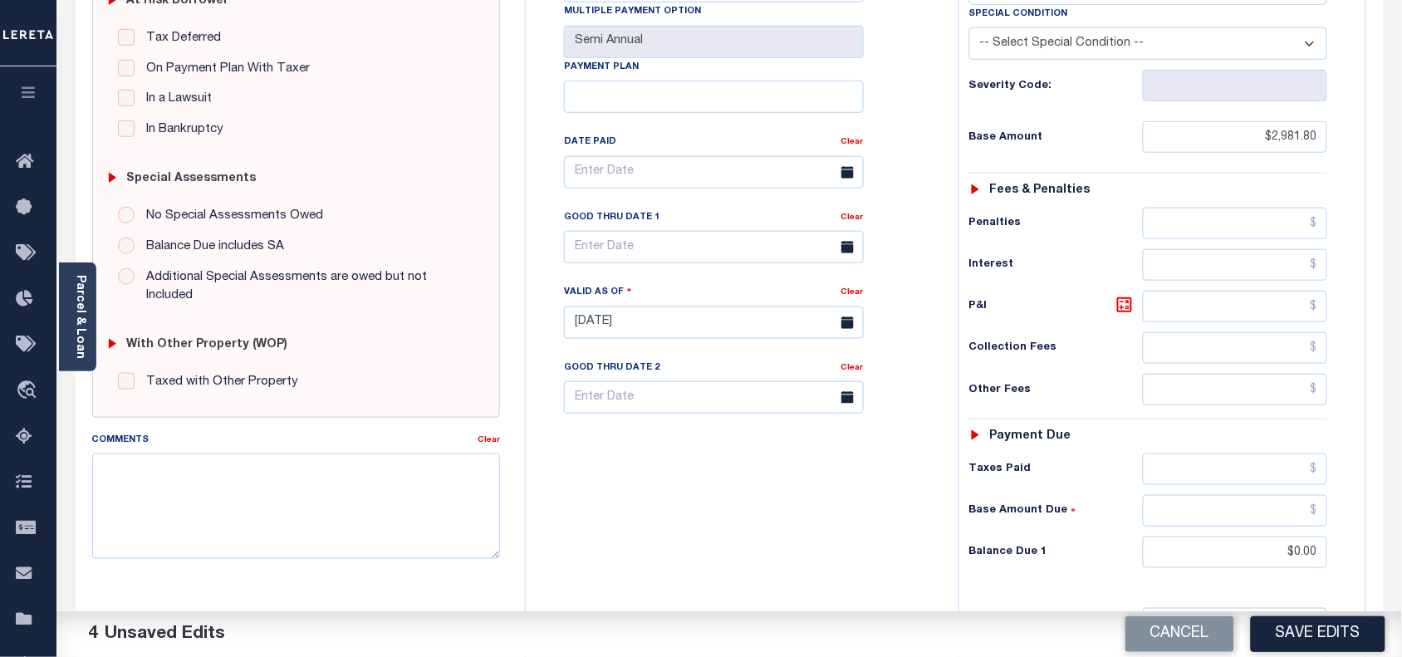
scroll to position [415, 0]
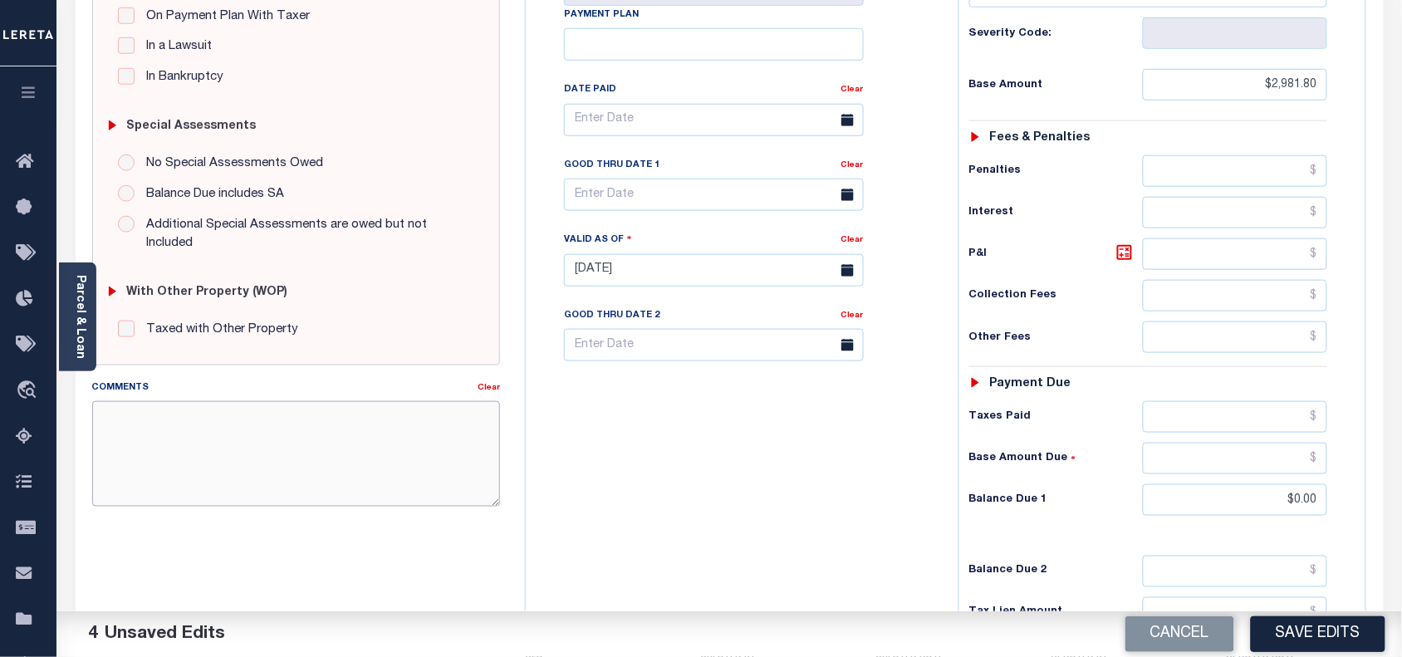
click at [262, 443] on textarea "Comments" at bounding box center [296, 453] width 409 height 105
click at [326, 411] on textarea "Comments" at bounding box center [296, 453] width 409 height 105
paste textarea "10/02/025- As per Andy taxes are paid- PS"
type textarea "10/02/025- As per Andy taxes are paid- PS"
click at [1326, 632] on button "Save Edits" at bounding box center [1318, 634] width 135 height 36
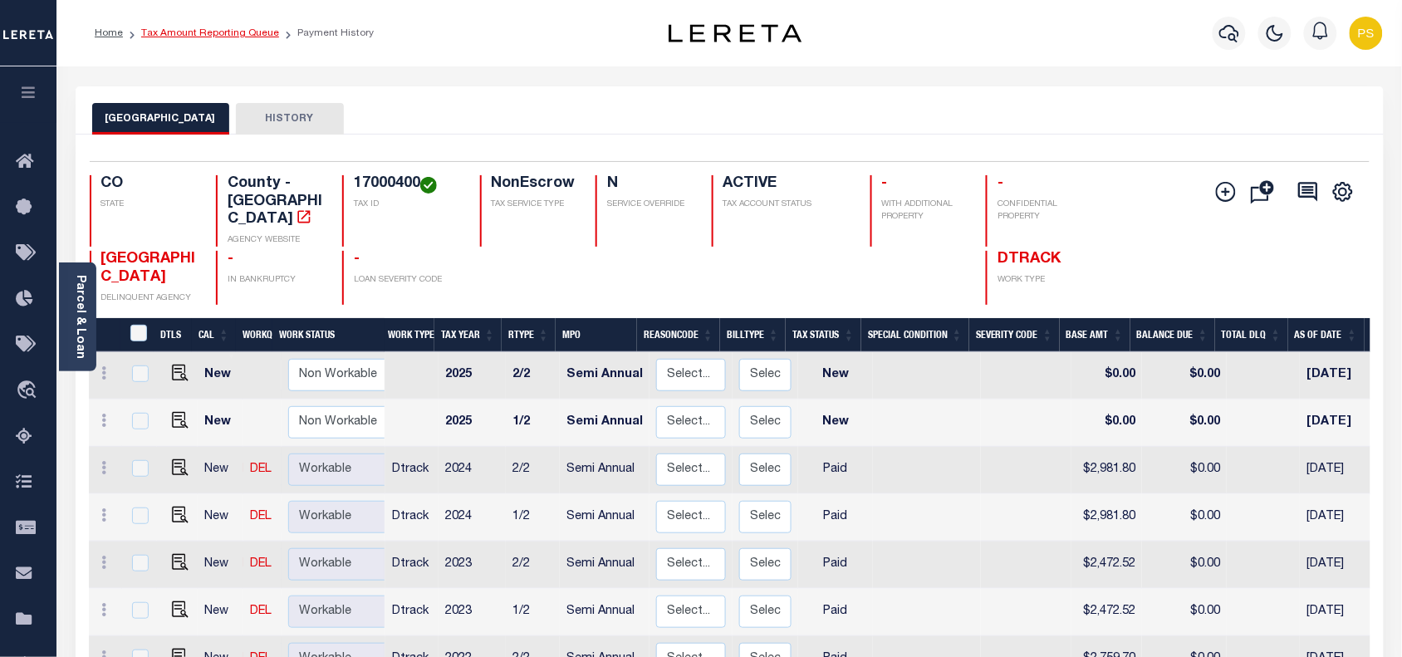
click at [237, 33] on link "Tax Amount Reporting Queue" at bounding box center [210, 33] width 138 height 10
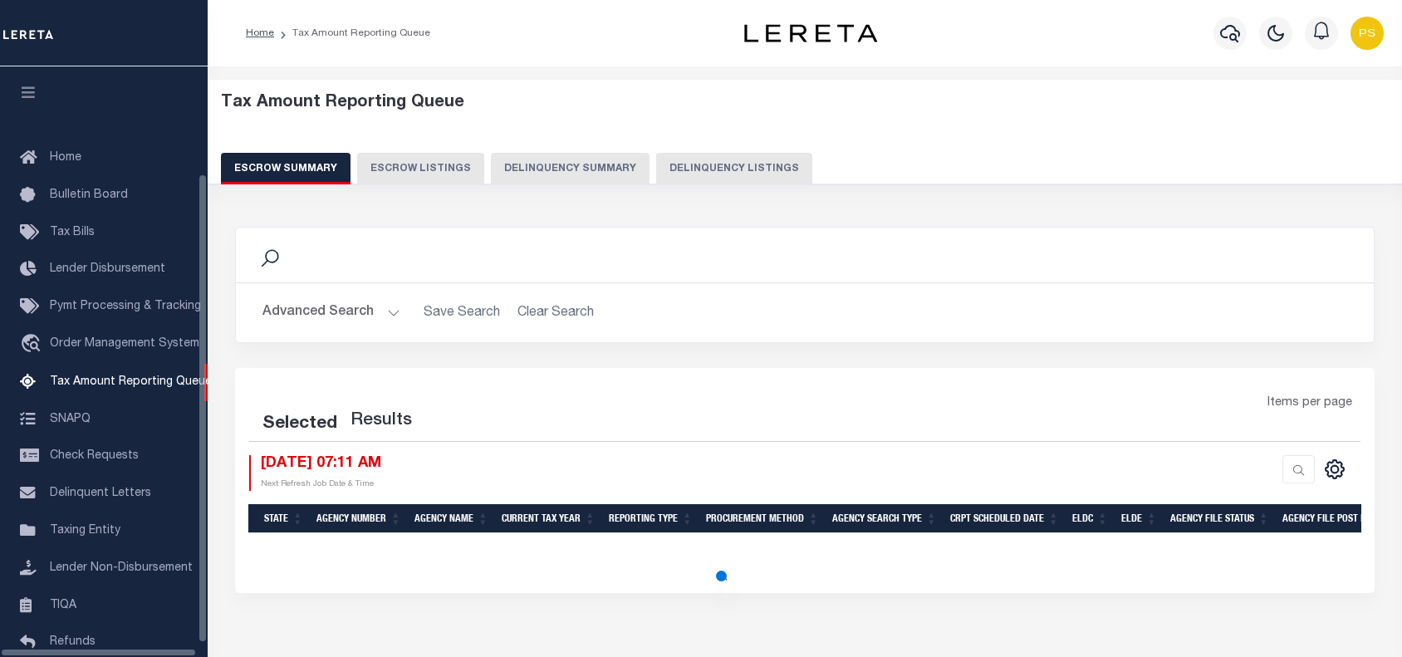
click at [685, 177] on button "Delinquency Listings" at bounding box center [734, 169] width 156 height 32
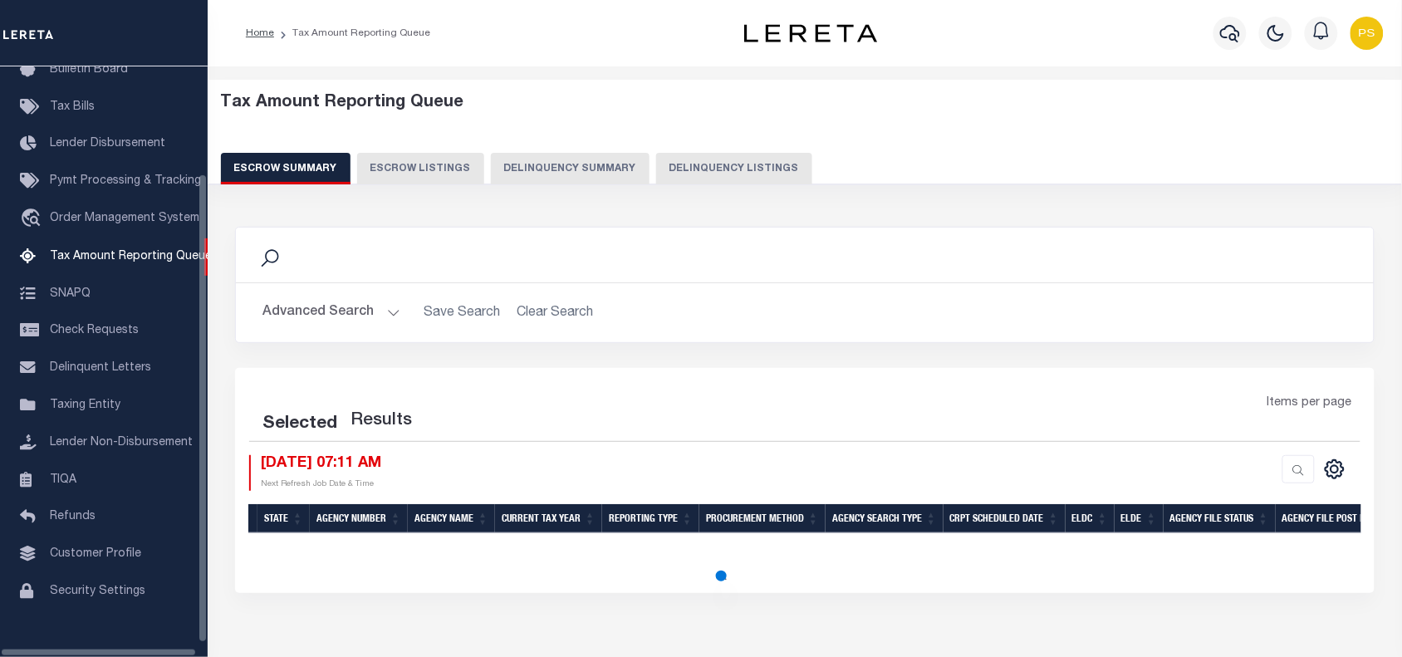
select select "100"
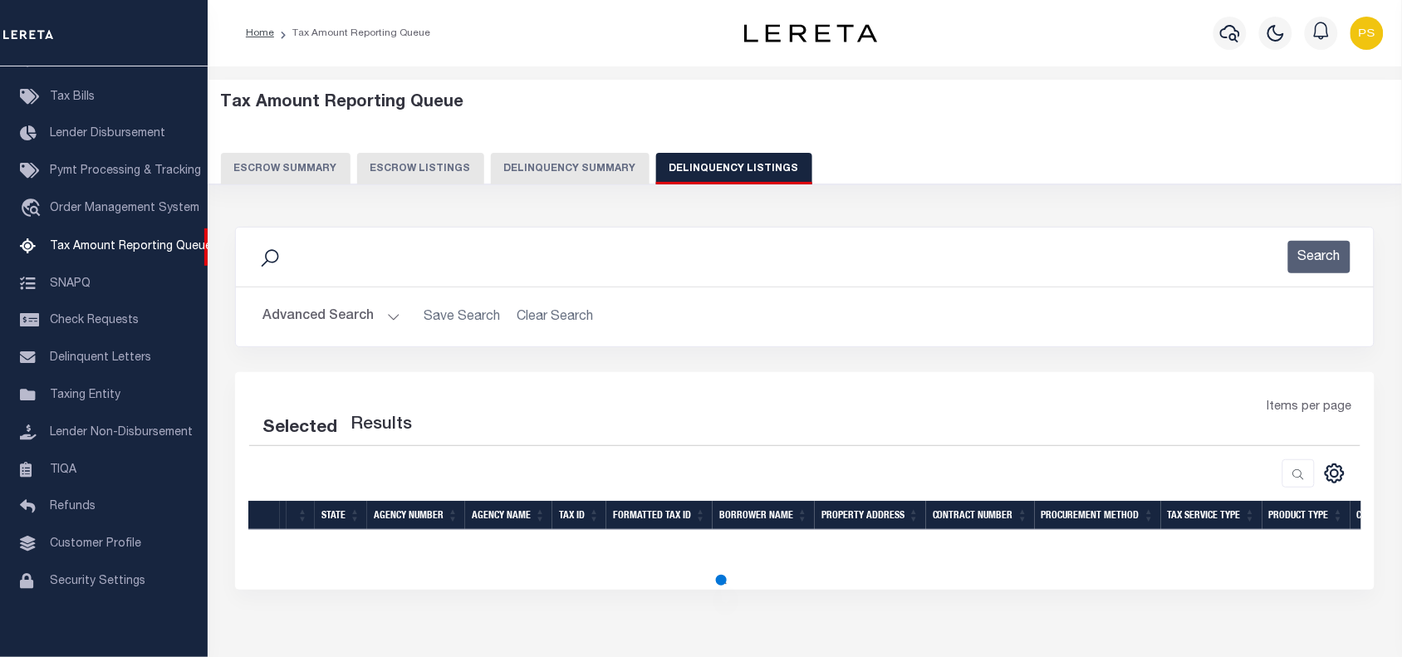
select select "100"
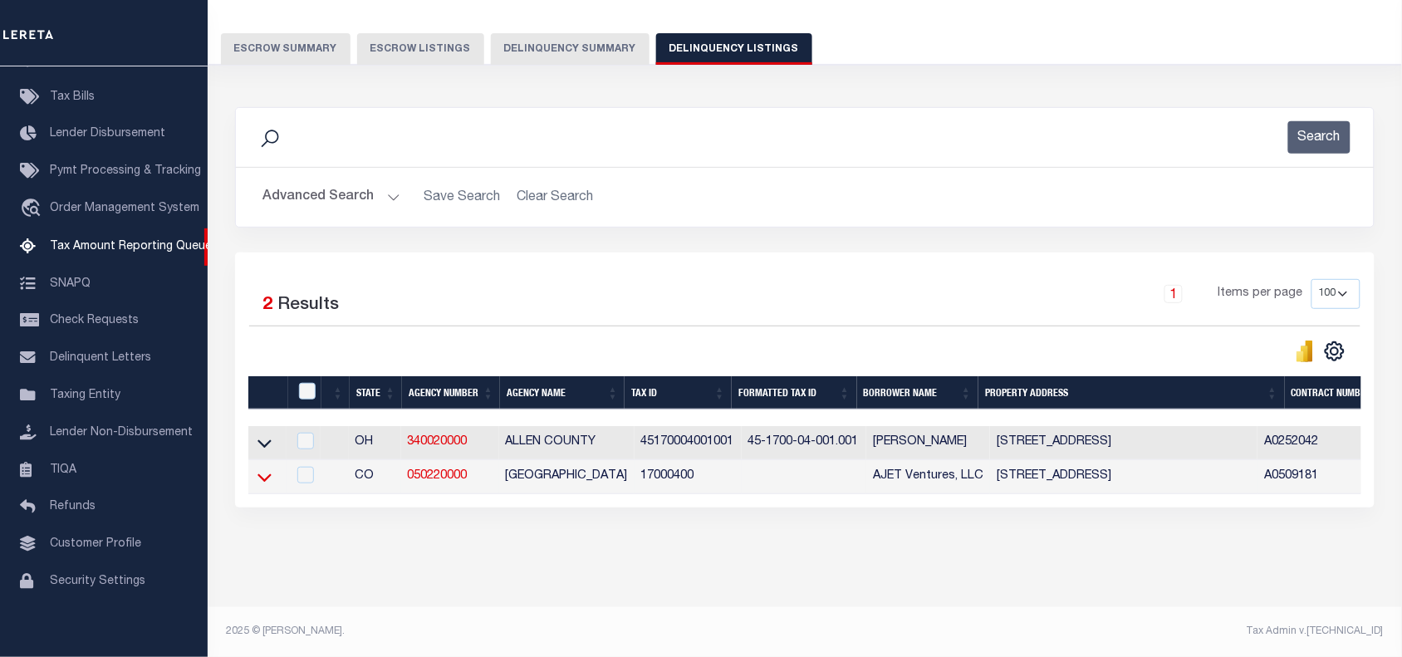
click at [262, 473] on icon at bounding box center [264, 477] width 14 height 8
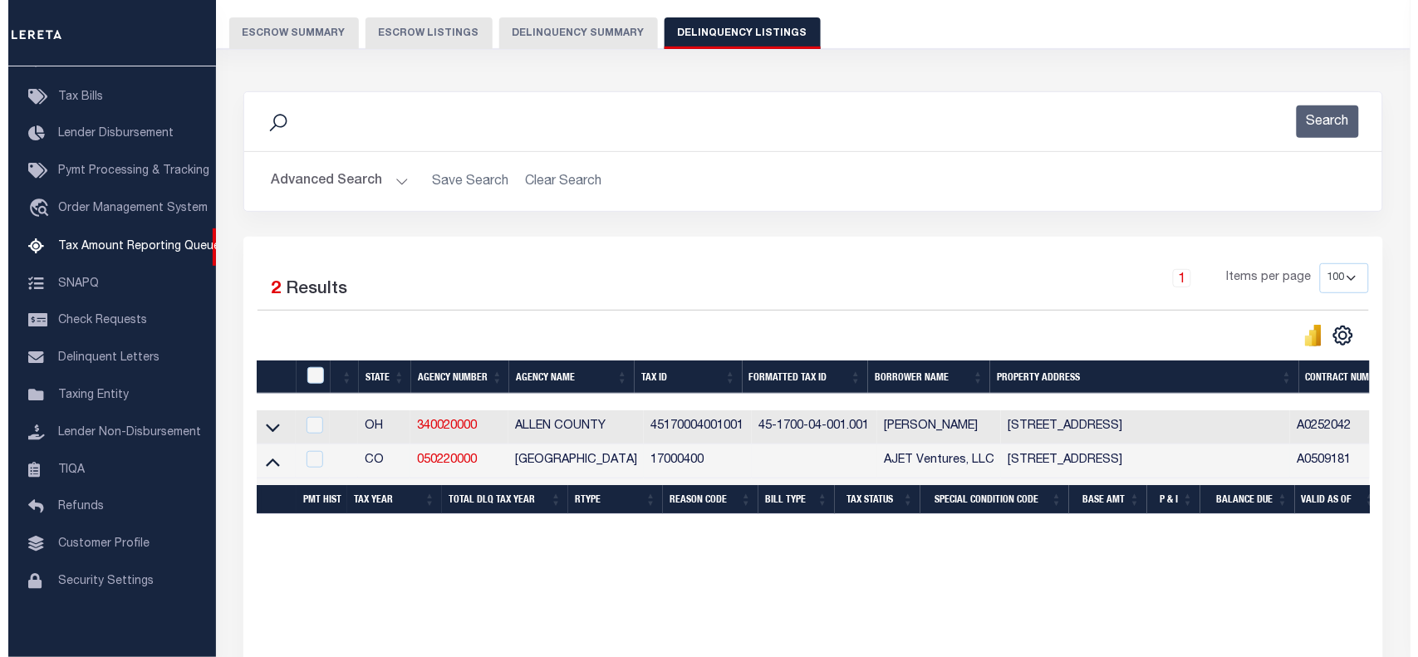
scroll to position [343, 0]
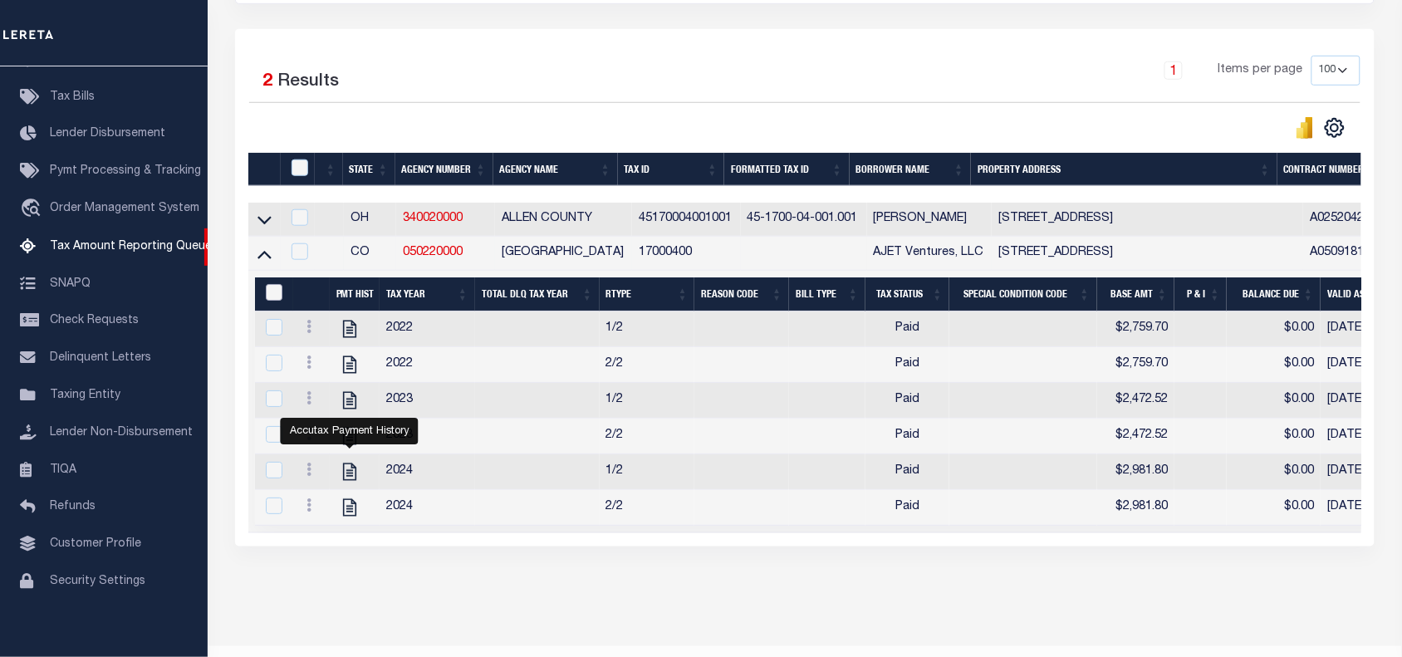
click at [275, 292] on input "&nbsp;" at bounding box center [274, 292] width 17 height 17
checkbox input "true"
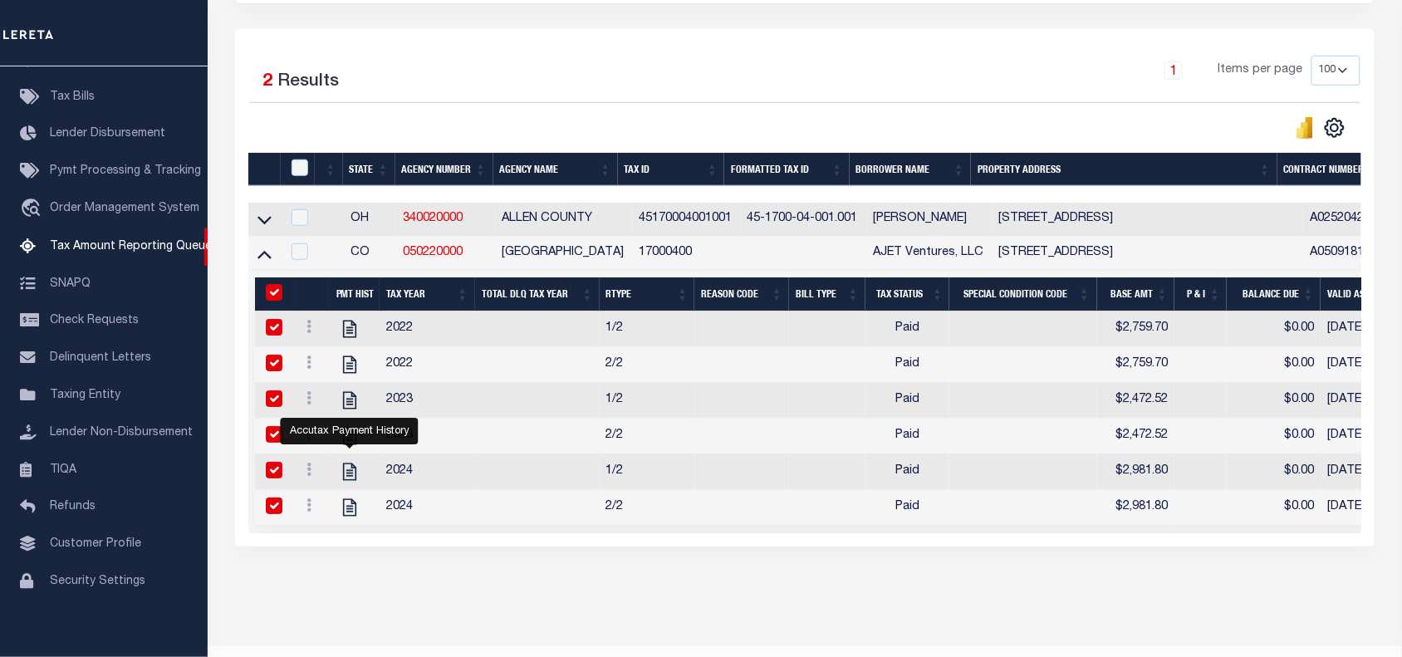
checkbox input "true"
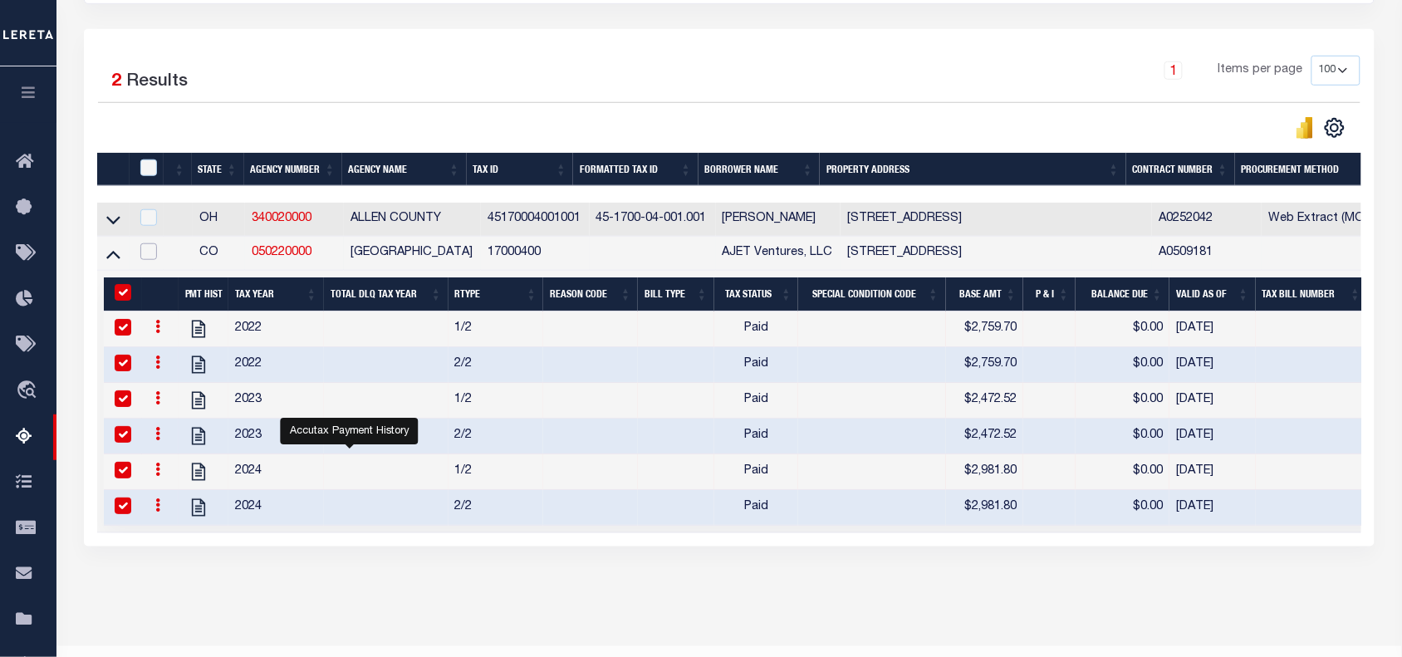
click at [145, 260] on input "checkbox" at bounding box center [148, 251] width 17 height 17
checkbox input "true"
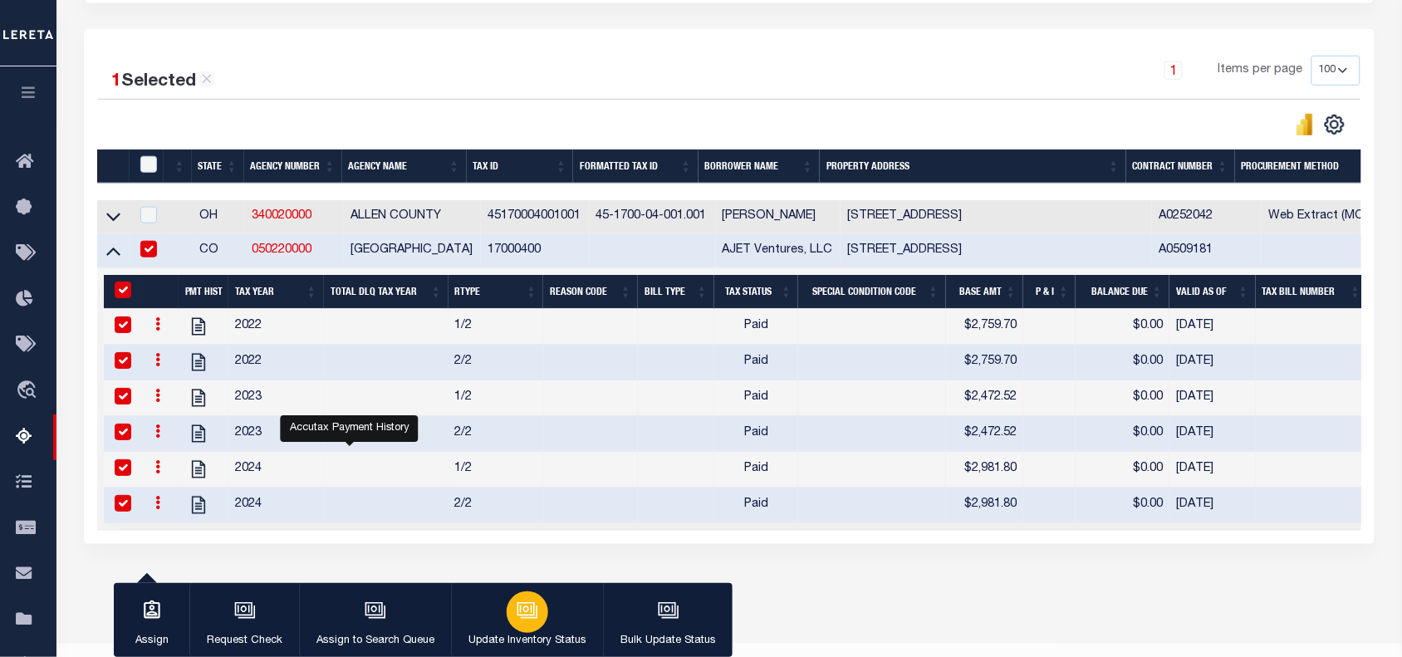
click at [549, 616] on button "Update Inventory Status" at bounding box center [527, 620] width 152 height 75
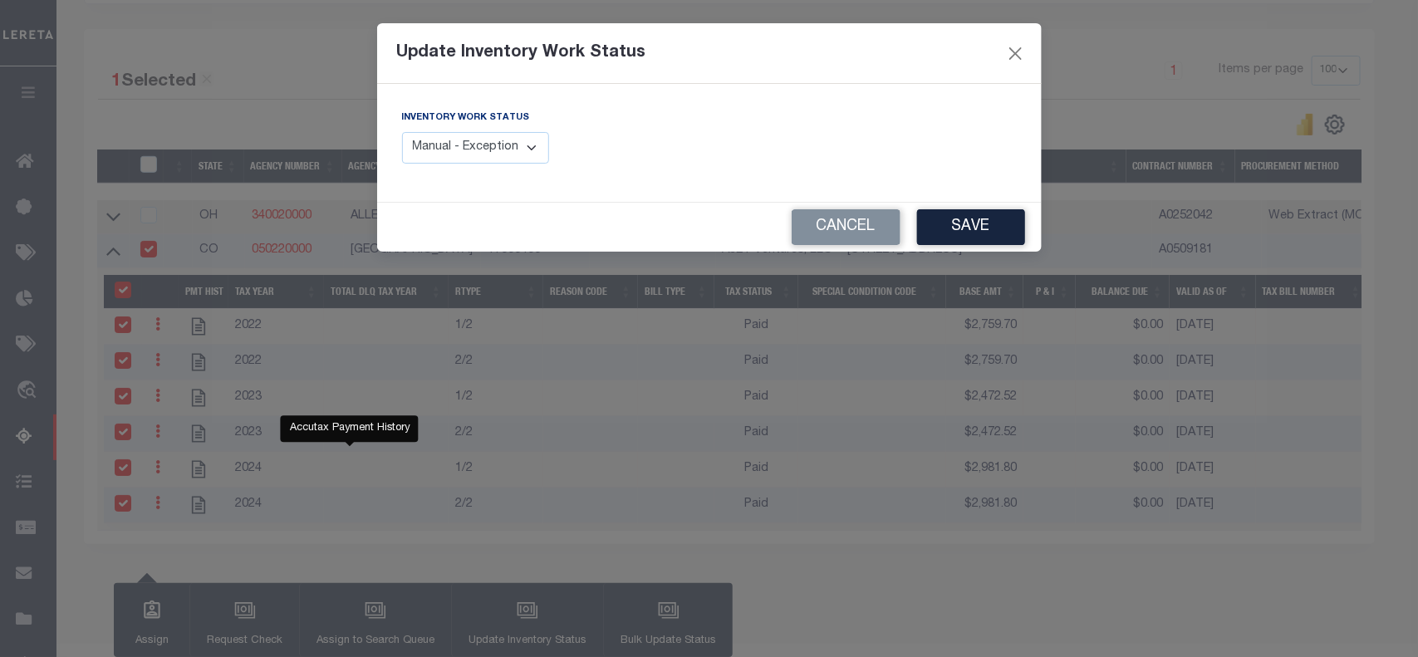
click at [517, 147] on select "Manual - Exception Pended - Awaiting Search Late Add Exception Completed" at bounding box center [476, 148] width 148 height 32
click at [402, 132] on select "Manual - Exception Pended - Awaiting Search Late Add Exception Completed" at bounding box center [476, 148] width 148 height 32
click at [517, 152] on select "Manual - Exception Pended - Awaiting Search Late Add Exception Completed" at bounding box center [476, 148] width 148 height 32
select select "4"
click at [402, 132] on select "Manual - Exception Pended - Awaiting Search Late Add Exception Completed" at bounding box center [476, 148] width 148 height 32
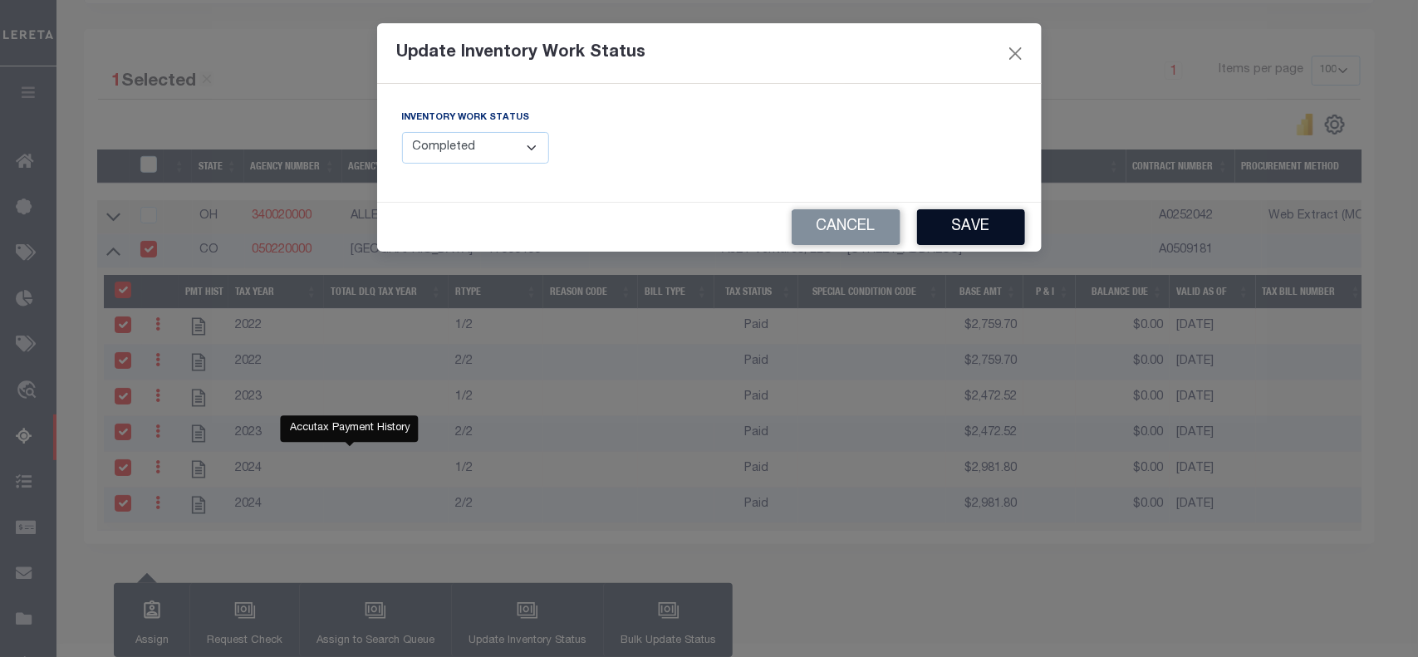
click at [970, 238] on button "Save" at bounding box center [971, 227] width 108 height 36
